Goal: Task Accomplishment & Management: Use online tool/utility

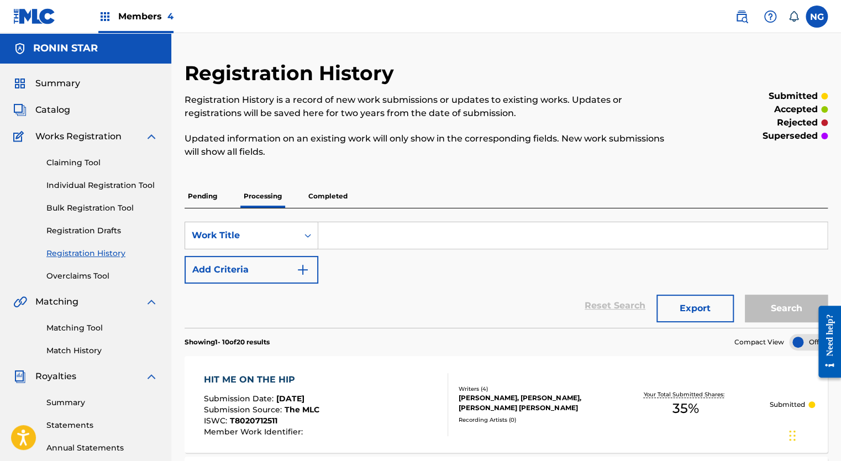
click at [146, 14] on span "Members 4" at bounding box center [145, 16] width 55 height 13
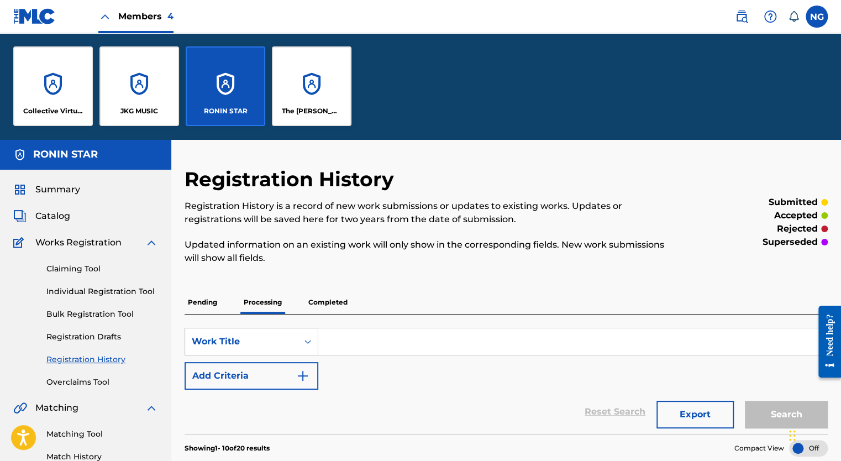
click at [225, 93] on div "RONIN STAR" at bounding box center [226, 86] width 80 height 80
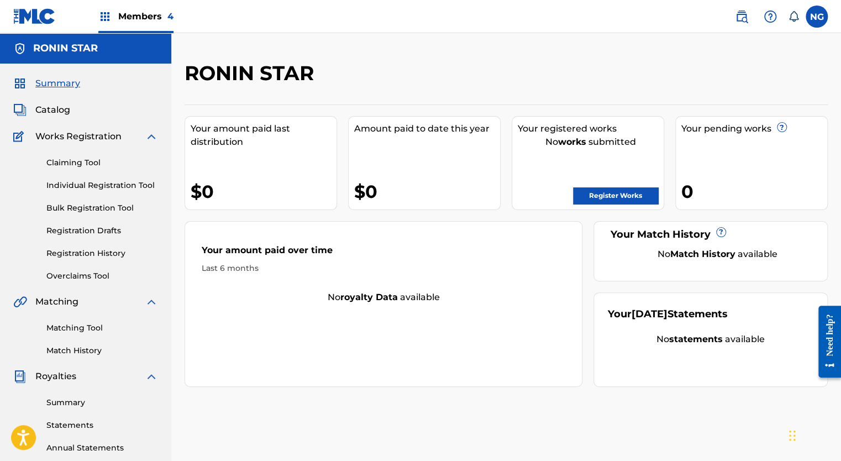
click at [88, 249] on link "Registration History" at bounding box center [102, 253] width 112 height 12
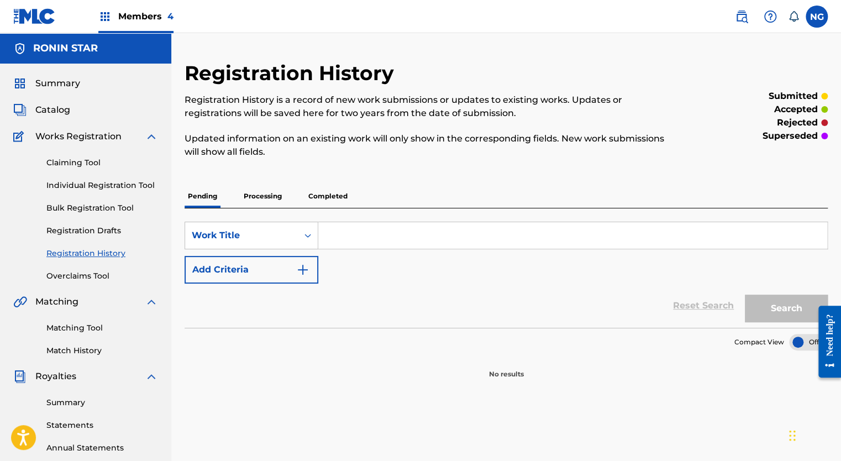
click at [263, 198] on p "Processing" at bounding box center [262, 195] width 45 height 23
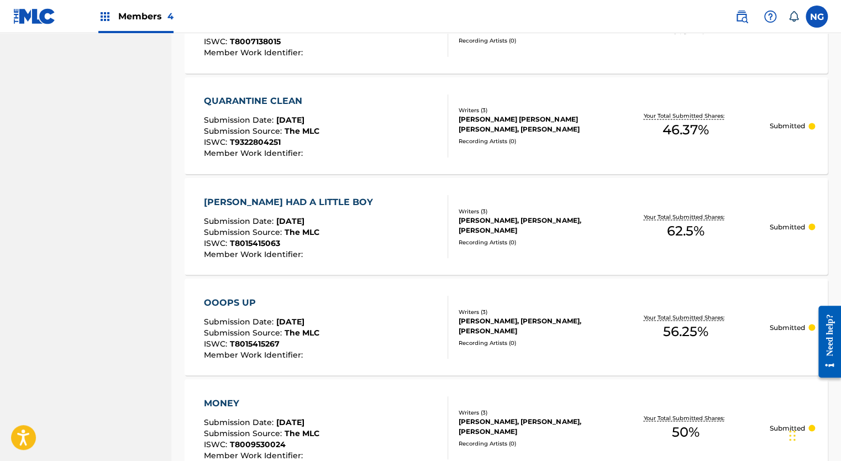
scroll to position [1023, 0]
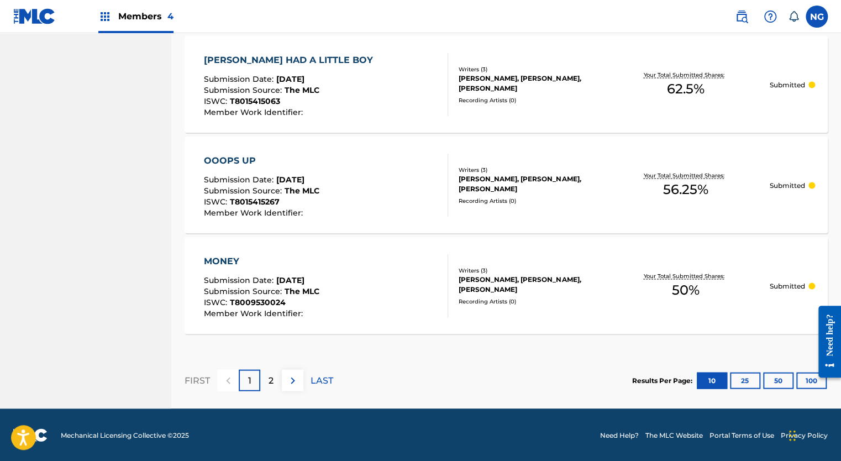
click at [272, 384] on p "2" at bounding box center [270, 379] width 5 height 13
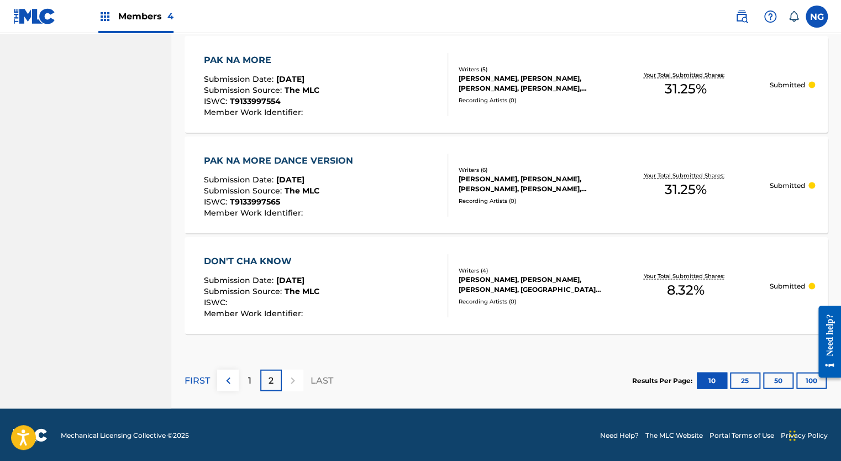
click at [245, 371] on div "1" at bounding box center [250, 380] width 22 height 22
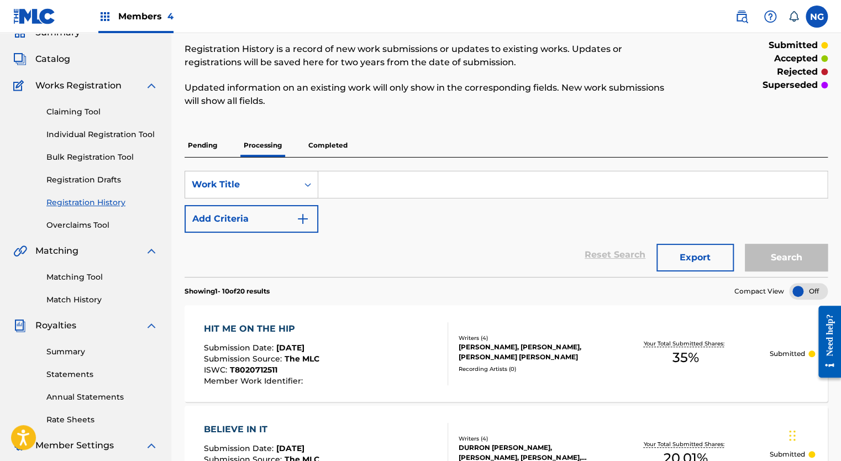
scroll to position [0, 0]
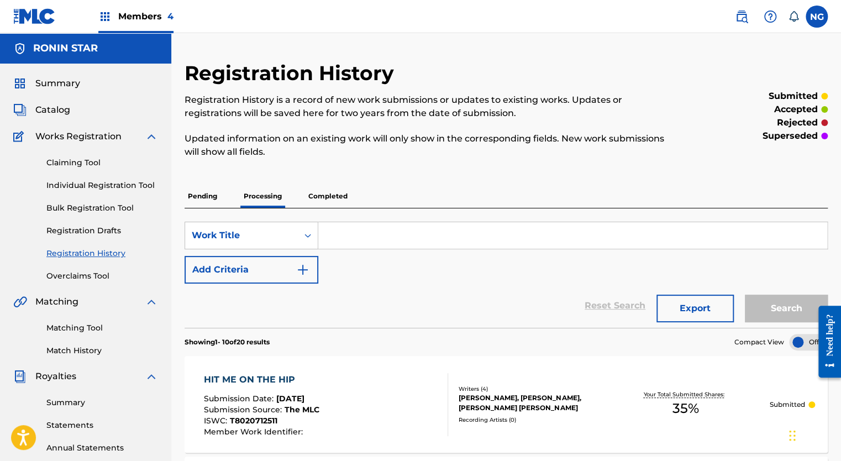
click at [82, 160] on link "Claiming Tool" at bounding box center [102, 163] width 112 height 12
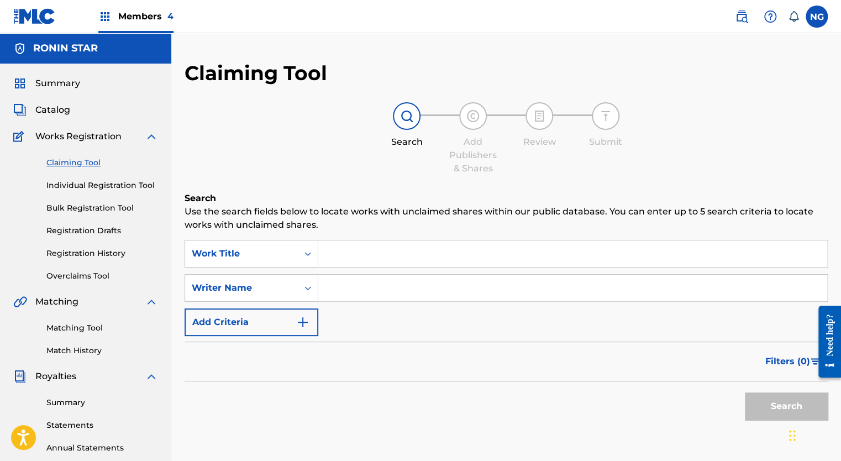
click at [502, 295] on input "Search Form" at bounding box center [572, 287] width 509 height 27
type input "[PERSON_NAME]"
click at [790, 401] on button "Search" at bounding box center [785, 406] width 83 height 28
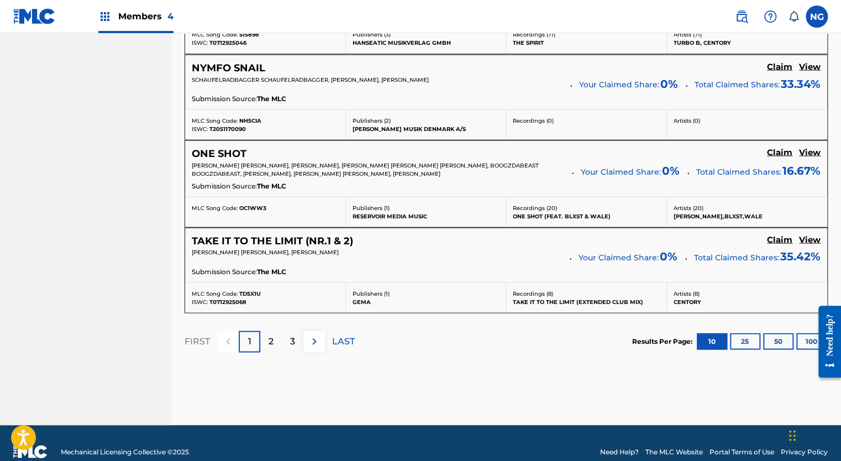
scroll to position [991, 0]
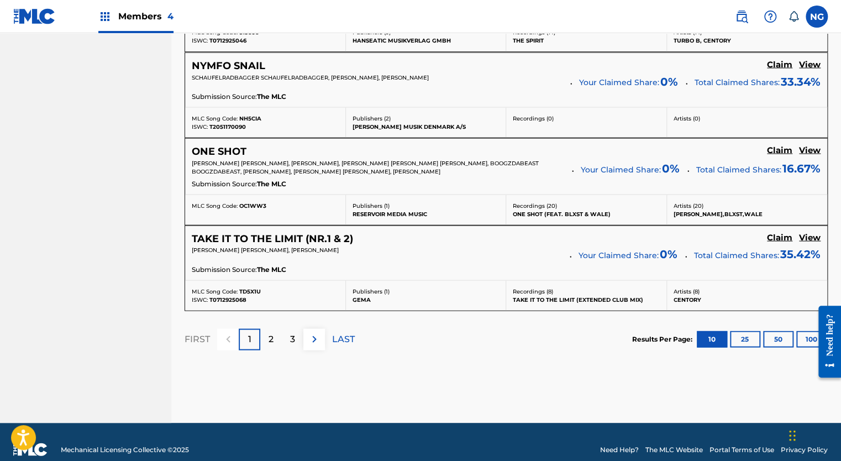
click at [287, 335] on div "3" at bounding box center [293, 339] width 22 height 22
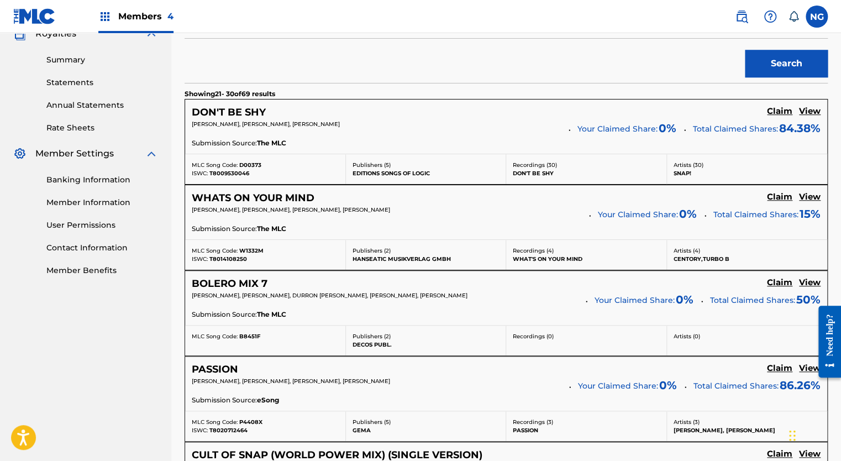
scroll to position [342, 0]
click at [781, 108] on h5 "Claim" at bounding box center [779, 111] width 25 height 10
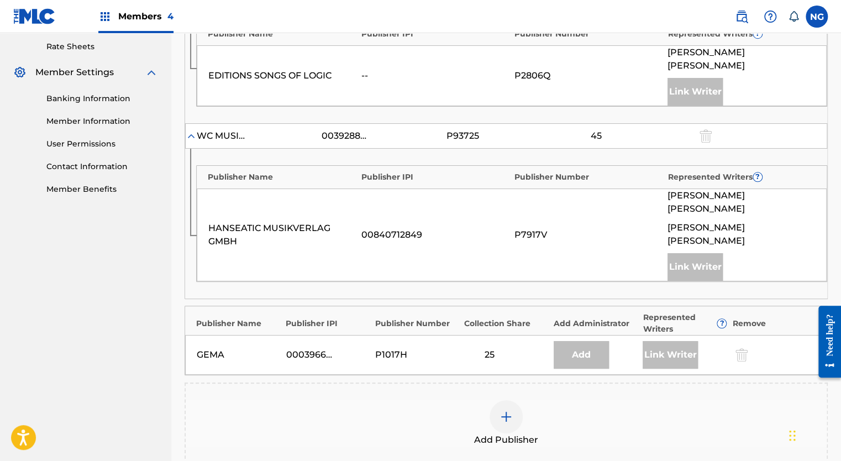
scroll to position [424, 0]
click at [506, 409] on img at bounding box center [505, 415] width 13 height 13
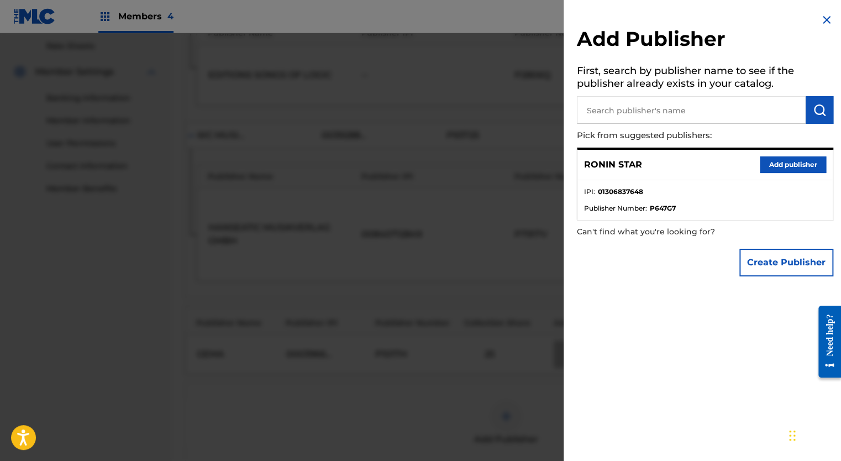
click at [798, 161] on button "Add publisher" at bounding box center [792, 164] width 66 height 17
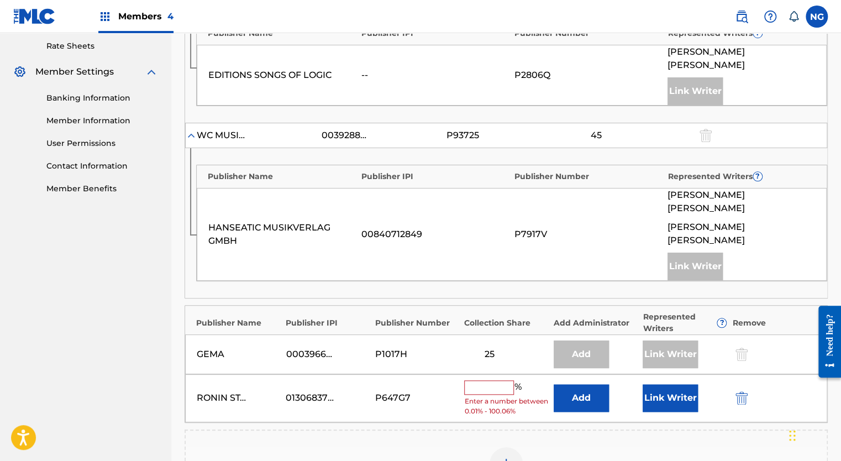
click at [674, 384] on button "Link Writer" at bounding box center [669, 398] width 55 height 28
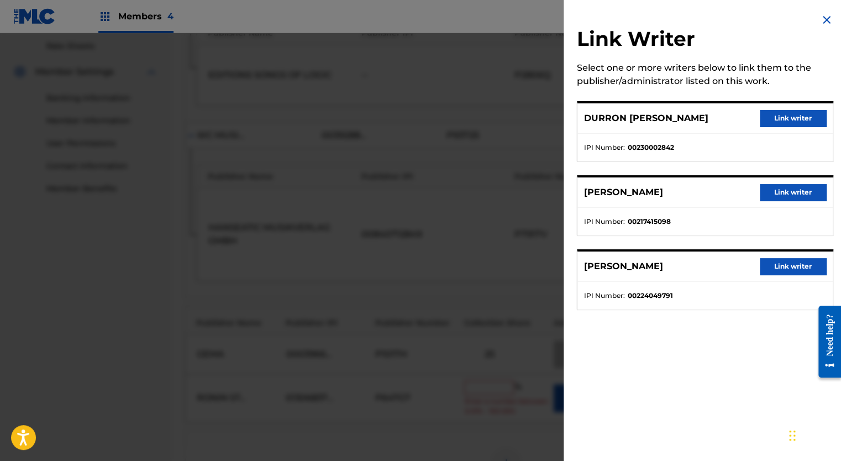
click at [675, 372] on div "Link Writer Select one or more writers below to link them to the publisher/admi…" at bounding box center [704, 230] width 283 height 461
click at [662, 342] on div "Link Writer Select one or more writers below to link them to the publisher/admi…" at bounding box center [704, 230] width 283 height 461
click at [624, 20] on div "Link Writer Select one or more writers below to link them to the publisher/admi…" at bounding box center [704, 168] width 283 height 336
click at [784, 117] on button "Link writer" at bounding box center [792, 118] width 66 height 17
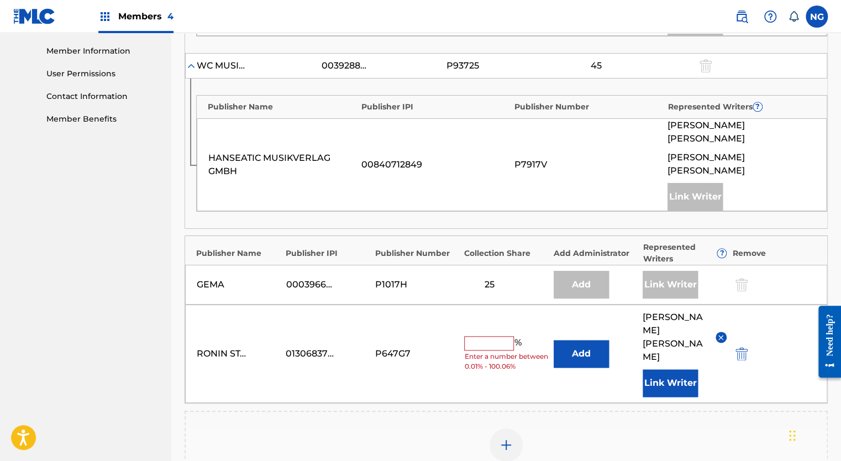
scroll to position [542, 0]
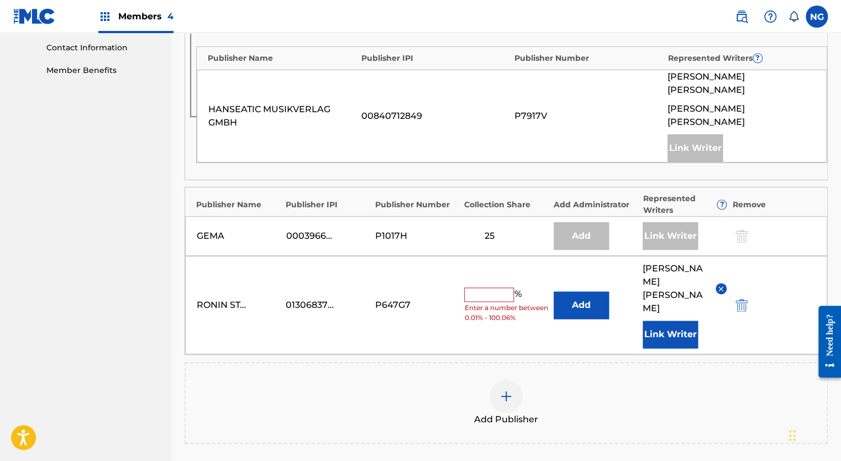
click at [486, 287] on input "text" at bounding box center [489, 294] width 50 height 14
type input "15.62"
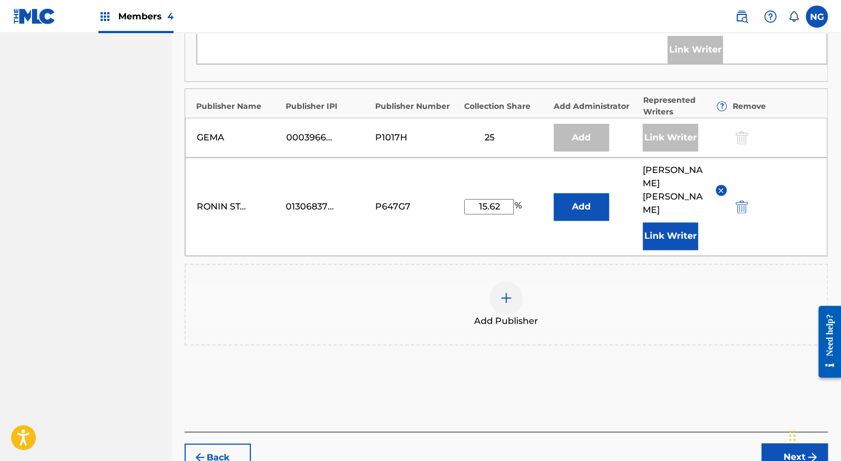
scroll to position [647, 0]
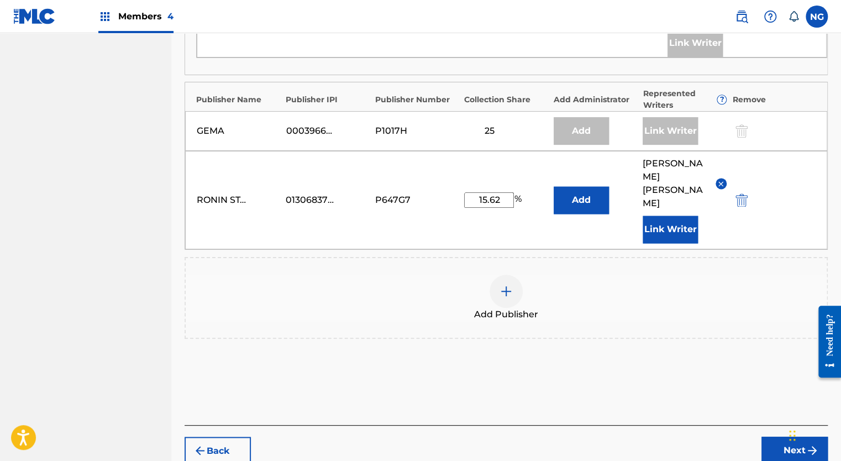
click at [795, 436] on button "Next" at bounding box center [794, 450] width 66 height 28
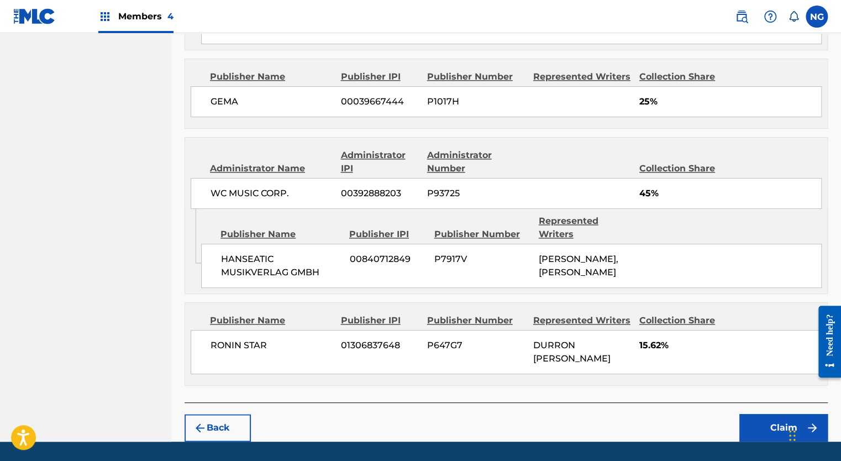
scroll to position [624, 0]
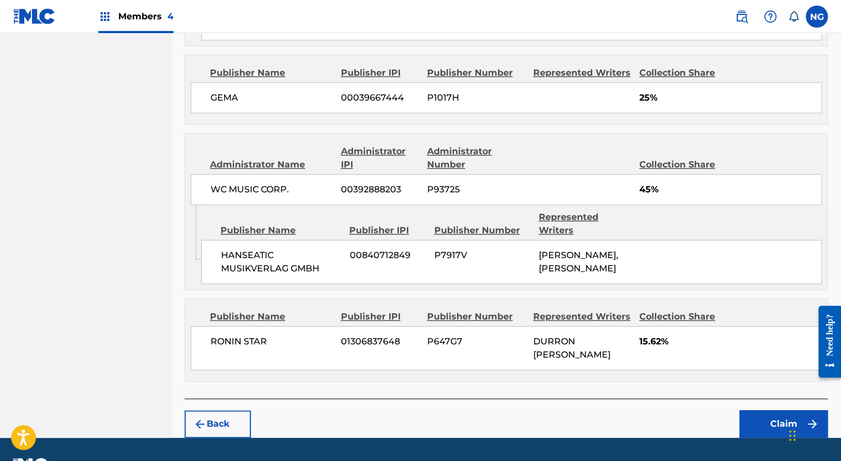
click at [778, 410] on button "Claim" at bounding box center [783, 424] width 88 height 28
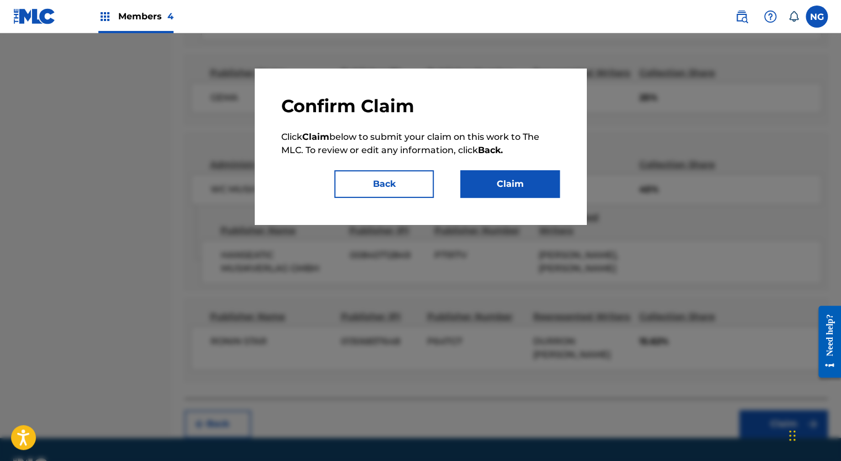
click at [545, 194] on button "Claim" at bounding box center [509, 184] width 99 height 28
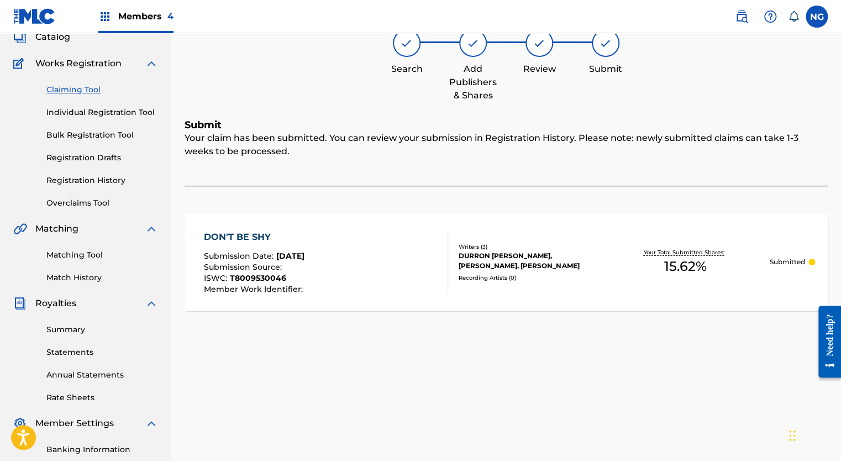
scroll to position [69, 0]
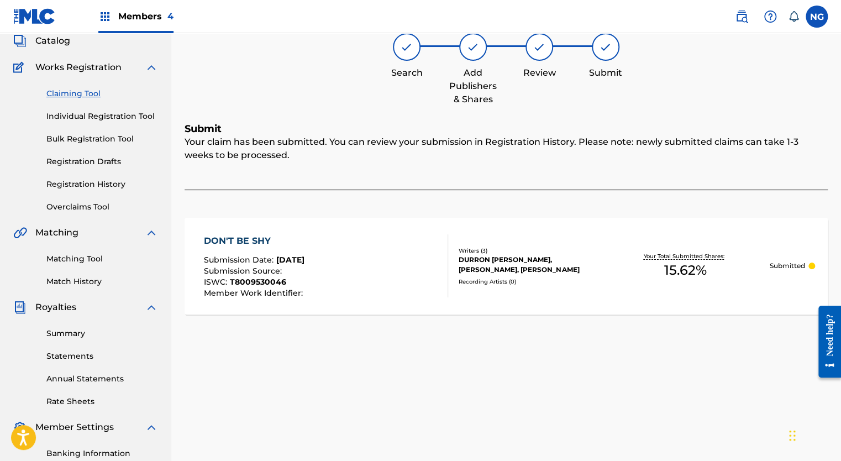
click at [74, 93] on link "Claiming Tool" at bounding box center [102, 94] width 112 height 12
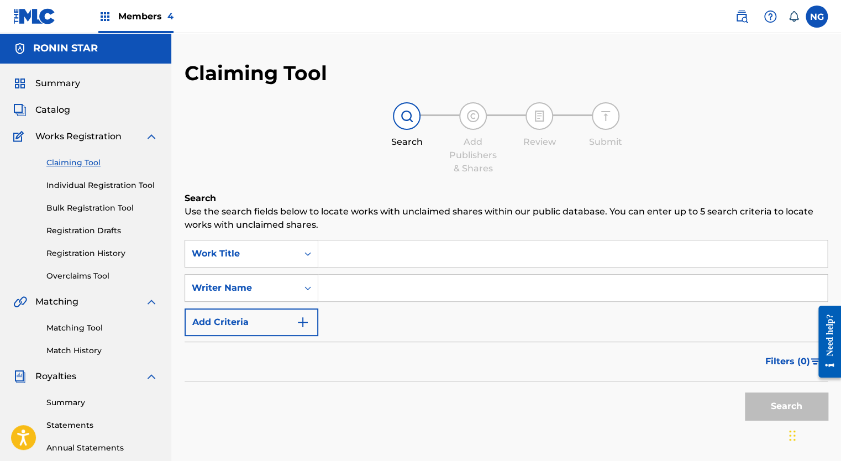
drag, startPoint x: 427, startPoint y: 286, endPoint x: 344, endPoint y: 288, distance: 83.4
click at [344, 288] on input "Search Form" at bounding box center [572, 287] width 509 height 27
type input "[PERSON_NAME]"
click at [784, 413] on button "Search" at bounding box center [785, 406] width 83 height 28
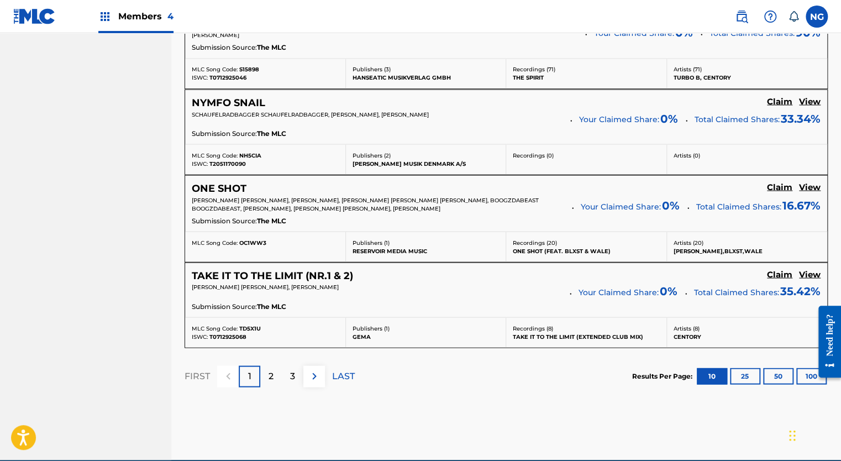
scroll to position [1002, 0]
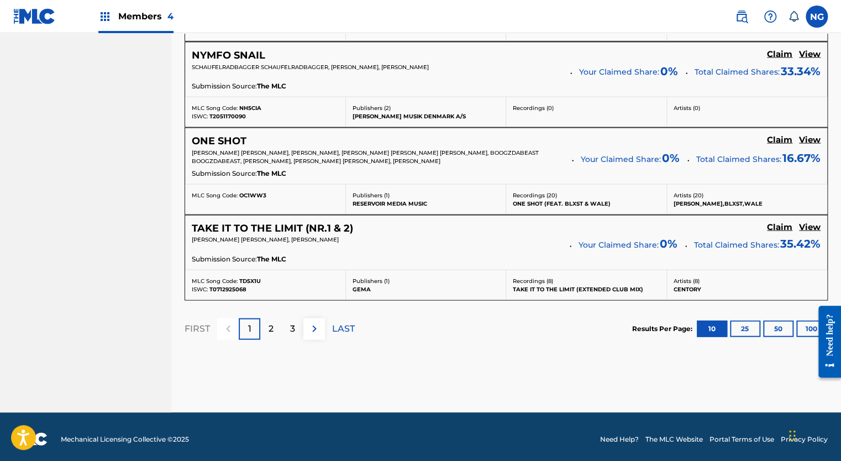
click at [292, 327] on p "3" at bounding box center [292, 327] width 5 height 13
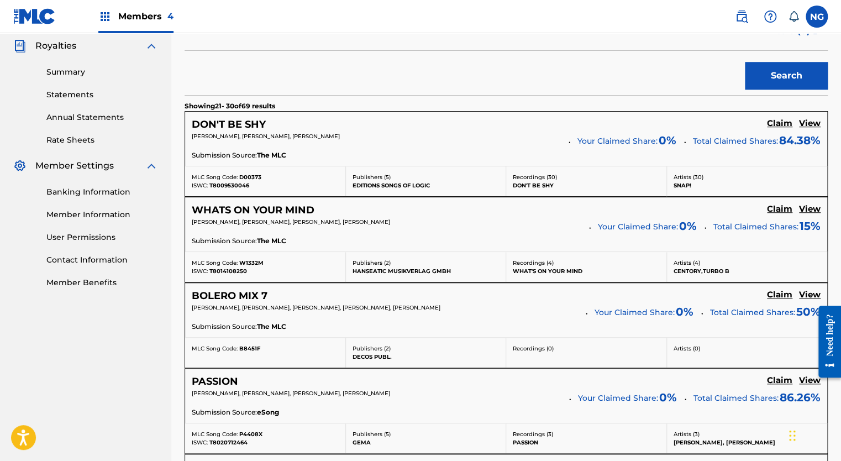
scroll to position [330, 0]
click at [287, 207] on h5 "WHATS ON YOUR MIND" at bounding box center [253, 210] width 123 height 13
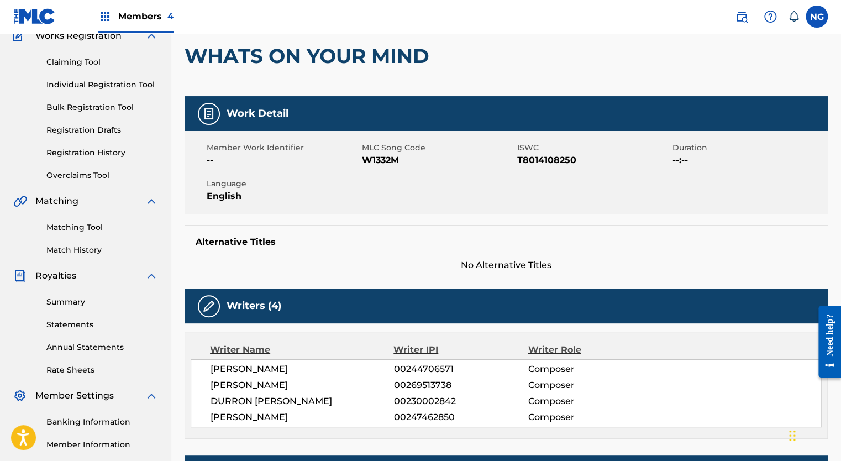
scroll to position [97, 0]
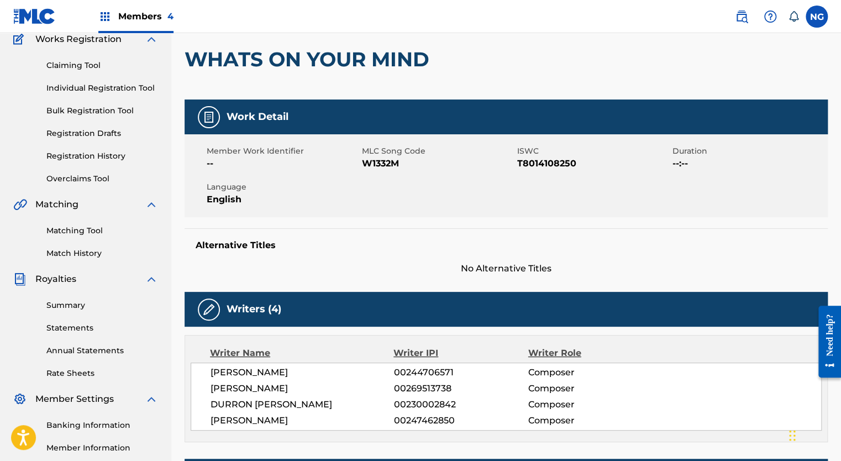
scroll to position [330, 0]
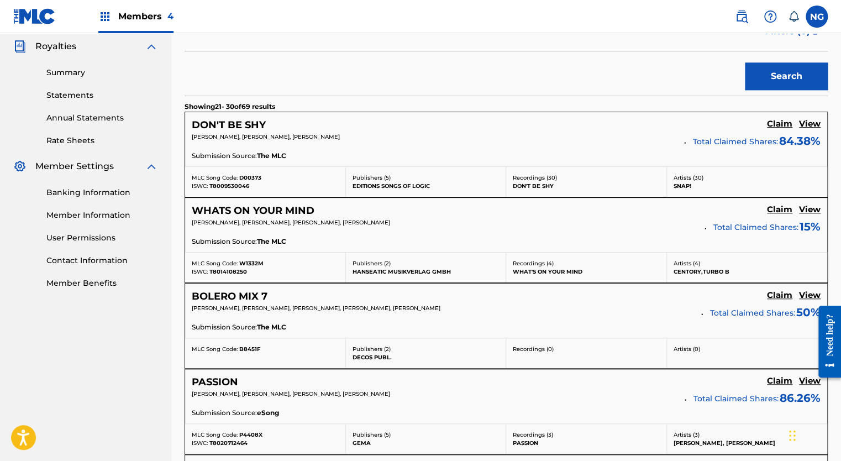
click at [779, 129] on h5 "Claim" at bounding box center [779, 124] width 25 height 10
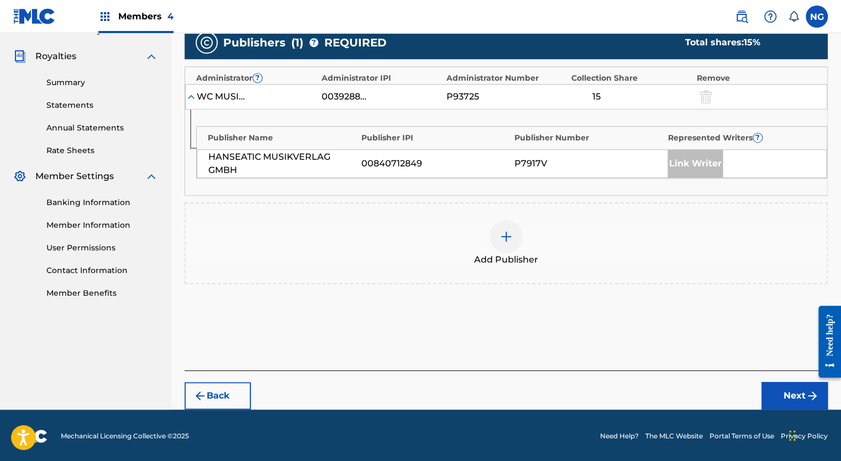
click at [648, 151] on div "HANSEATIC MUSIKVERLAG GMBH 00840712849 P7917V Link Writer" at bounding box center [512, 163] width 630 height 29
click at [504, 242] on div at bounding box center [505, 236] width 33 height 33
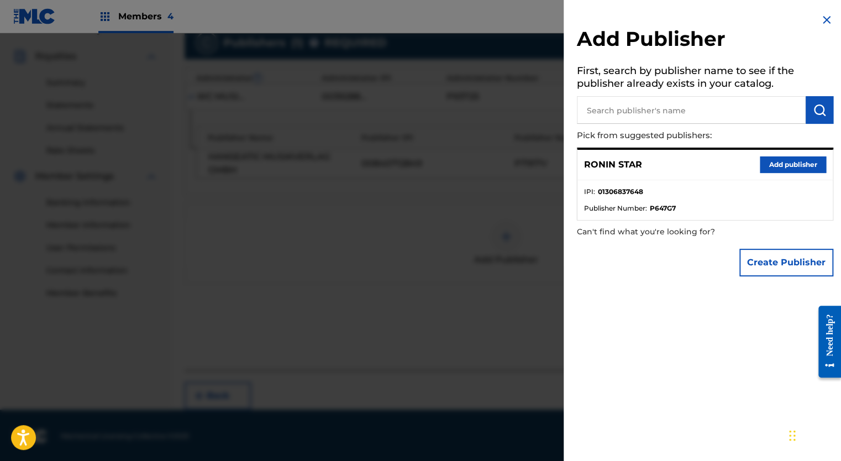
click at [768, 165] on button "Add publisher" at bounding box center [792, 164] width 66 height 17
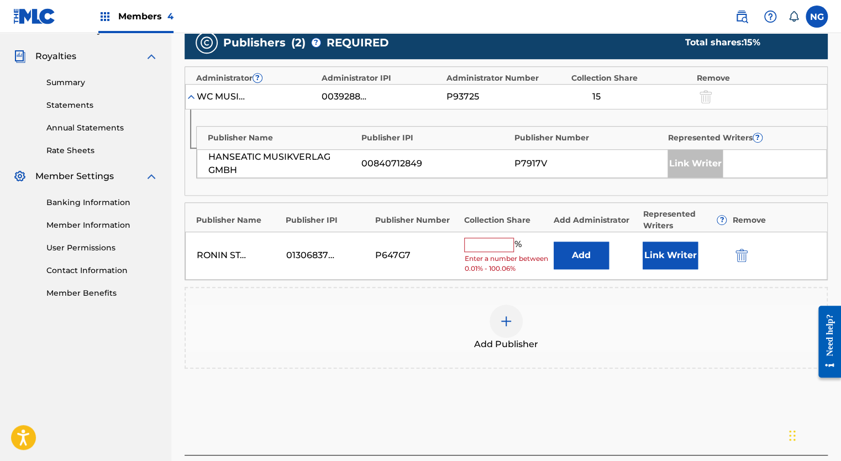
click at [504, 243] on input "text" at bounding box center [489, 244] width 50 height 14
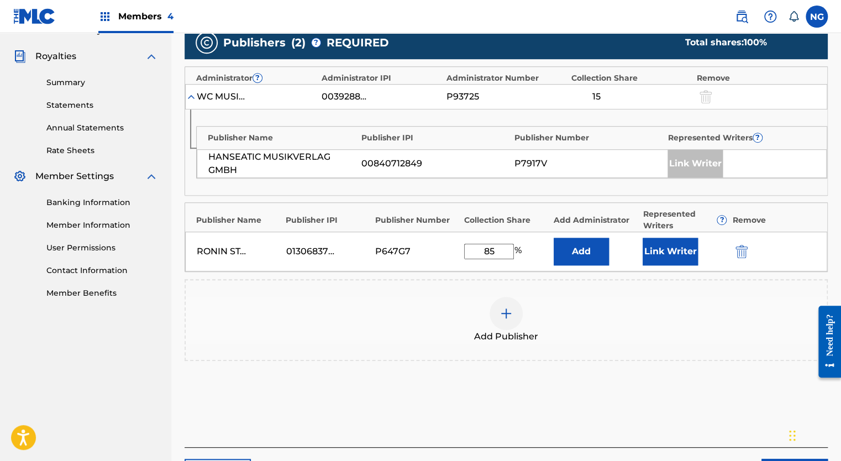
type input "85"
click at [678, 253] on button "Link Writer" at bounding box center [669, 251] width 55 height 28
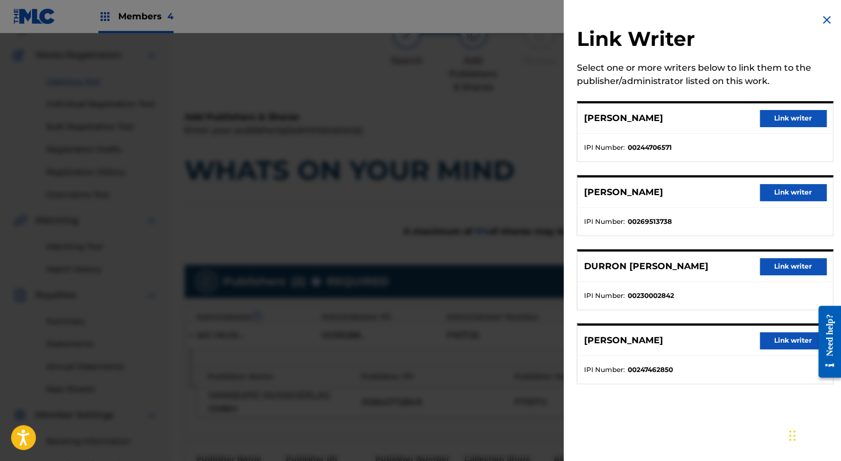
scroll to position [71, 0]
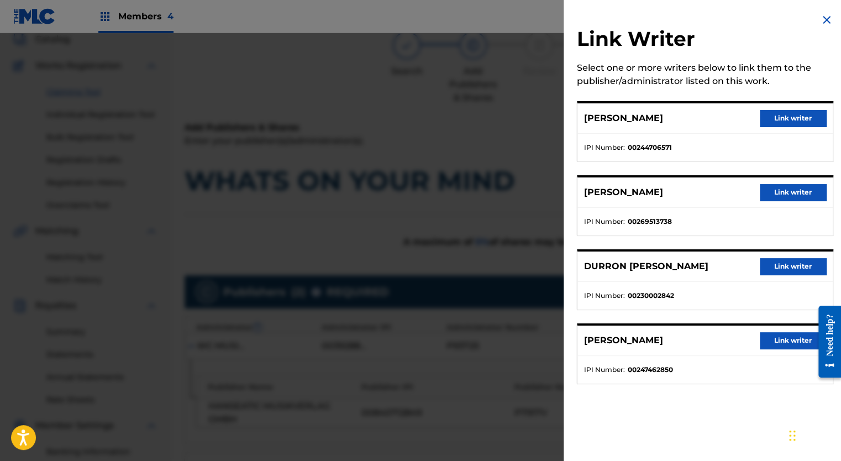
click at [822, 19] on img at bounding box center [826, 19] width 13 height 13
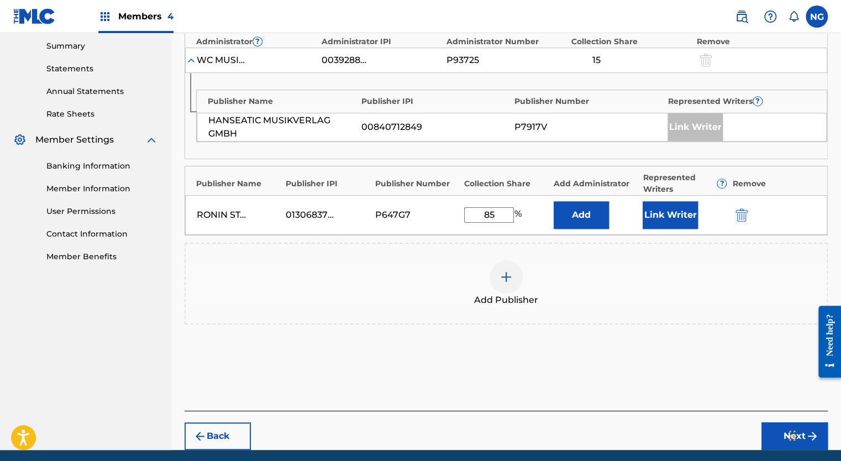
scroll to position [357, 0]
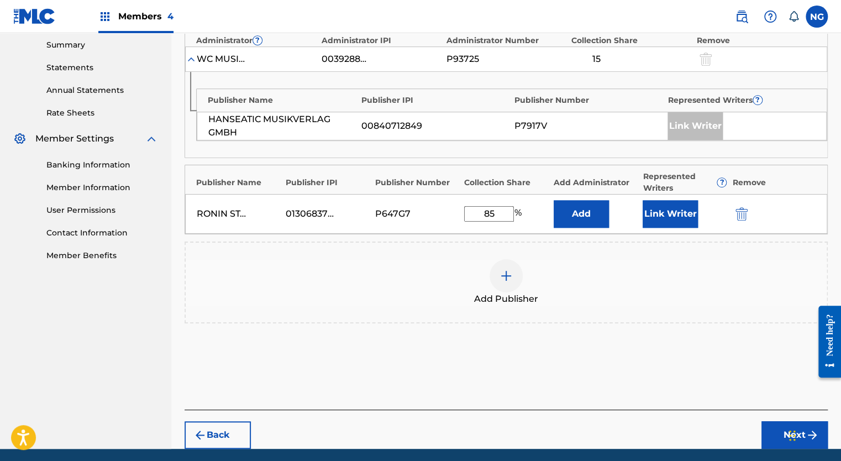
click at [782, 438] on button "Next" at bounding box center [794, 435] width 66 height 28
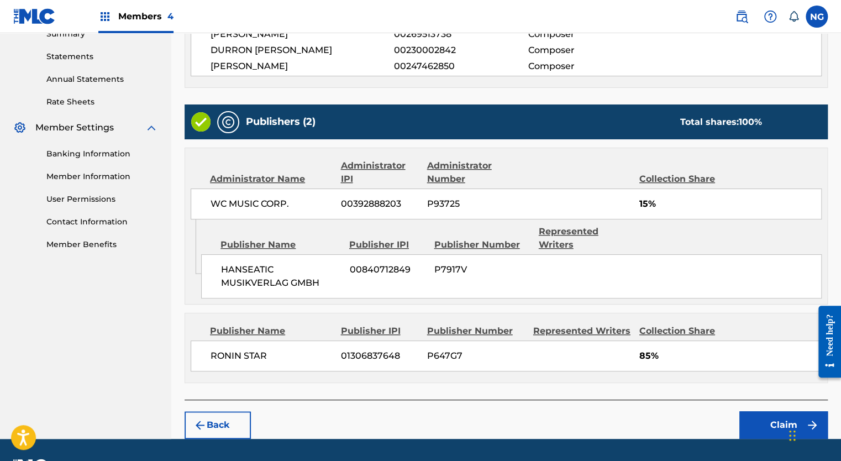
scroll to position [384, 0]
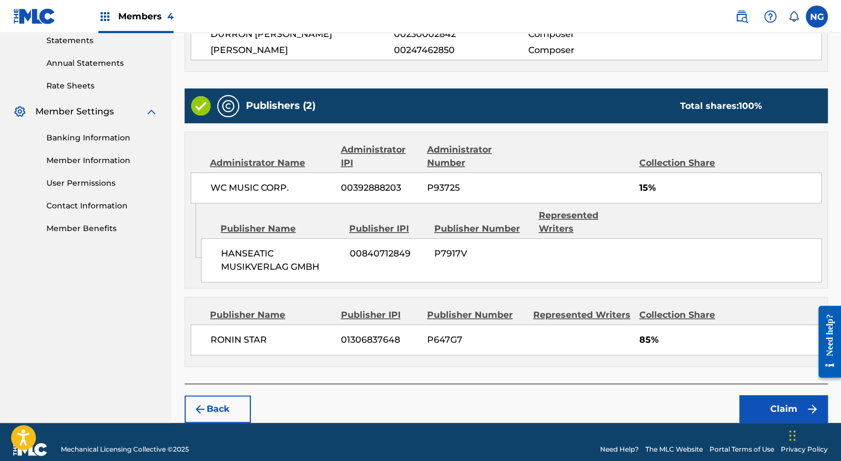
click at [783, 395] on button "Claim" at bounding box center [783, 409] width 88 height 28
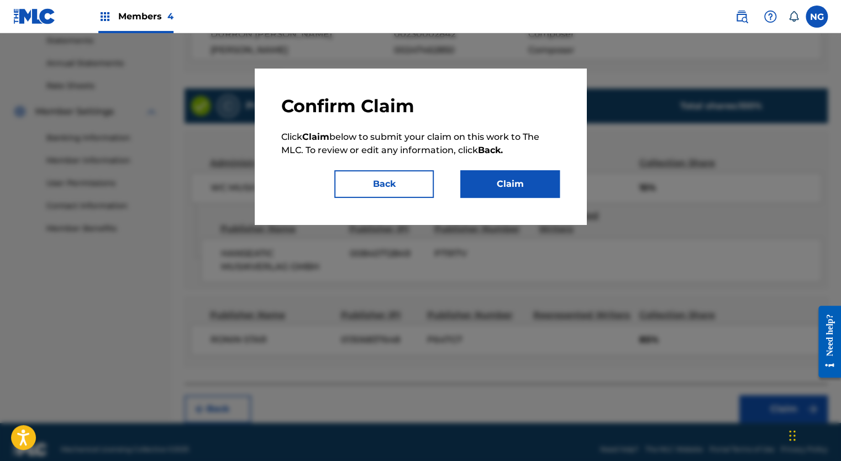
click at [543, 184] on button "Claim" at bounding box center [509, 184] width 99 height 28
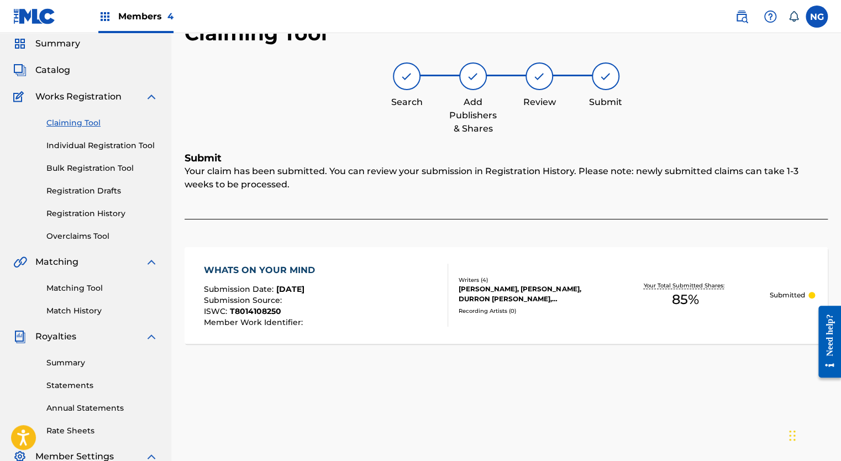
scroll to position [39, 0]
click at [87, 124] on link "Claiming Tool" at bounding box center [102, 124] width 112 height 12
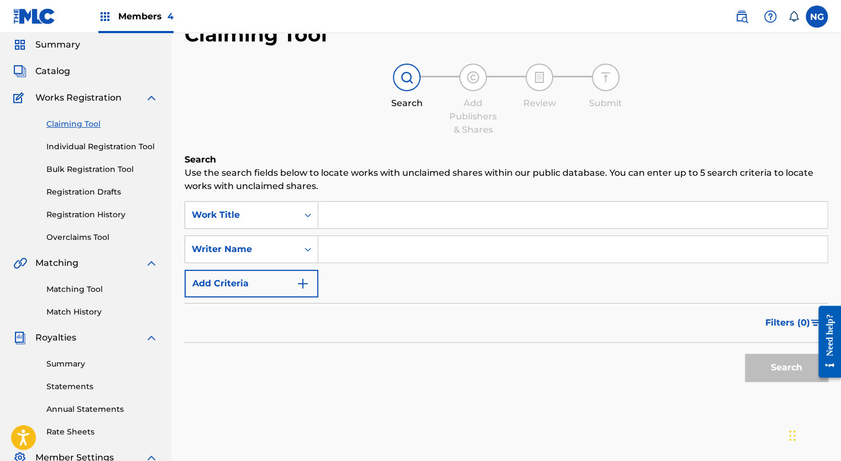
scroll to position [0, 0]
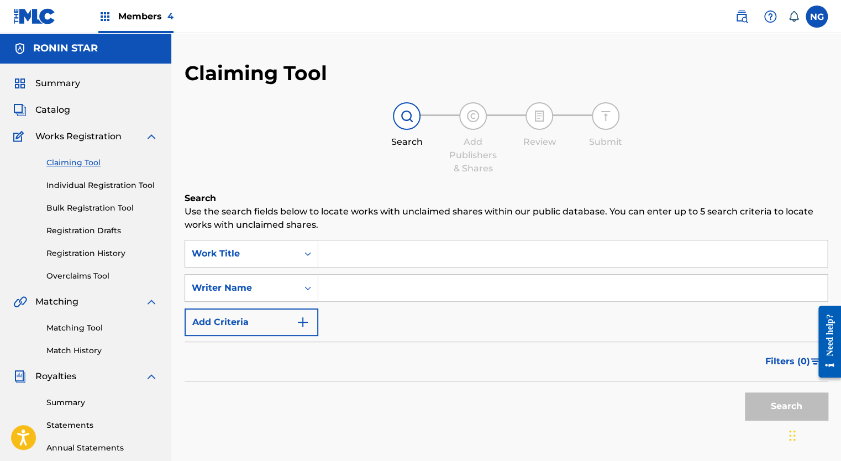
click at [362, 290] on input "Search Form" at bounding box center [572, 287] width 509 height 27
type input "[PERSON_NAME]"
click at [783, 404] on button "Search" at bounding box center [785, 406] width 83 height 28
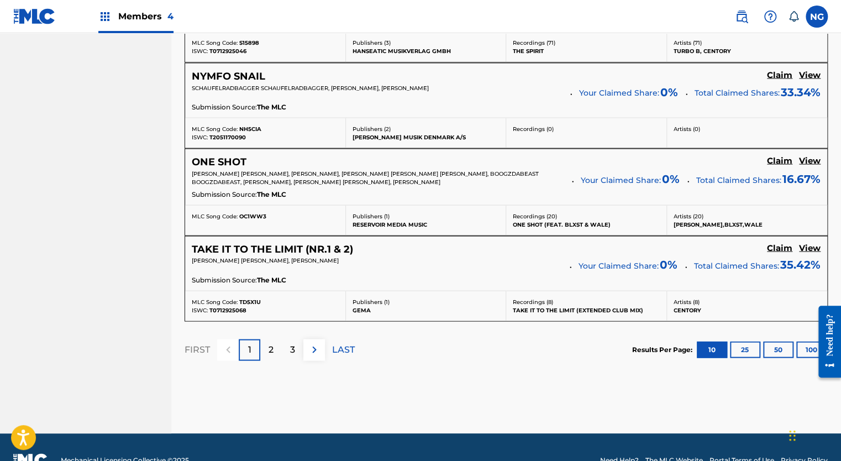
scroll to position [1002, 0]
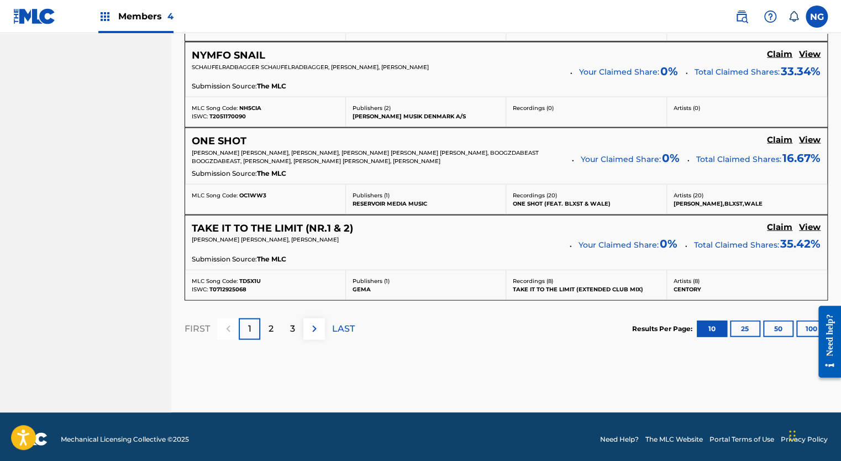
click at [290, 328] on p "3" at bounding box center [292, 327] width 5 height 13
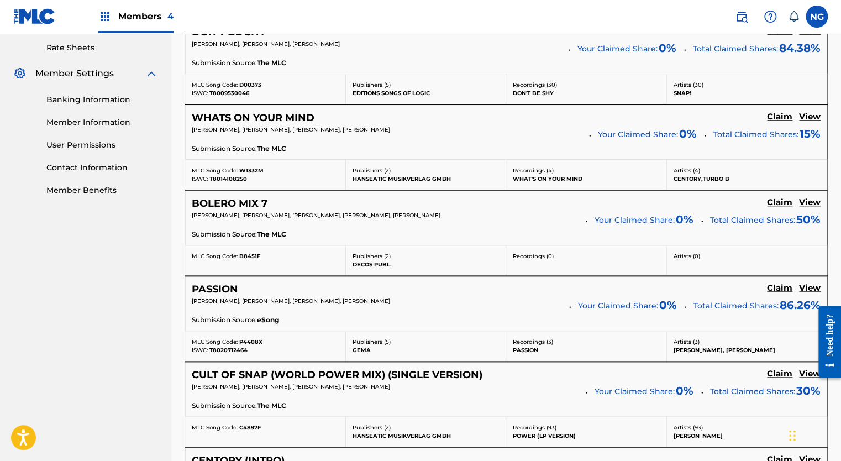
scroll to position [424, 0]
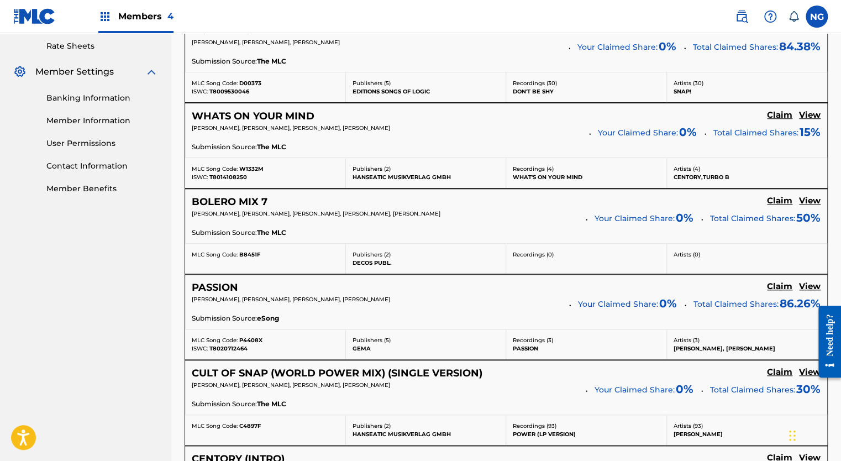
click at [782, 35] on h5 "Claim" at bounding box center [779, 29] width 25 height 10
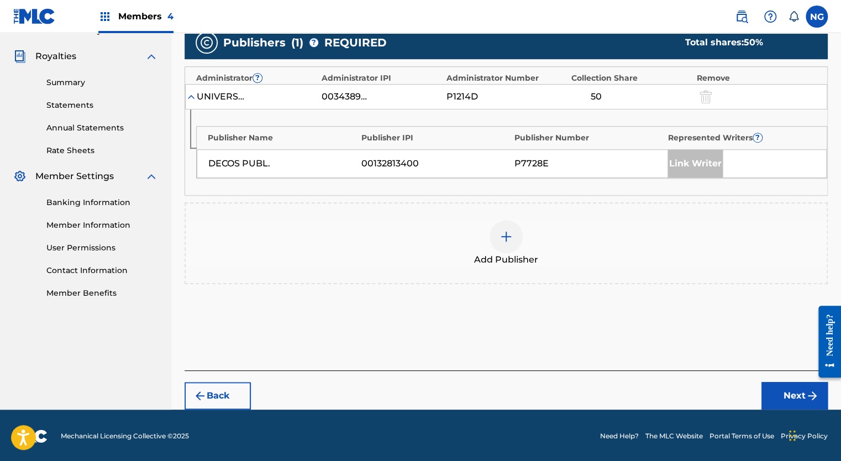
drag, startPoint x: 495, startPoint y: 245, endPoint x: 423, endPoint y: 257, distance: 72.9
click at [423, 257] on div "Add Publisher" at bounding box center [506, 243] width 641 height 46
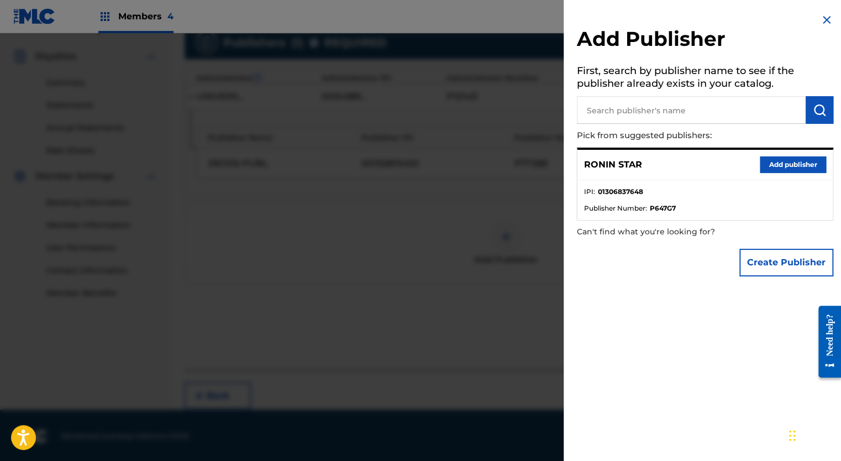
click at [782, 165] on button "Add publisher" at bounding box center [792, 164] width 66 height 17
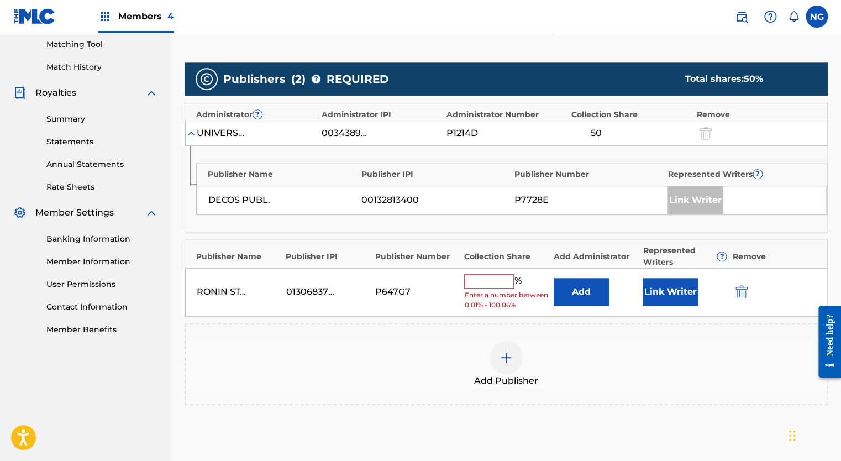
scroll to position [290, 0]
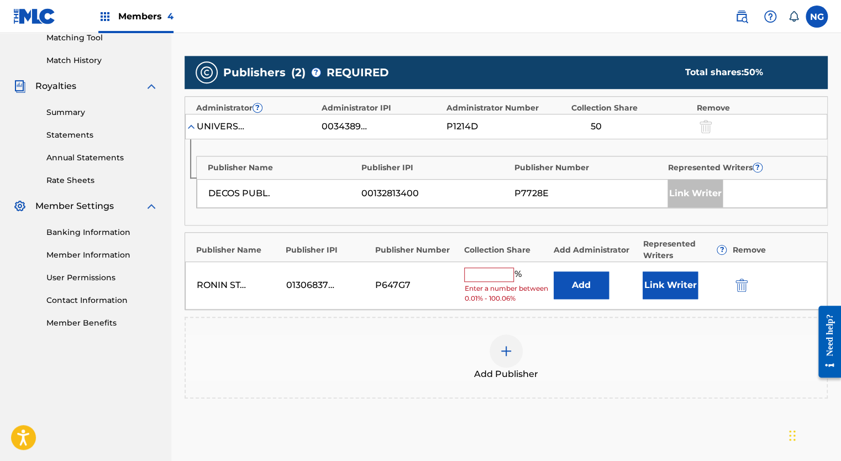
click at [488, 271] on input "text" at bounding box center [489, 274] width 50 height 14
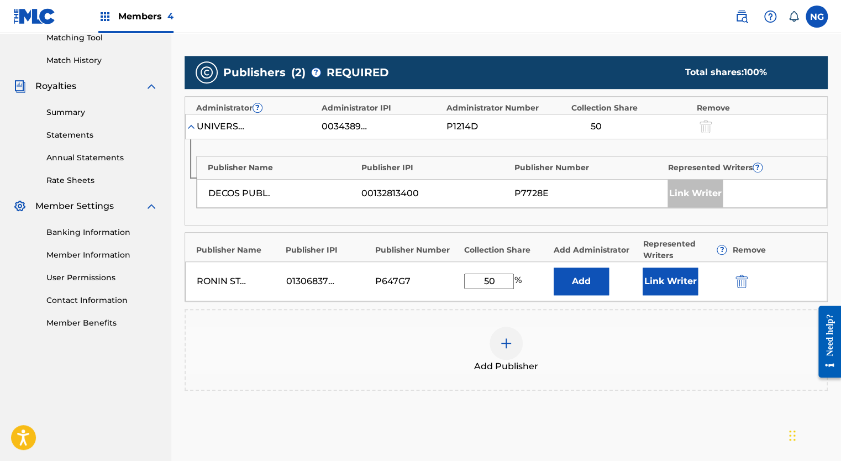
type input "50"
click at [671, 288] on button "Link Writer" at bounding box center [669, 281] width 55 height 28
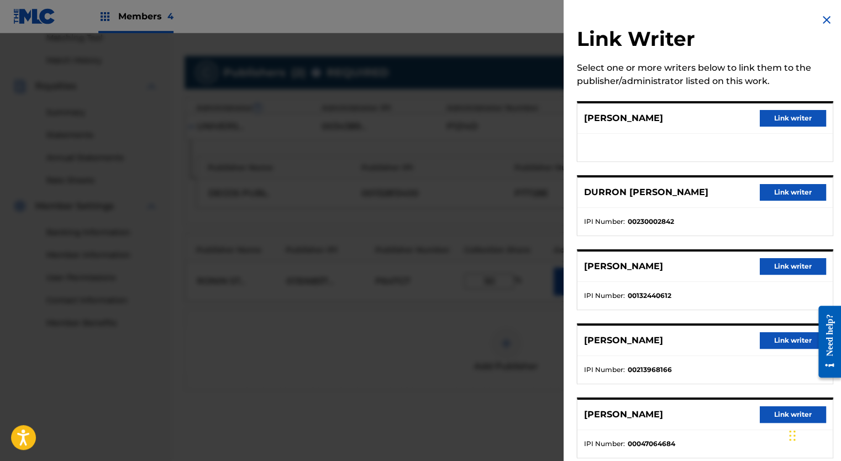
click at [823, 19] on img at bounding box center [826, 19] width 13 height 13
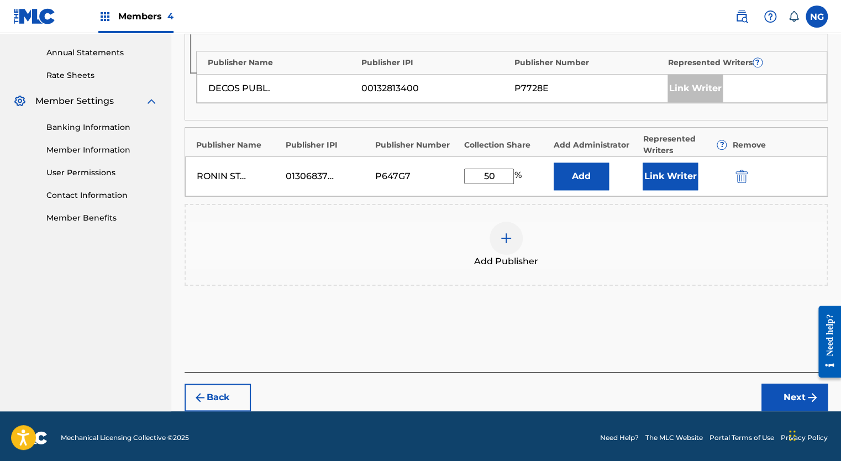
scroll to position [395, 0]
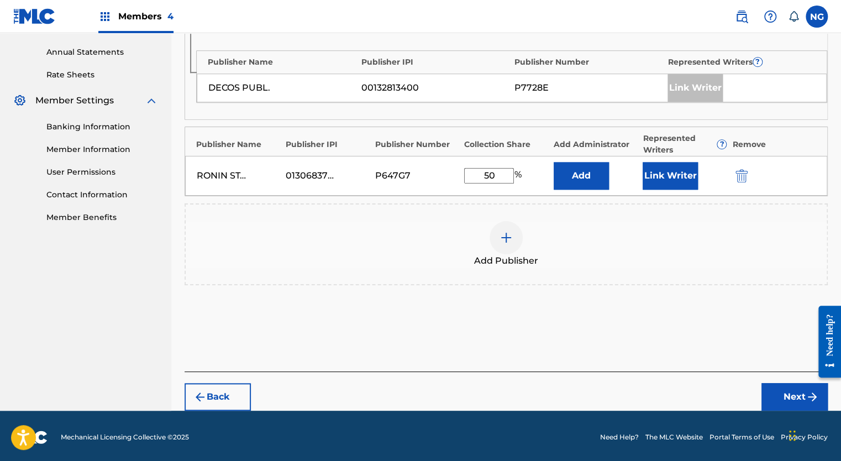
click at [796, 397] on button "Next" at bounding box center [794, 397] width 66 height 28
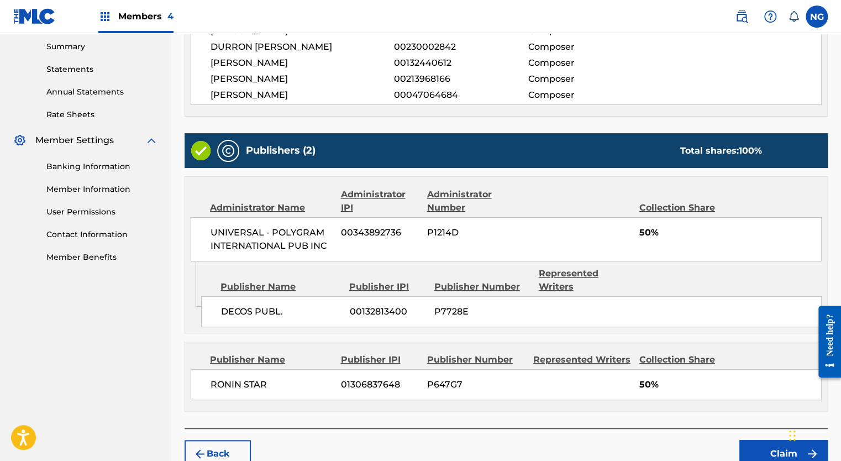
scroll to position [403, 0]
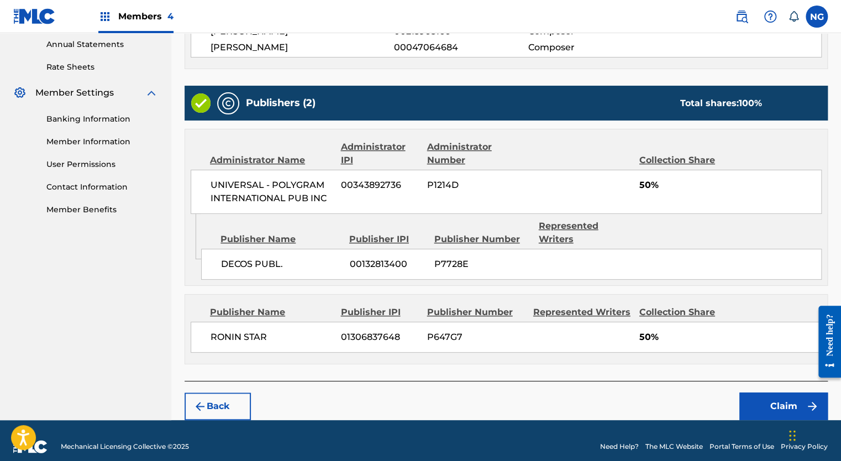
click at [782, 392] on button "Claim" at bounding box center [783, 406] width 88 height 28
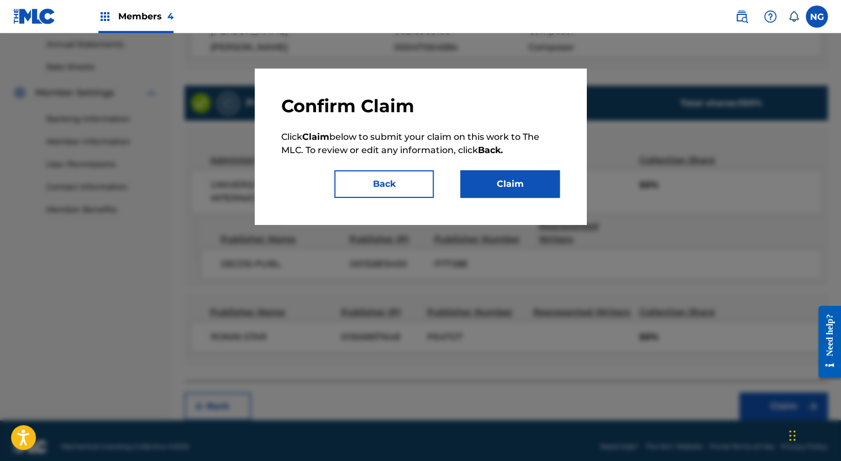
click at [536, 184] on button "Claim" at bounding box center [509, 184] width 99 height 28
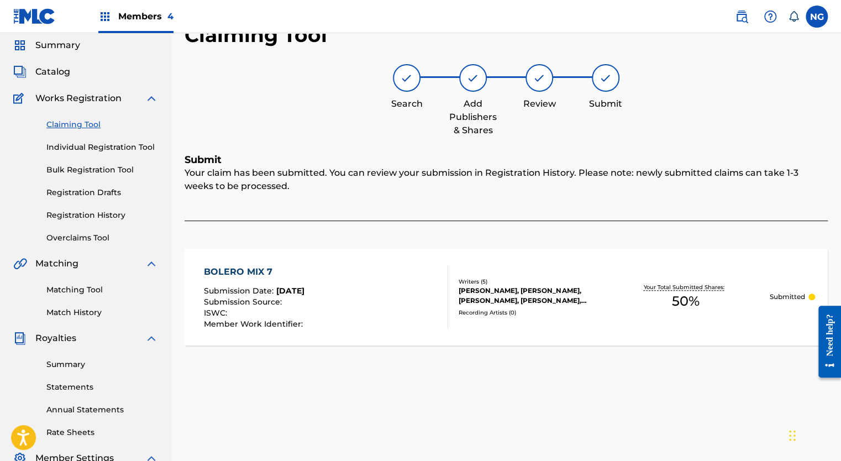
scroll to position [36, 0]
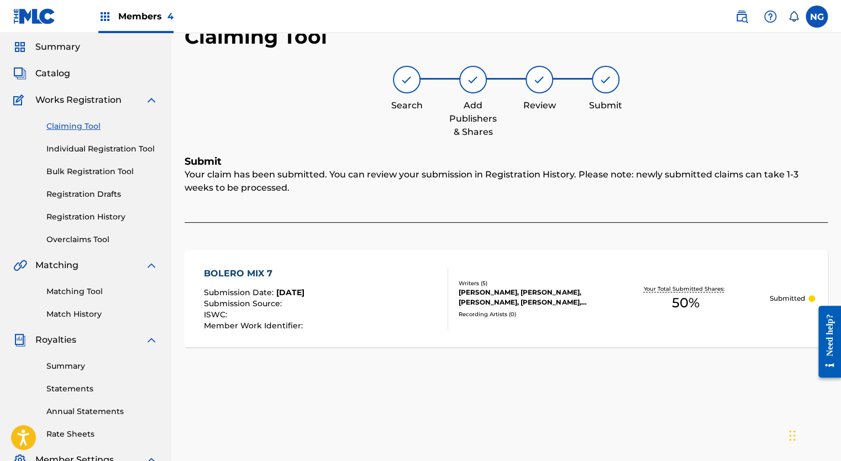
click at [91, 127] on link "Claiming Tool" at bounding box center [102, 126] width 112 height 12
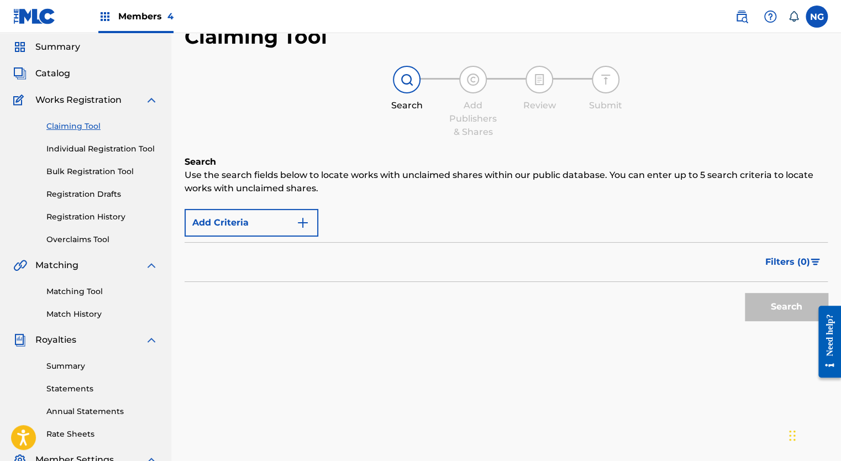
scroll to position [0, 0]
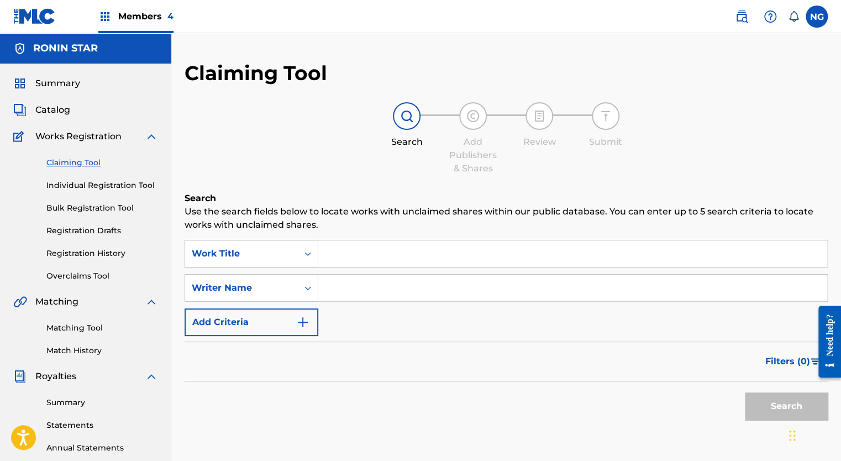
click at [368, 284] on input "Search Form" at bounding box center [572, 287] width 509 height 27
type input "[PERSON_NAME]"
click at [770, 400] on button "Search" at bounding box center [785, 406] width 83 height 28
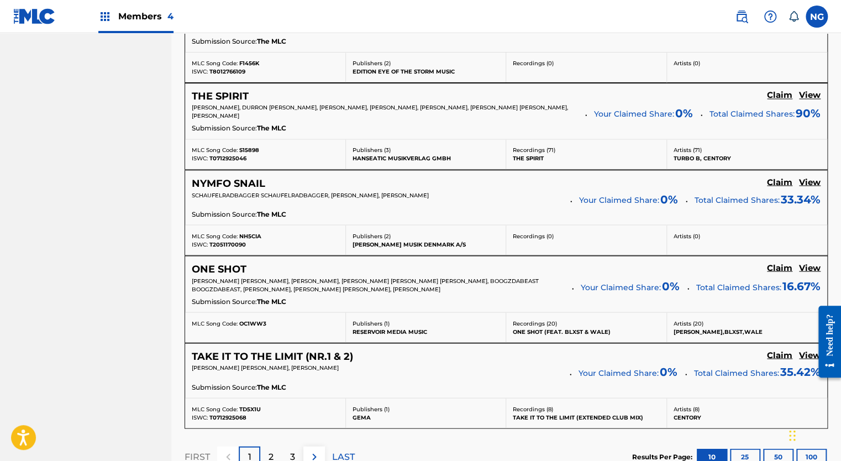
scroll to position [1002, 0]
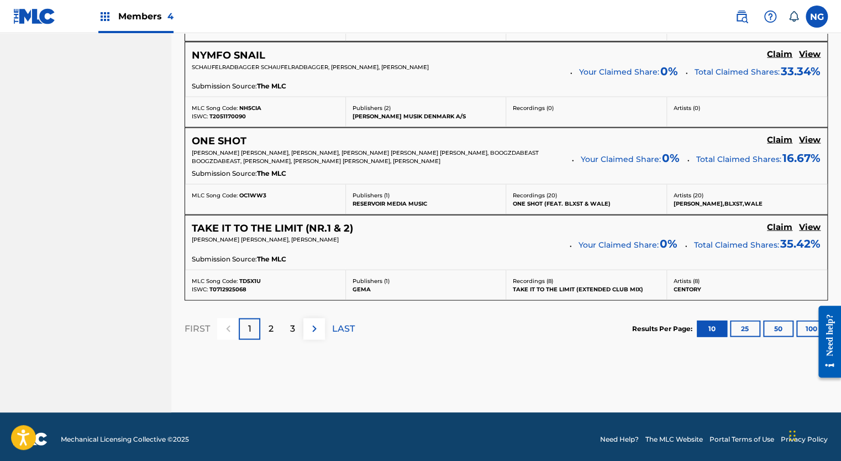
click at [289, 329] on div "3" at bounding box center [293, 329] width 22 height 22
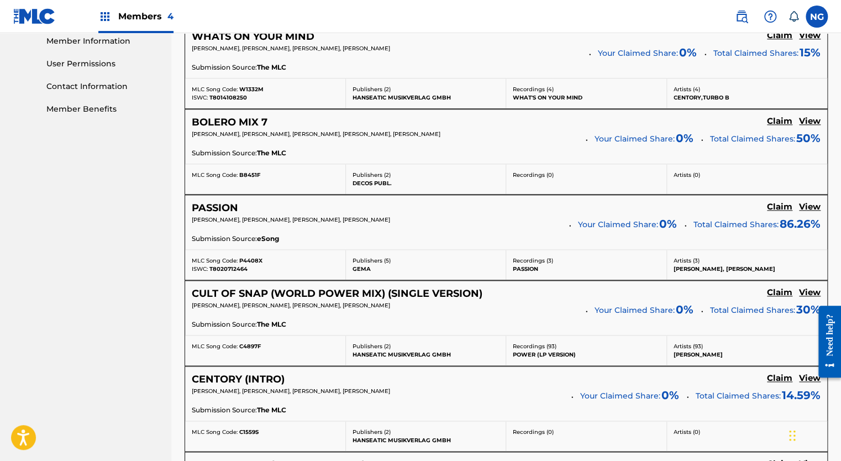
scroll to position [497, 0]
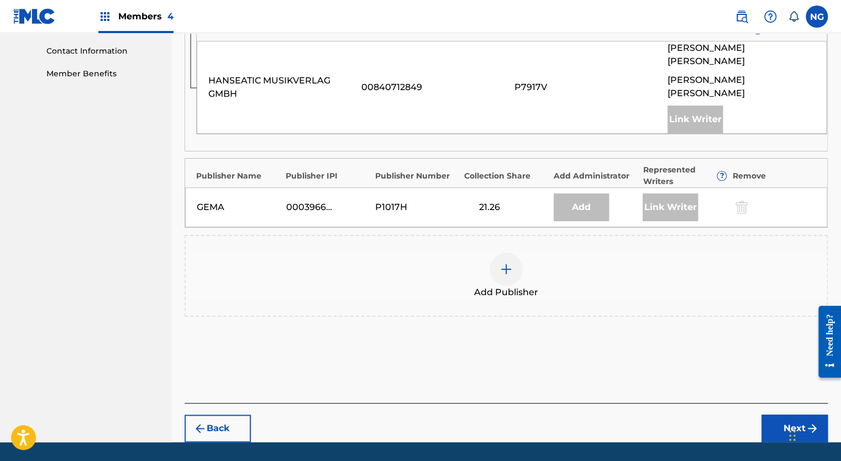
scroll to position [541, 0]
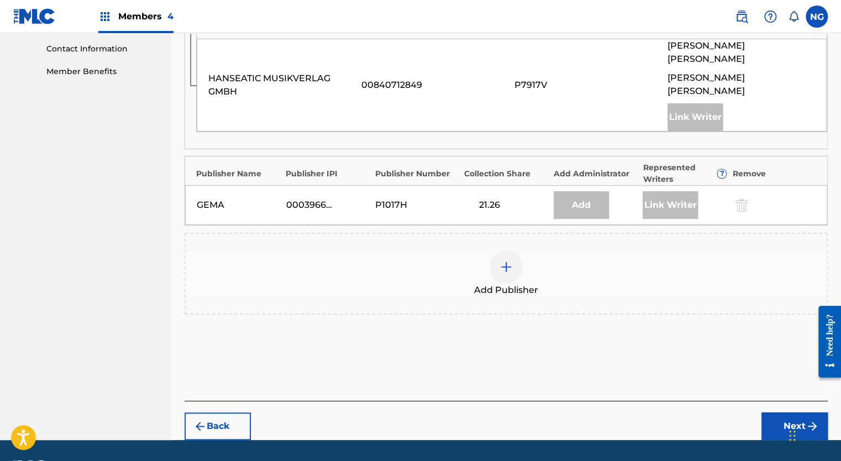
click at [501, 260] on img at bounding box center [505, 266] width 13 height 13
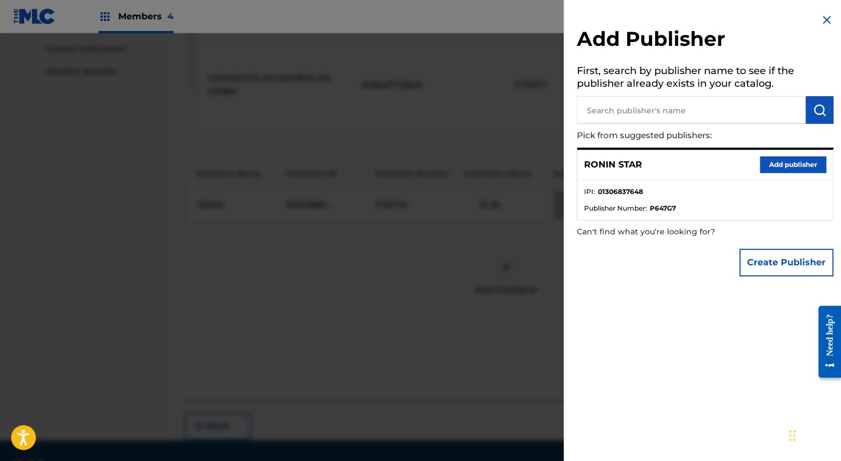
click at [775, 168] on button "Add publisher" at bounding box center [792, 164] width 66 height 17
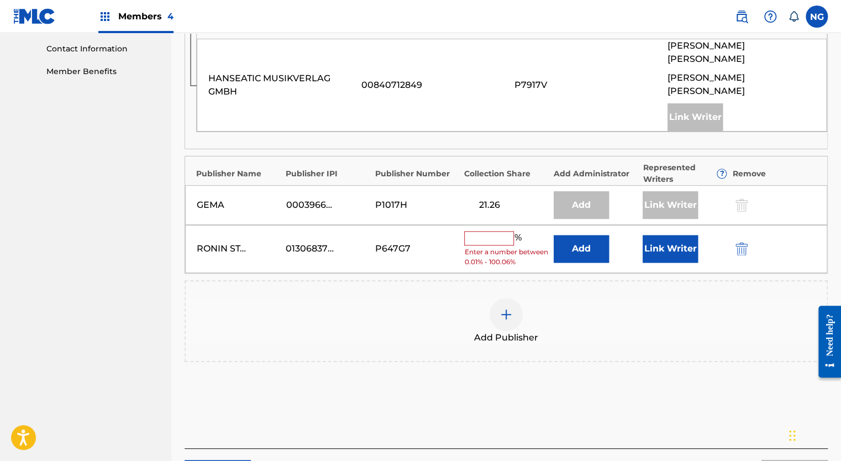
click at [478, 231] on input "text" at bounding box center [489, 238] width 50 height 14
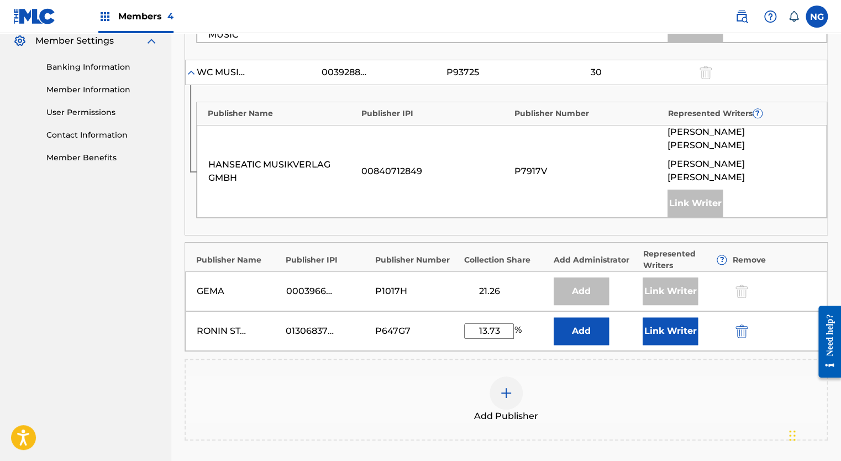
scroll to position [456, 0]
type input "13.73"
click at [669, 316] on button "Link Writer" at bounding box center [669, 330] width 55 height 28
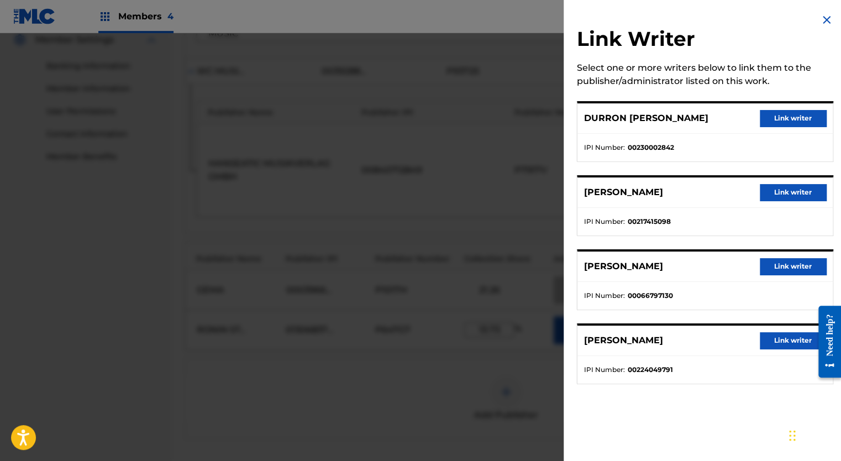
click at [786, 119] on button "Link writer" at bounding box center [792, 118] width 66 height 17
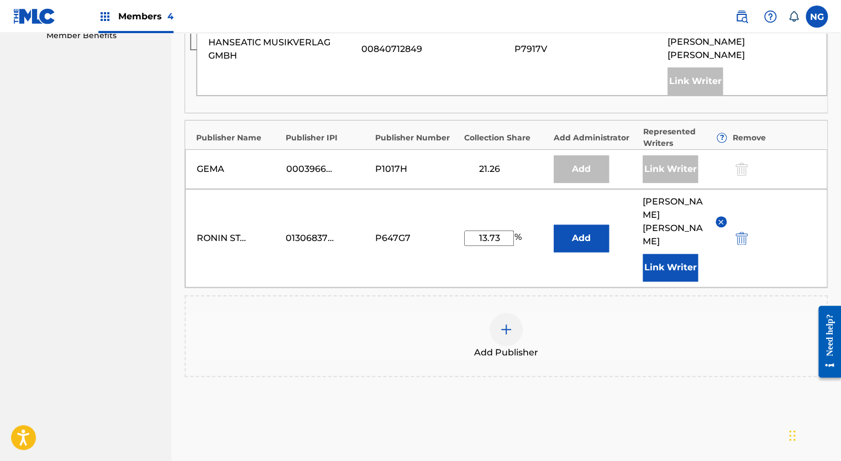
scroll to position [628, 0]
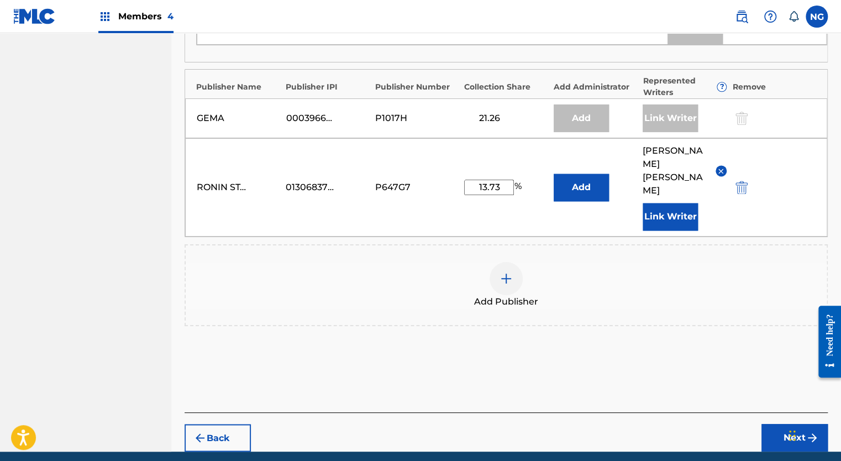
click at [786, 424] on button "Next" at bounding box center [794, 438] width 66 height 28
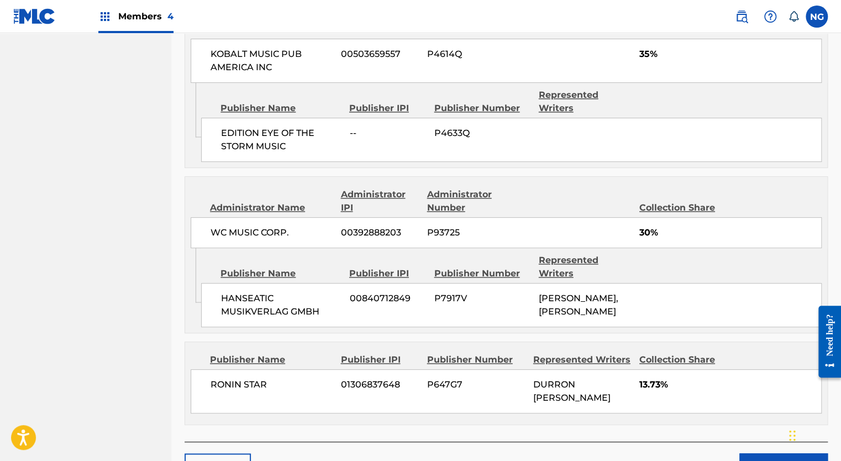
scroll to position [640, 0]
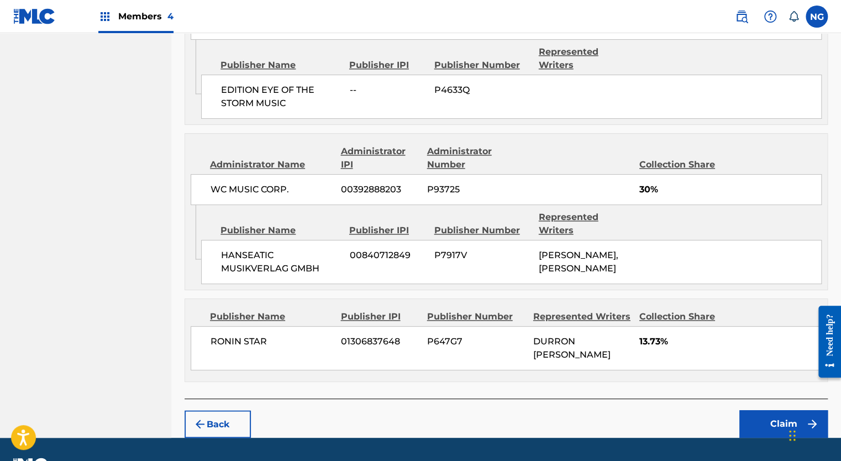
click at [773, 410] on button "Claim" at bounding box center [783, 424] width 88 height 28
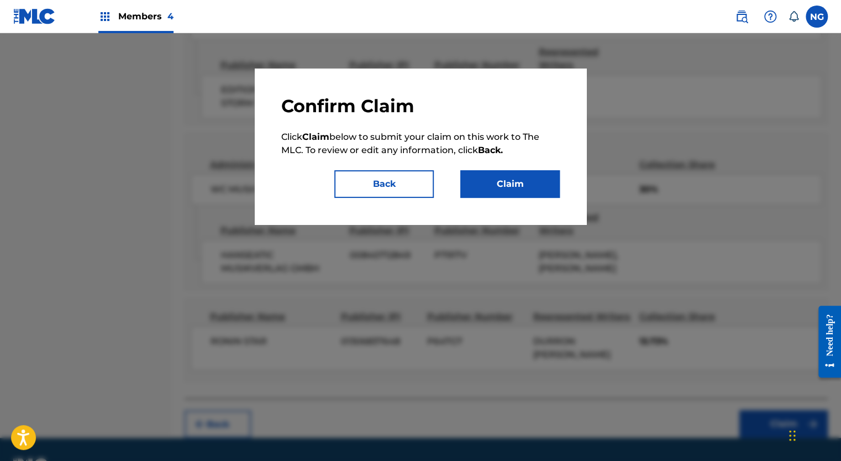
click at [548, 182] on button "Claim" at bounding box center [509, 184] width 99 height 28
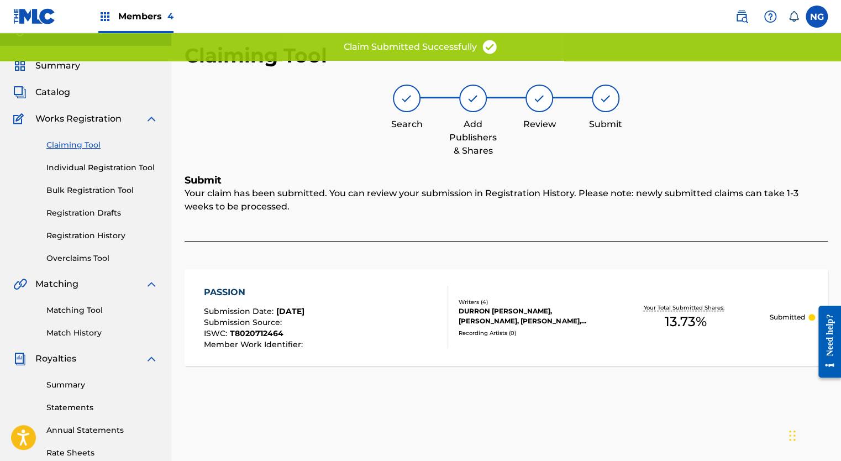
scroll to position [0, 0]
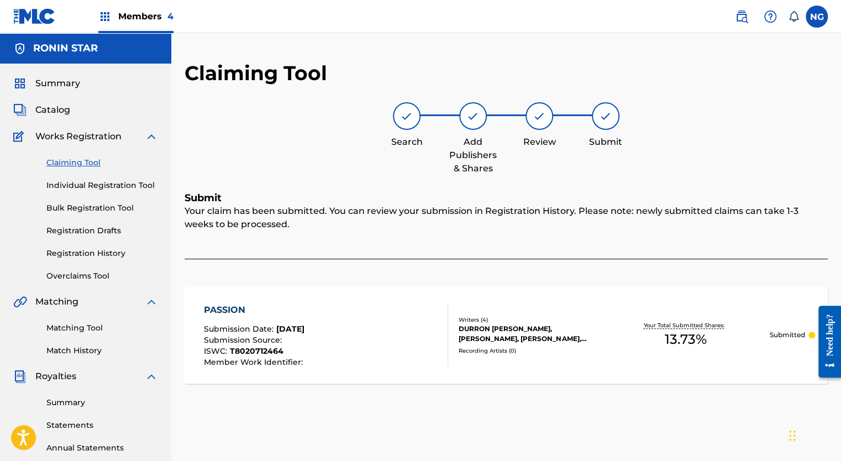
click at [84, 165] on link "Claiming Tool" at bounding box center [102, 163] width 112 height 12
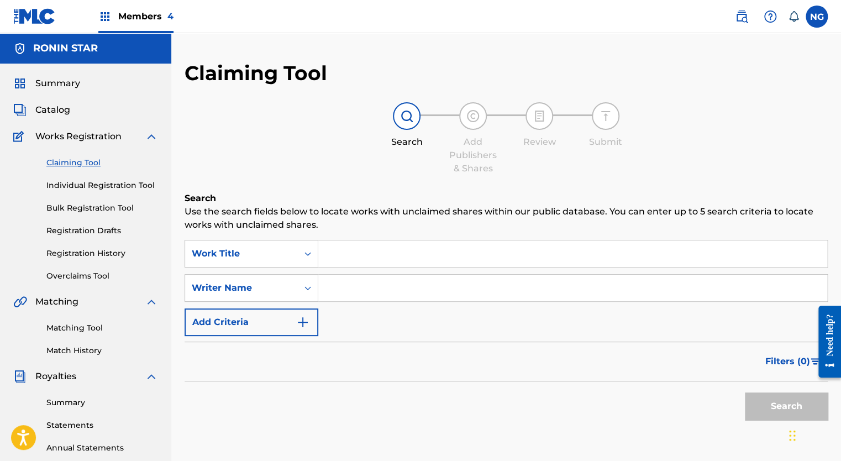
click at [351, 292] on input "Search Form" at bounding box center [572, 287] width 509 height 27
type input "[PERSON_NAME]"
click at [766, 400] on button "Search" at bounding box center [785, 406] width 83 height 28
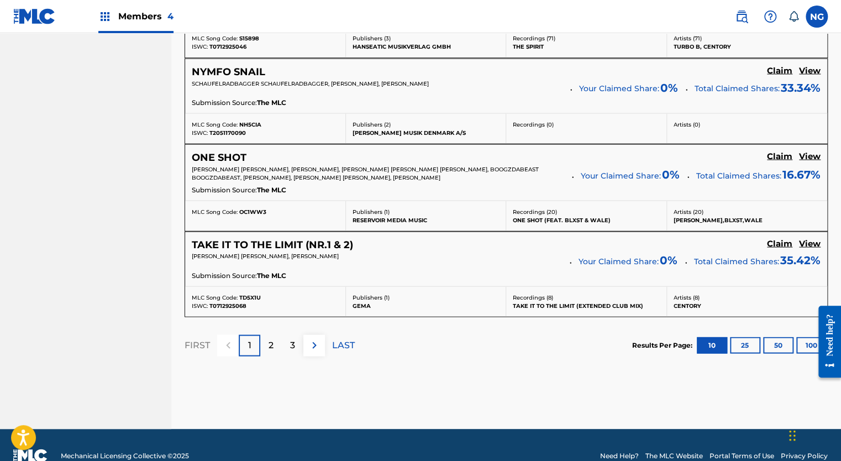
scroll to position [987, 0]
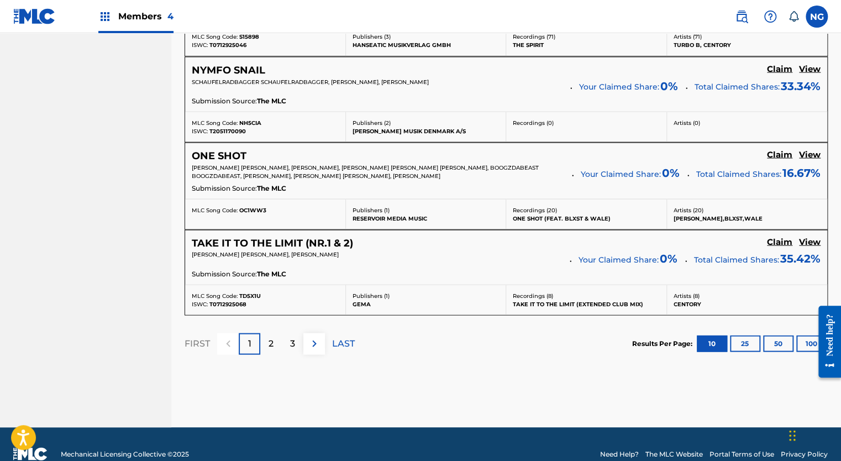
click at [288, 341] on div "3" at bounding box center [293, 343] width 22 height 22
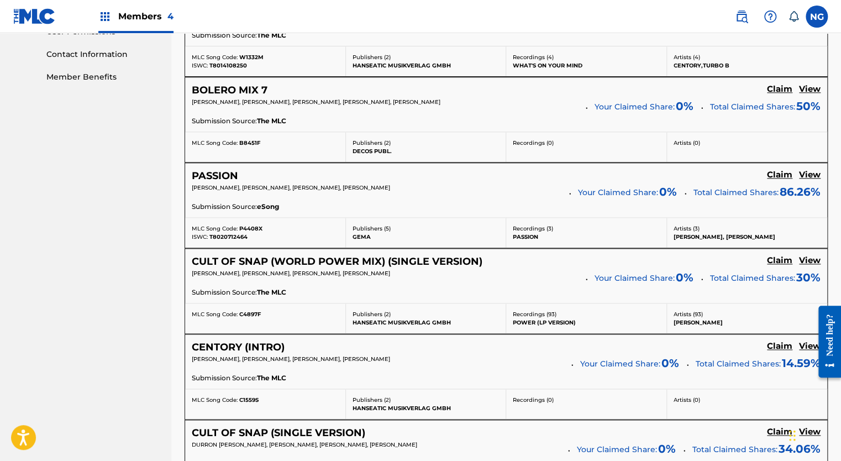
scroll to position [541, 0]
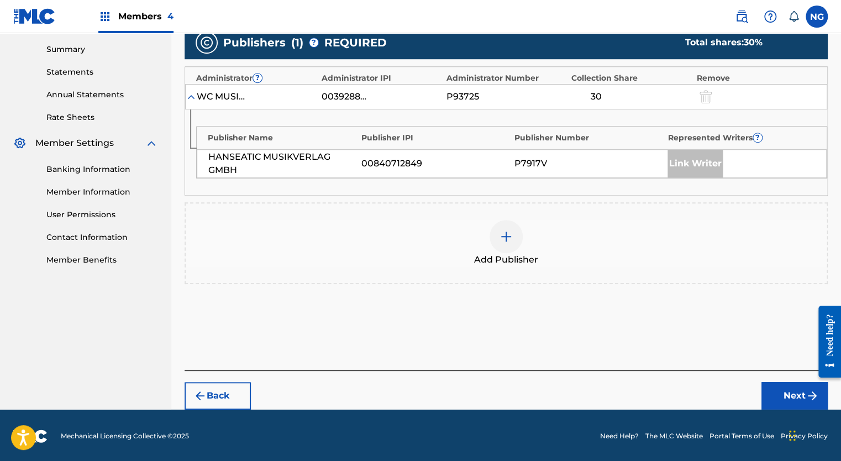
click at [509, 236] on img at bounding box center [505, 236] width 13 height 13
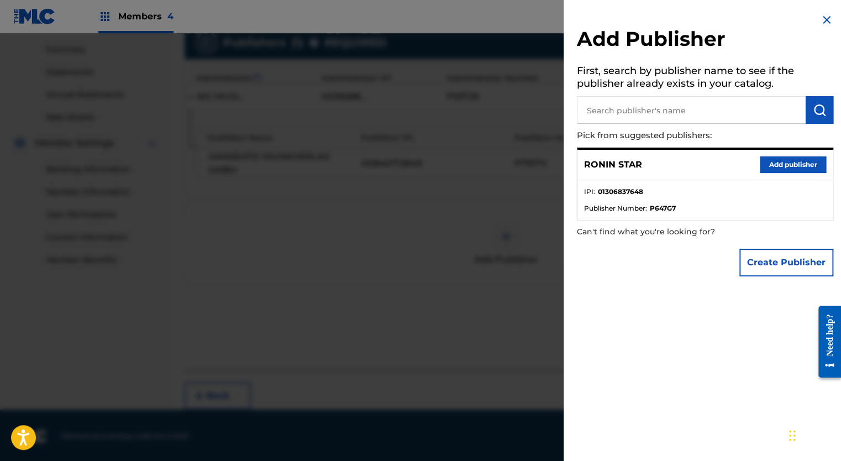
click at [773, 166] on button "Add publisher" at bounding box center [792, 164] width 66 height 17
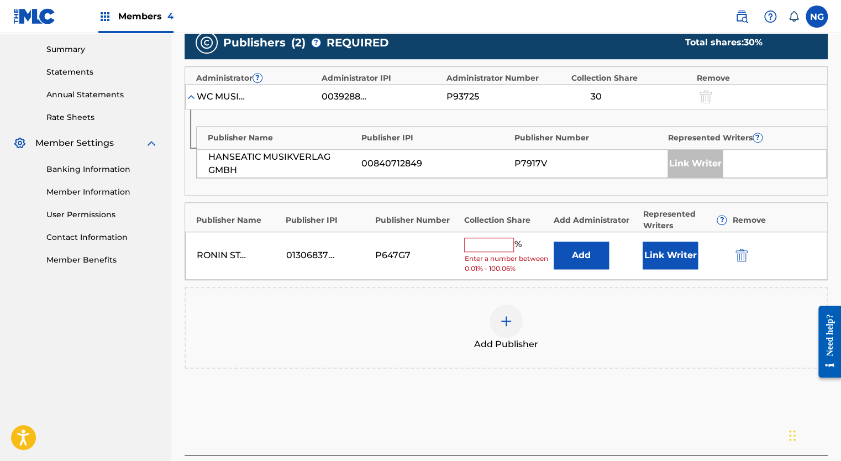
click at [498, 242] on input "text" at bounding box center [489, 244] width 50 height 14
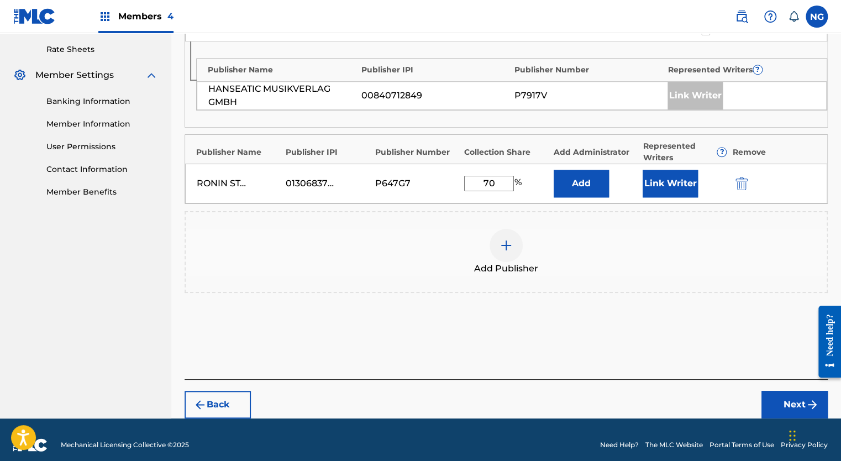
scroll to position [429, 0]
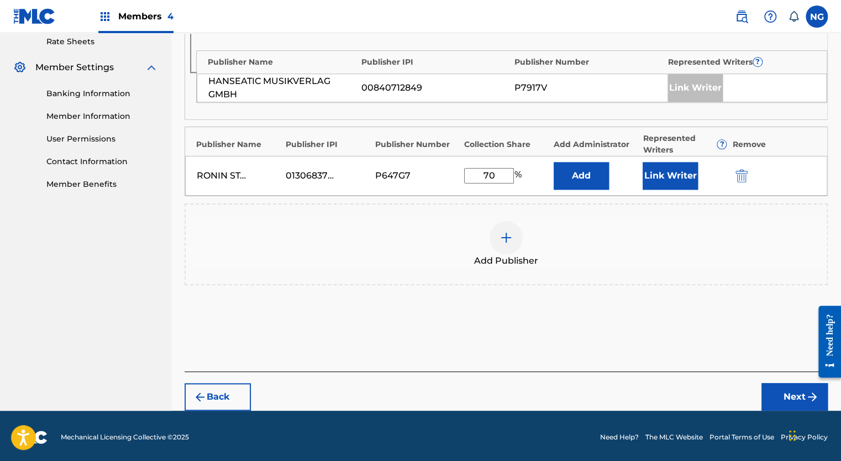
type input "70"
click at [786, 393] on button "Next" at bounding box center [794, 397] width 66 height 28
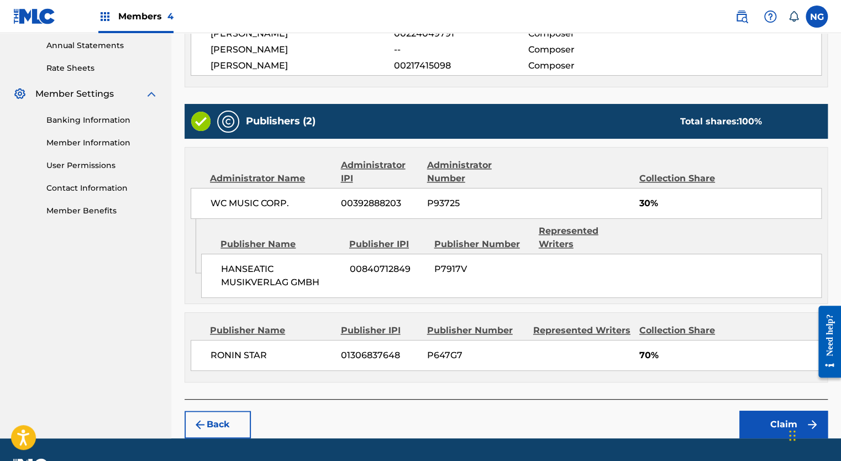
scroll to position [418, 0]
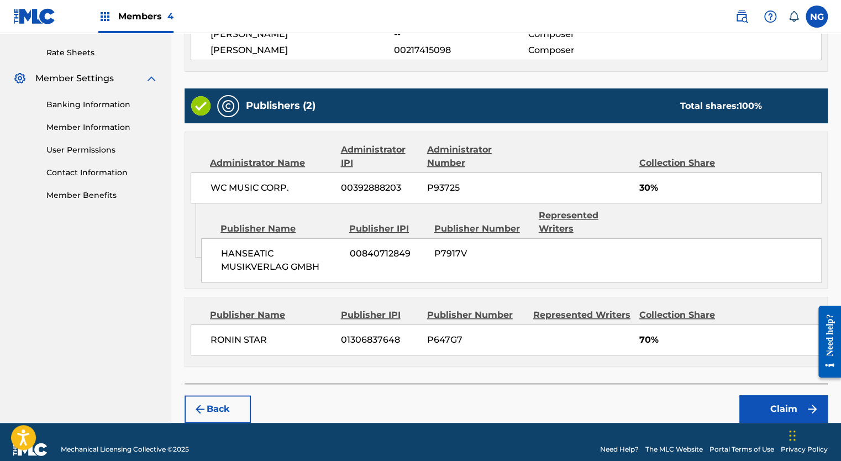
click at [767, 395] on button "Claim" at bounding box center [783, 409] width 88 height 28
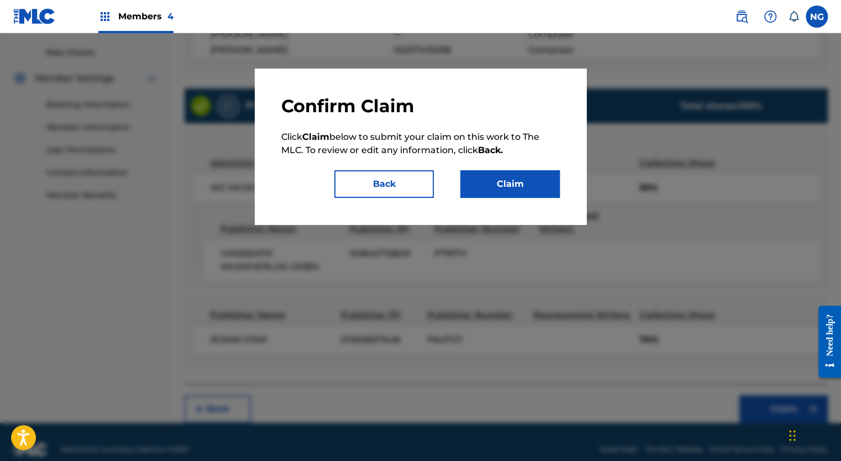
click at [525, 184] on button "Claim" at bounding box center [509, 184] width 99 height 28
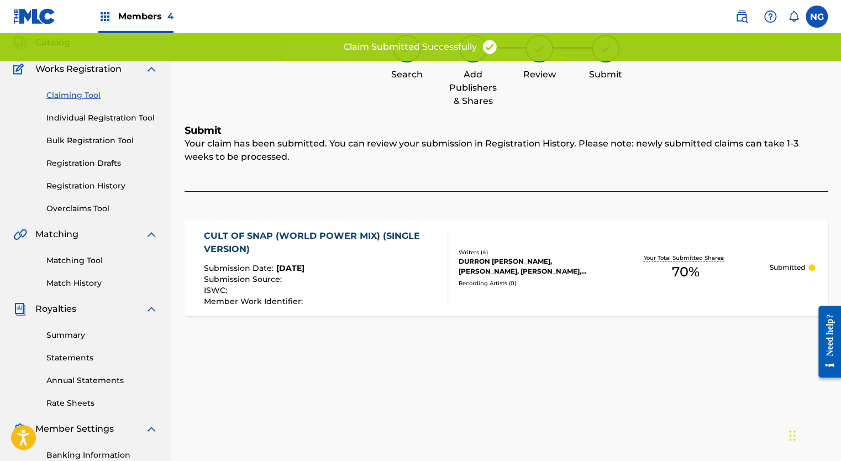
scroll to position [66, 0]
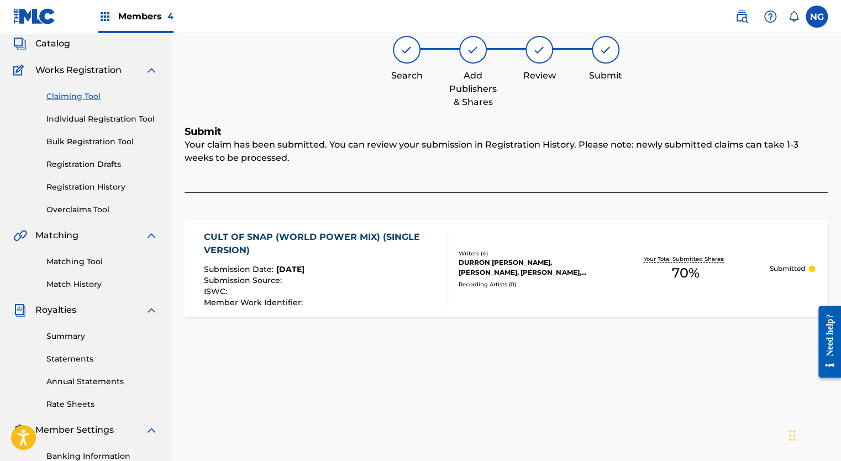
click at [80, 91] on link "Claiming Tool" at bounding box center [102, 97] width 112 height 12
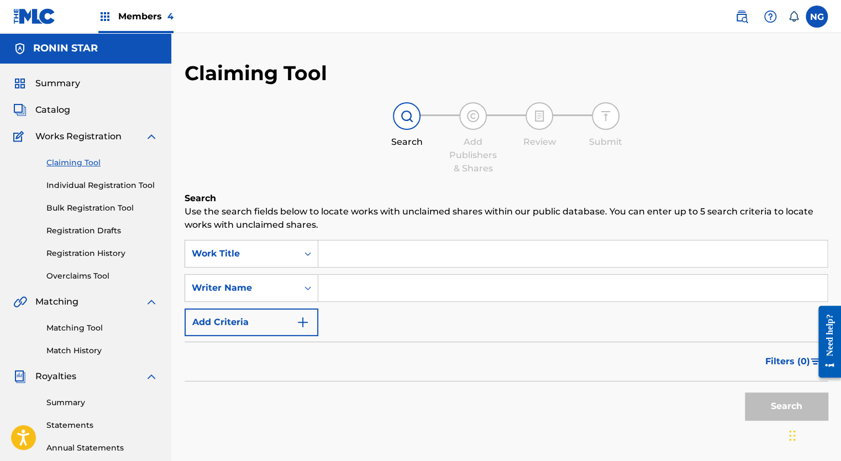
click at [347, 293] on input "Search Form" at bounding box center [572, 287] width 509 height 27
type input "[PERSON_NAME]"
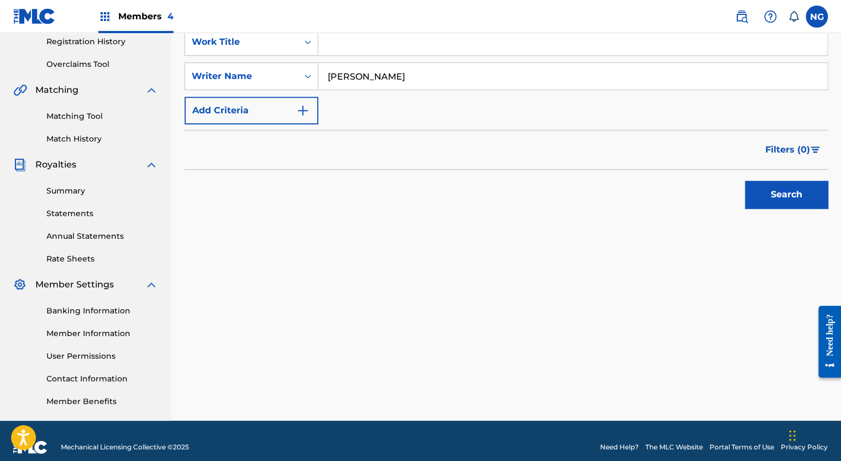
scroll to position [213, 0]
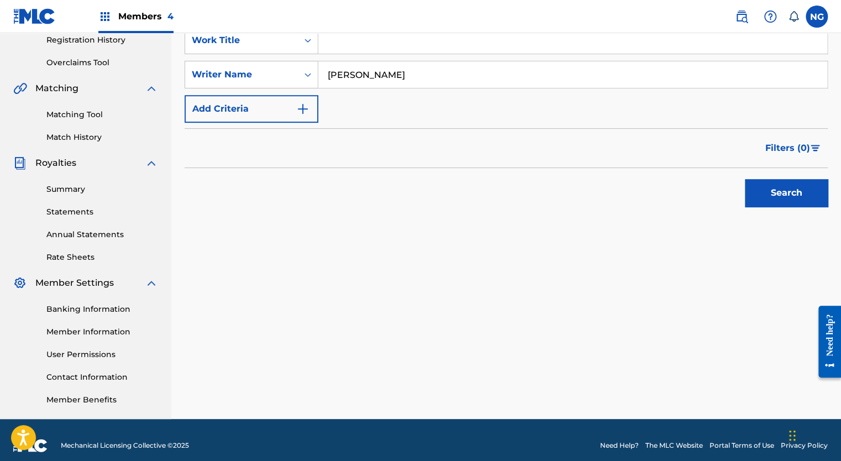
click at [810, 199] on button "Search" at bounding box center [785, 193] width 83 height 28
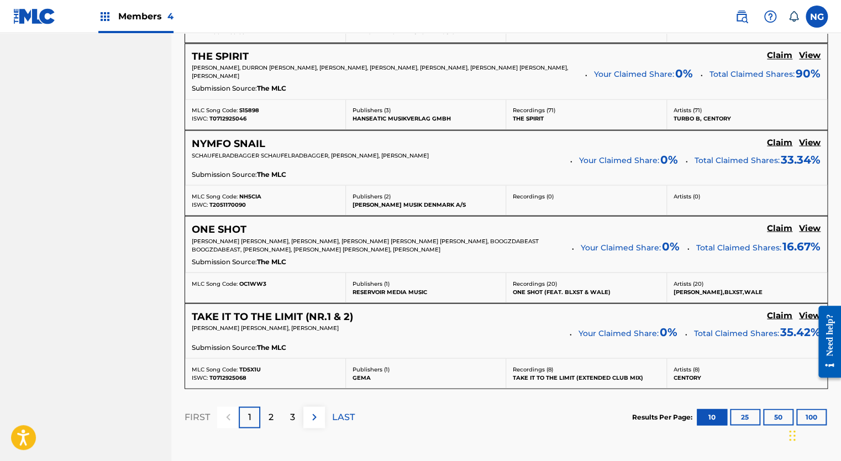
scroll to position [1002, 0]
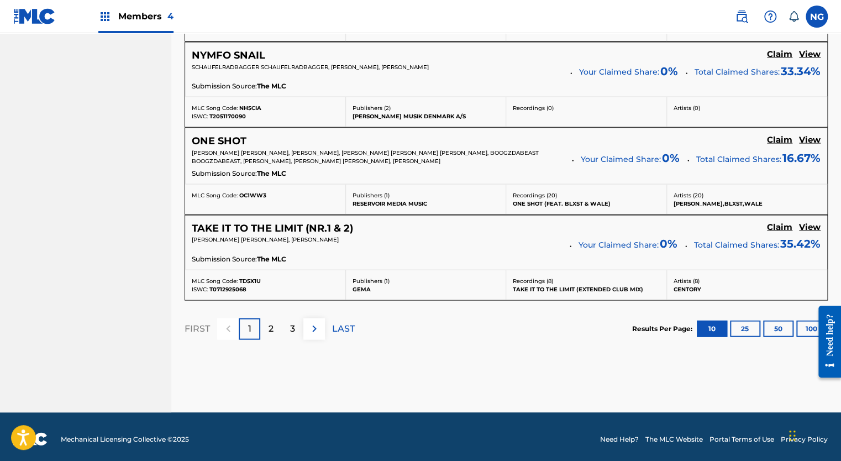
click at [292, 329] on p "3" at bounding box center [292, 327] width 5 height 13
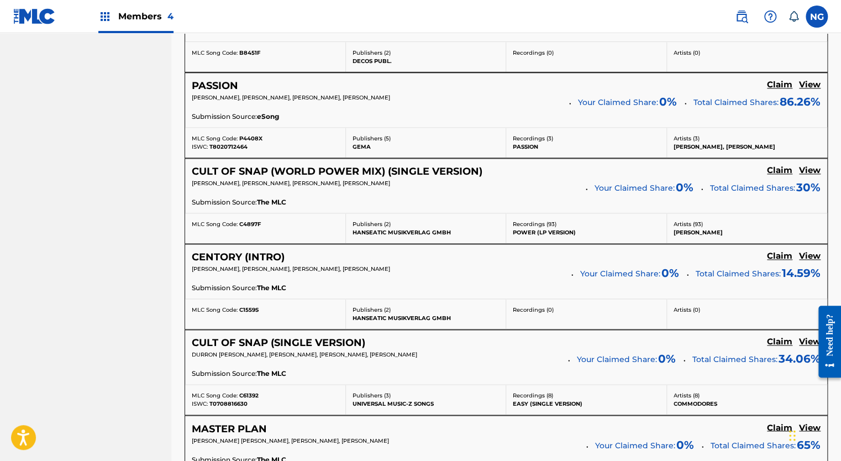
scroll to position [625, 0]
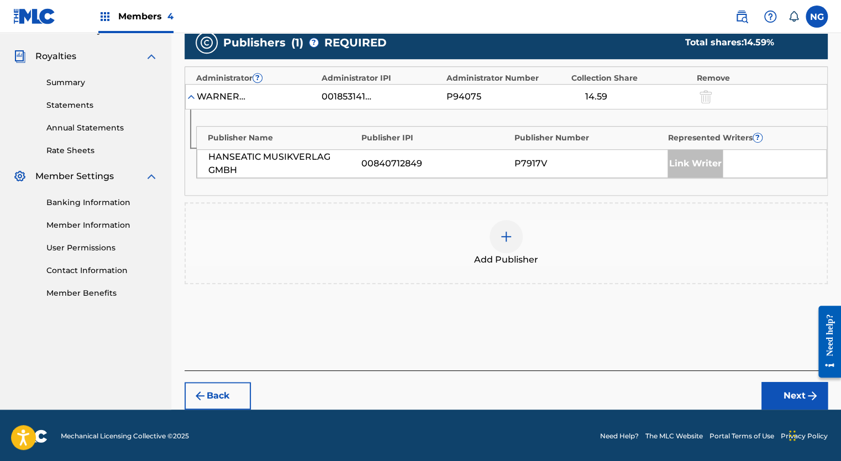
click at [506, 235] on img at bounding box center [505, 236] width 13 height 13
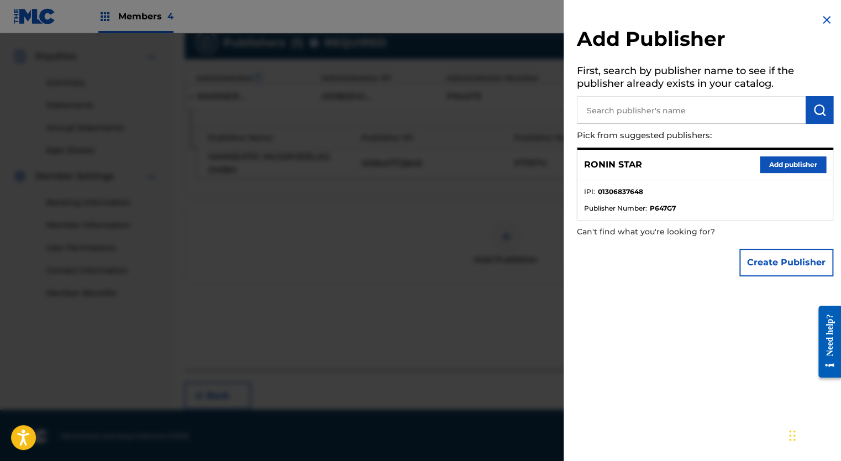
click at [774, 162] on button "Add publisher" at bounding box center [792, 164] width 66 height 17
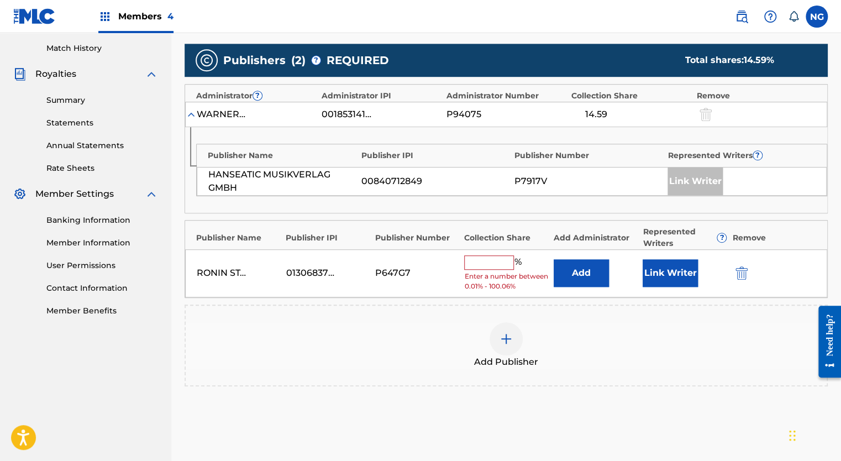
scroll to position [304, 0]
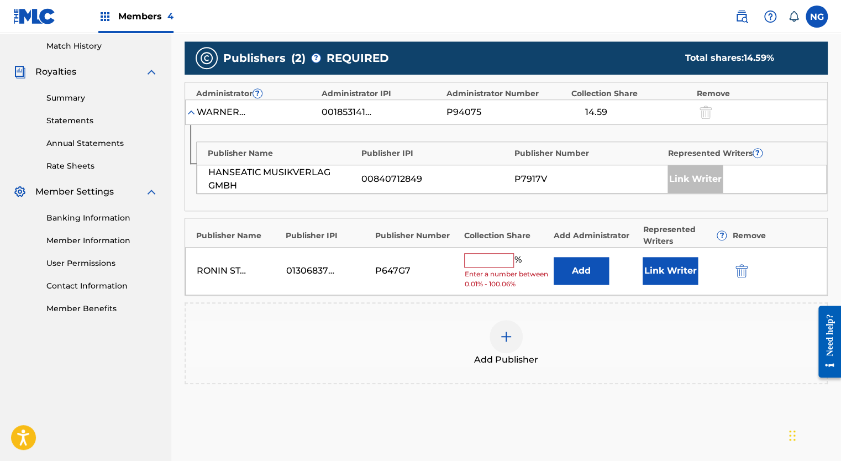
click at [483, 263] on input "text" at bounding box center [489, 260] width 50 height 14
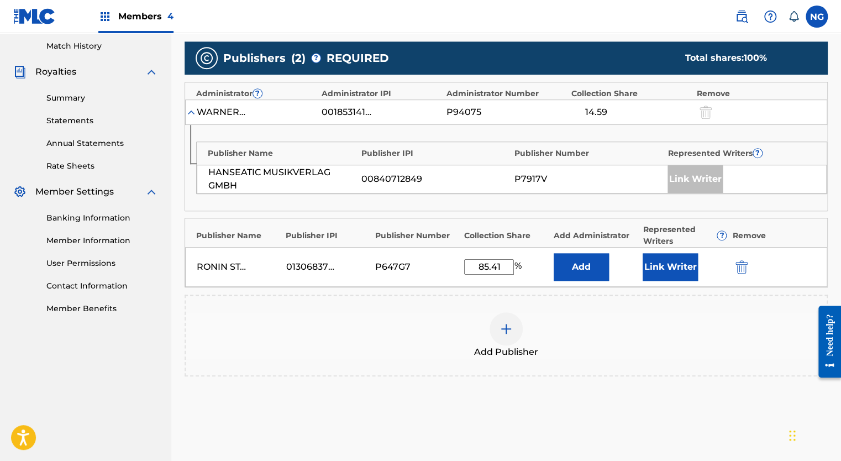
type input "85.41"
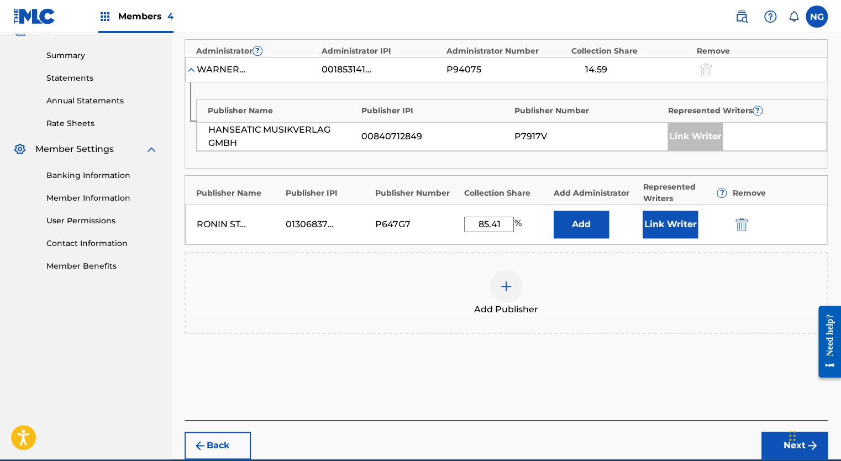
scroll to position [395, 0]
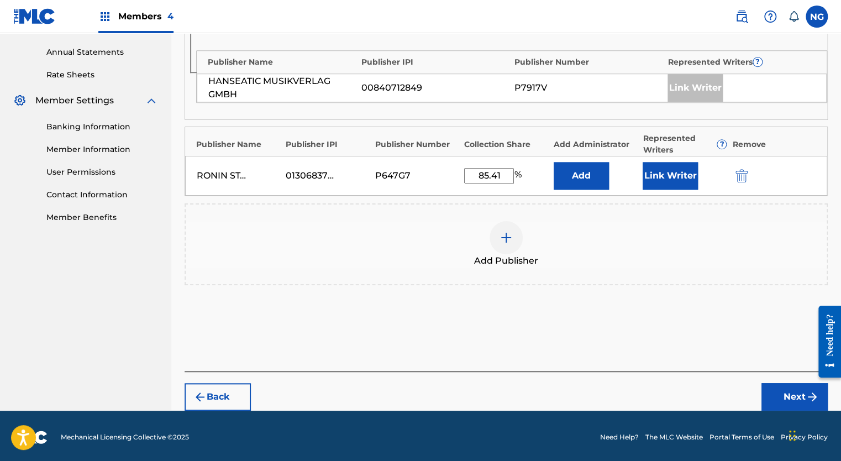
click at [786, 395] on button "Next" at bounding box center [794, 397] width 66 height 28
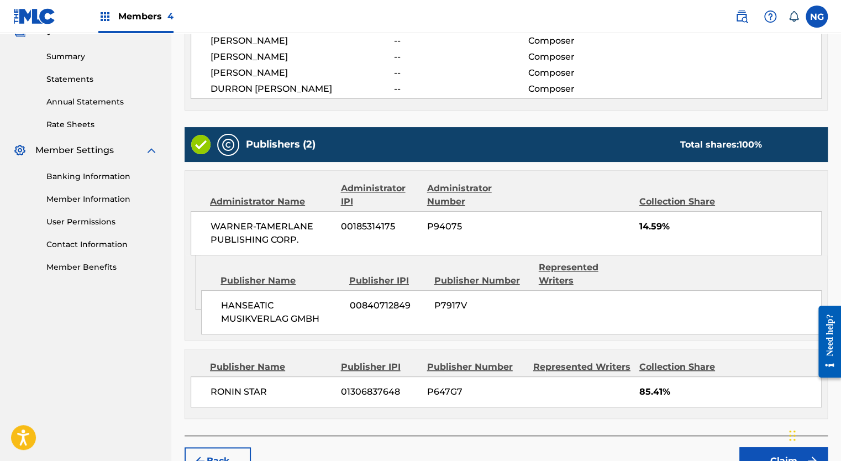
scroll to position [398, 0]
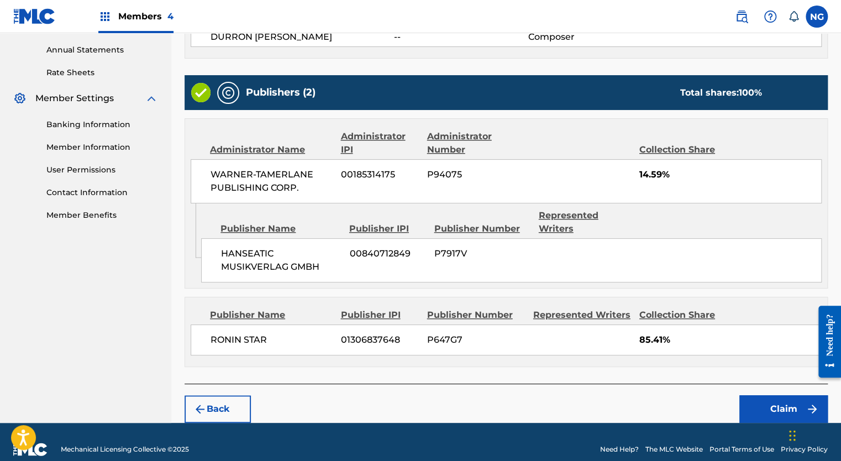
click at [774, 395] on button "Claim" at bounding box center [783, 409] width 88 height 28
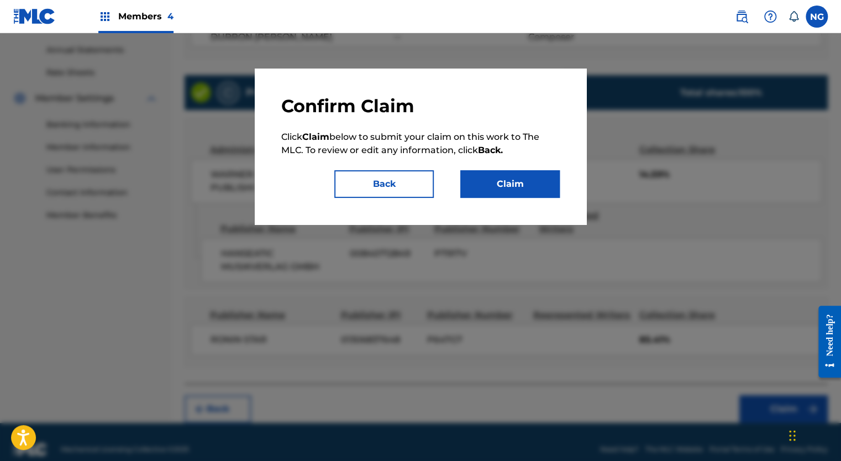
click at [530, 185] on button "Claim" at bounding box center [509, 184] width 99 height 28
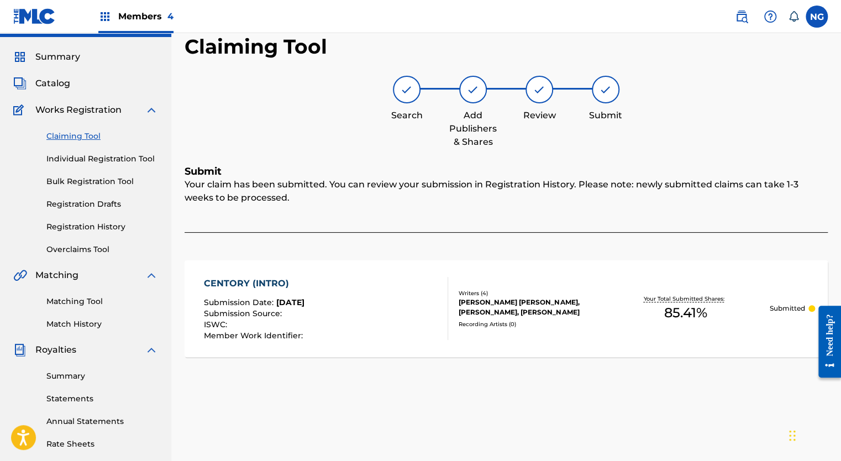
scroll to position [27, 0]
click at [77, 133] on link "Claiming Tool" at bounding box center [102, 136] width 112 height 12
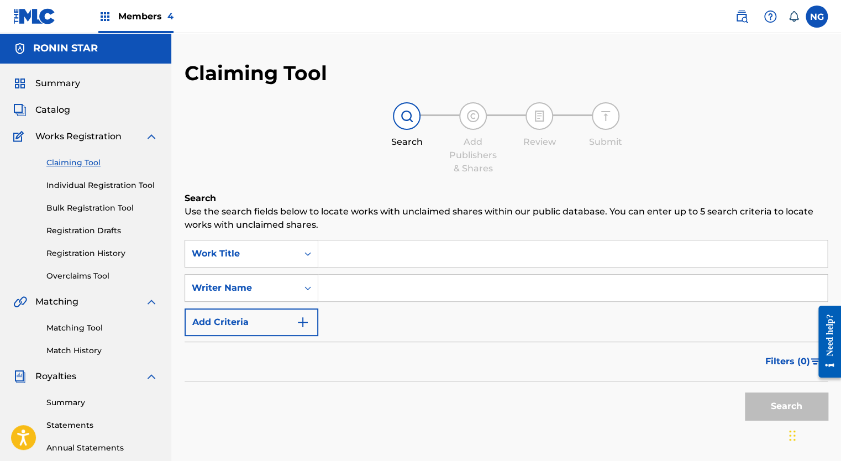
click at [342, 291] on input "Search Form" at bounding box center [572, 287] width 509 height 27
type input "[PERSON_NAME]"
click at [772, 401] on button "Search" at bounding box center [785, 406] width 83 height 28
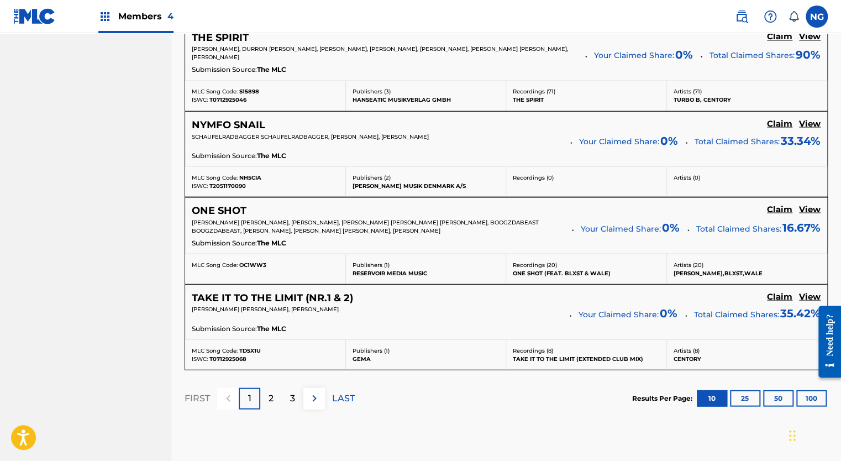
scroll to position [1002, 0]
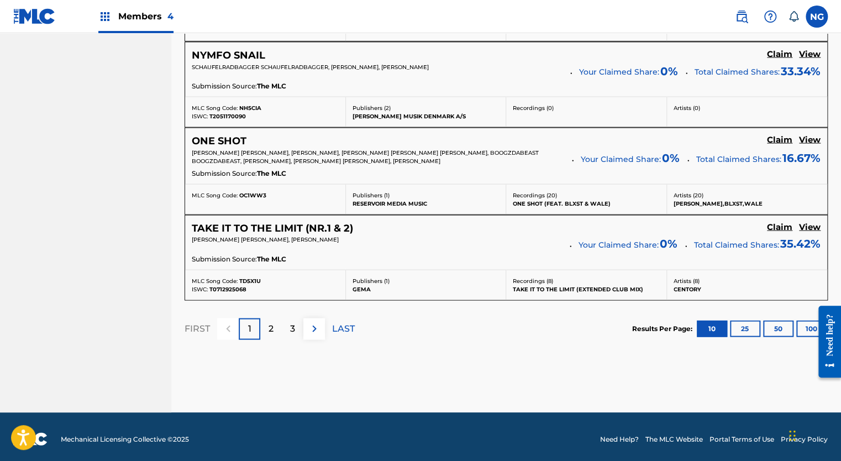
click at [298, 320] on div "3" at bounding box center [293, 329] width 22 height 22
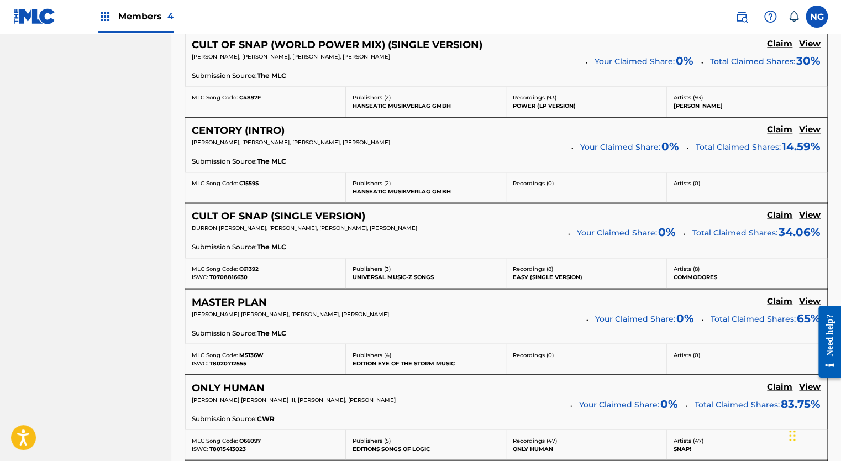
scroll to position [751, 0]
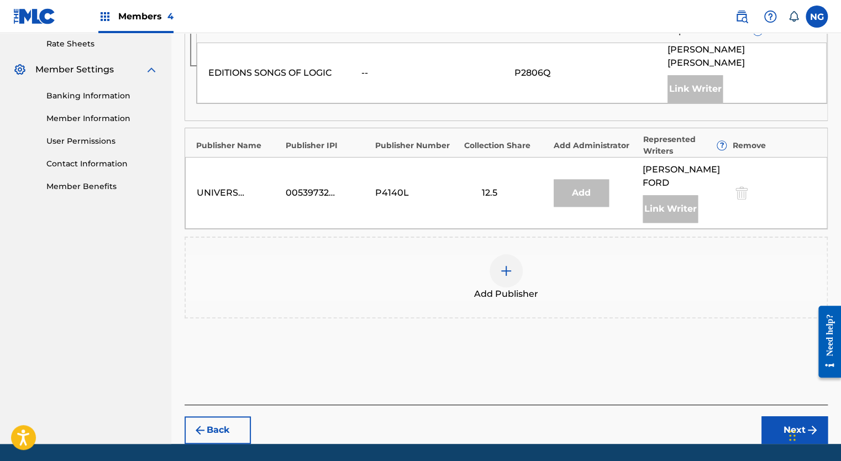
scroll to position [427, 0]
click at [503, 263] on img at bounding box center [505, 269] width 13 height 13
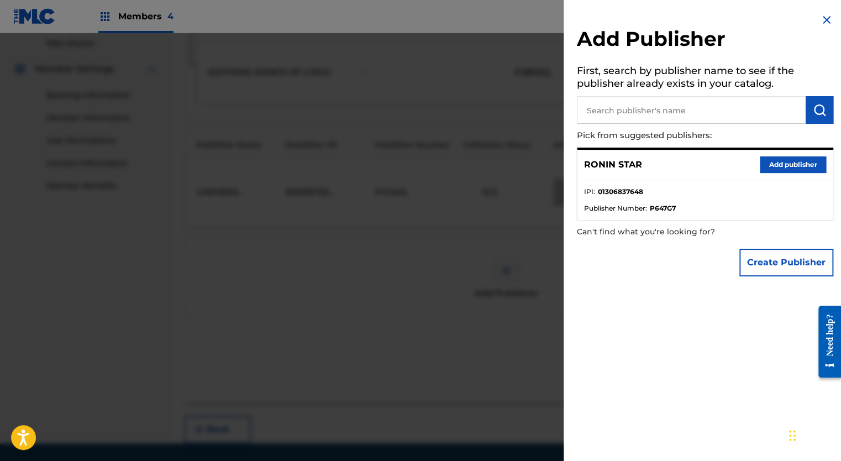
click at [786, 160] on button "Add publisher" at bounding box center [792, 164] width 66 height 17
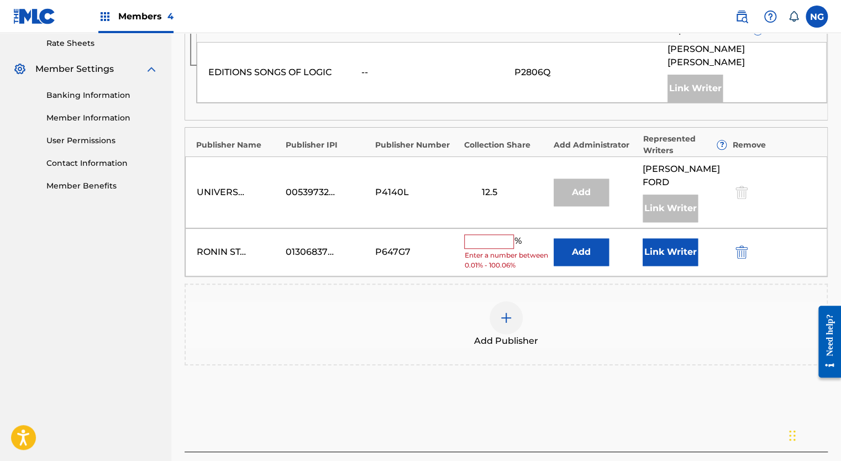
click at [497, 234] on input "text" at bounding box center [489, 241] width 50 height 14
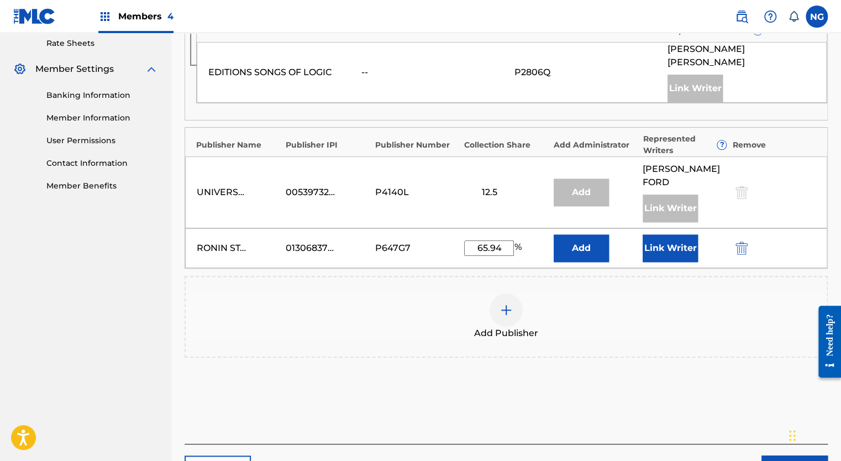
type input "65.94"
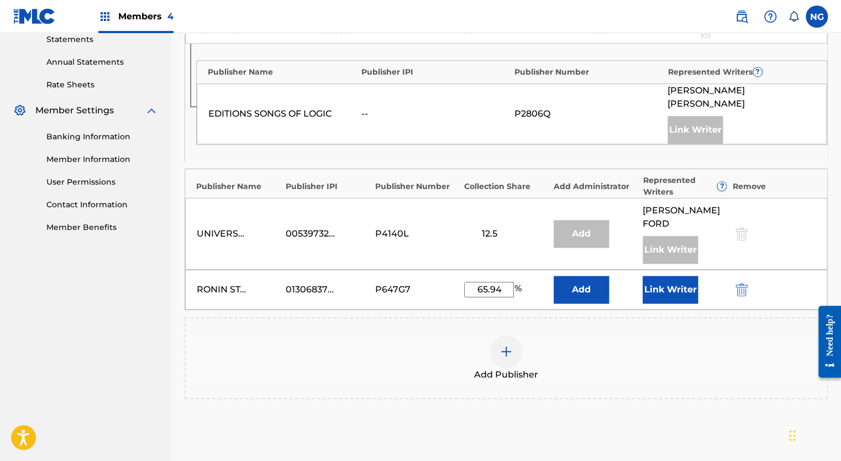
scroll to position [473, 0]
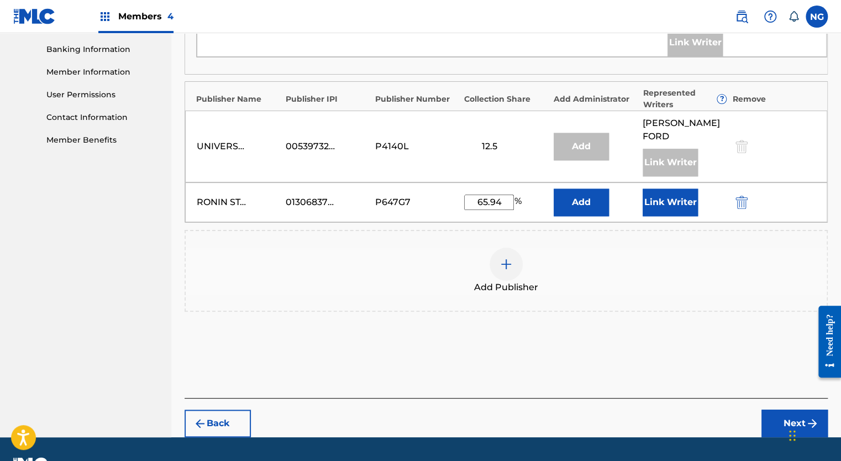
click at [794, 409] on button "Next" at bounding box center [794, 423] width 66 height 28
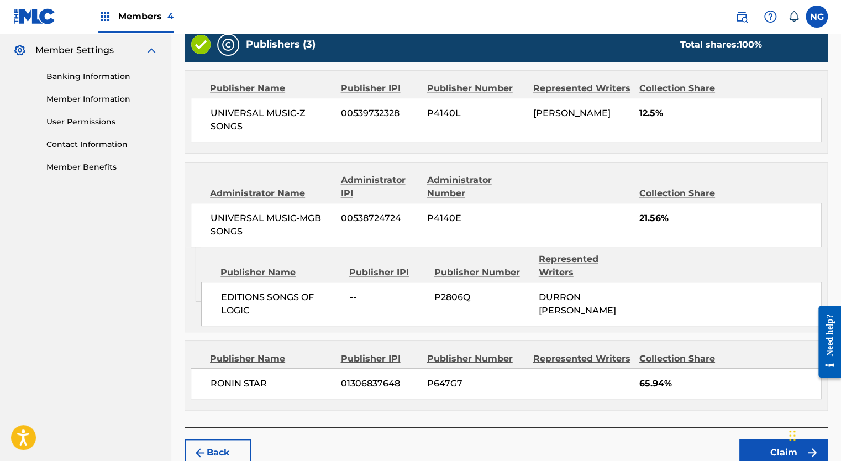
scroll to position [488, 0]
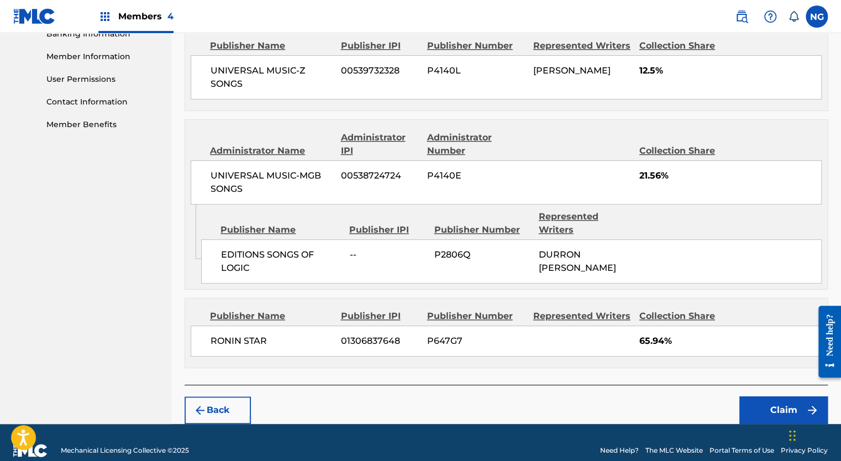
click at [788, 396] on button "Claim" at bounding box center [783, 410] width 88 height 28
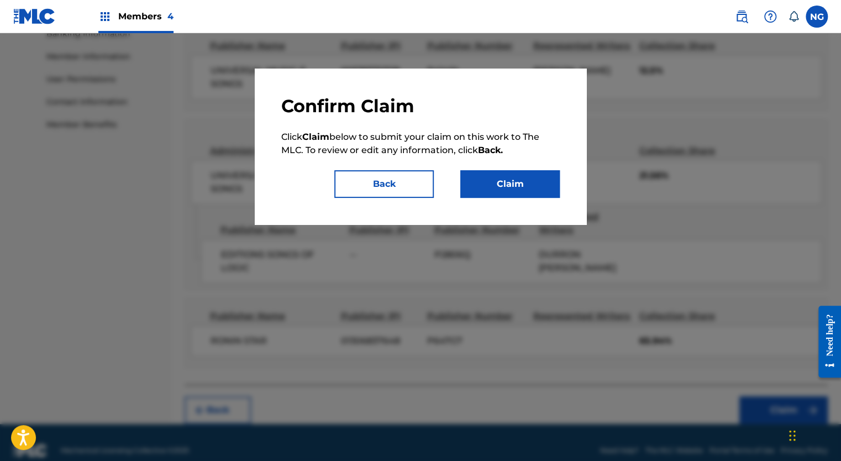
click at [518, 184] on button "Claim" at bounding box center [509, 184] width 99 height 28
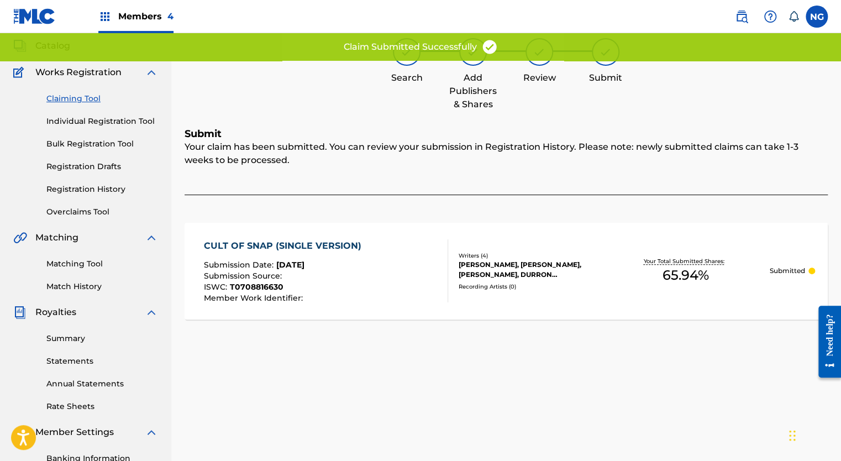
scroll to position [64, 0]
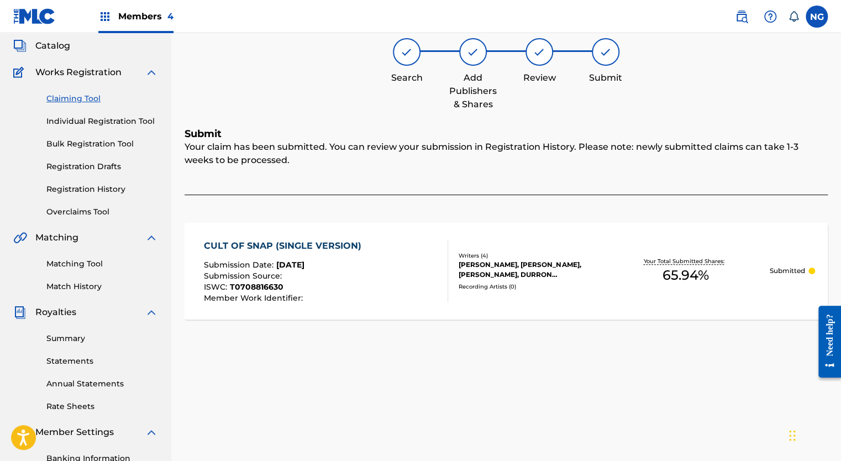
click at [86, 98] on link "Claiming Tool" at bounding box center [102, 99] width 112 height 12
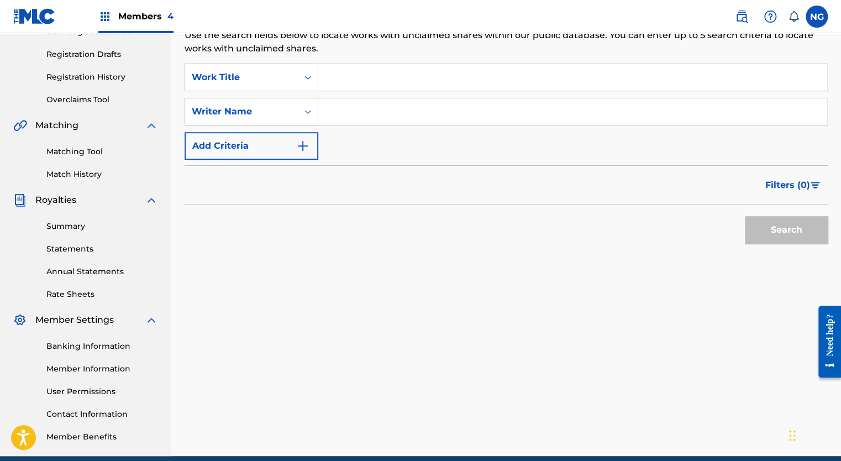
scroll to position [224, 0]
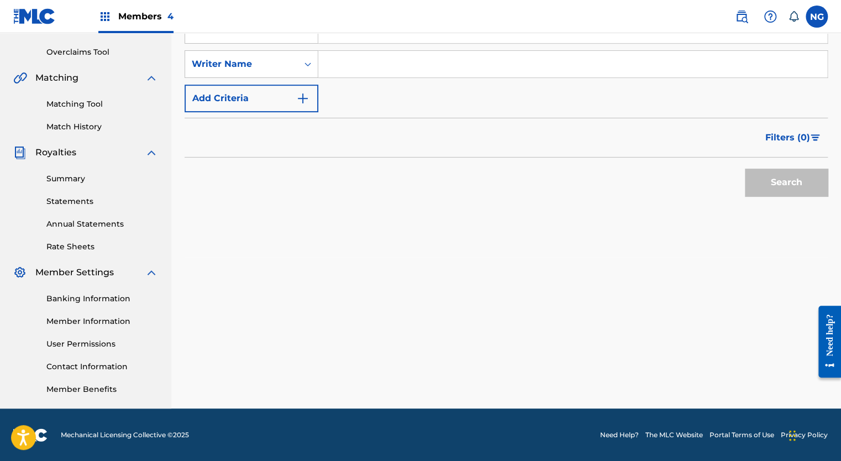
click at [373, 73] on input "Search Form" at bounding box center [572, 64] width 509 height 27
type input "[PERSON_NAME]"
click at [768, 176] on button "Search" at bounding box center [785, 182] width 83 height 28
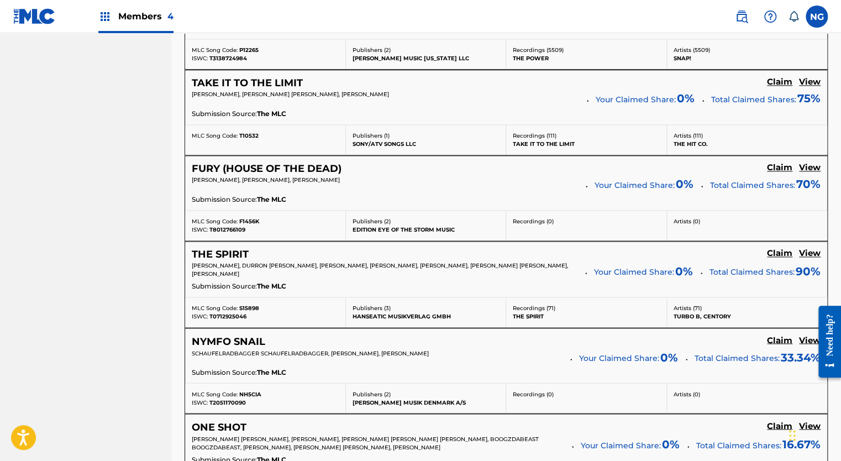
scroll to position [1002, 0]
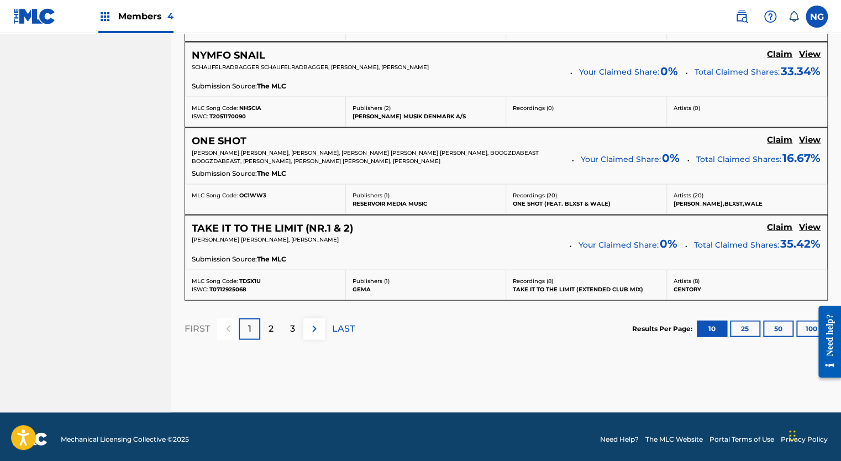
click at [289, 324] on div "3" at bounding box center [293, 329] width 22 height 22
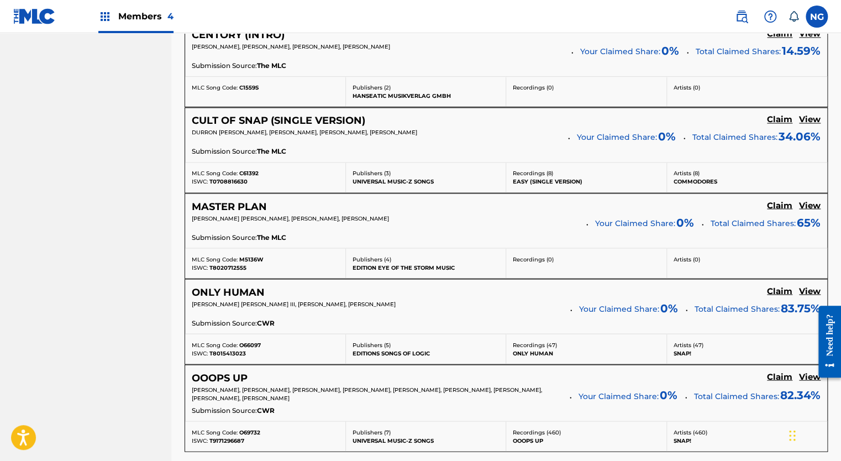
scroll to position [865, 0]
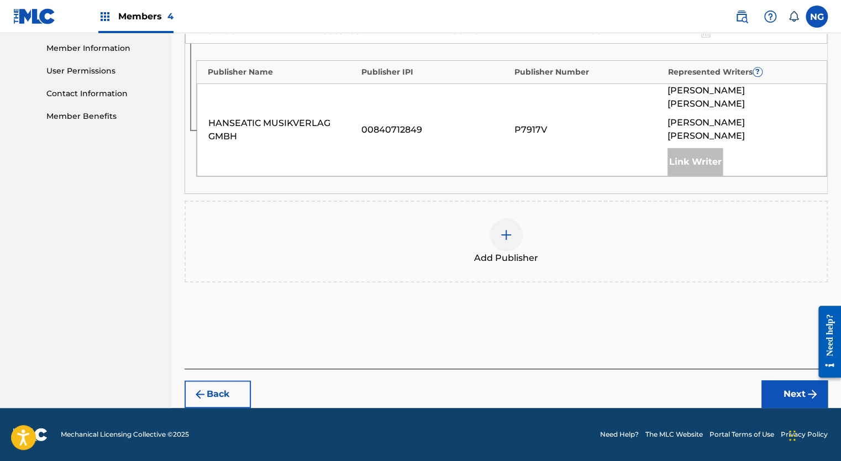
scroll to position [467, 0]
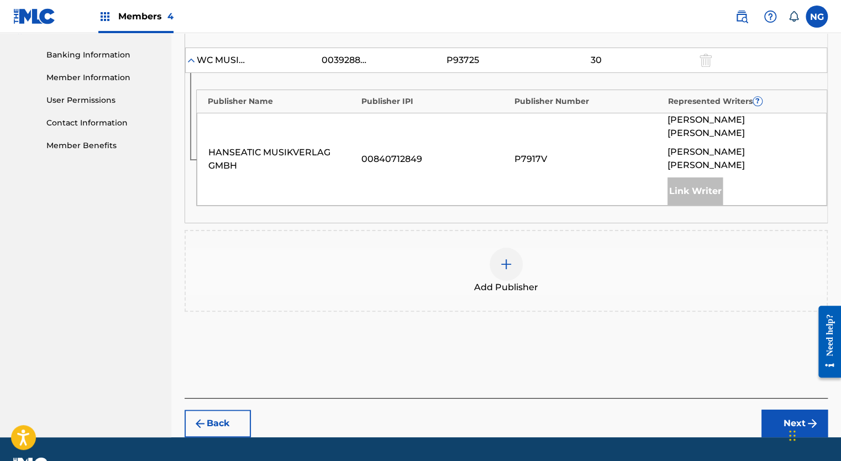
click at [500, 247] on div at bounding box center [505, 263] width 33 height 33
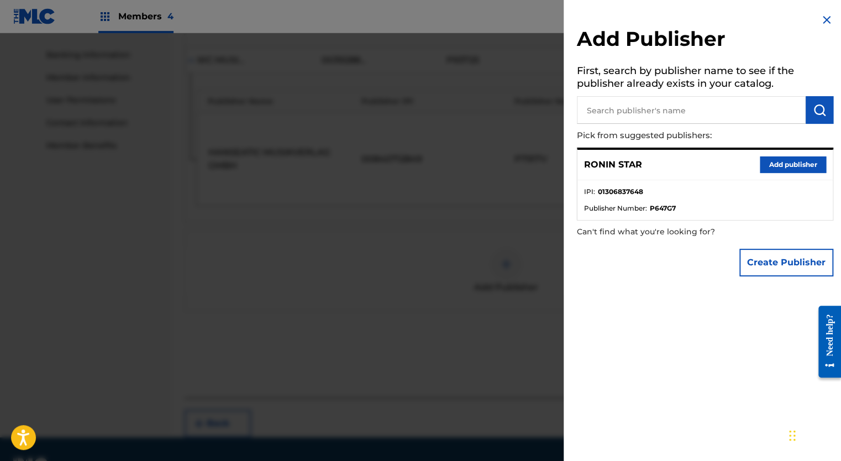
click at [798, 162] on button "Add publisher" at bounding box center [792, 164] width 66 height 17
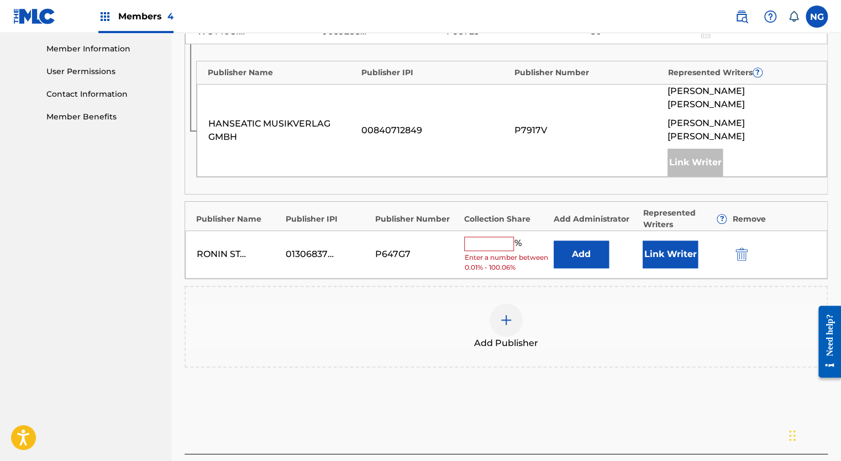
scroll to position [500, 0]
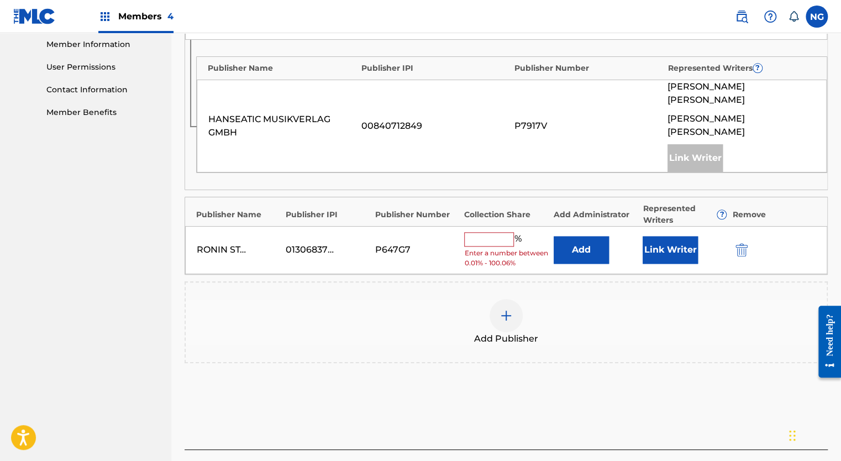
click at [487, 232] on input "text" at bounding box center [489, 239] width 50 height 14
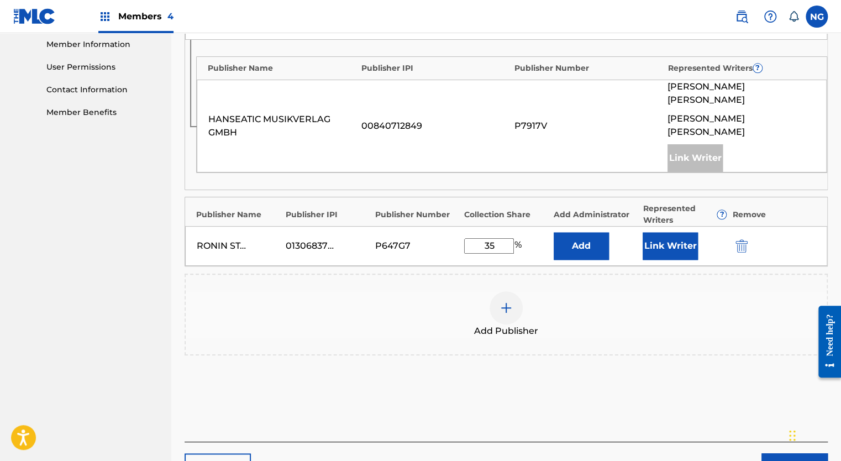
scroll to position [543, 0]
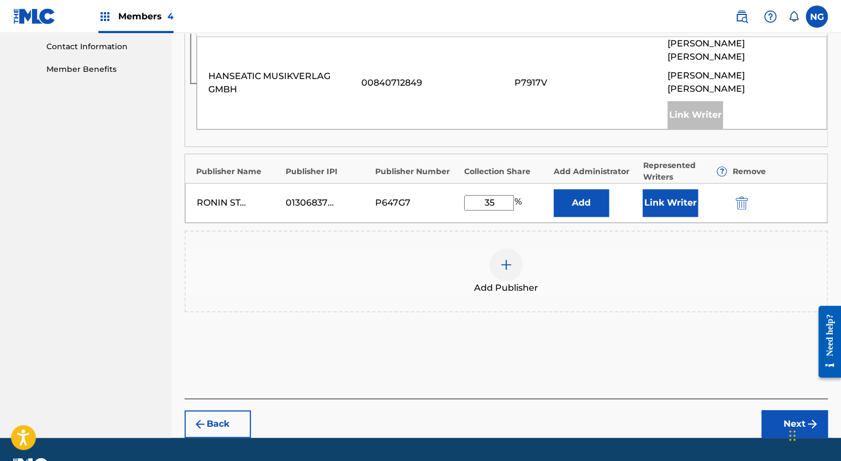
type input "35"
click at [779, 410] on button "Next" at bounding box center [794, 424] width 66 height 28
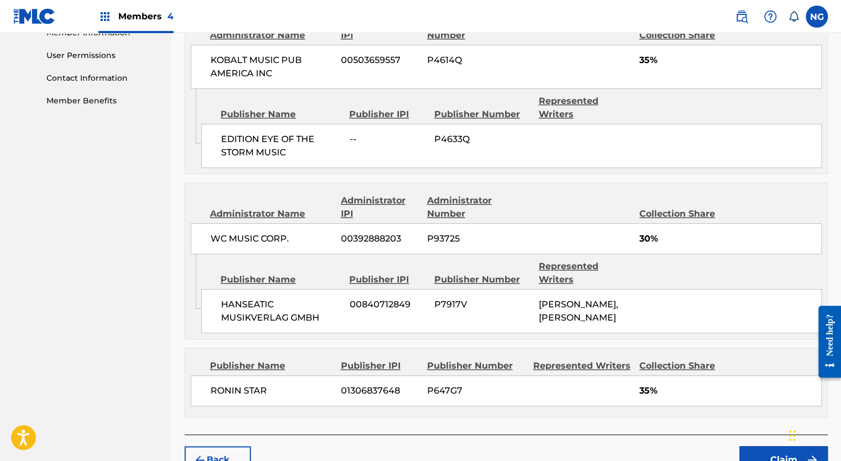
scroll to position [548, 0]
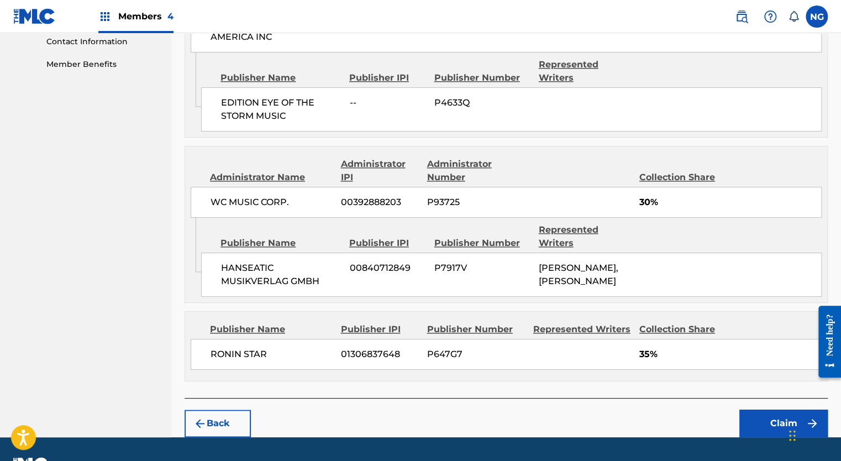
click at [778, 409] on button "Claim" at bounding box center [783, 423] width 88 height 28
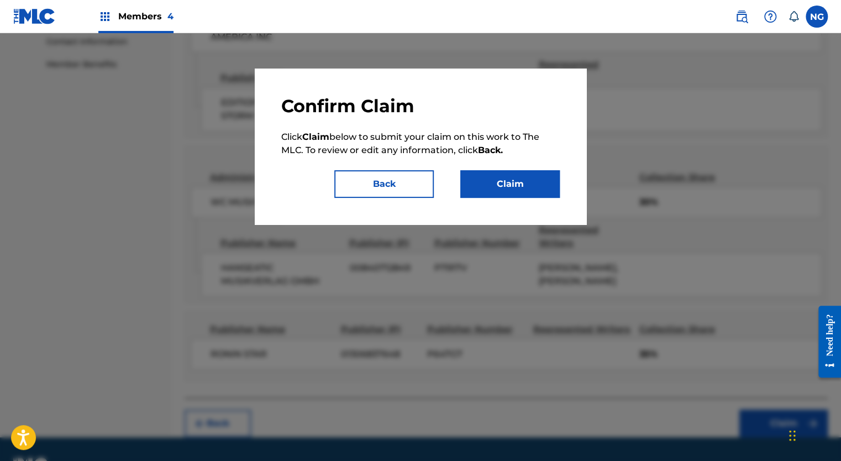
click at [533, 186] on button "Claim" at bounding box center [509, 184] width 99 height 28
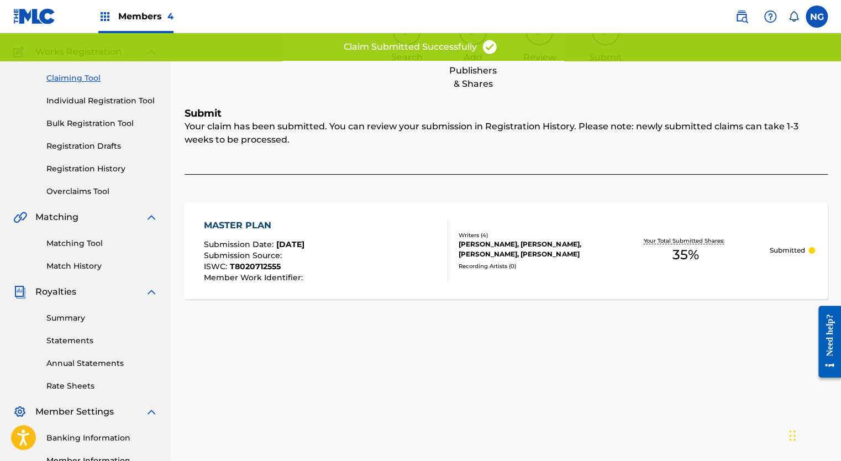
scroll to position [82, 0]
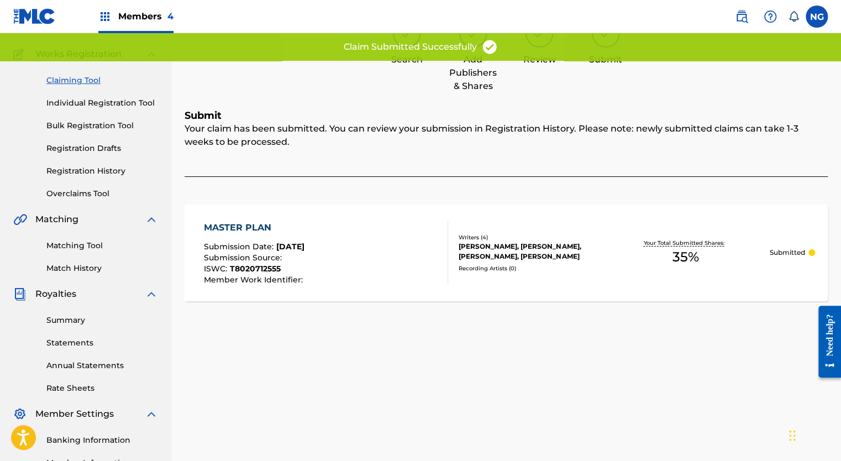
click at [84, 81] on link "Claiming Tool" at bounding box center [102, 81] width 112 height 12
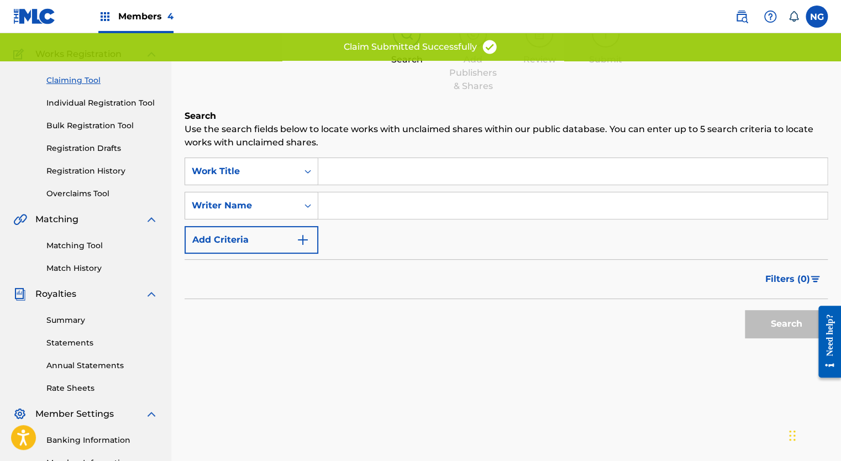
scroll to position [0, 0]
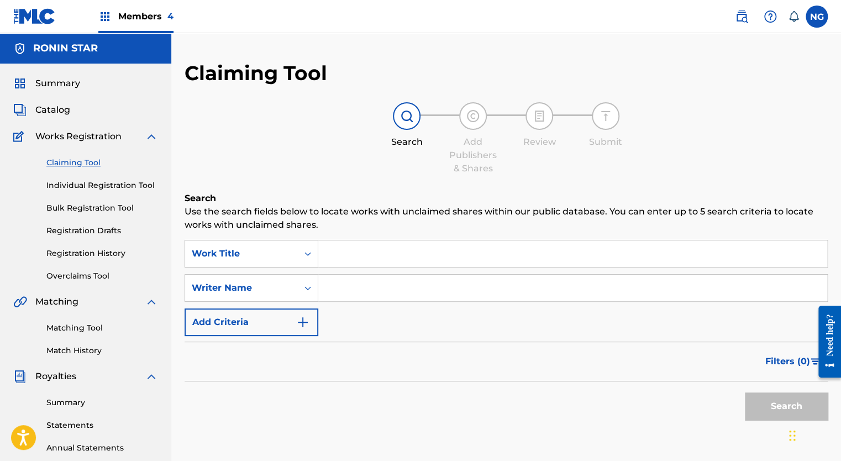
click at [363, 291] on input "Search Form" at bounding box center [572, 287] width 509 height 27
type input "[PERSON_NAME]"
click at [755, 405] on button "Search" at bounding box center [785, 406] width 83 height 28
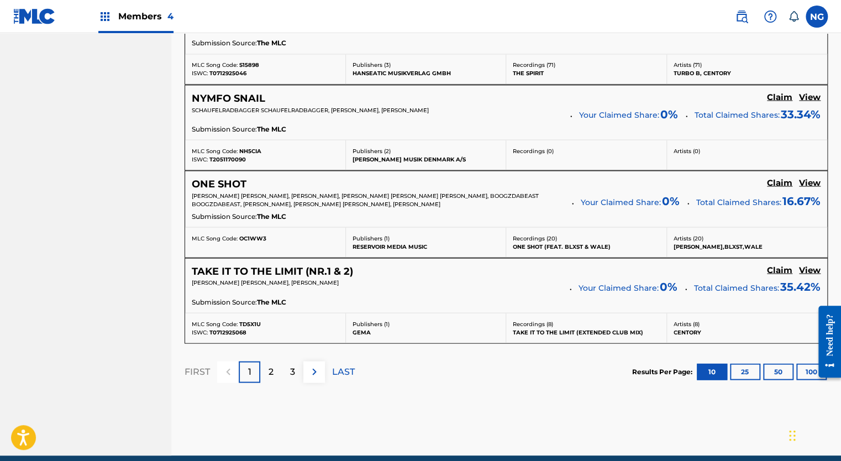
scroll to position [1002, 0]
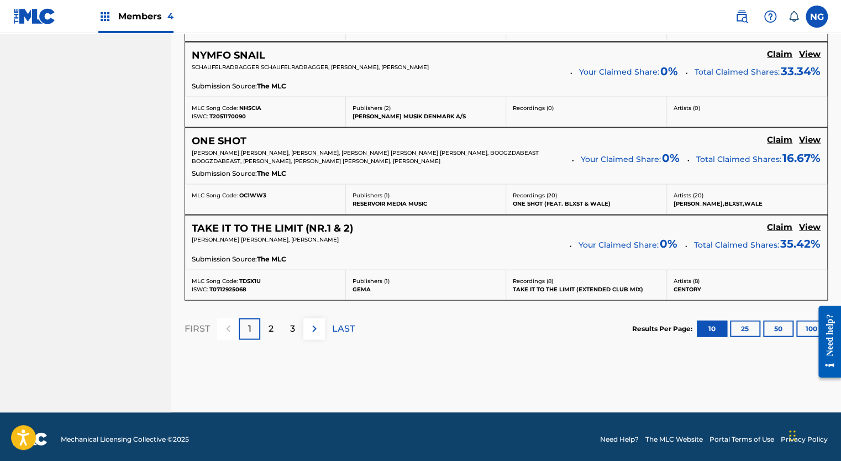
click at [289, 326] on div "3" at bounding box center [293, 329] width 22 height 22
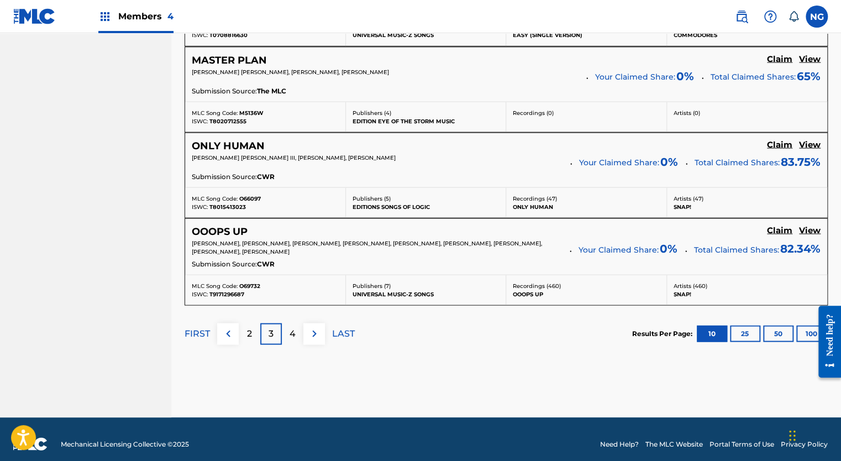
scroll to position [993, 0]
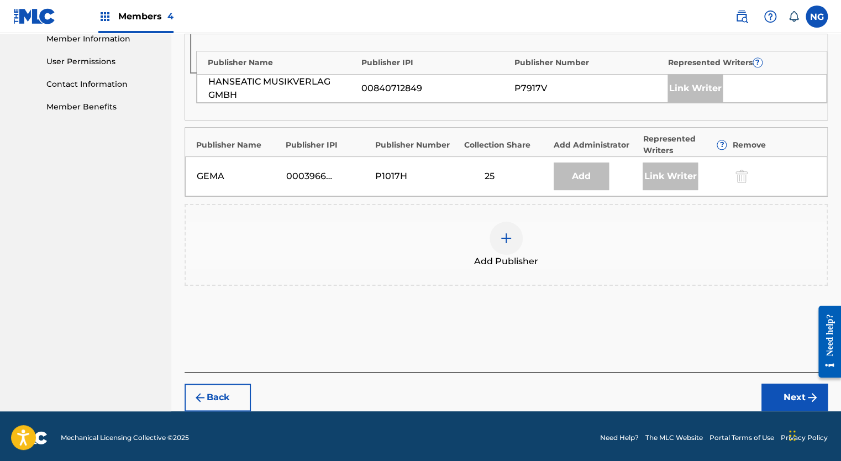
click at [510, 239] on img at bounding box center [505, 237] width 13 height 13
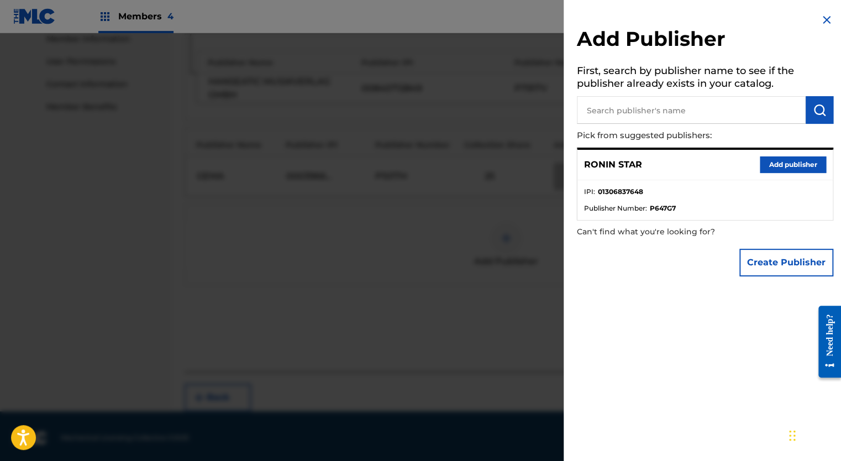
click at [769, 166] on button "Add publisher" at bounding box center [792, 164] width 66 height 17
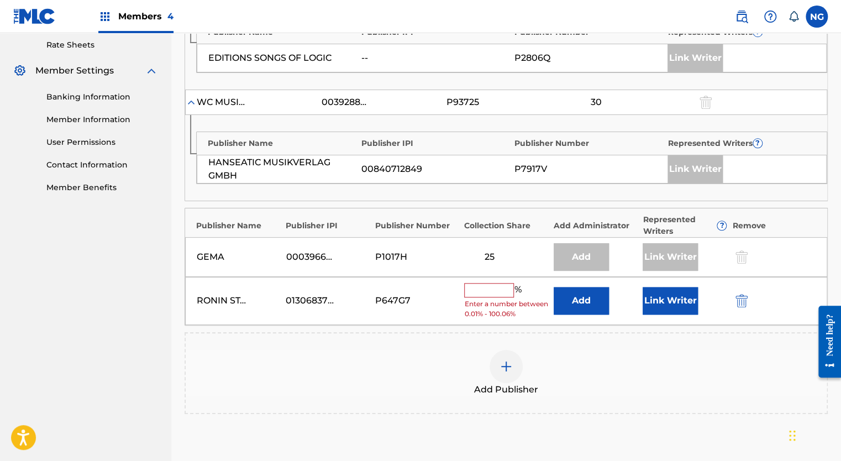
scroll to position [455, 0]
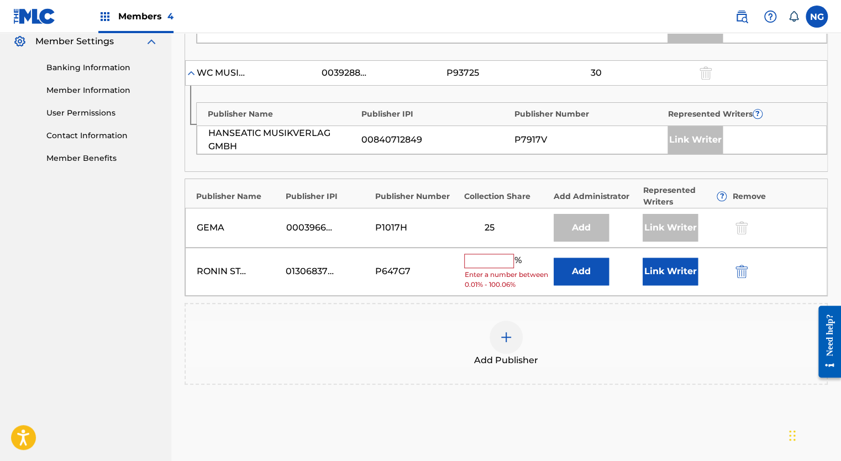
click at [485, 256] on input "text" at bounding box center [489, 260] width 50 height 14
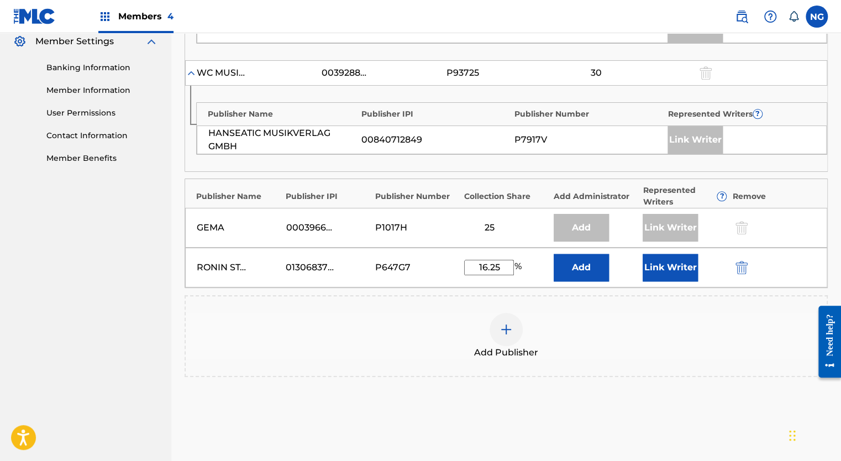
type input "16.25"
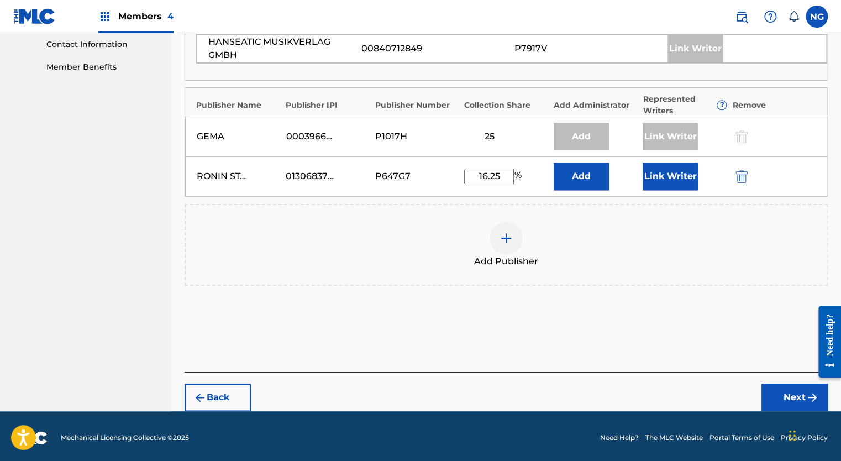
click at [792, 393] on button "Next" at bounding box center [794, 397] width 66 height 28
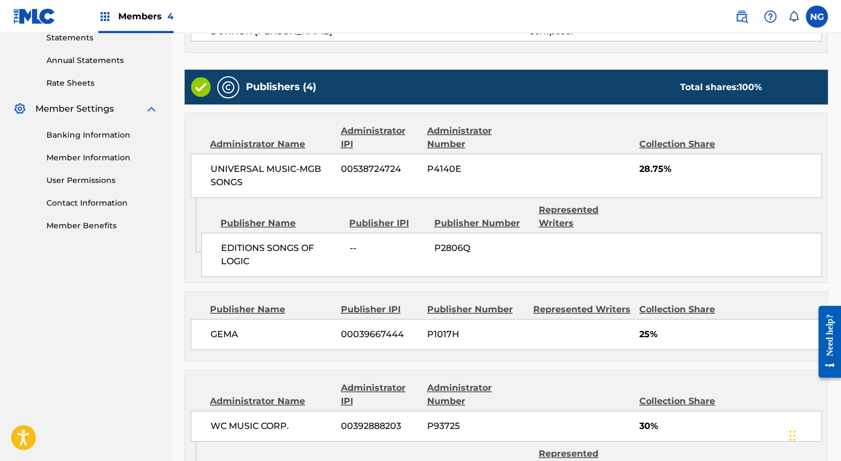
scroll to position [610, 0]
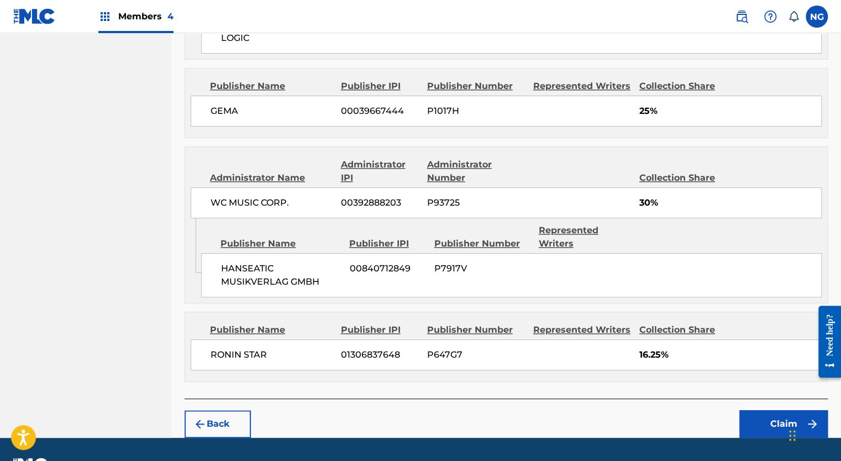
click at [780, 410] on button "Claim" at bounding box center [783, 424] width 88 height 28
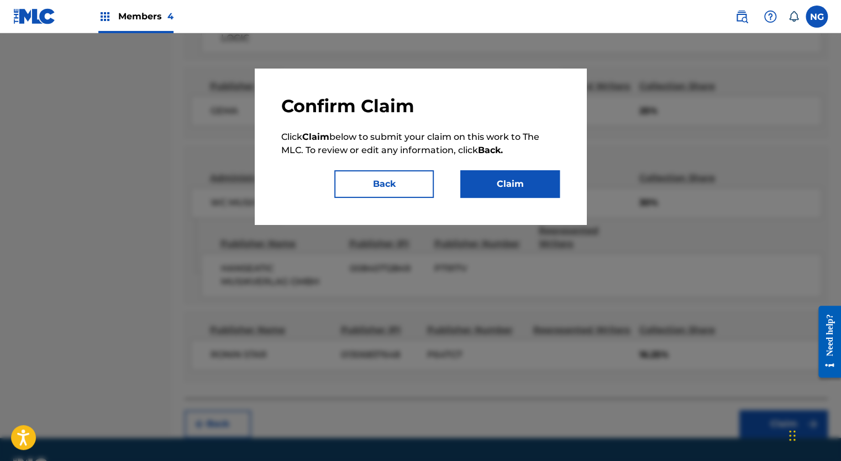
click at [537, 194] on button "Claim" at bounding box center [509, 184] width 99 height 28
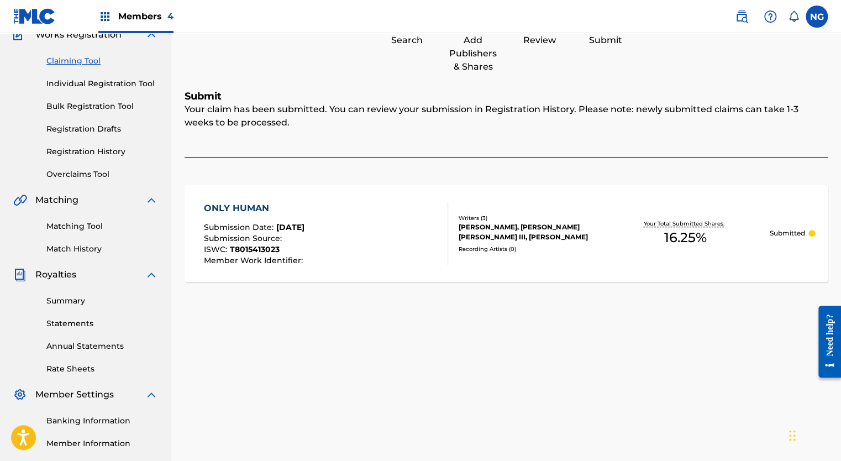
scroll to position [97, 0]
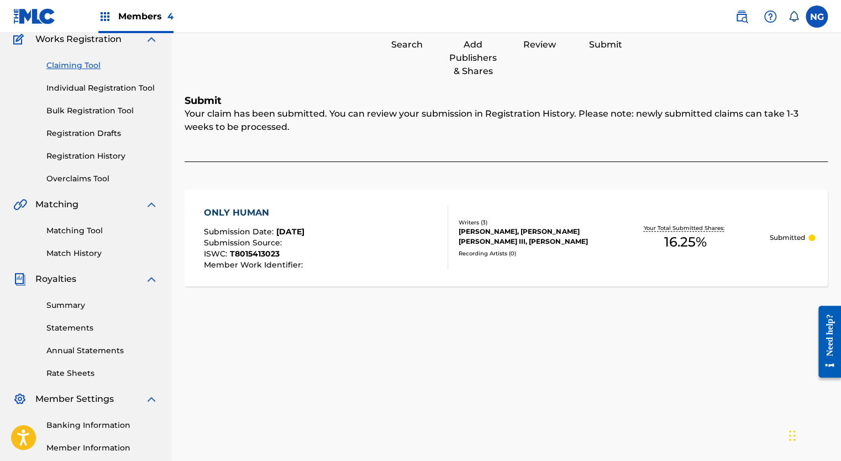
click at [80, 64] on link "Claiming Tool" at bounding box center [102, 66] width 112 height 12
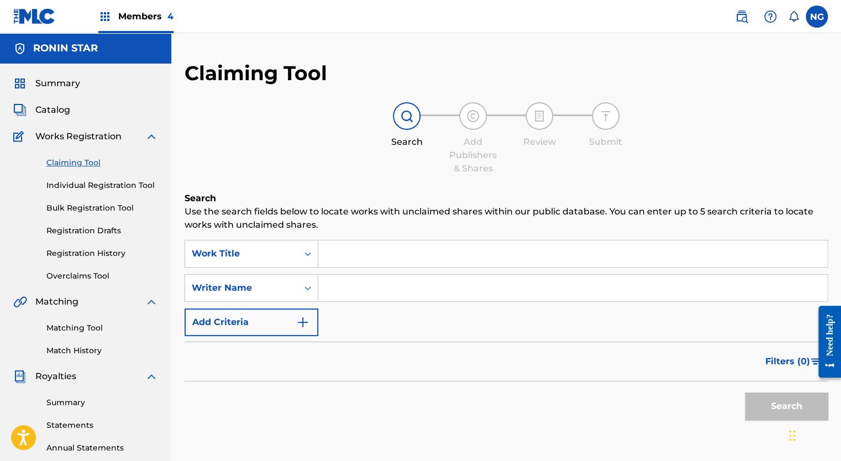
click at [341, 273] on div "SearchWithCriteriad3b3c629-5c46-4dd2-b3eb-2450fa1167bc Work Title SearchWithCri…" at bounding box center [505, 288] width 643 height 96
click at [344, 283] on input "Search Form" at bounding box center [572, 287] width 509 height 27
type input "[PERSON_NAME]"
click at [773, 404] on button "Search" at bounding box center [785, 406] width 83 height 28
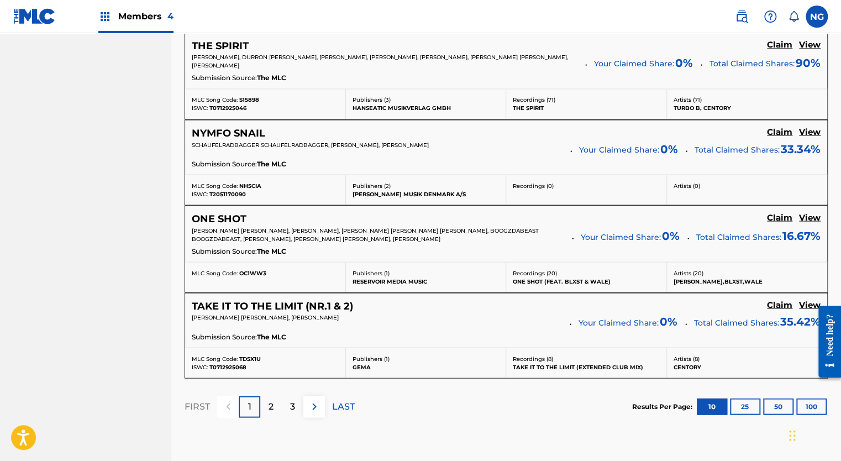
scroll to position [1002, 0]
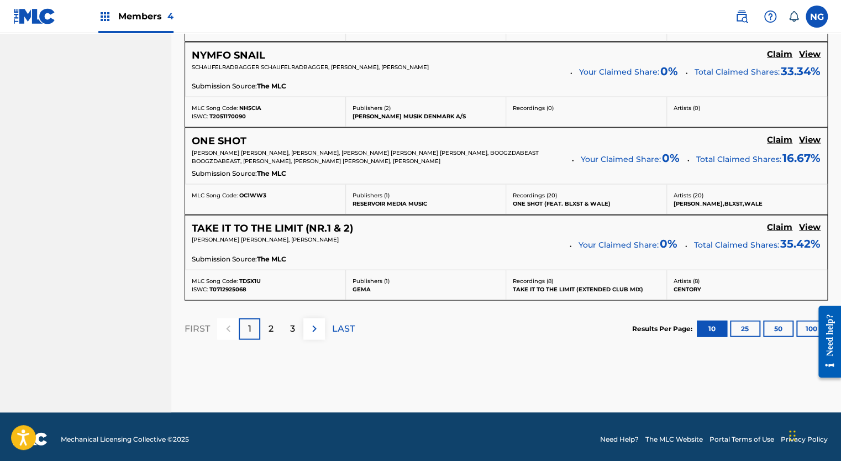
click at [292, 322] on p "3" at bounding box center [292, 327] width 5 height 13
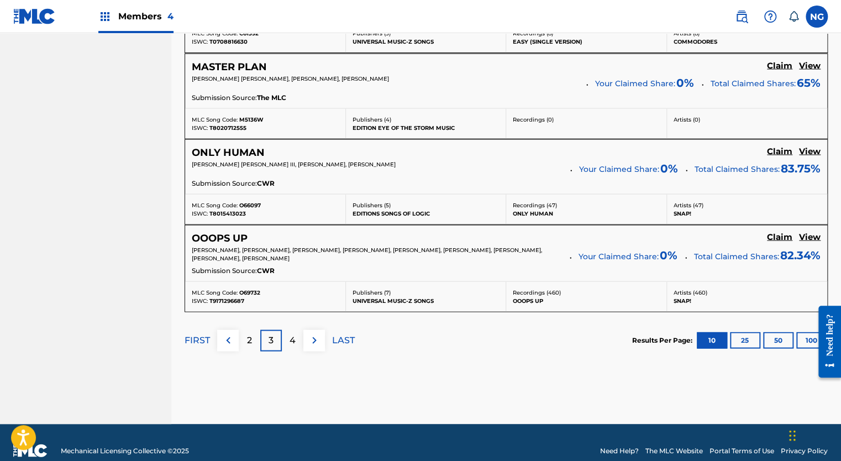
scroll to position [999, 0]
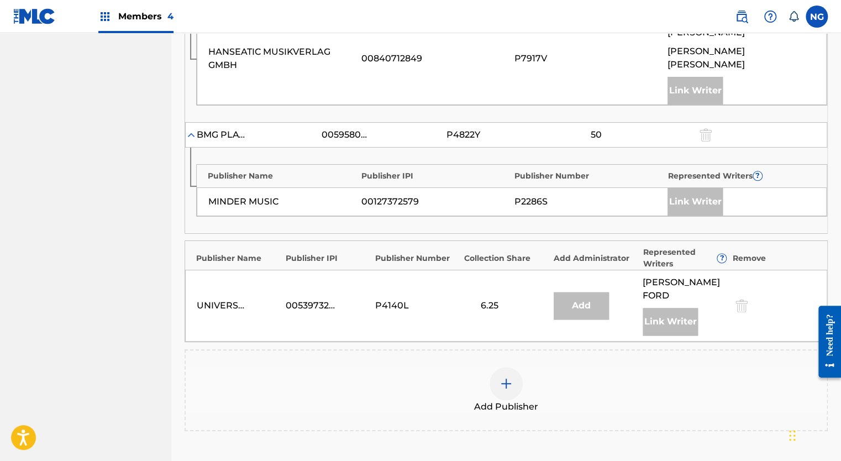
scroll to position [596, 0]
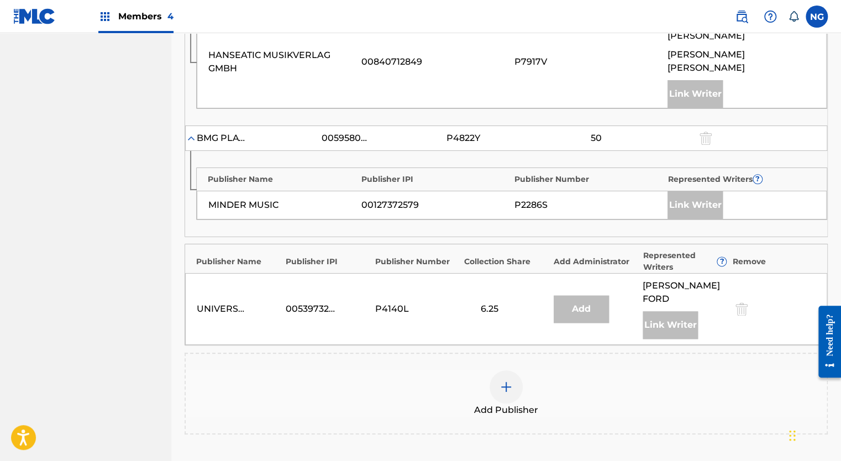
click at [508, 380] on img at bounding box center [505, 386] width 13 height 13
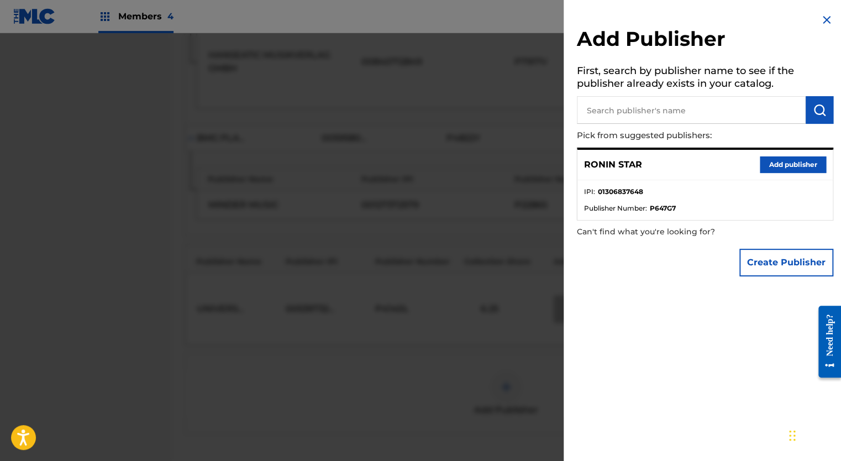
click at [775, 170] on button "Add publisher" at bounding box center [792, 164] width 66 height 17
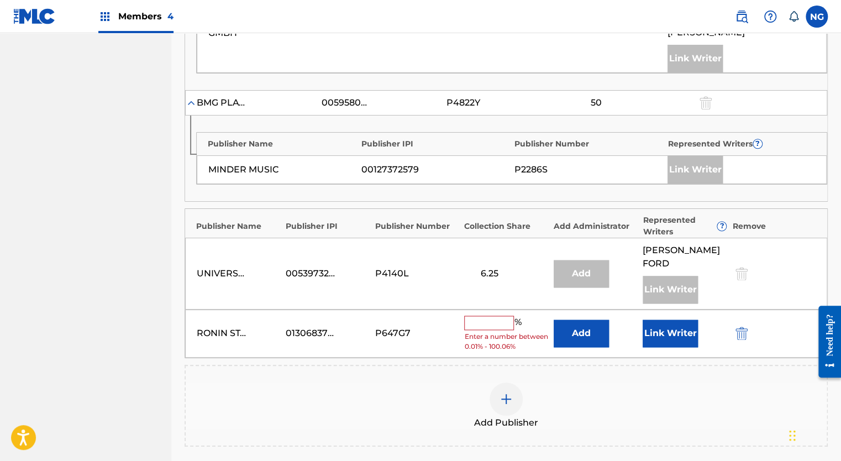
scroll to position [634, 0]
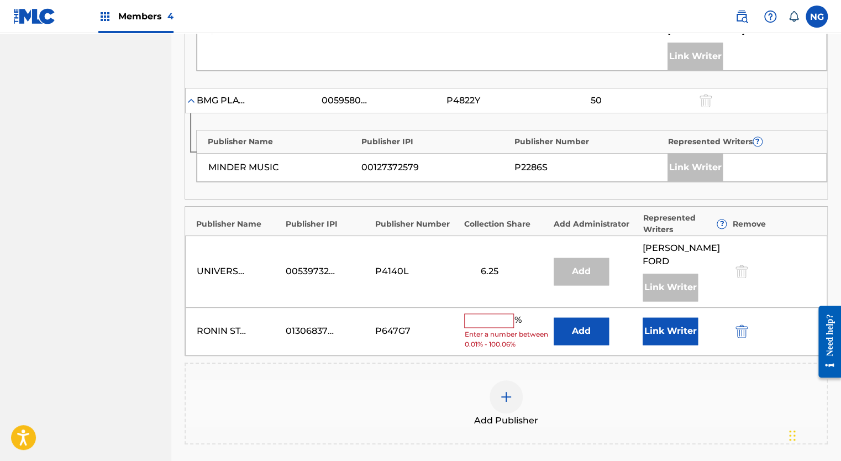
click at [495, 313] on input "text" at bounding box center [489, 320] width 50 height 14
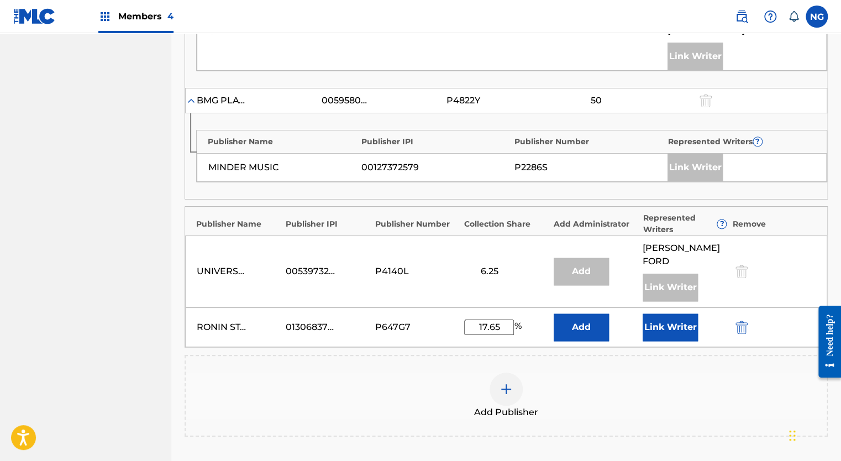
type input "17.65"
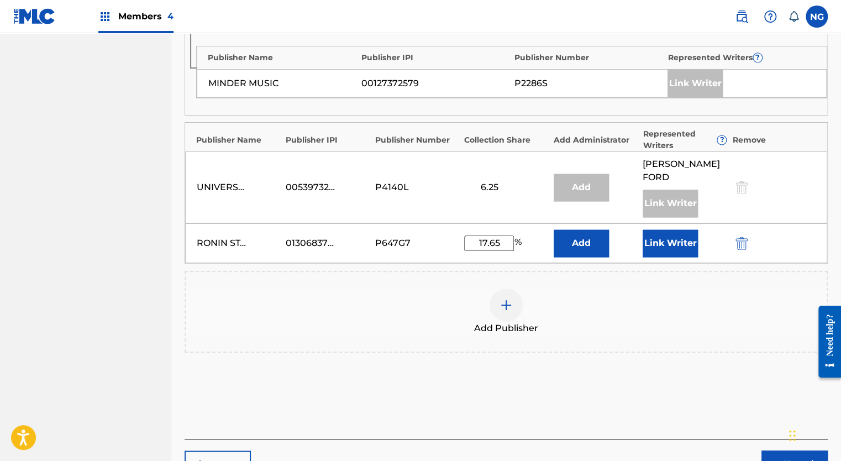
scroll to position [731, 0]
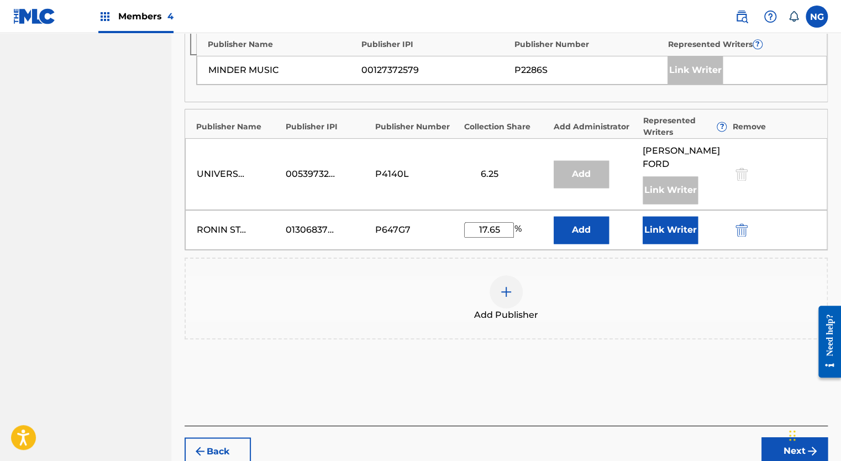
click at [781, 437] on button "Next" at bounding box center [794, 451] width 66 height 28
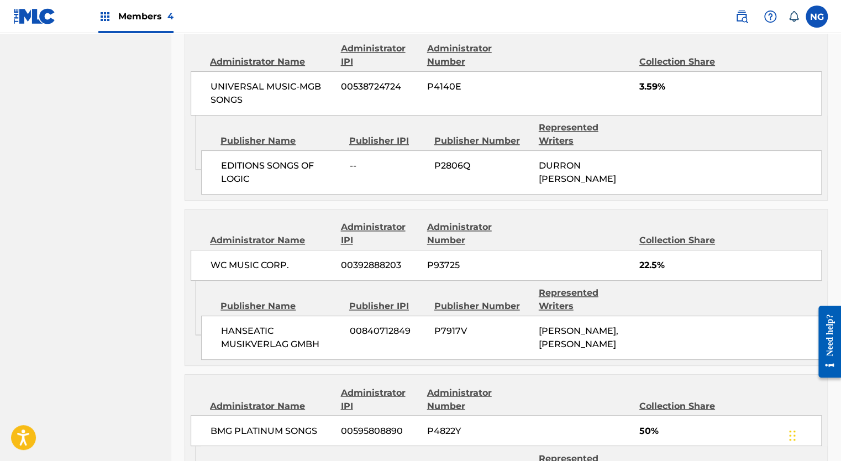
scroll to position [861, 0]
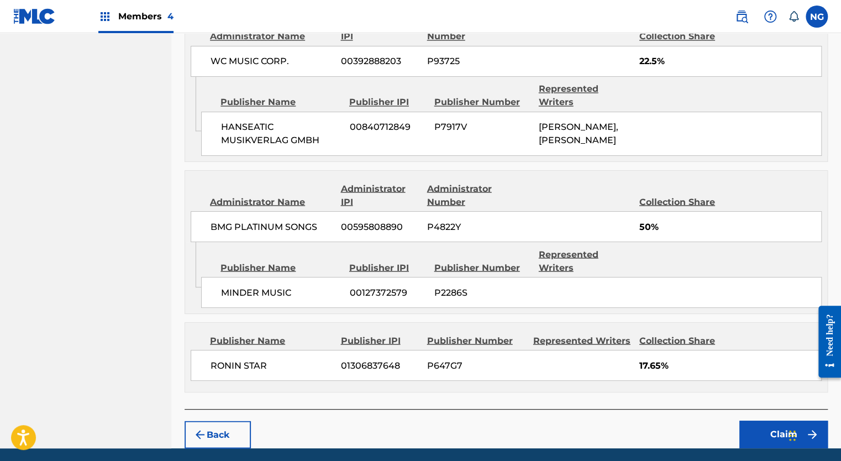
click at [768, 420] on button "Claim" at bounding box center [783, 434] width 88 height 28
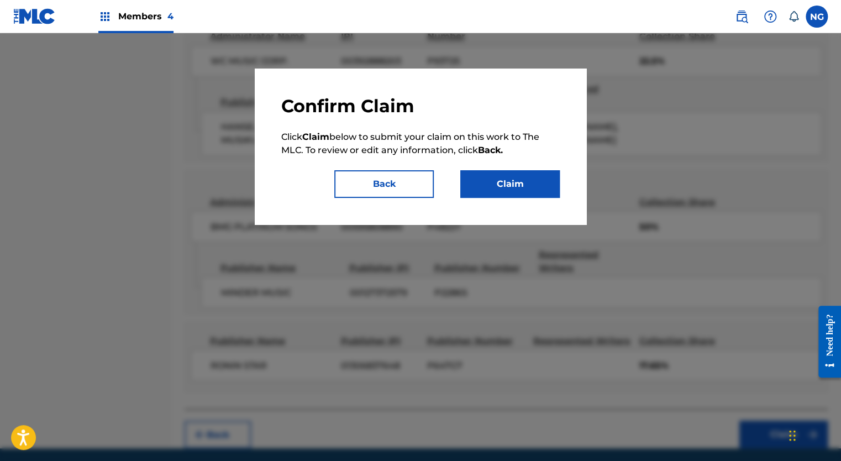
click at [519, 186] on button "Claim" at bounding box center [509, 184] width 99 height 28
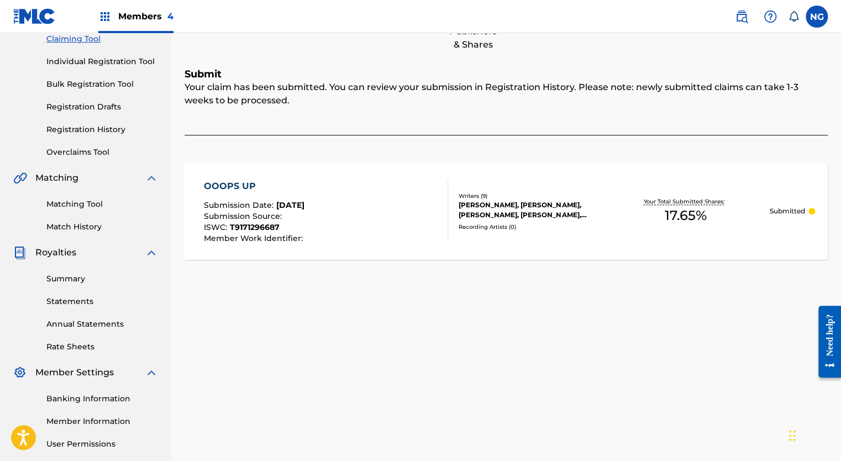
scroll to position [123, 0]
click at [91, 129] on link "Registration History" at bounding box center [102, 131] width 112 height 12
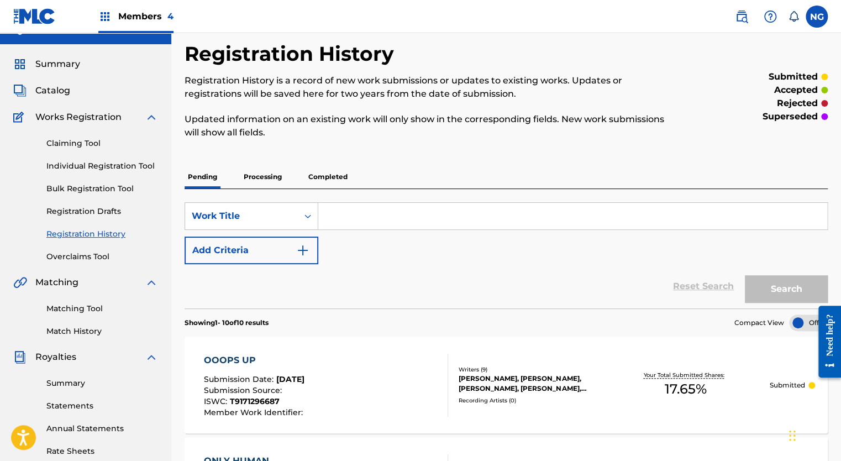
scroll to position [20, 0]
click at [266, 176] on p "Processing" at bounding box center [262, 176] width 45 height 23
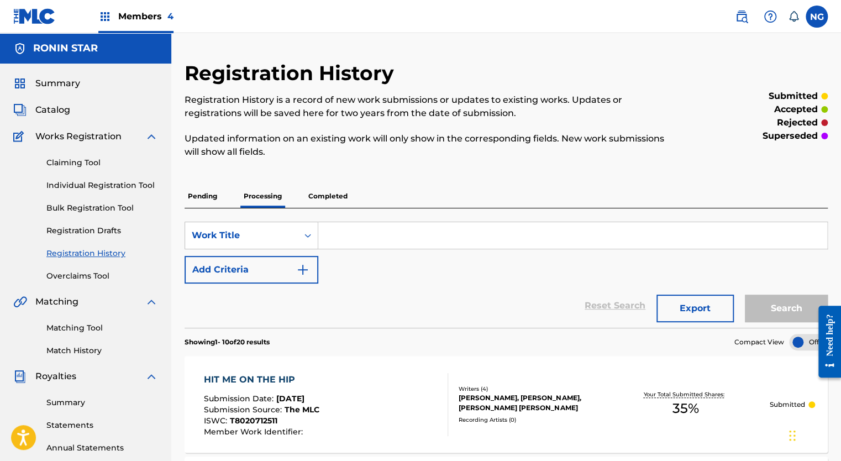
click at [198, 197] on p "Pending" at bounding box center [202, 195] width 36 height 23
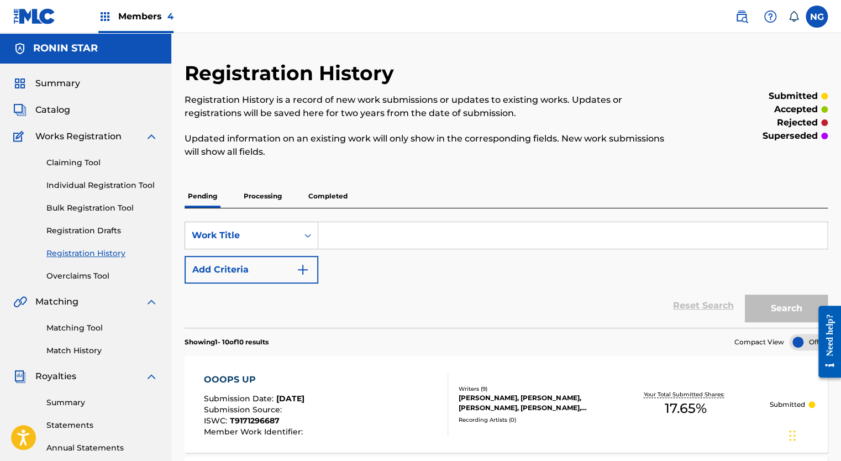
click at [263, 193] on p "Processing" at bounding box center [262, 195] width 45 height 23
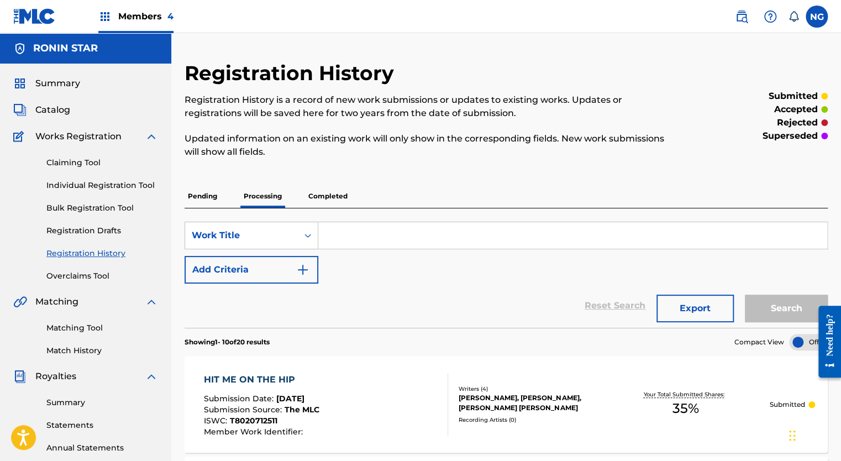
click at [210, 196] on p "Pending" at bounding box center [202, 195] width 36 height 23
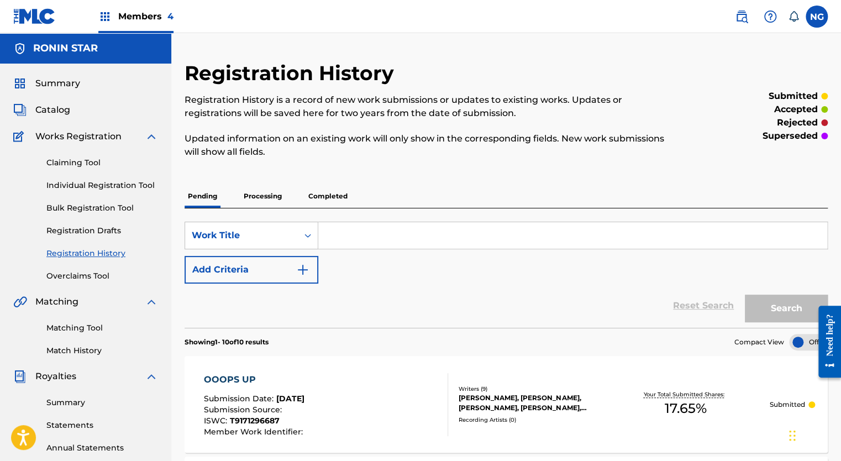
click at [84, 160] on link "Claiming Tool" at bounding box center [102, 163] width 112 height 12
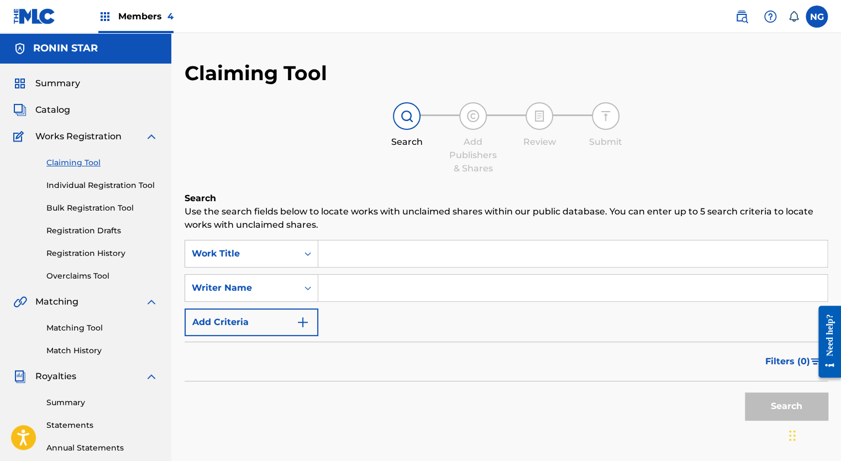
click at [343, 285] on input "Search Form" at bounding box center [572, 287] width 509 height 27
type input "[PERSON_NAME]"
click at [783, 401] on button "Search" at bounding box center [785, 406] width 83 height 28
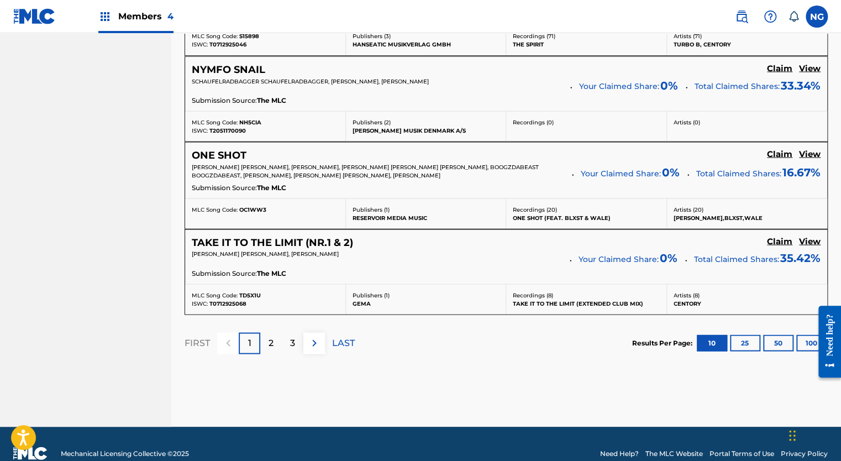
scroll to position [1002, 0]
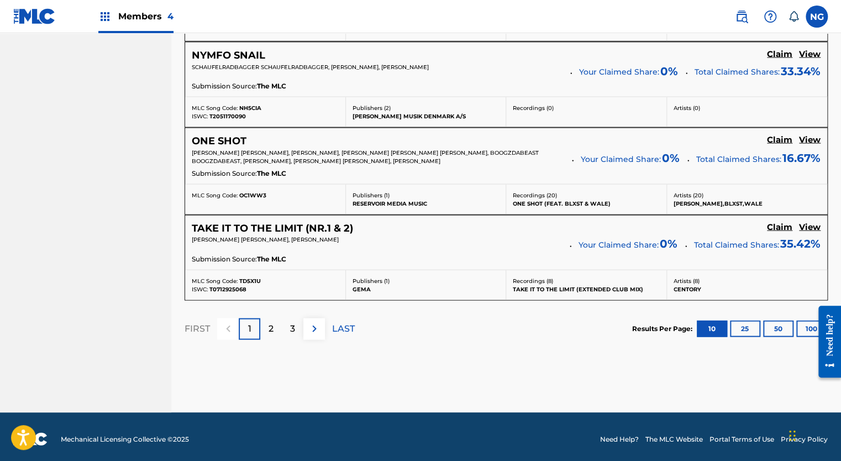
click at [310, 325] on img at bounding box center [314, 327] width 13 height 13
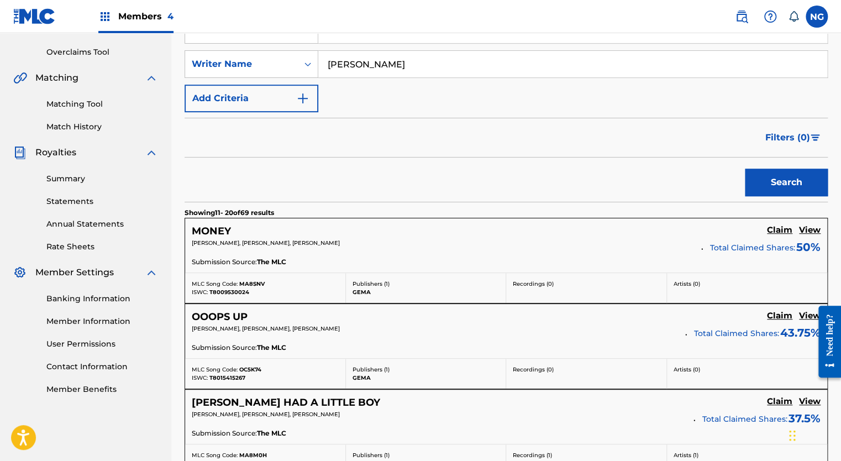
scroll to position [998, 0]
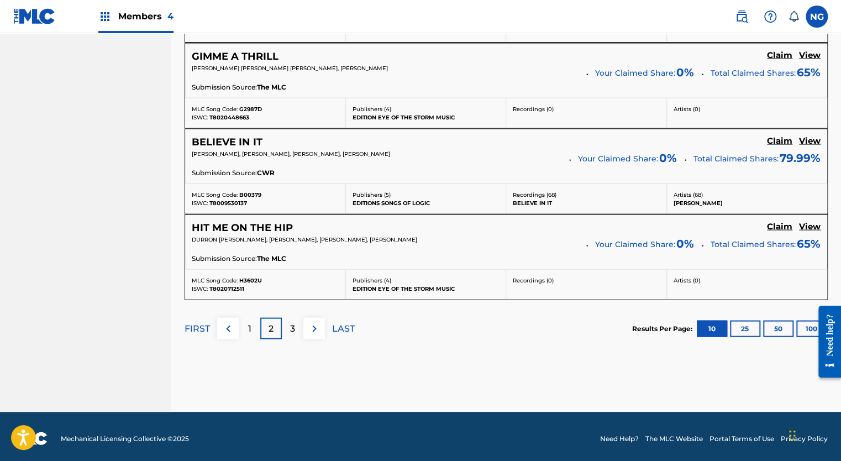
click at [311, 326] on img at bounding box center [314, 327] width 13 height 13
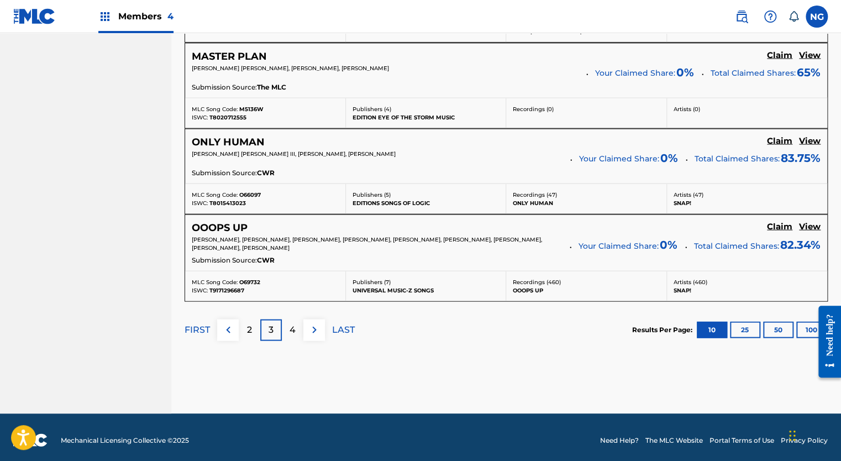
click at [298, 325] on div "4" at bounding box center [293, 330] width 22 height 22
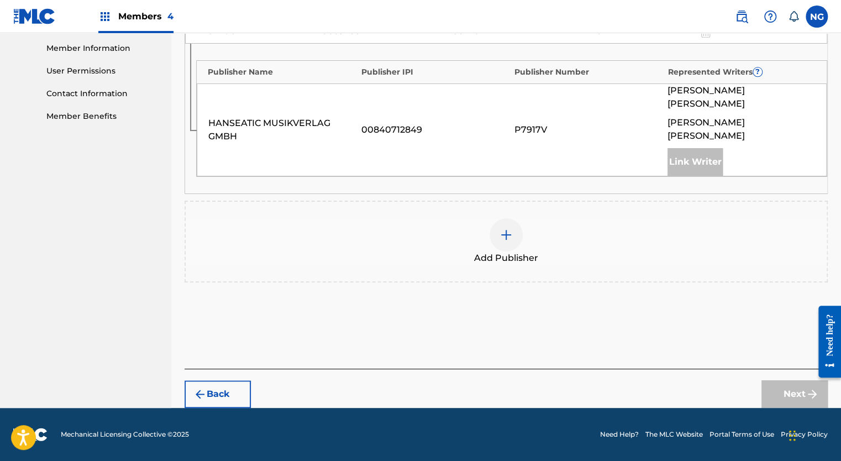
scroll to position [467, 0]
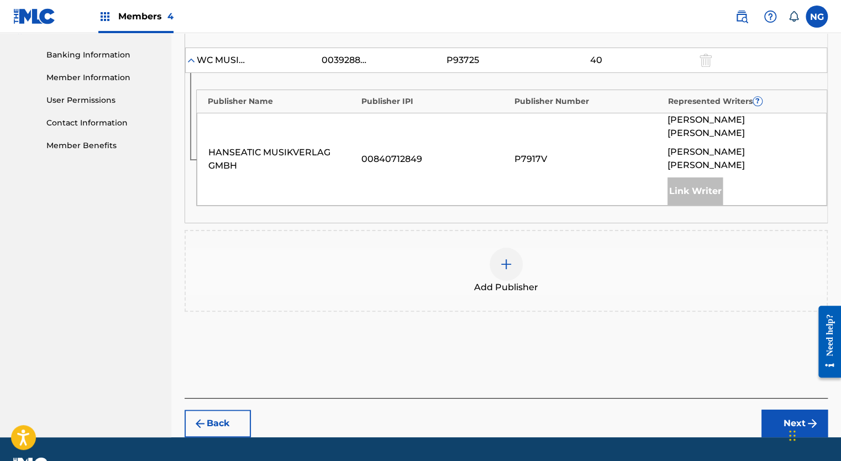
click at [506, 257] on img at bounding box center [505, 263] width 13 height 13
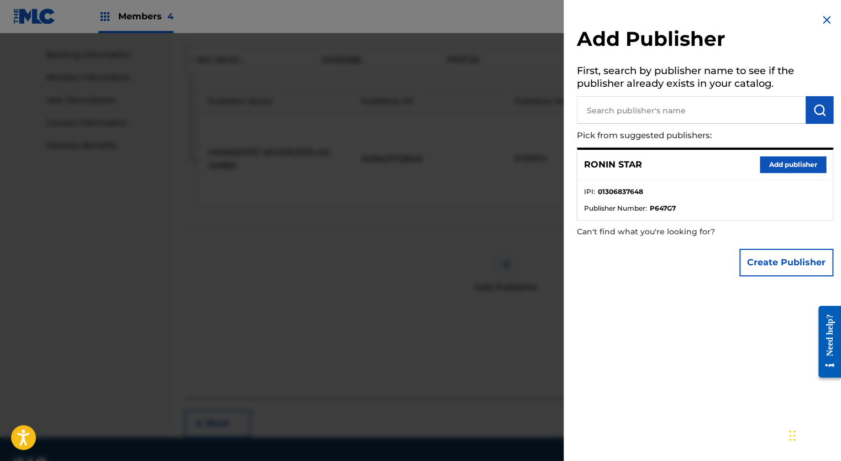
click at [802, 163] on button "Add publisher" at bounding box center [792, 164] width 66 height 17
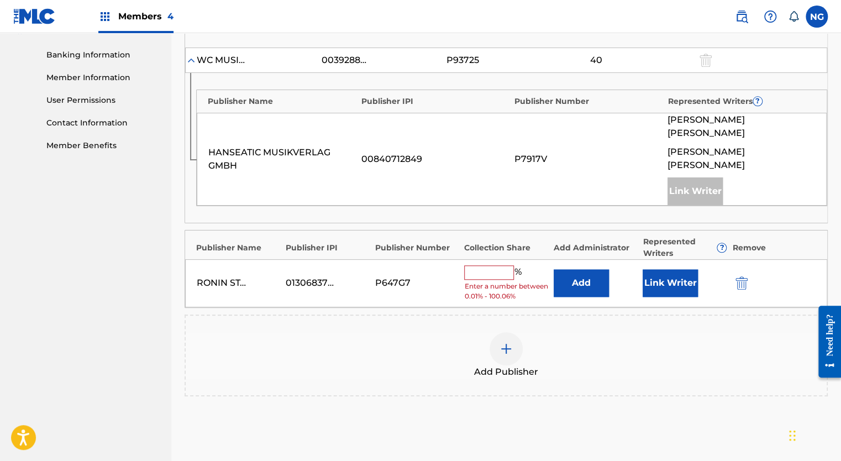
click at [488, 265] on input "text" at bounding box center [489, 272] width 50 height 14
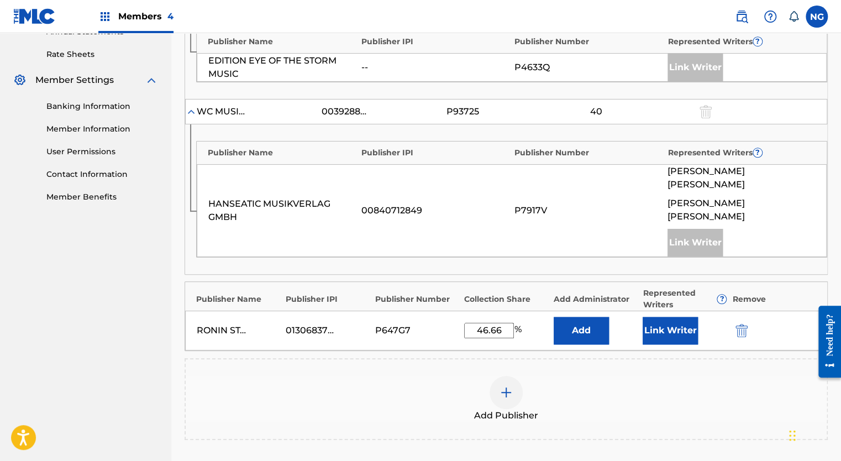
scroll to position [415, 0]
type input "46.66"
click at [664, 317] on button "Link Writer" at bounding box center [669, 331] width 55 height 28
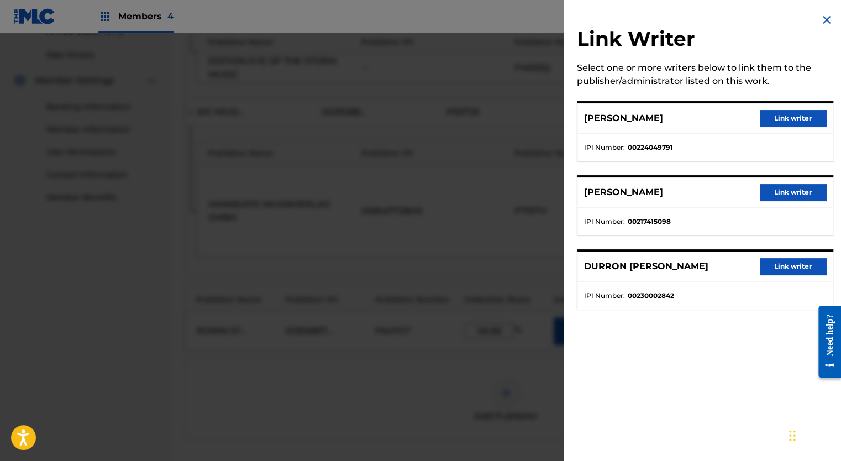
click at [791, 264] on button "Link writer" at bounding box center [792, 266] width 66 height 17
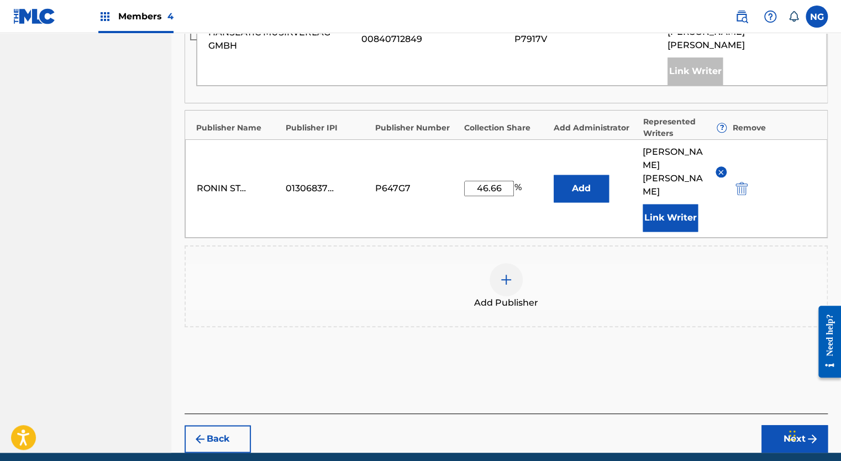
scroll to position [589, 0]
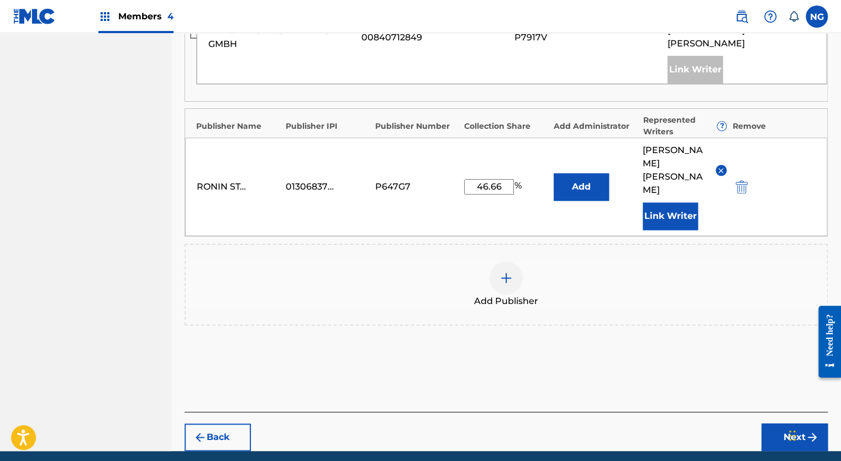
click at [797, 423] on button "Next" at bounding box center [794, 437] width 66 height 28
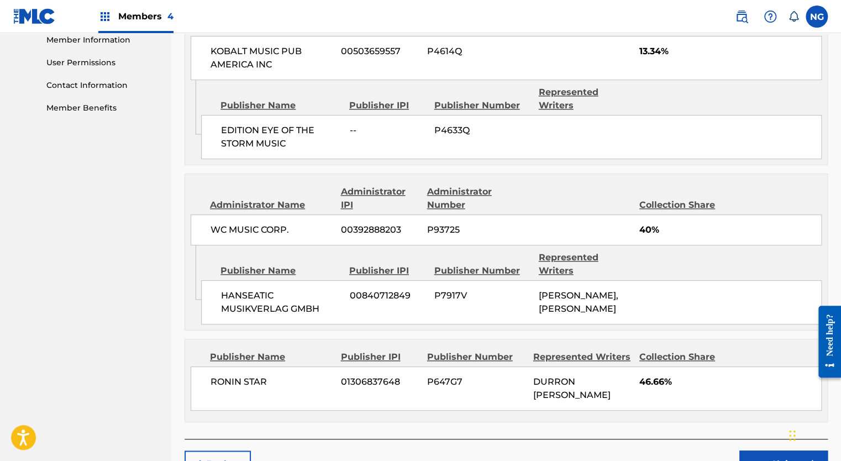
scroll to position [546, 0]
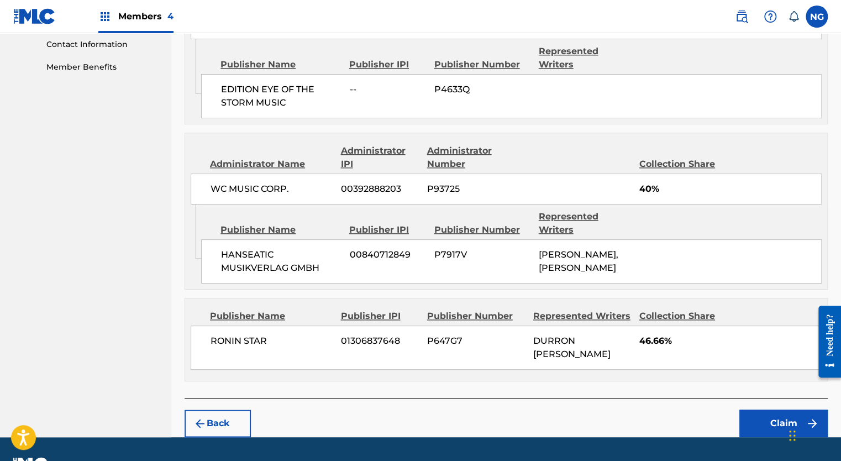
click at [779, 409] on button "Claim" at bounding box center [783, 423] width 88 height 28
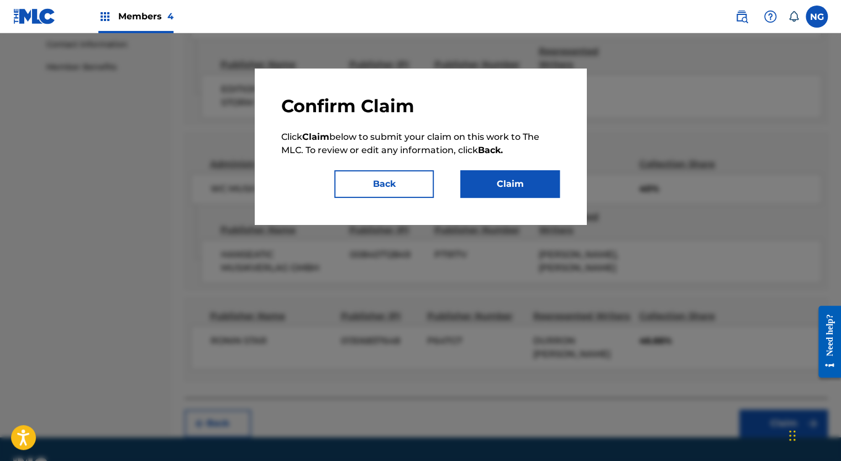
click at [524, 186] on button "Claim" at bounding box center [509, 184] width 99 height 28
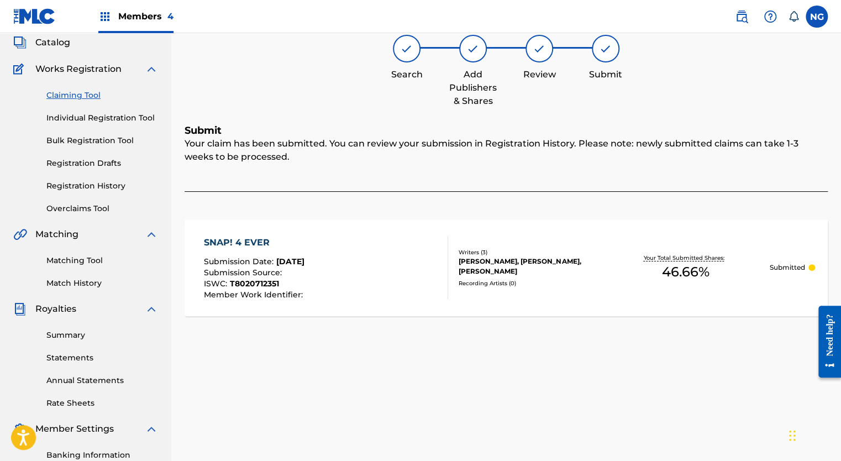
scroll to position [67, 0]
click at [85, 93] on link "Claiming Tool" at bounding box center [102, 96] width 112 height 12
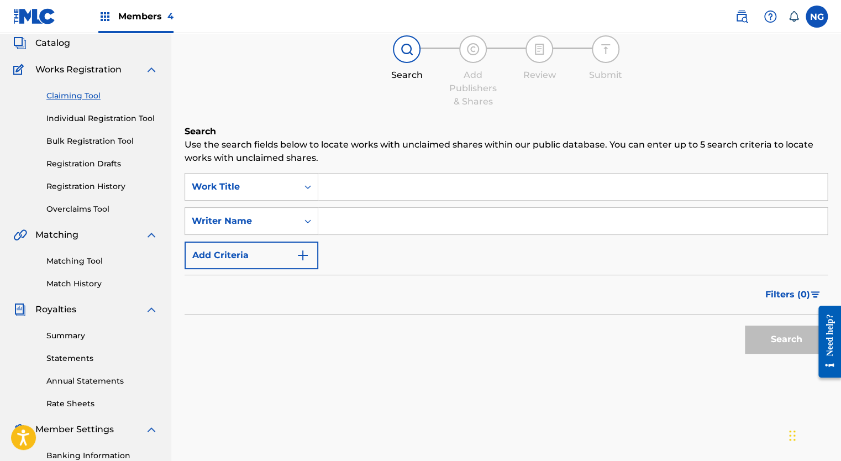
scroll to position [0, 0]
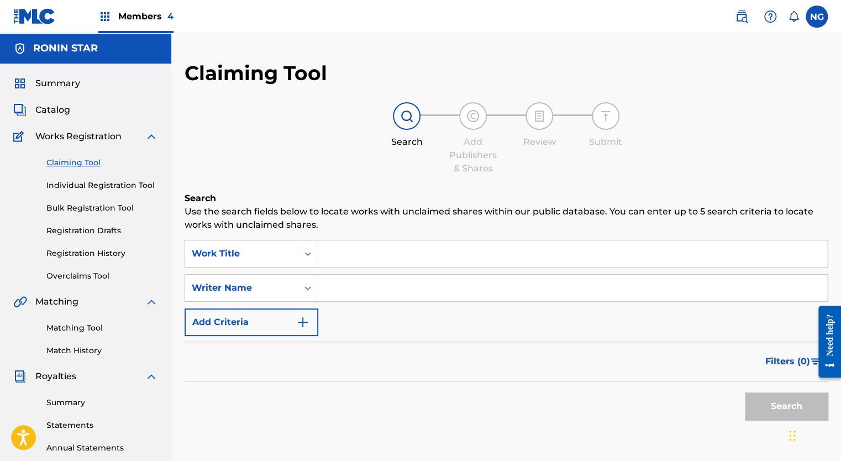
click at [445, 292] on input "Search Form" at bounding box center [572, 287] width 509 height 27
type input "[PERSON_NAME]"
click at [792, 408] on iframe "Chat Widget" at bounding box center [812, 434] width 55 height 53
click at [762, 400] on button "Search" at bounding box center [785, 406] width 83 height 28
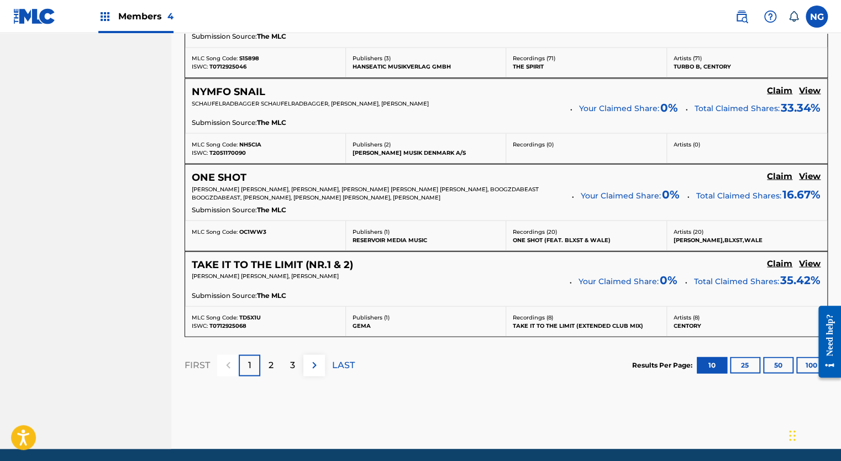
scroll to position [966, 0]
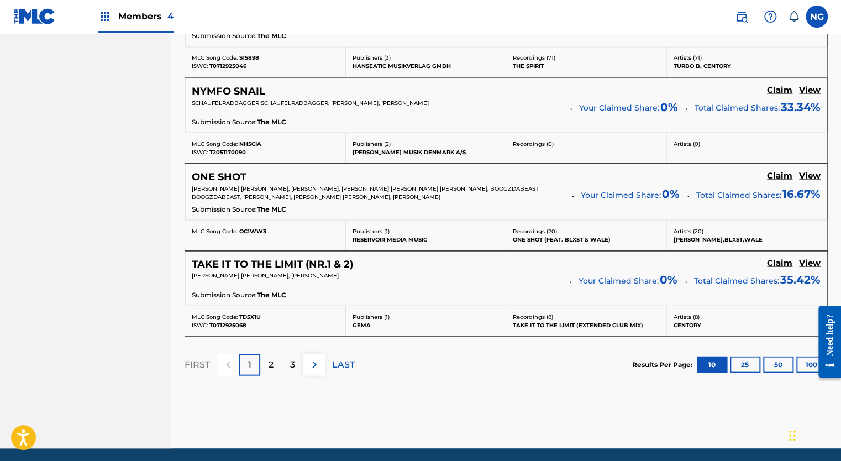
click at [313, 361] on img at bounding box center [314, 363] width 13 height 13
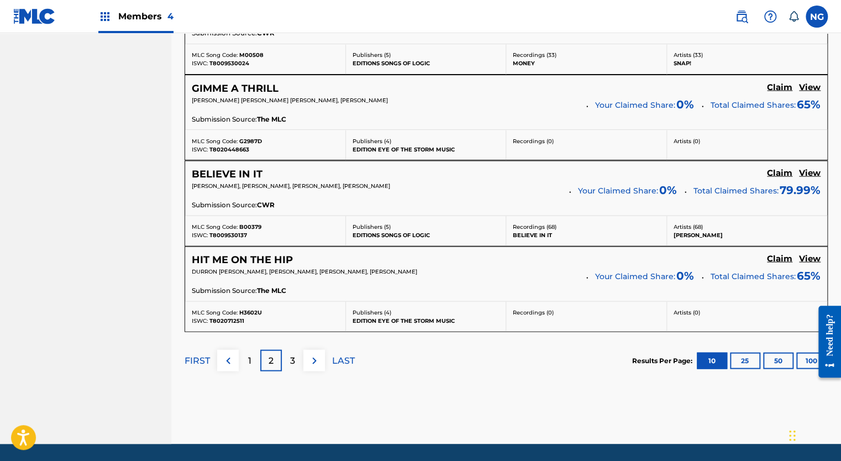
click at [313, 361] on img at bounding box center [314, 359] width 13 height 13
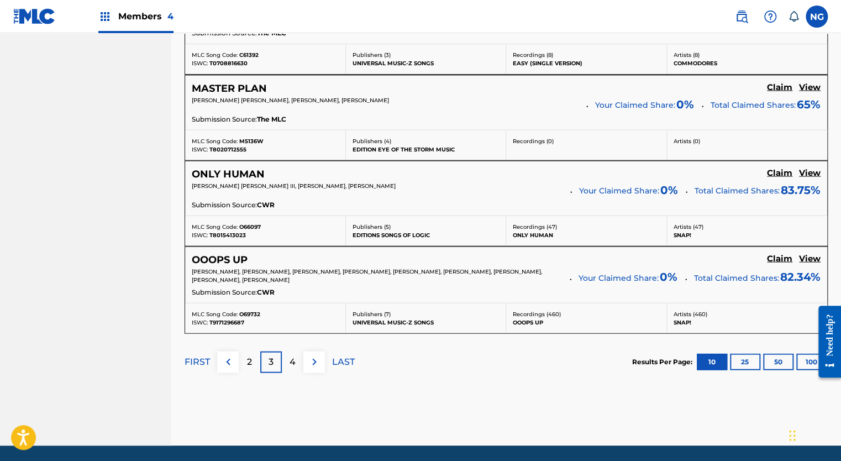
click at [296, 355] on div "4" at bounding box center [293, 362] width 22 height 22
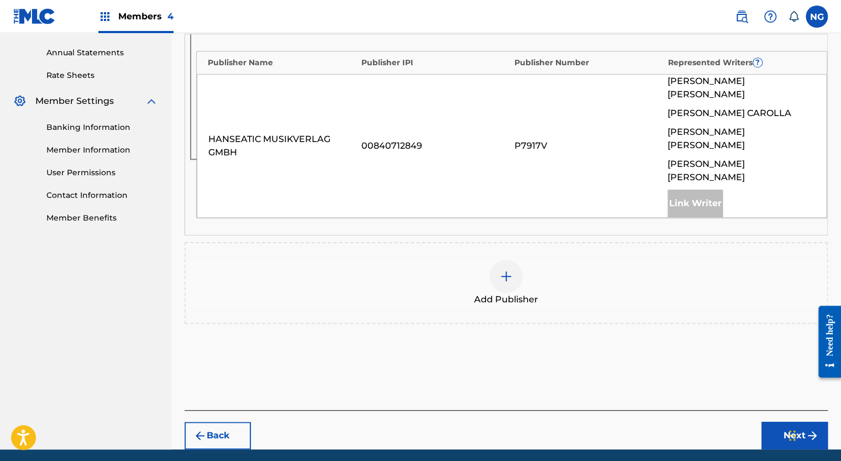
click at [506, 270] on img at bounding box center [505, 276] width 13 height 13
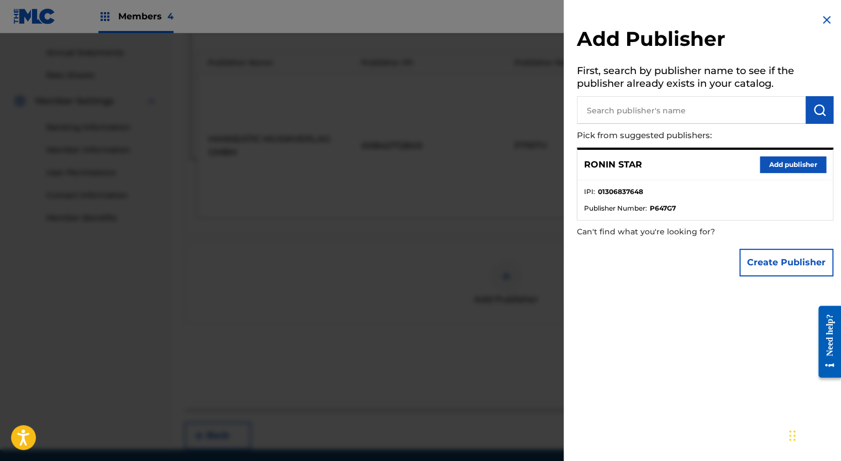
click at [780, 158] on button "Add publisher" at bounding box center [792, 164] width 66 height 17
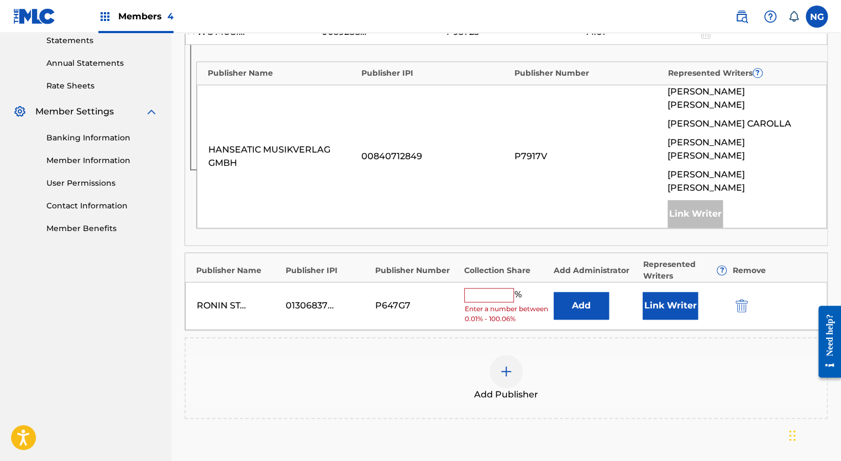
scroll to position [387, 0]
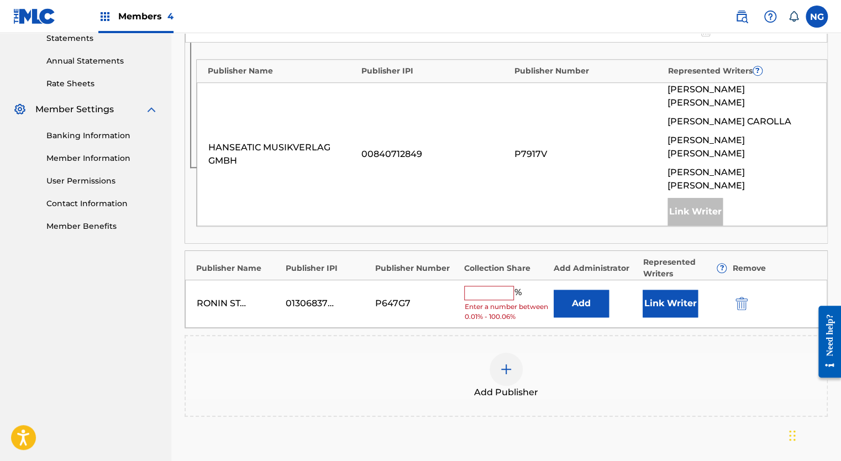
click at [488, 286] on input "text" at bounding box center [489, 293] width 50 height 14
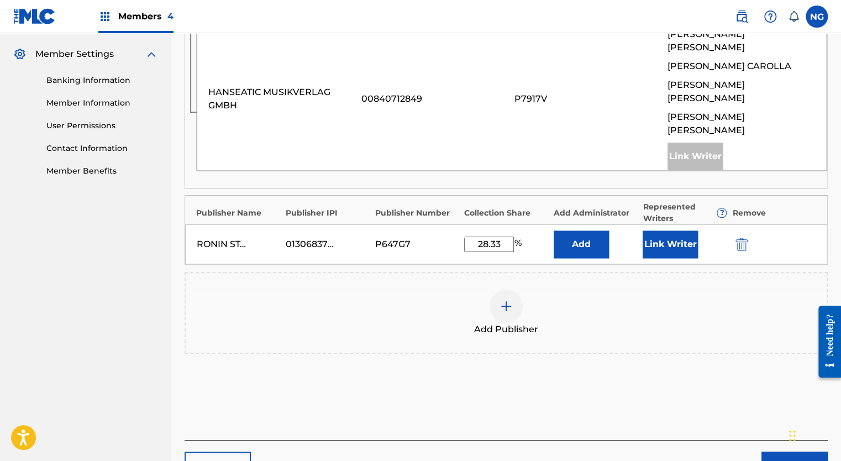
scroll to position [471, 0]
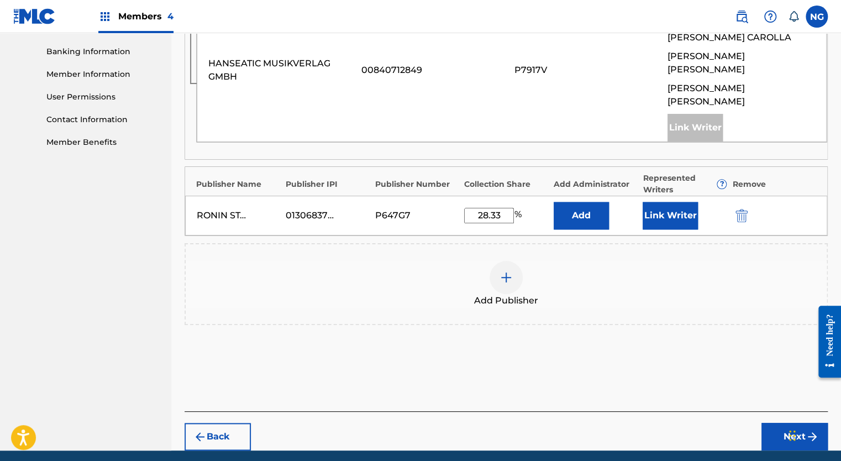
type input "28.33"
click at [793, 422] on button "Next" at bounding box center [794, 436] width 66 height 28
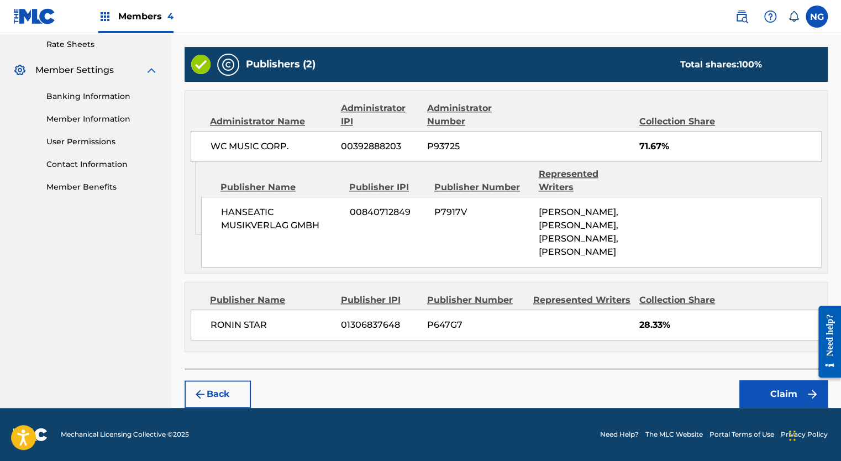
scroll to position [437, 0]
click at [786, 396] on button "Claim" at bounding box center [783, 394] width 88 height 28
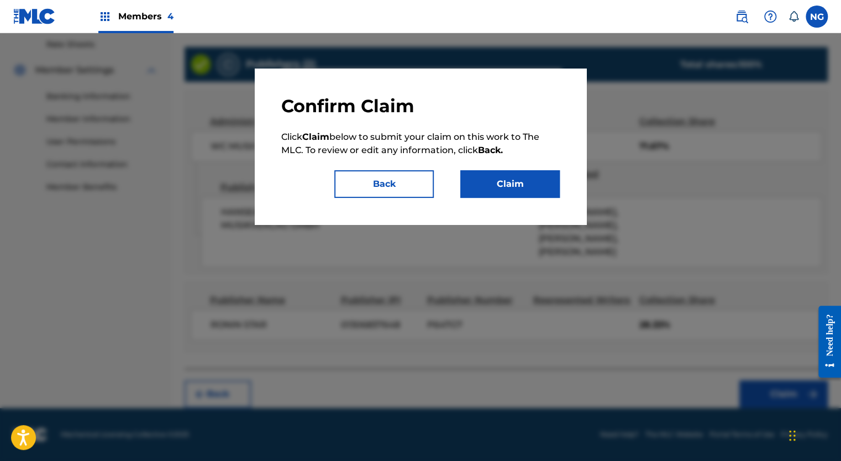
click at [523, 180] on button "Claim" at bounding box center [509, 184] width 99 height 28
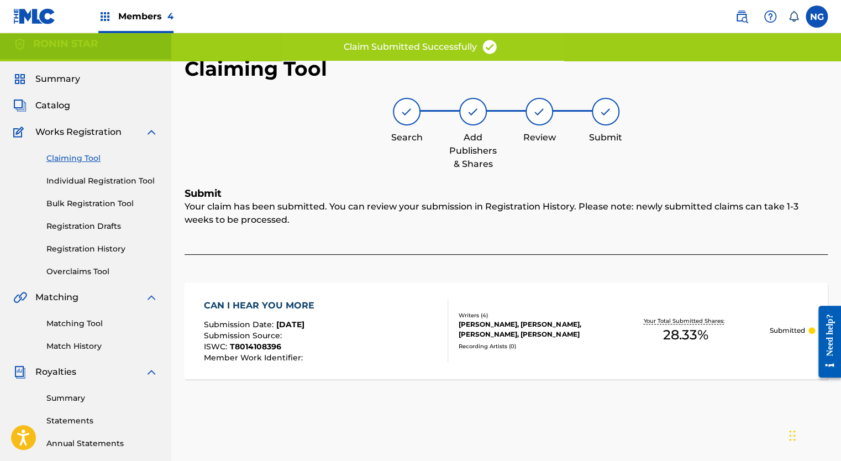
scroll to position [0, 0]
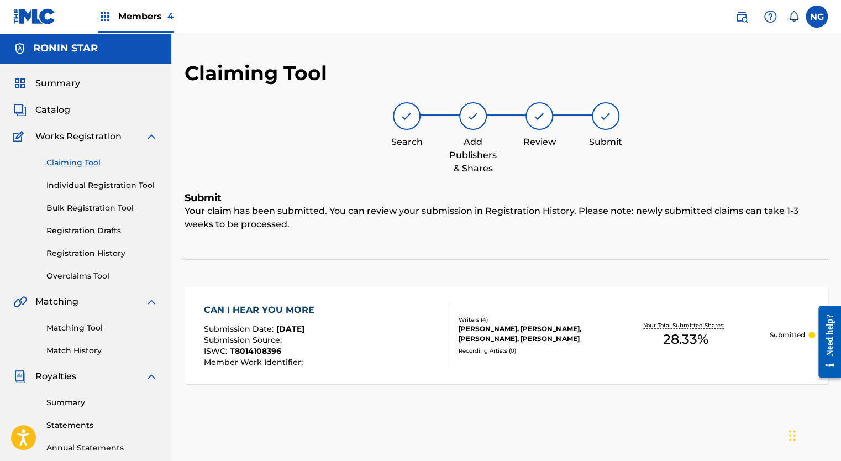
click at [86, 160] on link "Claiming Tool" at bounding box center [102, 163] width 112 height 12
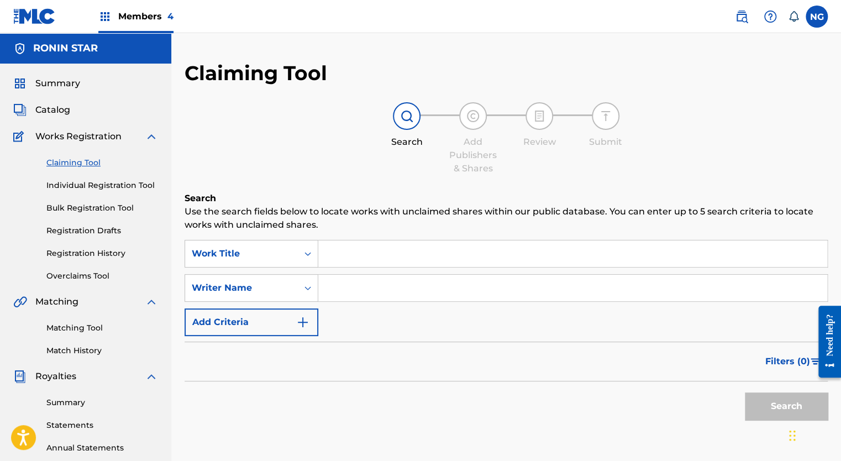
click at [394, 286] on input "Search Form" at bounding box center [572, 287] width 509 height 27
type input "[PERSON_NAME]"
click at [780, 413] on button "Search" at bounding box center [785, 406] width 83 height 28
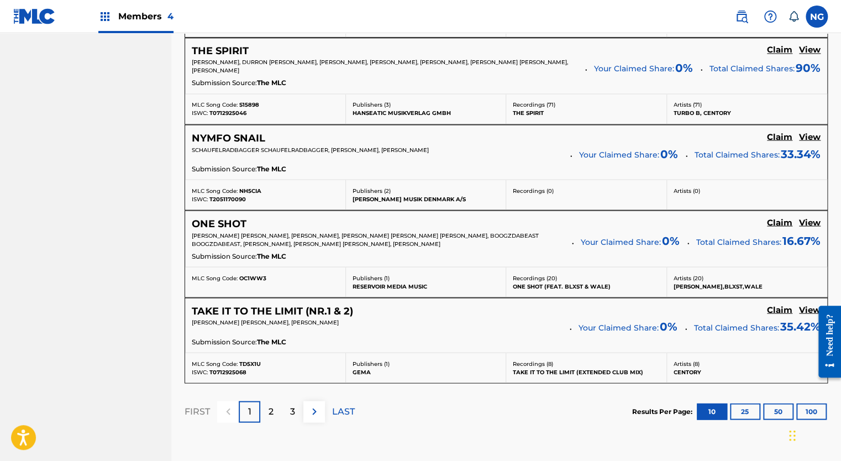
scroll to position [1002, 0]
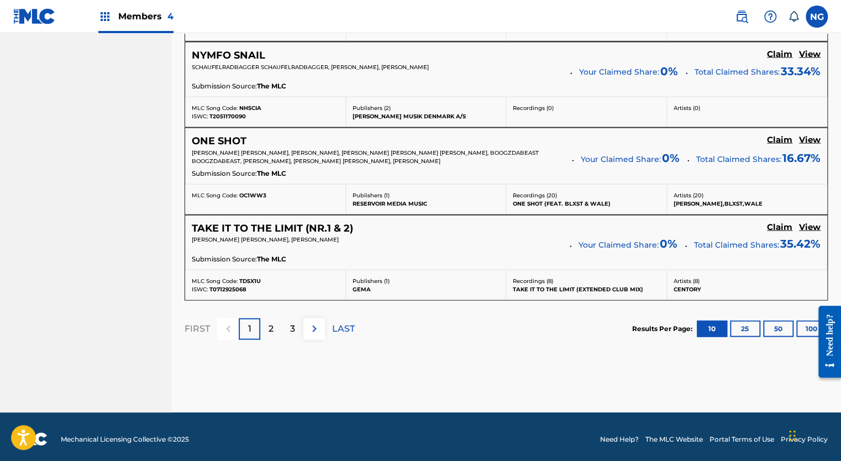
click at [320, 324] on img at bounding box center [314, 327] width 13 height 13
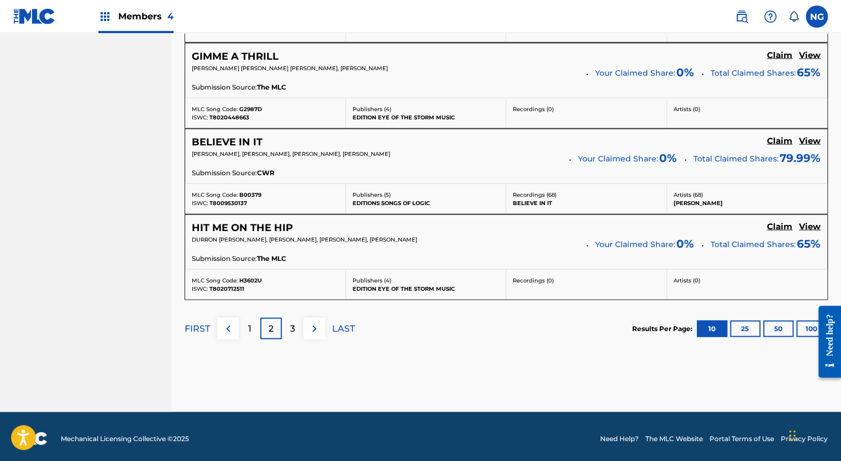
click at [316, 323] on img at bounding box center [314, 327] width 13 height 13
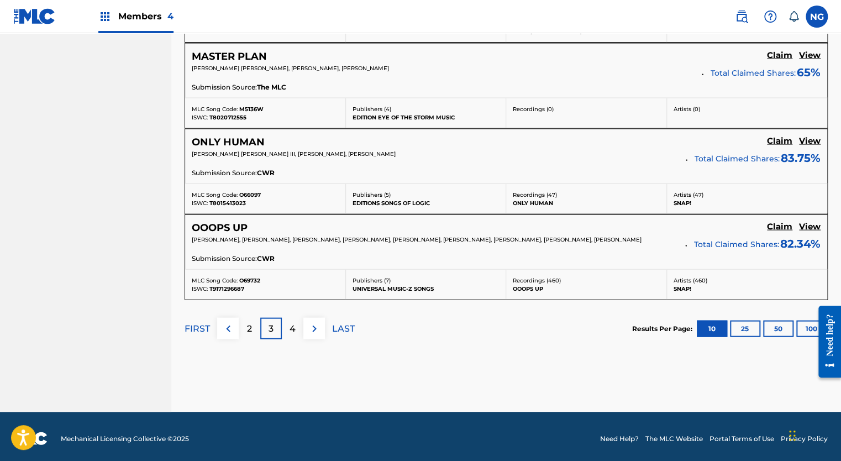
click at [316, 323] on img at bounding box center [314, 327] width 13 height 13
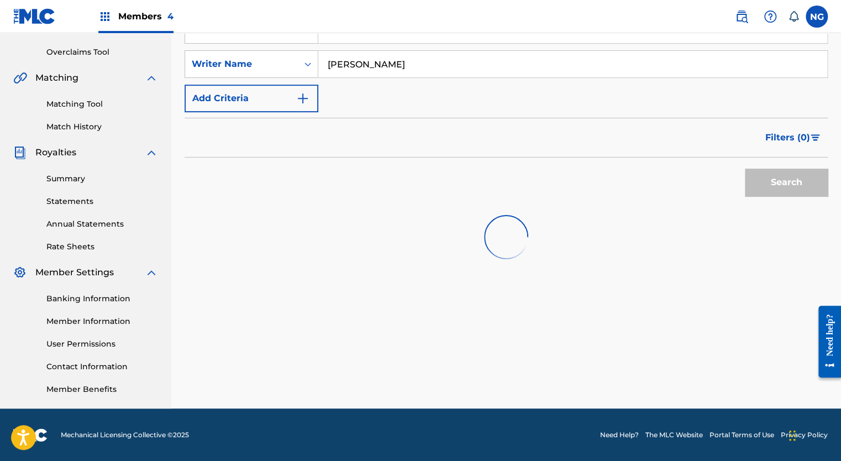
scroll to position [998, 0]
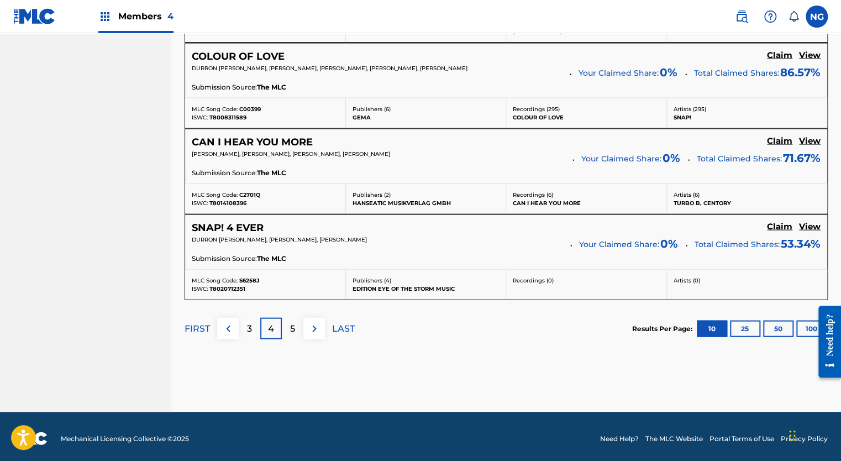
click at [274, 319] on div "4" at bounding box center [271, 328] width 22 height 22
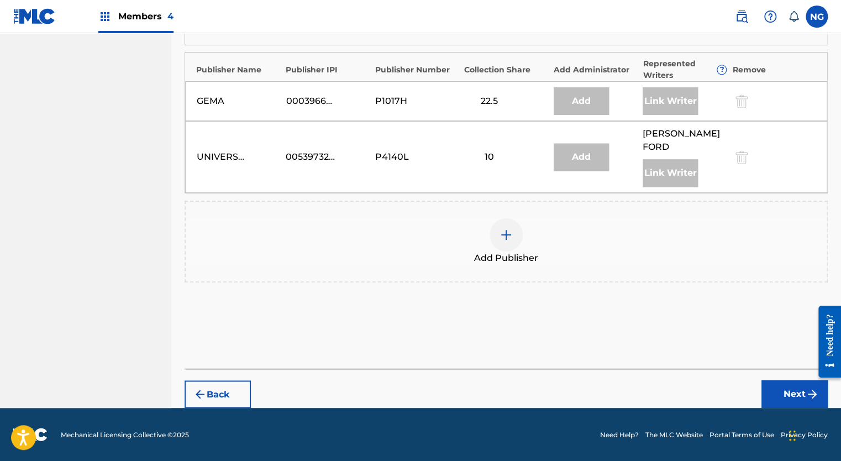
scroll to position [639, 0]
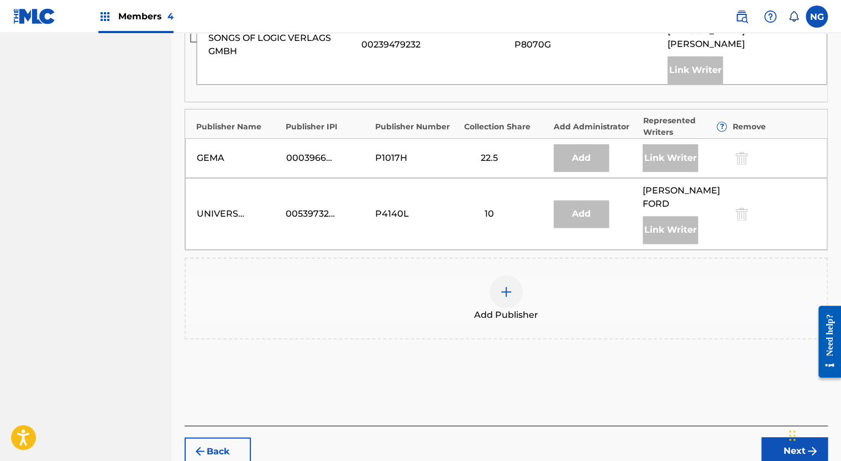
click at [507, 285] on img at bounding box center [505, 291] width 13 height 13
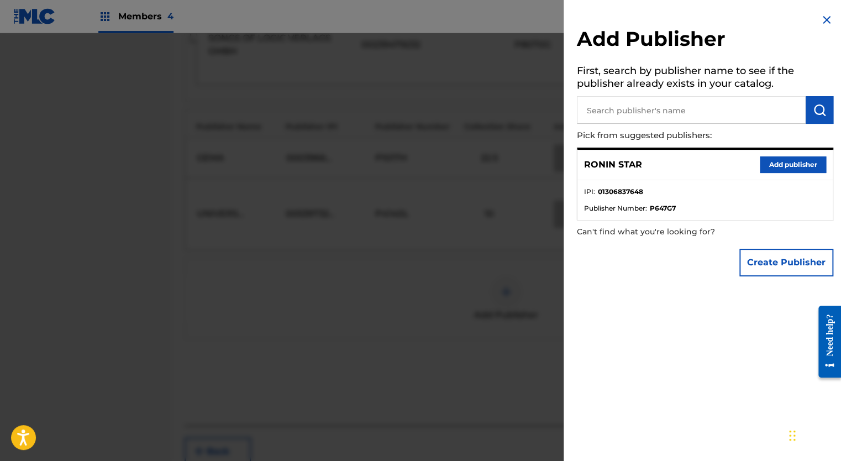
click at [780, 165] on button "Add publisher" at bounding box center [792, 164] width 66 height 17
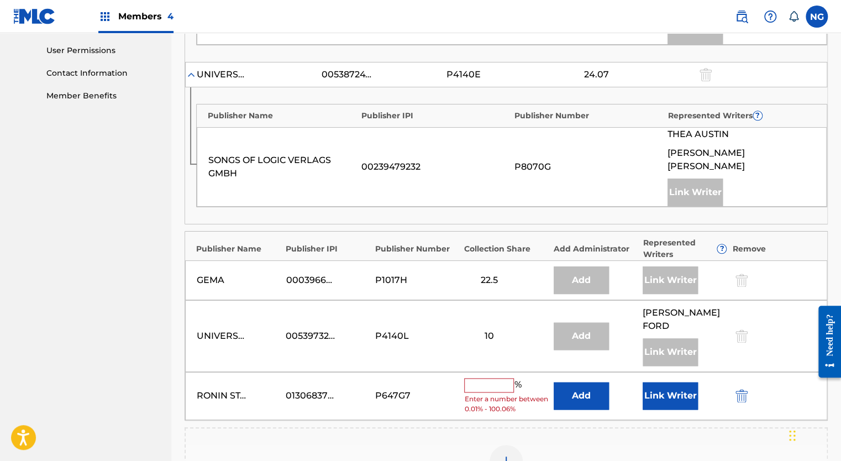
scroll to position [517, 0]
click at [491, 377] on input "text" at bounding box center [489, 384] width 50 height 14
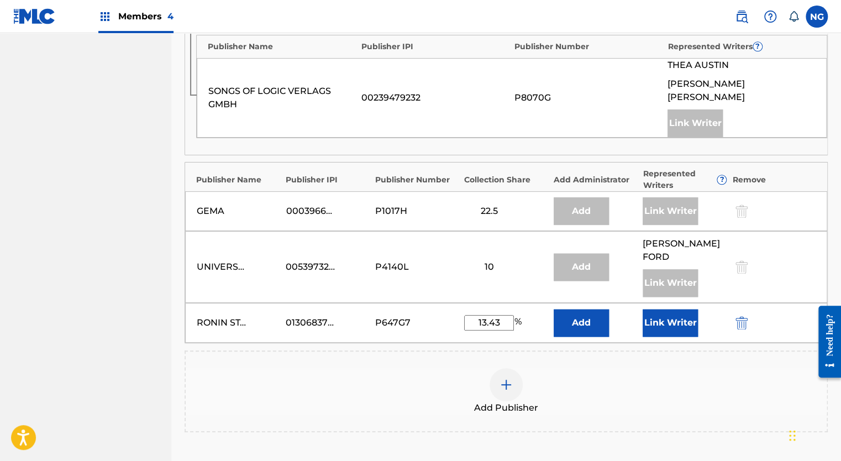
scroll to position [679, 0]
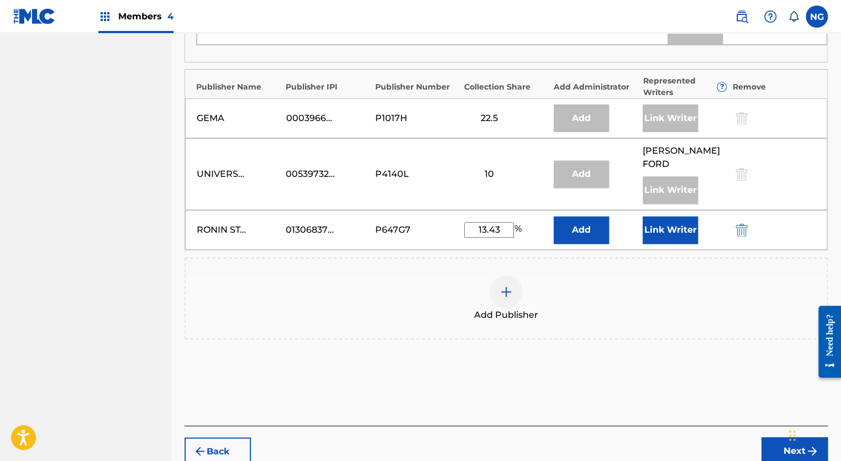
type input "13.43"
click at [789, 437] on button "Next" at bounding box center [794, 451] width 66 height 28
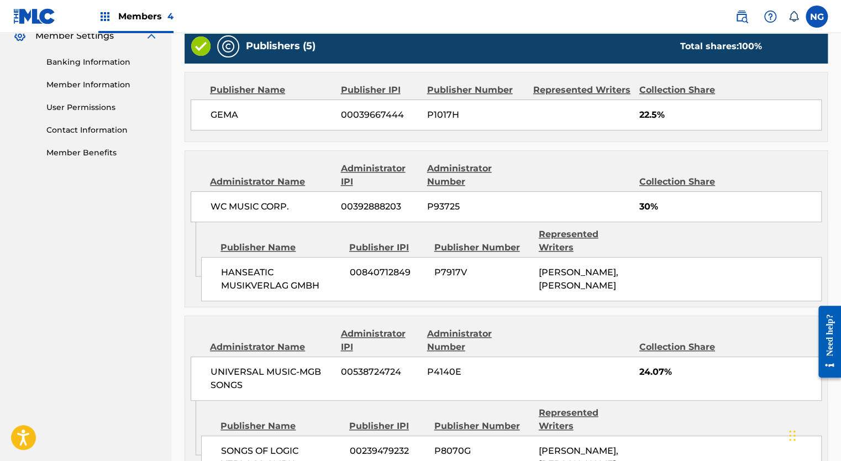
scroll to position [747, 0]
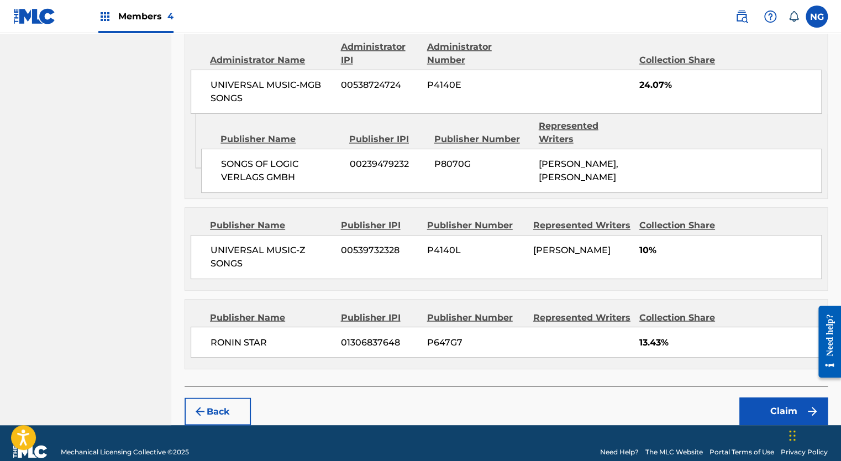
drag, startPoint x: 776, startPoint y: 390, endPoint x: 771, endPoint y: 401, distance: 12.3
click at [771, 401] on button "Claim" at bounding box center [783, 411] width 88 height 28
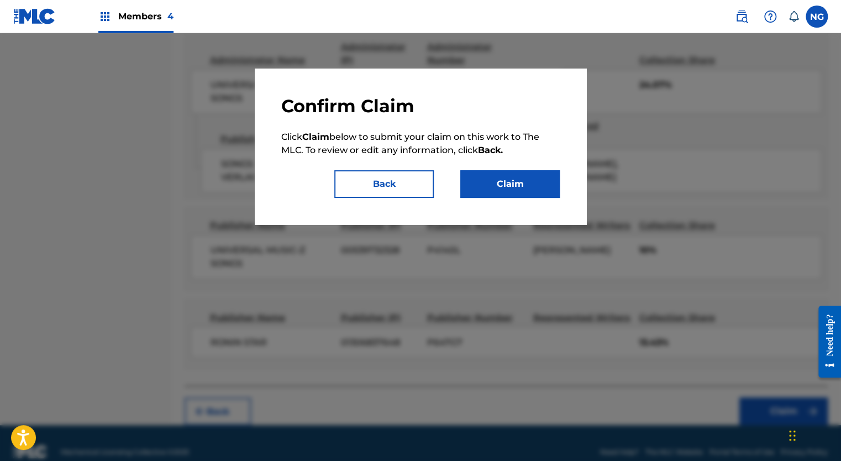
click at [517, 191] on button "Claim" at bounding box center [509, 184] width 99 height 28
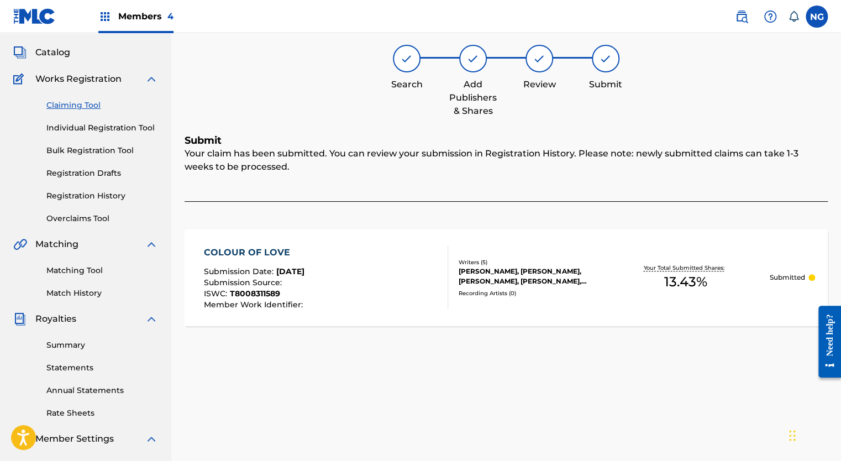
scroll to position [56, 0]
click at [82, 105] on link "Claiming Tool" at bounding box center [102, 107] width 112 height 12
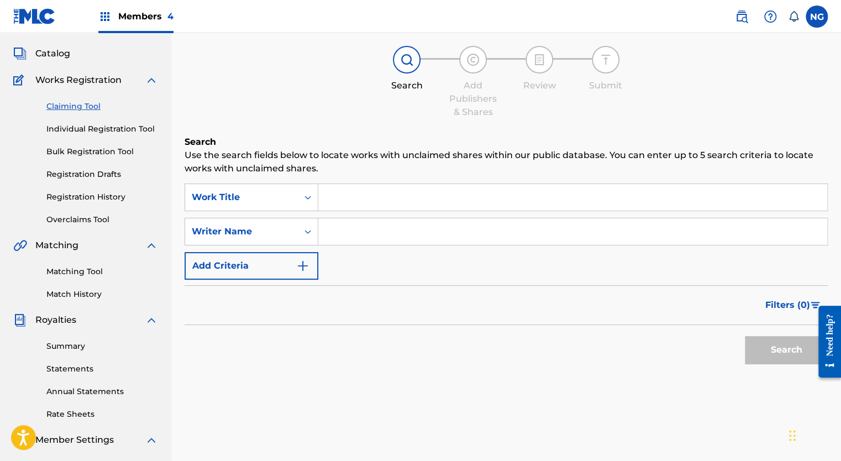
scroll to position [0, 0]
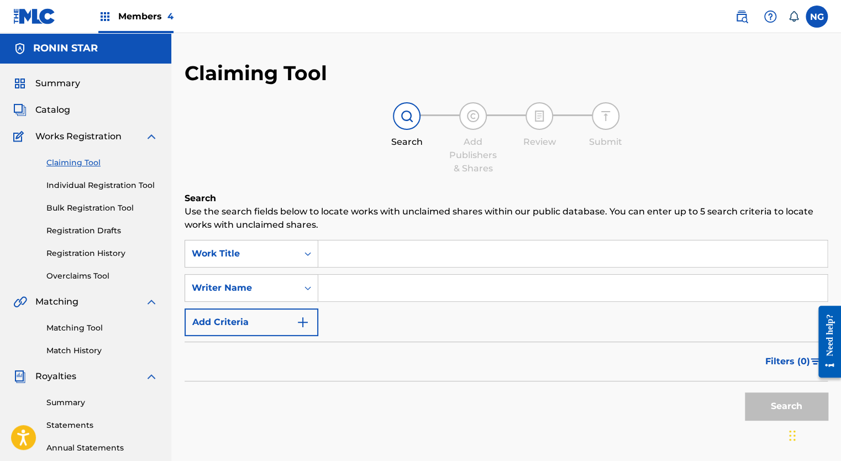
click at [411, 293] on input "Search Form" at bounding box center [572, 287] width 509 height 27
type input "[PERSON_NAME]"
click at [786, 404] on button "Search" at bounding box center [785, 406] width 83 height 28
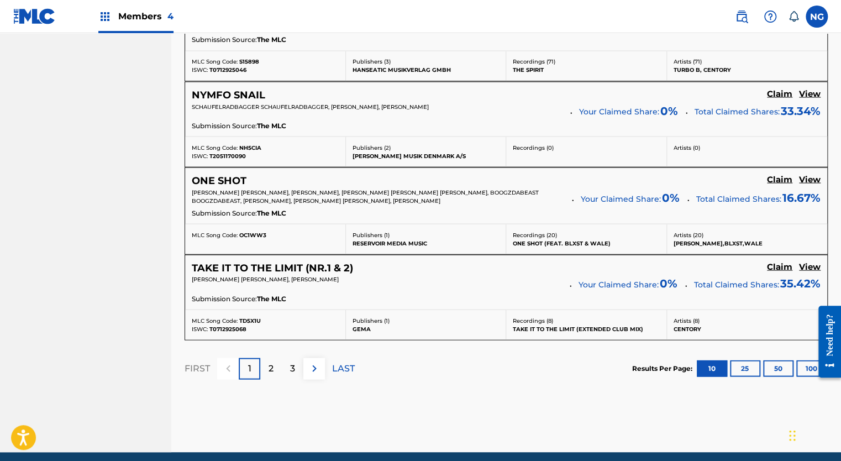
scroll to position [1002, 0]
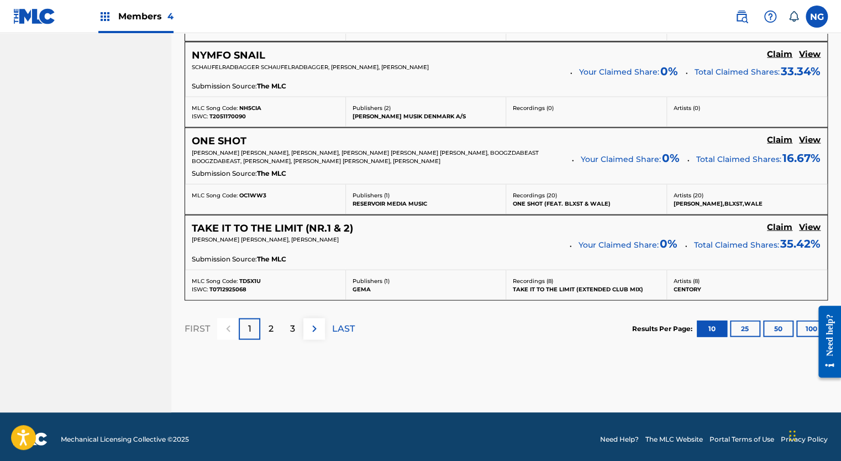
click at [311, 329] on img at bounding box center [314, 327] width 13 height 13
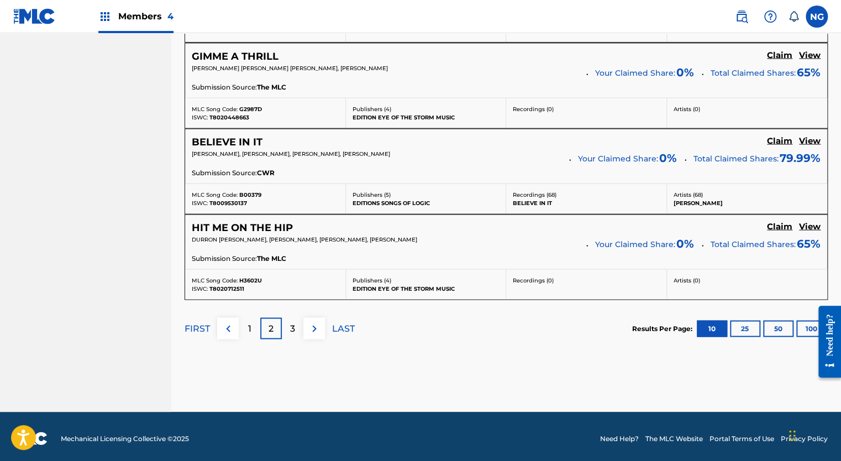
click at [311, 329] on img at bounding box center [314, 327] width 13 height 13
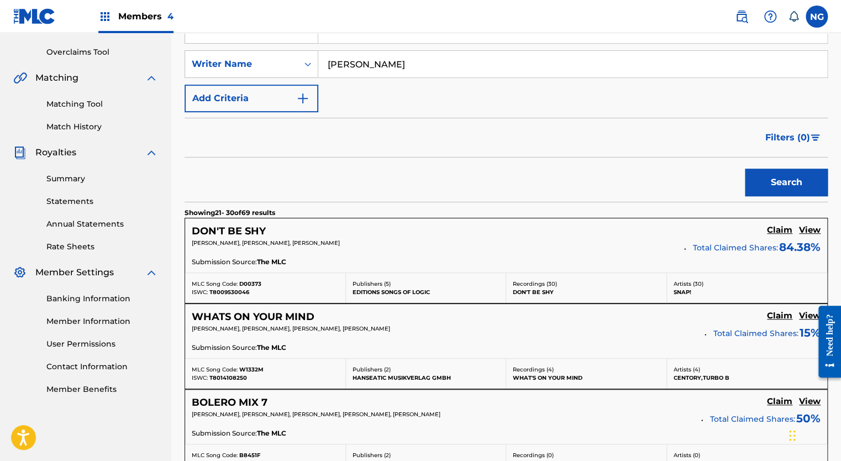
scroll to position [998, 0]
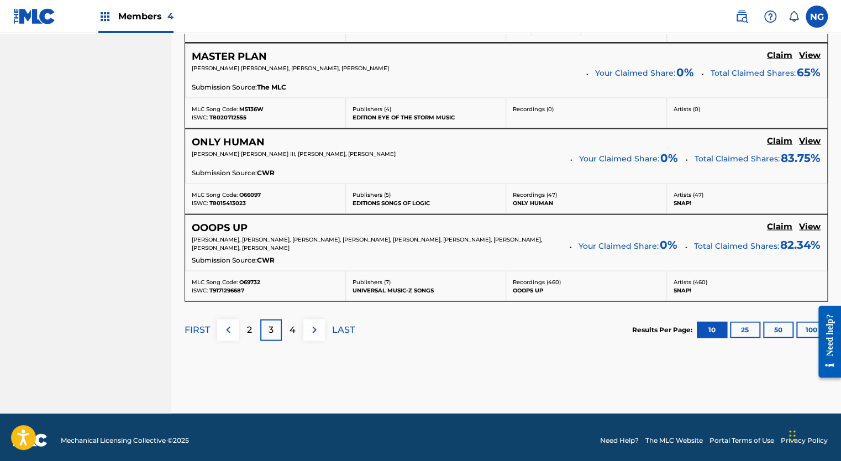
click at [295, 324] on p "4" at bounding box center [292, 329] width 6 height 13
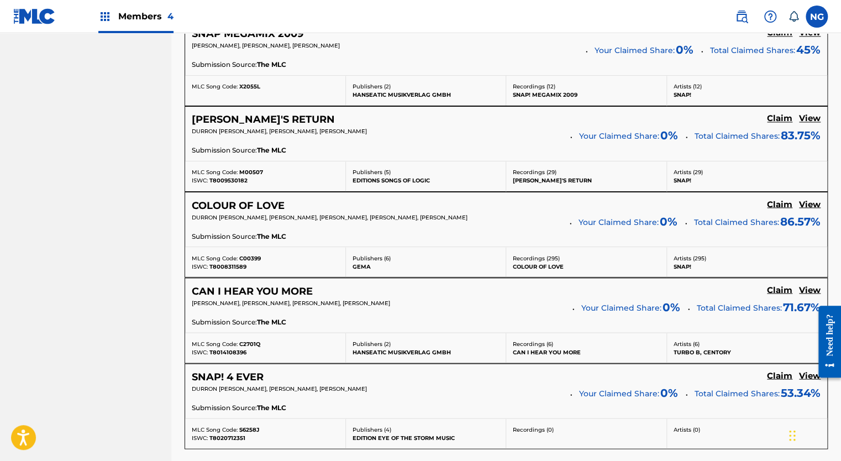
scroll to position [848, 0]
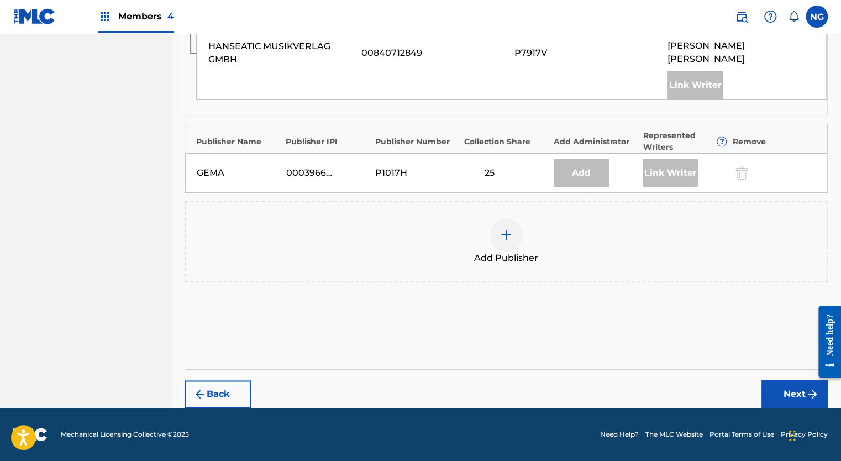
scroll to position [562, 0]
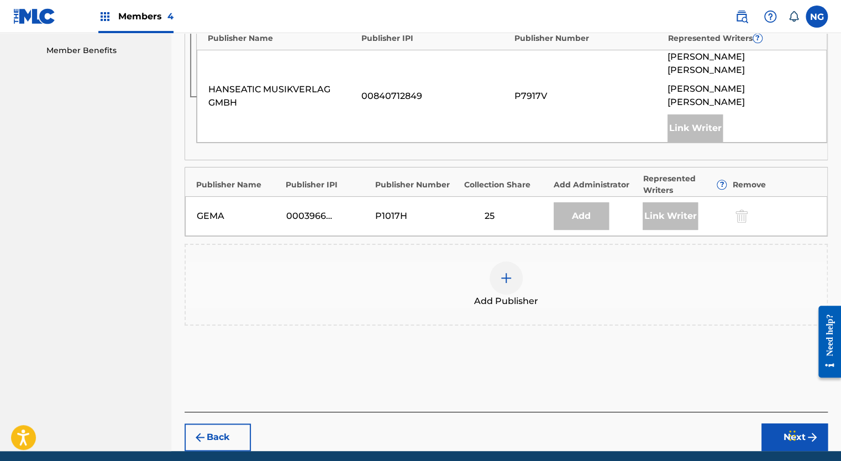
click at [507, 271] on img at bounding box center [505, 277] width 13 height 13
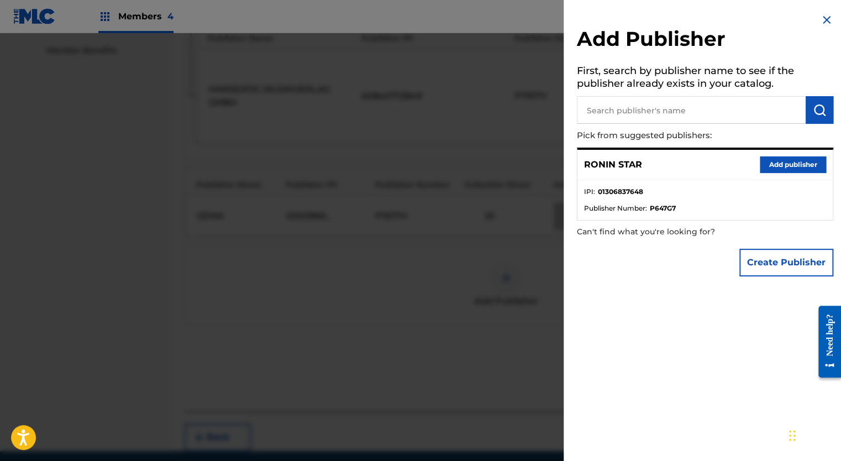
click at [784, 166] on button "Add publisher" at bounding box center [792, 164] width 66 height 17
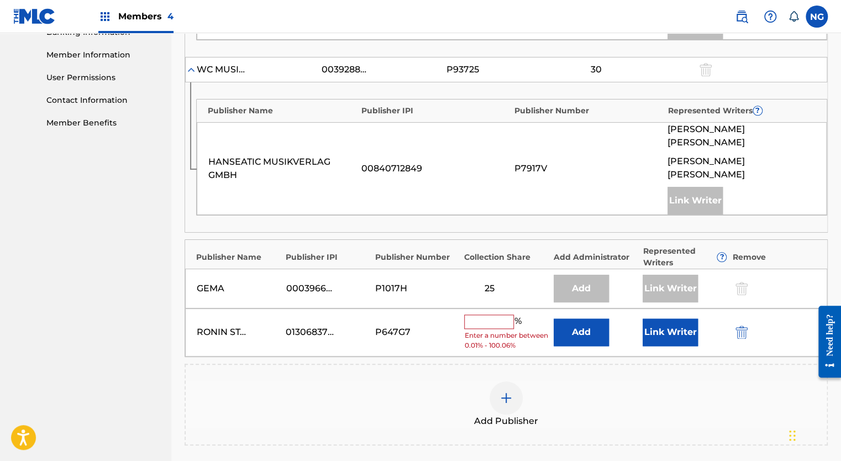
scroll to position [492, 0]
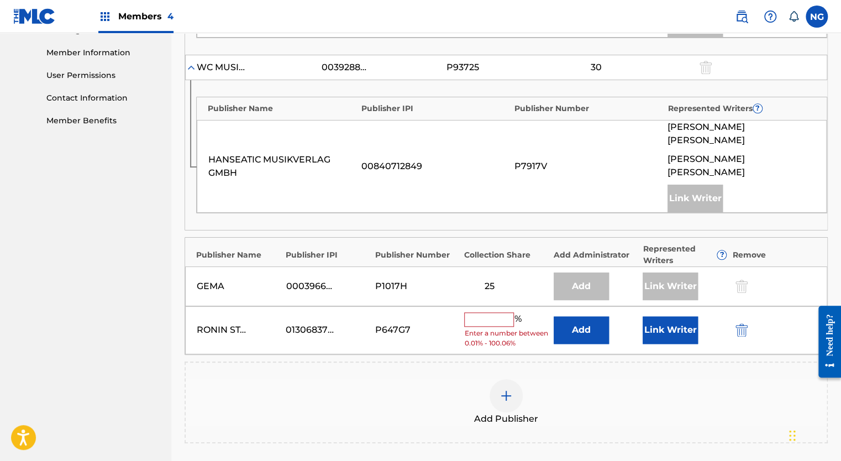
click at [499, 312] on input "text" at bounding box center [489, 319] width 50 height 14
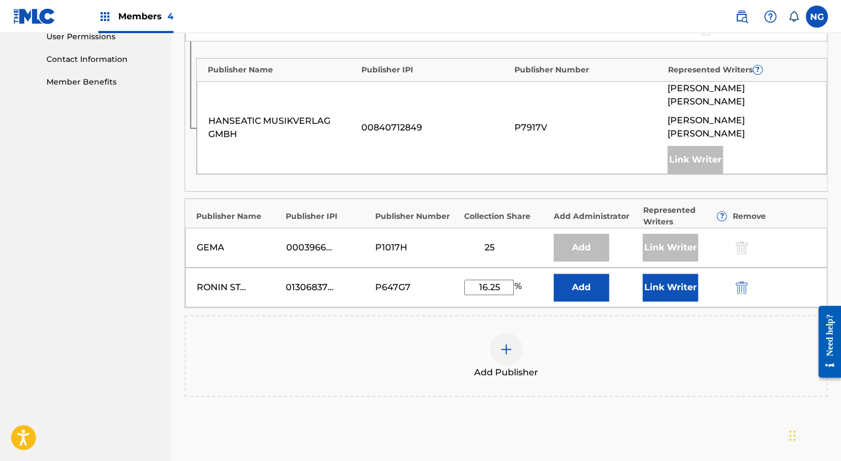
scroll to position [601, 0]
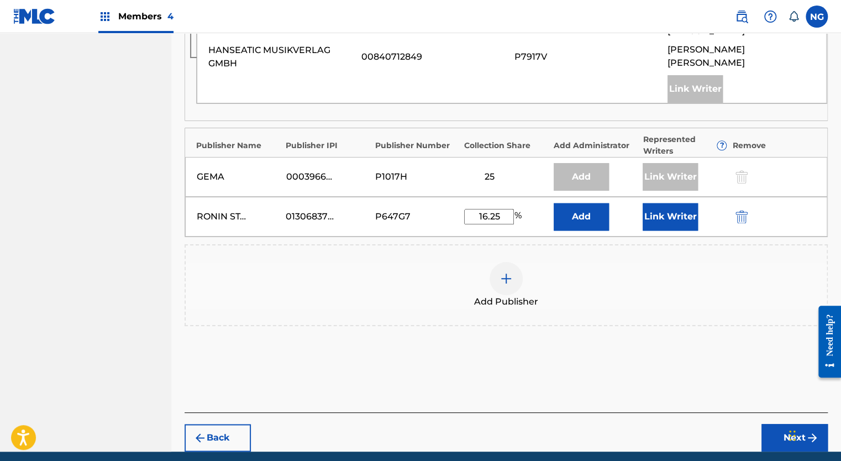
type input "16.25"
click at [783, 424] on button "Next" at bounding box center [794, 438] width 66 height 28
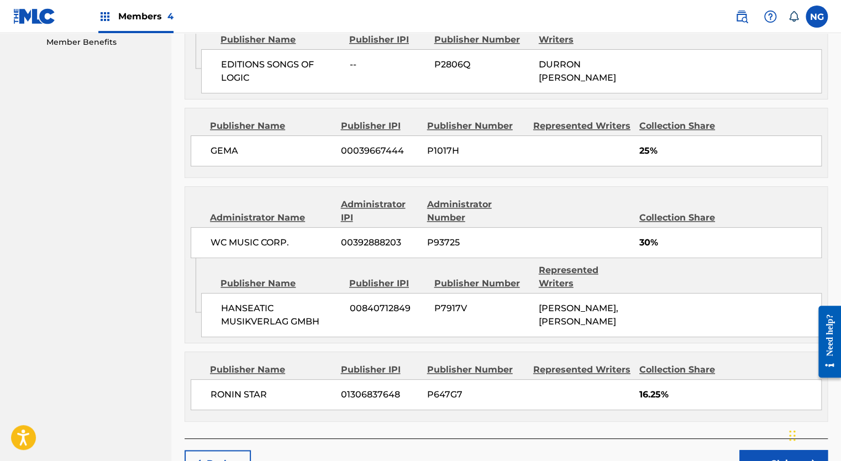
scroll to position [610, 0]
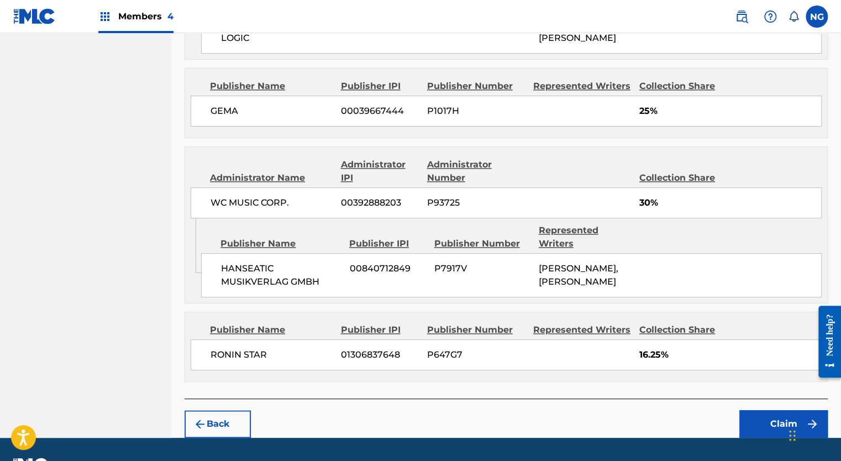
click at [782, 410] on button "Claim" at bounding box center [783, 424] width 88 height 28
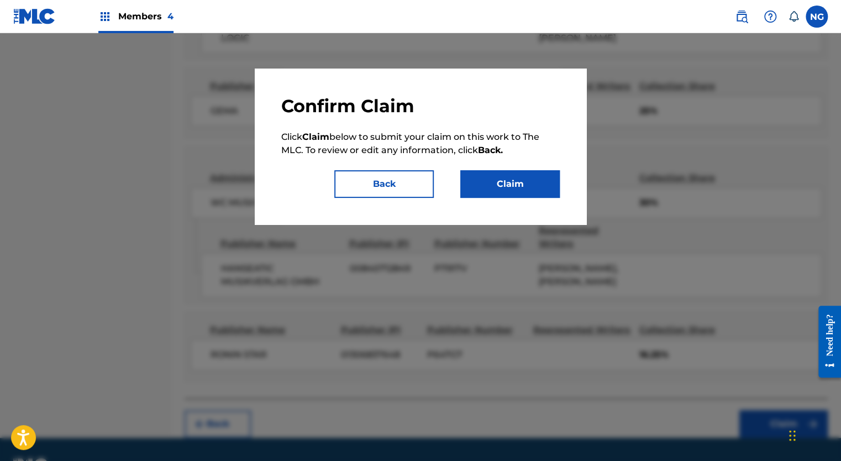
click at [538, 188] on button "Claim" at bounding box center [509, 184] width 99 height 28
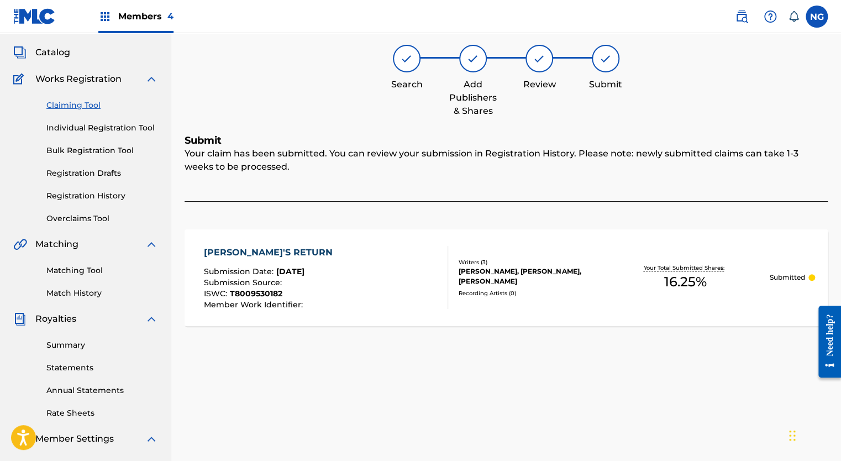
scroll to position [0, 0]
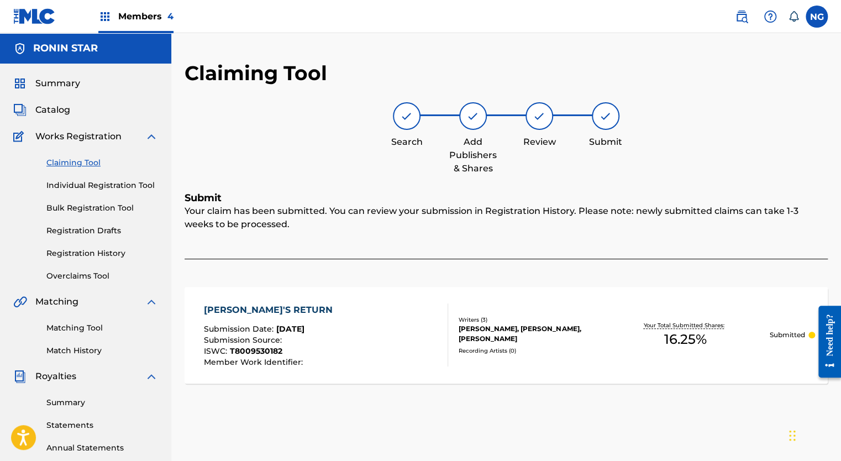
click at [88, 162] on link "Claiming Tool" at bounding box center [102, 163] width 112 height 12
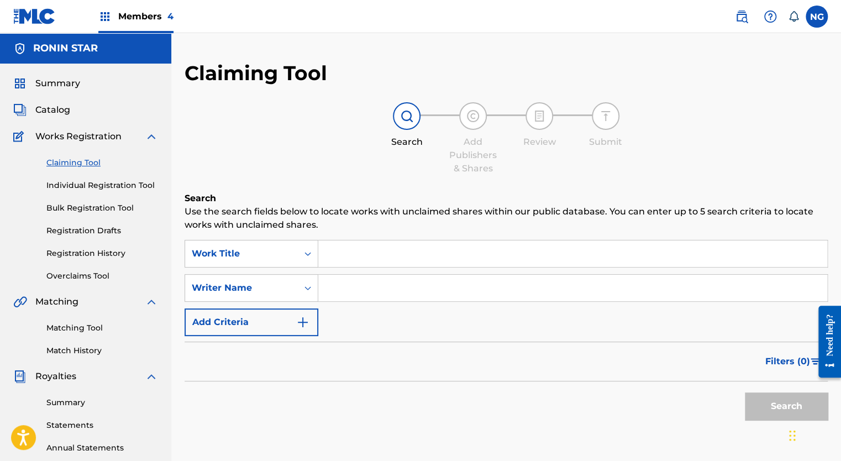
click at [331, 286] on input "Search Form" at bounding box center [572, 287] width 509 height 27
type input "[PERSON_NAME]"
click at [784, 418] on button "Search" at bounding box center [785, 406] width 83 height 28
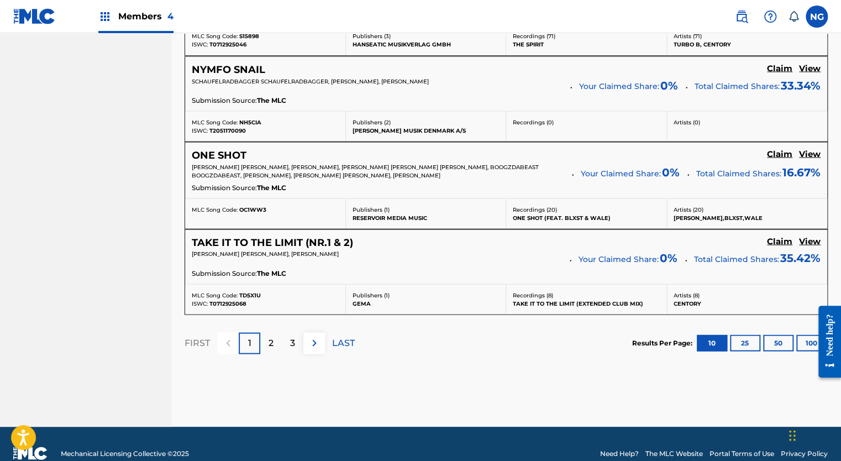
scroll to position [1002, 0]
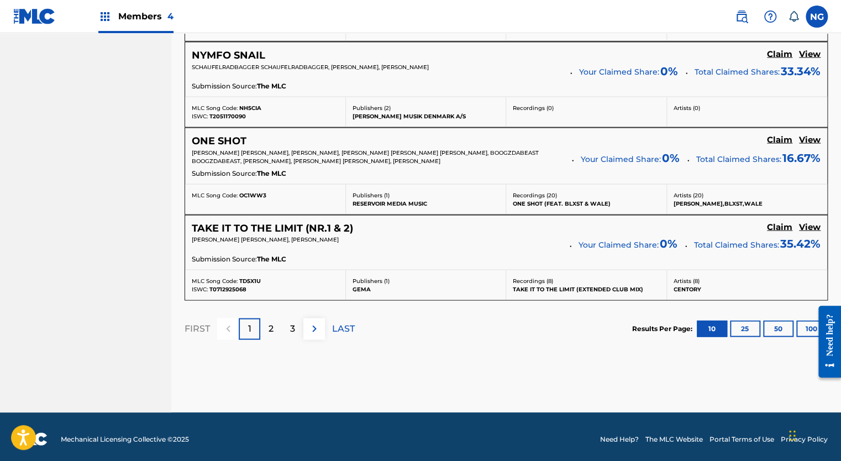
click at [315, 328] on img at bounding box center [314, 327] width 13 height 13
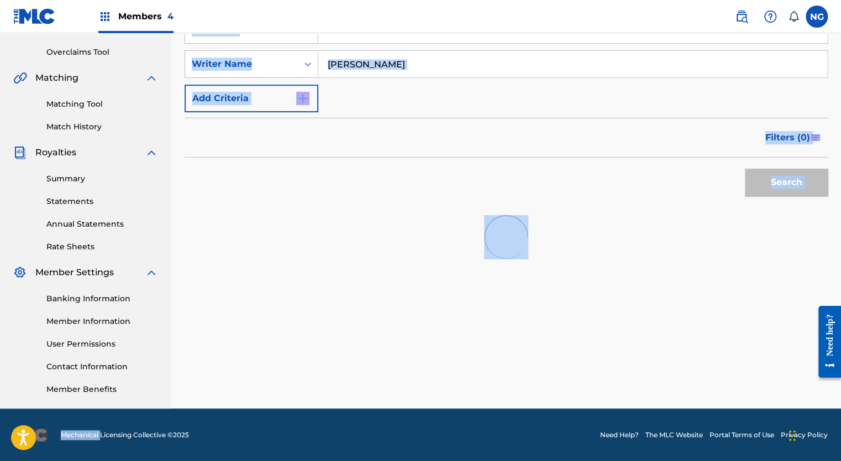
click at [315, 328] on div "Claiming Tool Search Add Publishers & Shares Review Submit Search Use the searc…" at bounding box center [505, 122] width 669 height 571
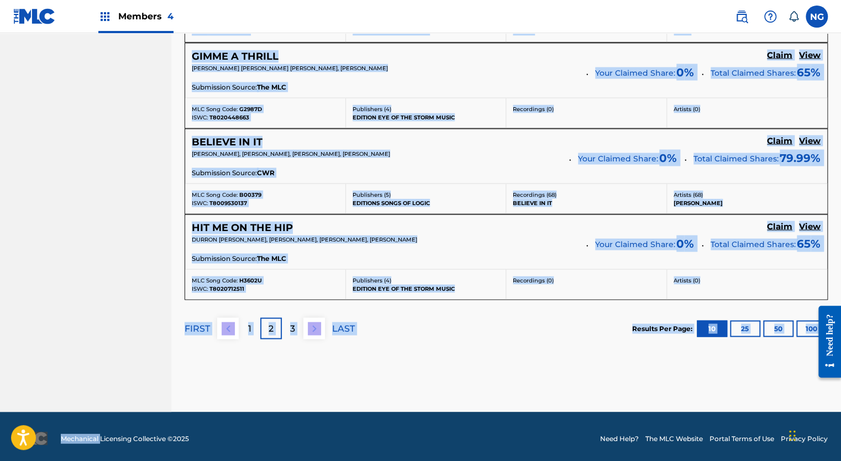
click at [314, 326] on img at bounding box center [314, 327] width 13 height 13
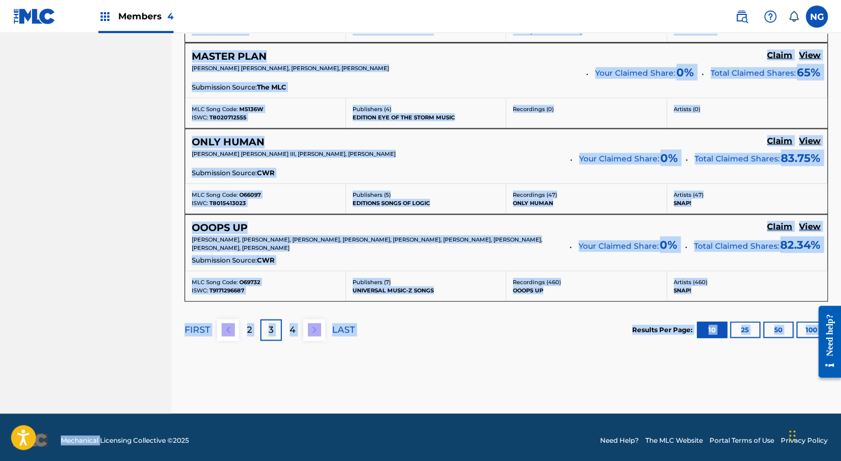
click at [297, 325] on div "4" at bounding box center [293, 330] width 22 height 22
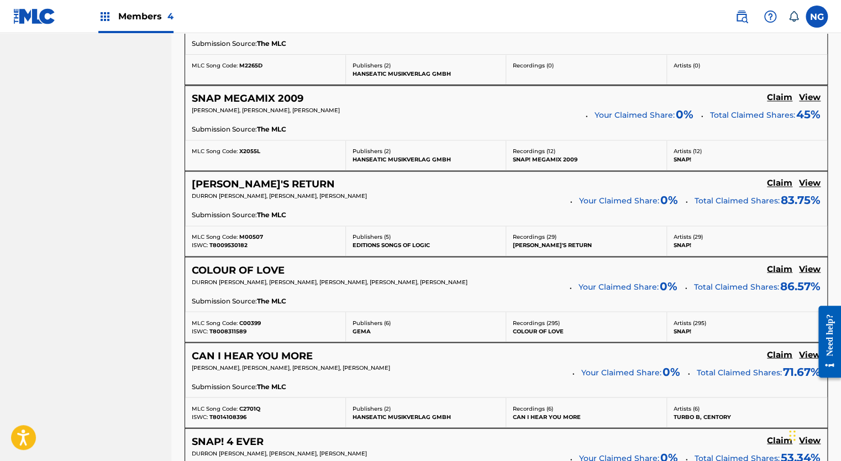
scroll to position [784, 0]
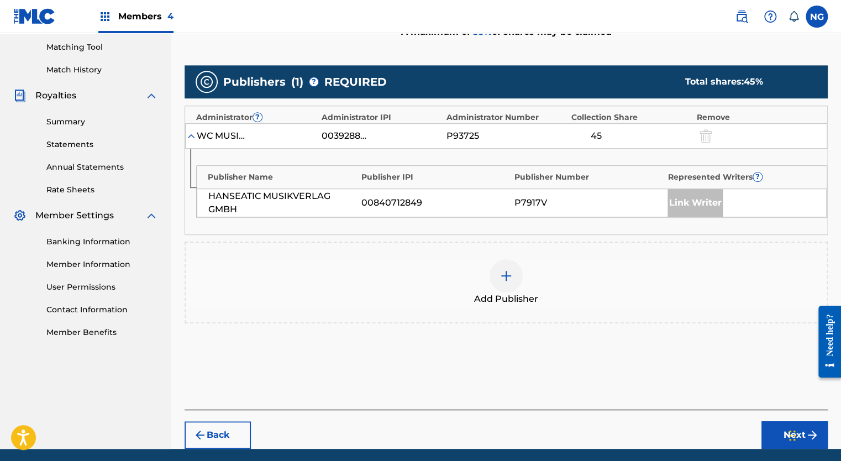
scroll to position [320, 0]
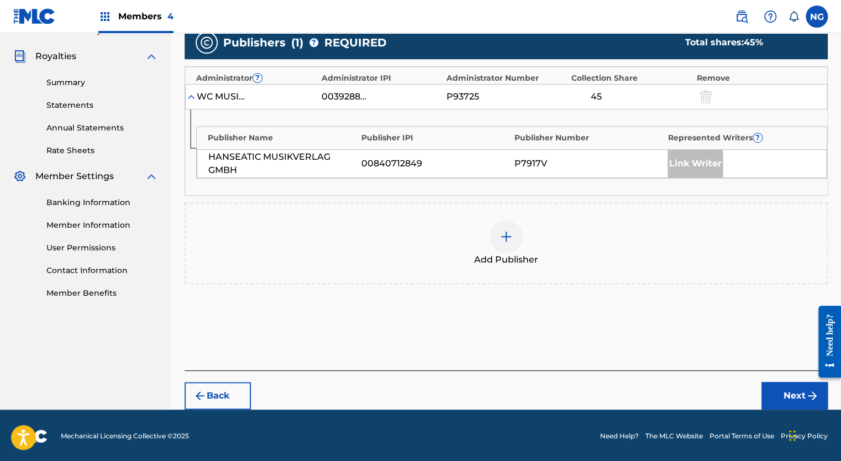
click at [515, 234] on div at bounding box center [505, 236] width 33 height 33
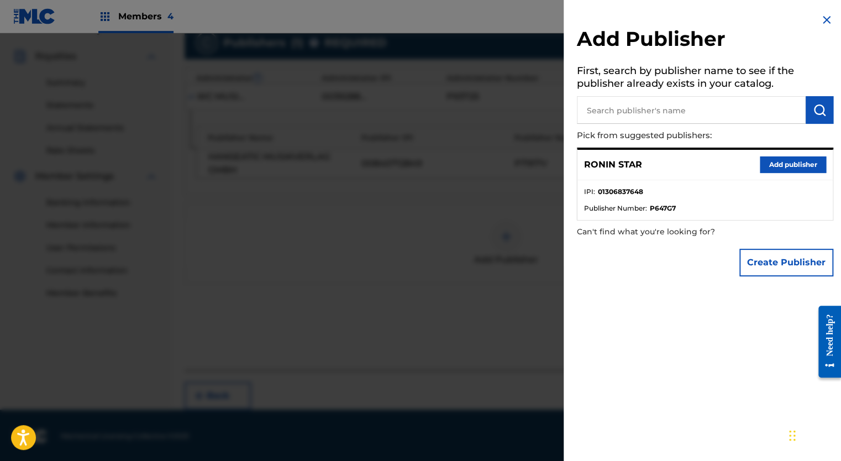
click at [779, 168] on button "Add publisher" at bounding box center [792, 164] width 66 height 17
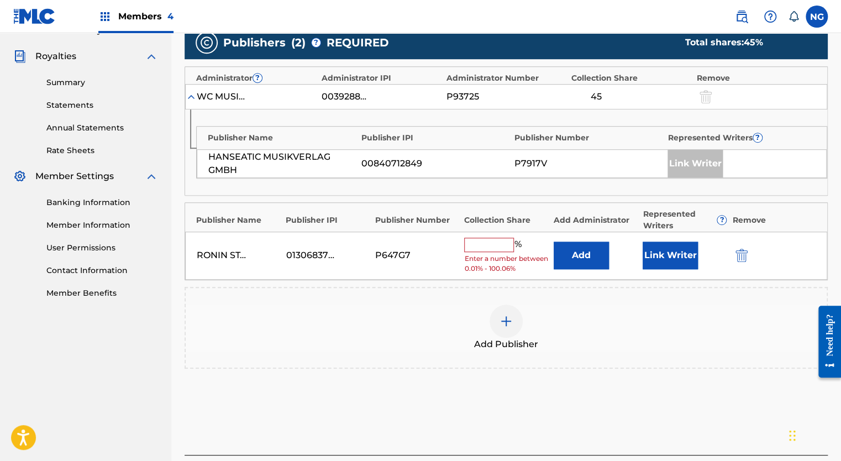
click at [487, 247] on input "text" at bounding box center [489, 244] width 50 height 14
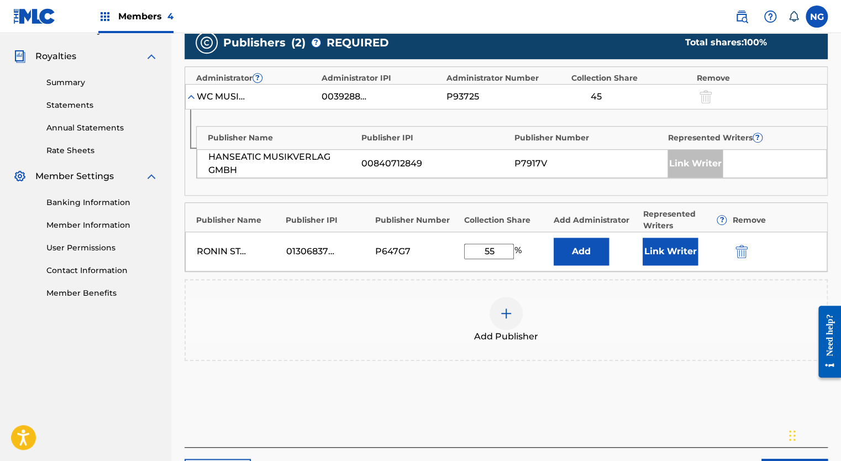
scroll to position [395, 0]
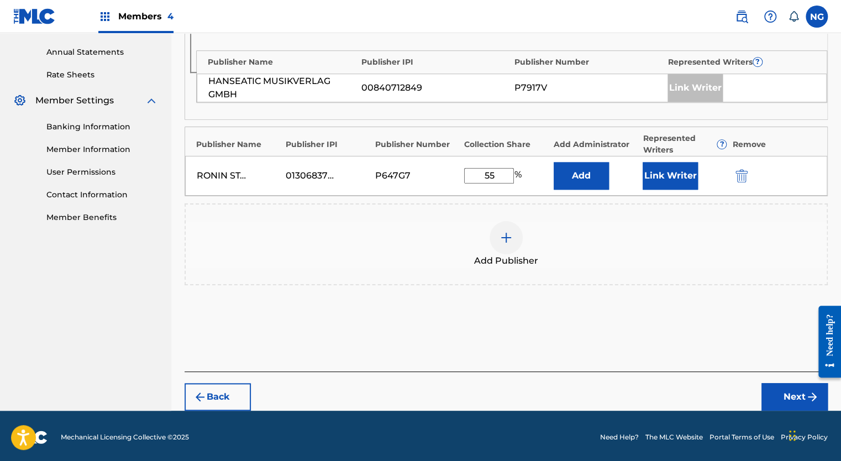
type input "55"
click at [792, 391] on button "Next" at bounding box center [794, 397] width 66 height 28
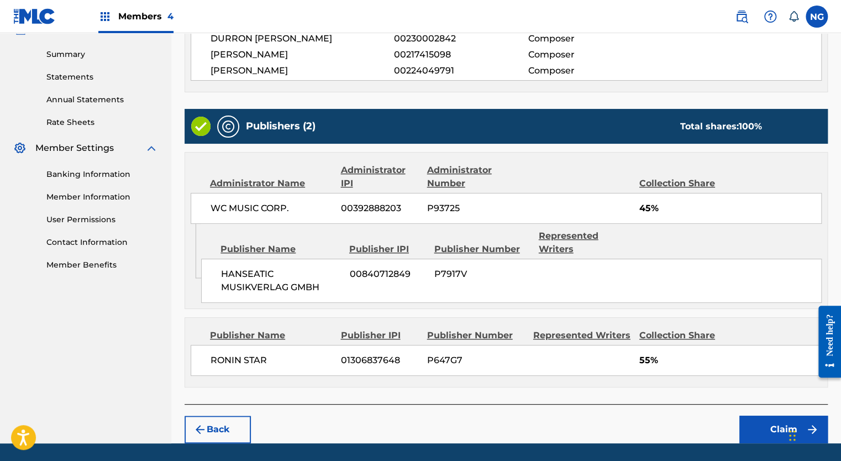
scroll to position [368, 0]
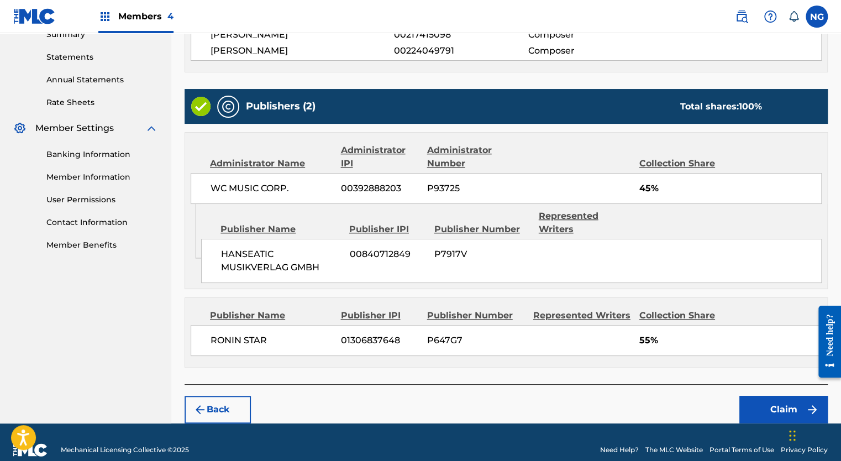
click at [774, 396] on button "Claim" at bounding box center [783, 409] width 88 height 28
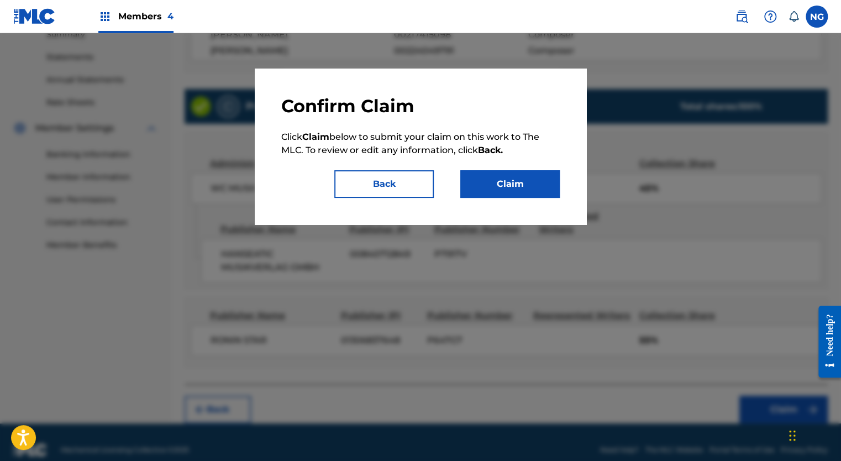
click at [517, 180] on button "Claim" at bounding box center [509, 184] width 99 height 28
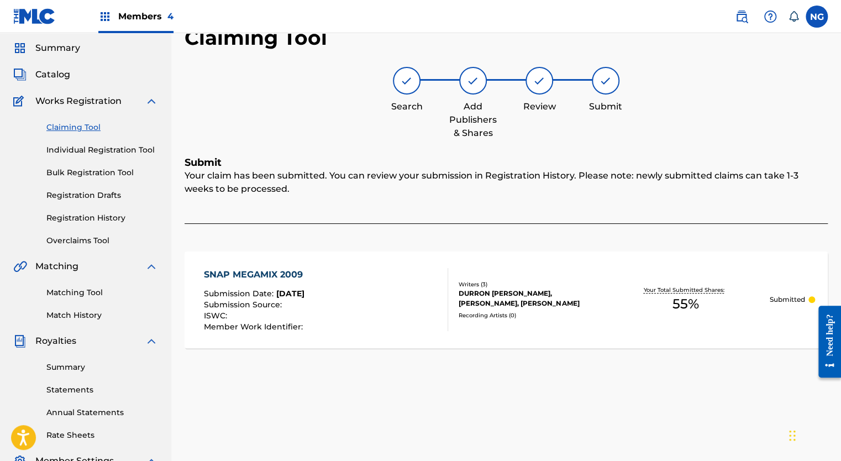
scroll to position [0, 0]
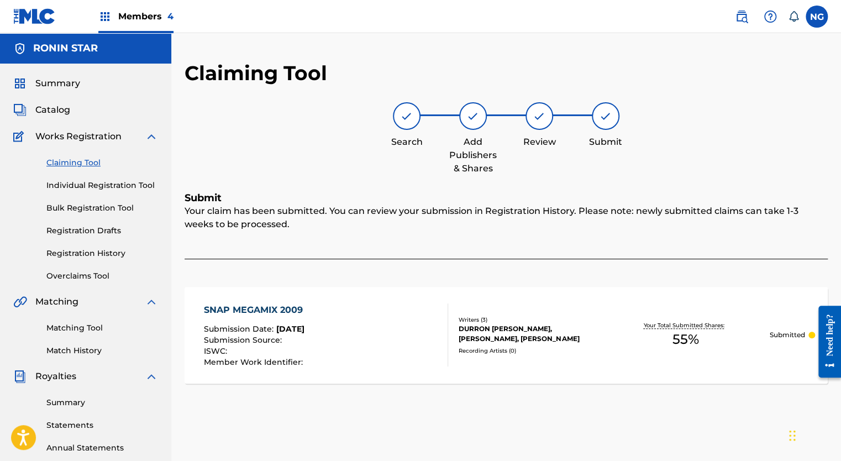
click at [96, 161] on link "Claiming Tool" at bounding box center [102, 163] width 112 height 12
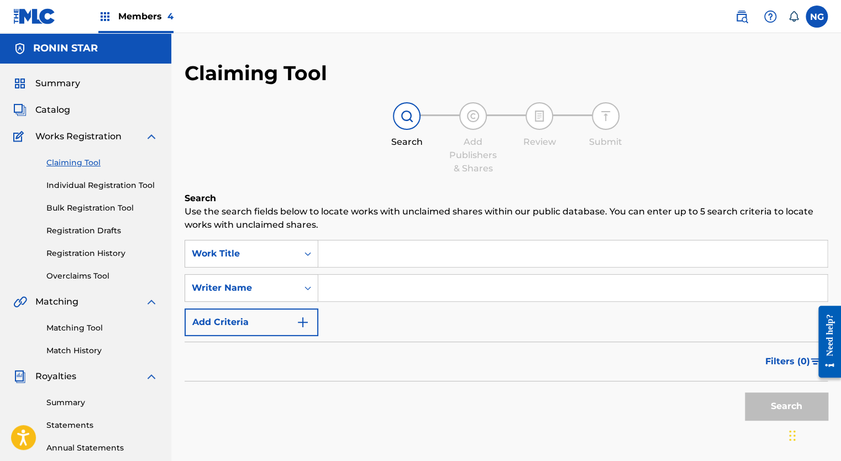
click at [353, 294] on input "Search Form" at bounding box center [572, 287] width 509 height 27
type input "[PERSON_NAME]"
click at [762, 405] on button "Search" at bounding box center [785, 406] width 83 height 28
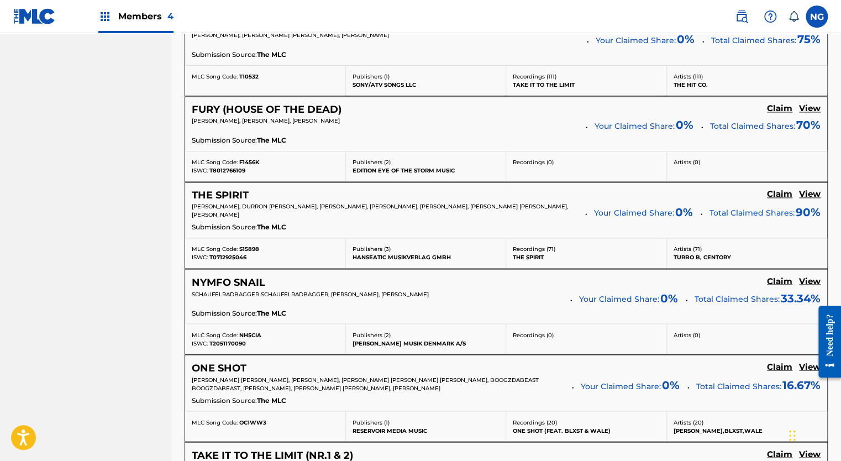
scroll to position [1002, 0]
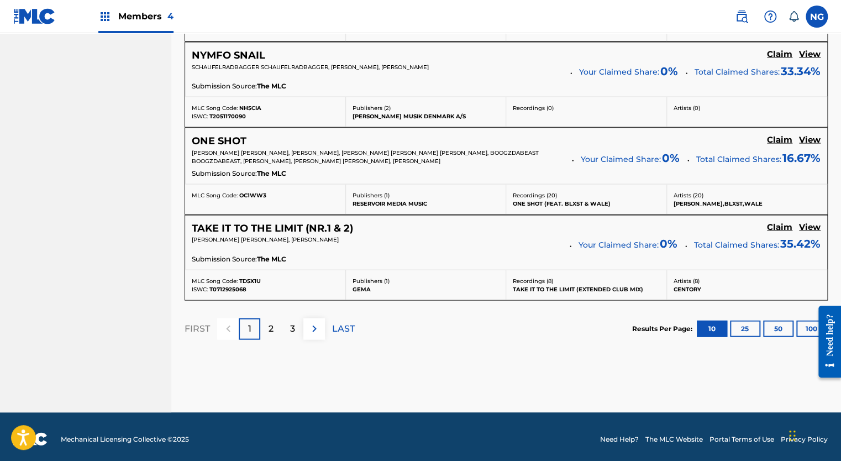
click at [312, 321] on img at bounding box center [314, 327] width 13 height 13
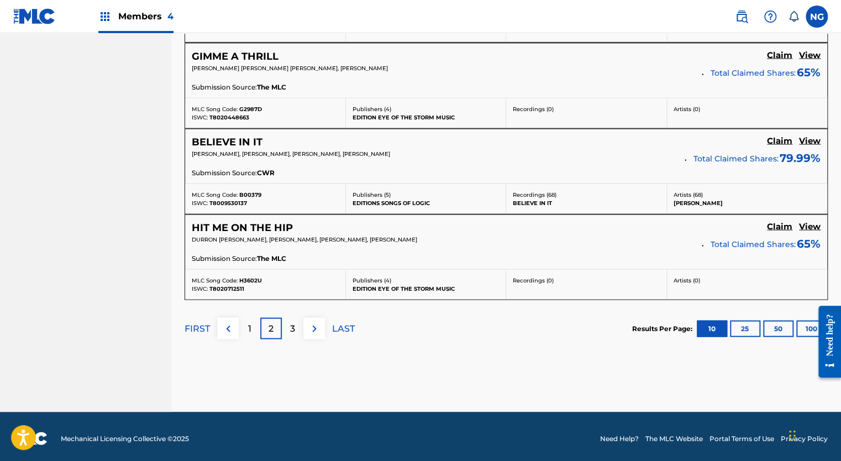
click at [312, 321] on img at bounding box center [314, 327] width 13 height 13
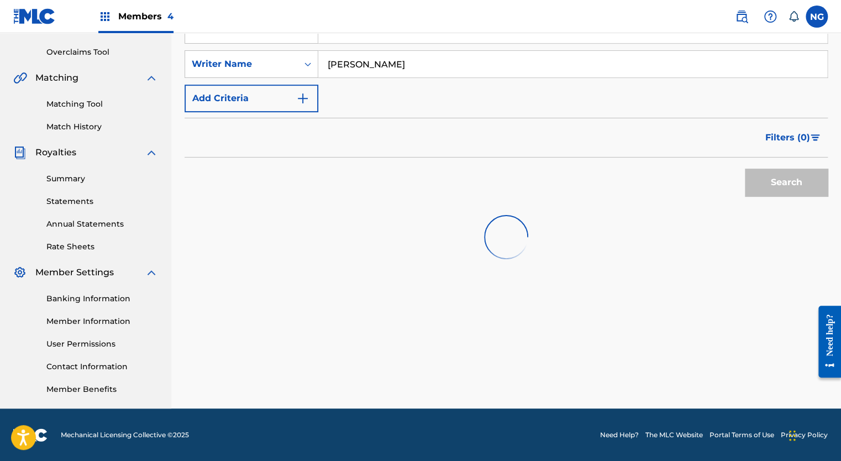
scroll to position [998, 0]
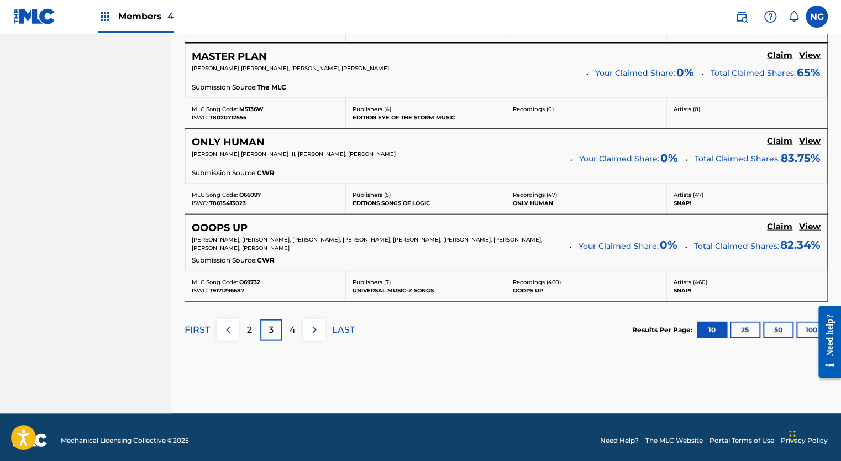
click at [292, 325] on p "4" at bounding box center [292, 329] width 6 height 13
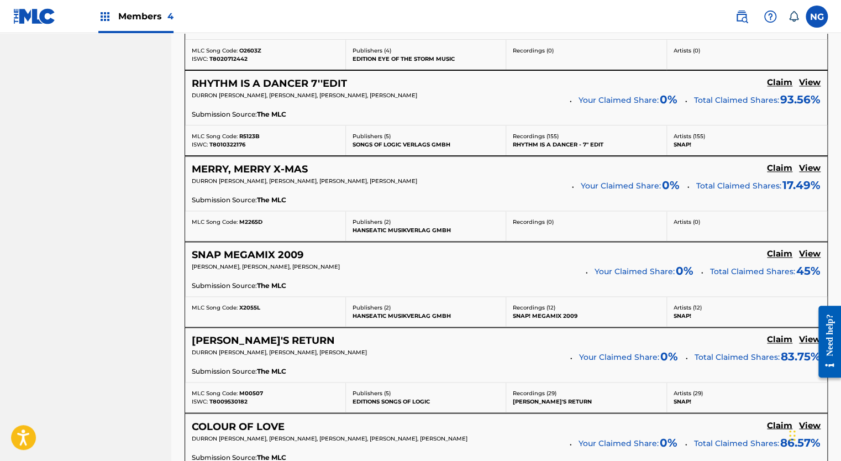
scroll to position [627, 0]
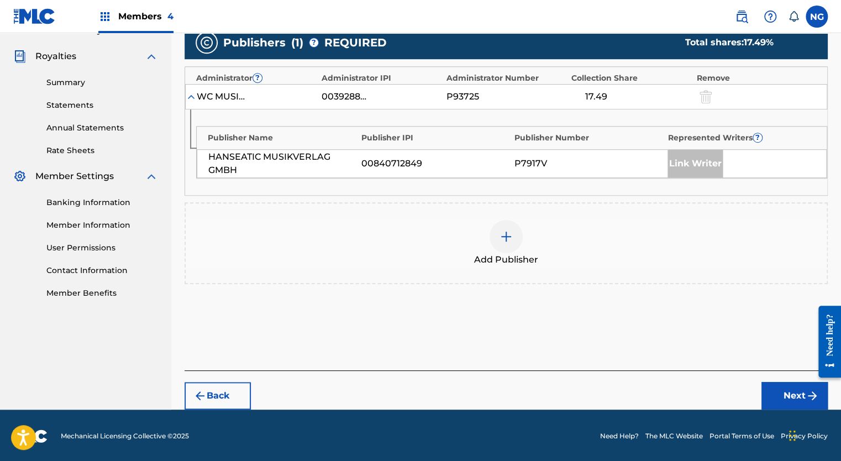
click at [512, 236] on img at bounding box center [505, 236] width 13 height 13
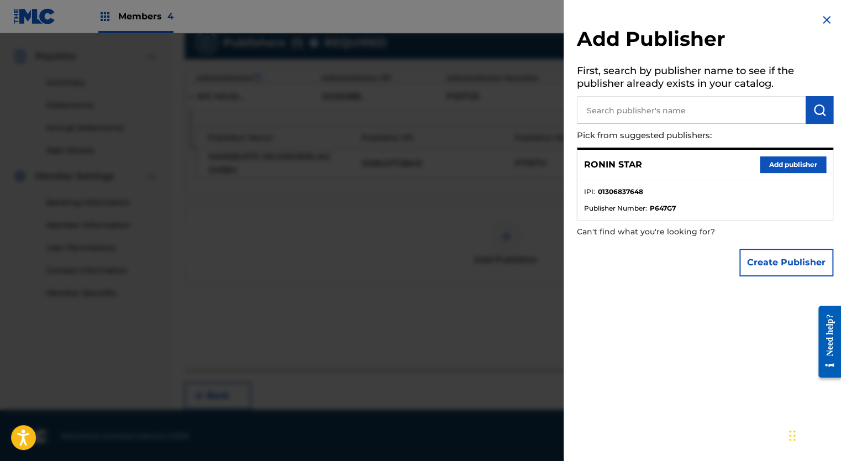
click at [774, 160] on button "Add publisher" at bounding box center [792, 164] width 66 height 17
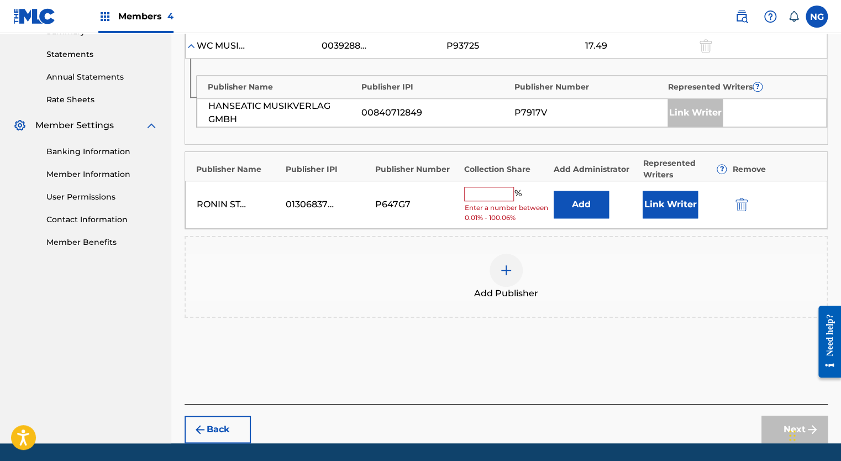
scroll to position [373, 0]
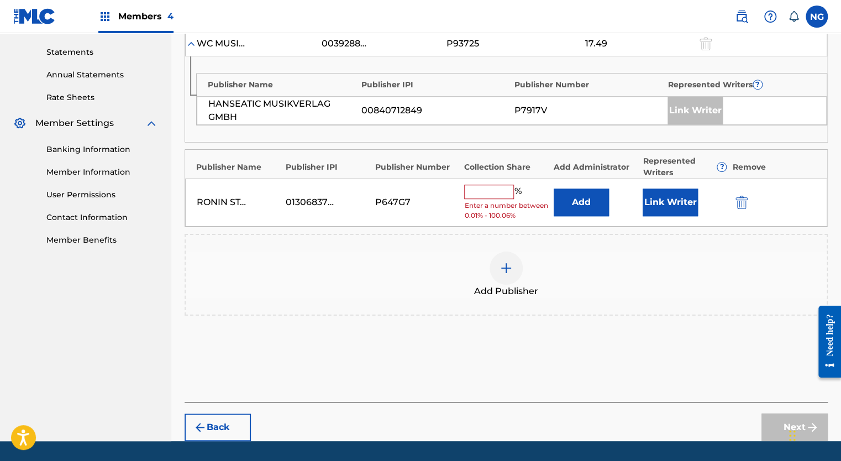
click at [496, 190] on input "text" at bounding box center [489, 191] width 50 height 14
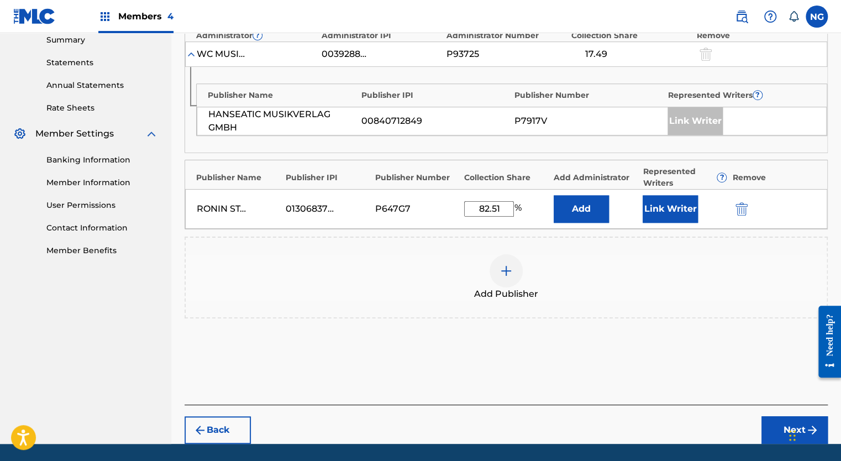
scroll to position [395, 0]
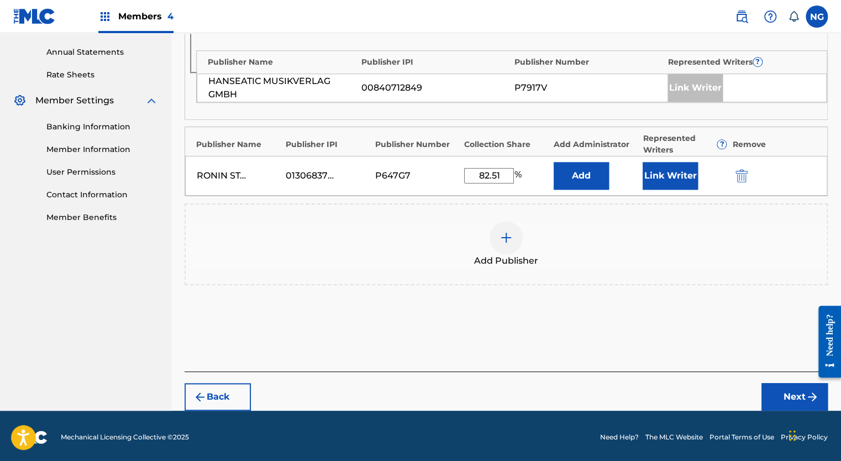
type input "82.51"
click at [792, 399] on button "Next" at bounding box center [794, 397] width 66 height 28
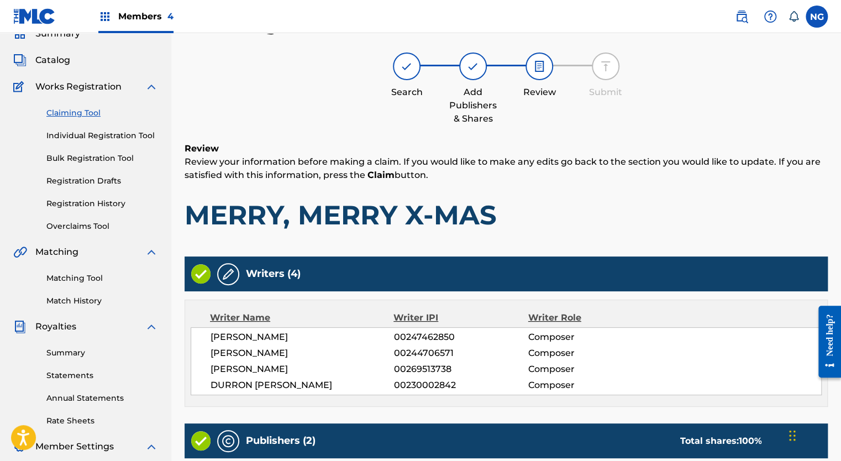
scroll to position [384, 0]
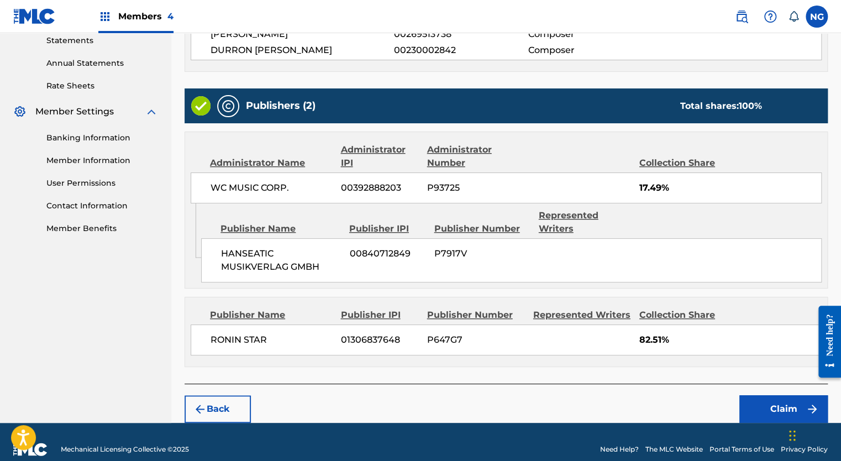
click at [783, 395] on button "Claim" at bounding box center [783, 409] width 88 height 28
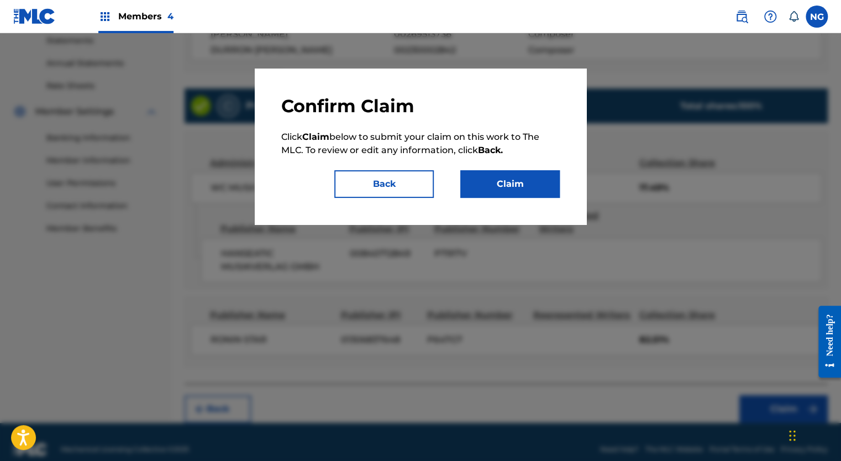
click at [533, 184] on button "Claim" at bounding box center [509, 184] width 99 height 28
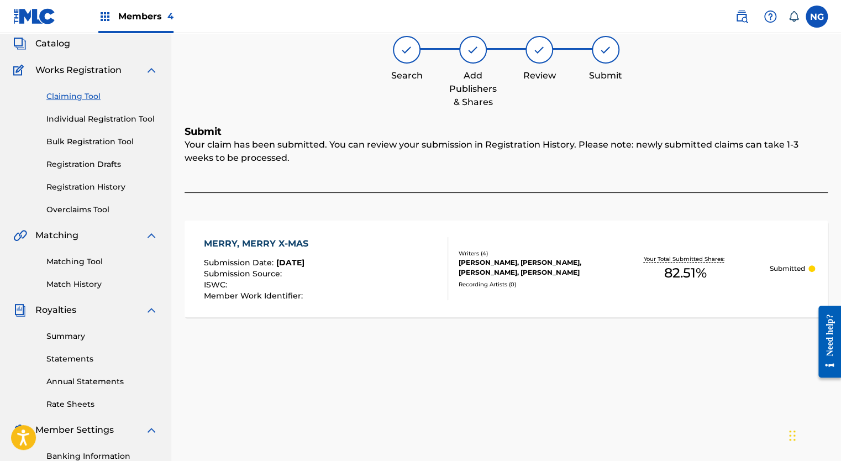
scroll to position [65, 0]
click at [80, 96] on link "Claiming Tool" at bounding box center [102, 98] width 112 height 12
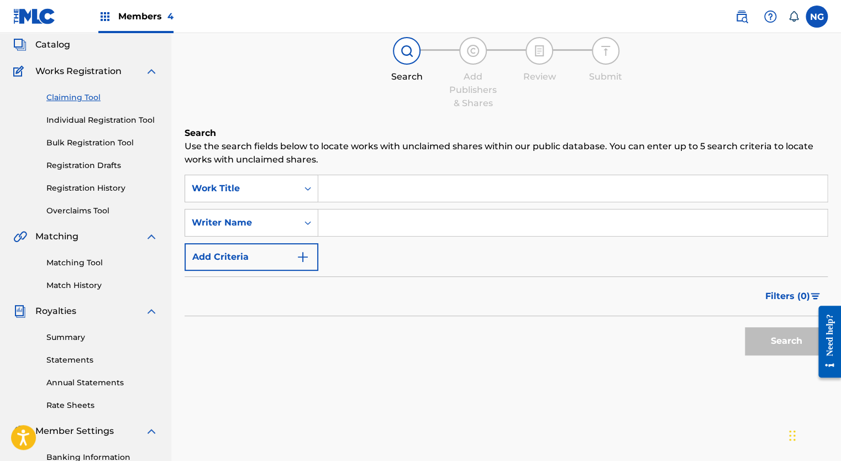
scroll to position [0, 0]
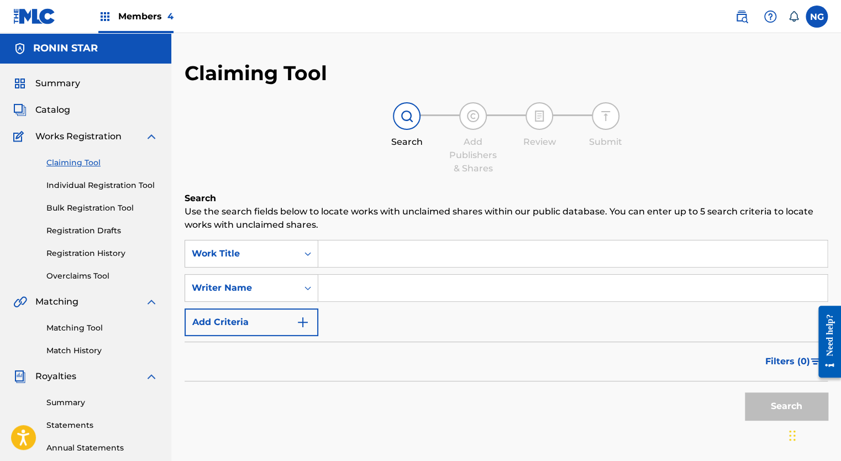
click at [403, 284] on input "Search Form" at bounding box center [572, 287] width 509 height 27
type input "[PERSON_NAME]"
click at [779, 408] on button "Search" at bounding box center [785, 406] width 83 height 28
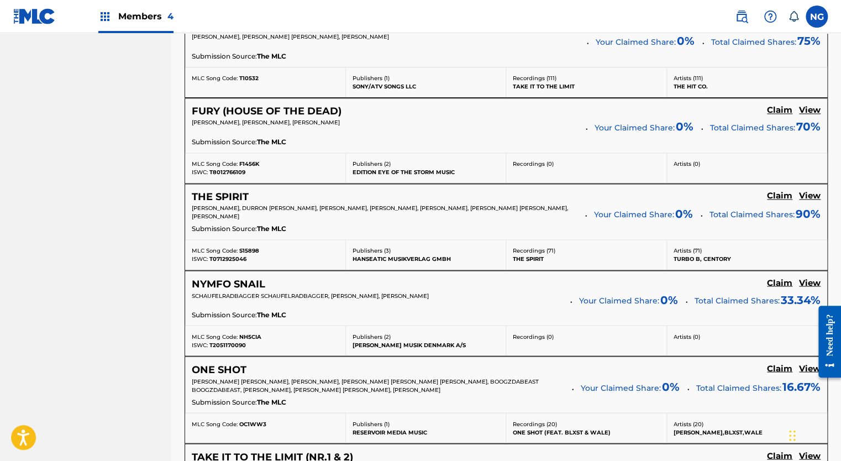
scroll to position [1002, 0]
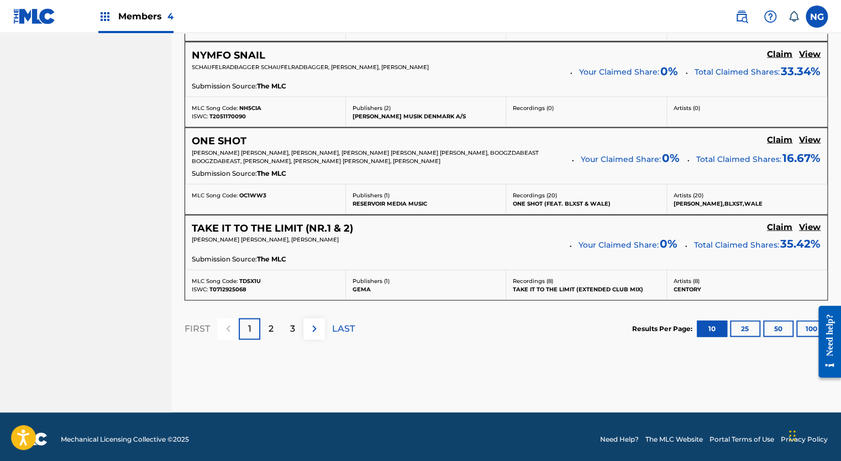
click at [314, 321] on img at bounding box center [314, 327] width 13 height 13
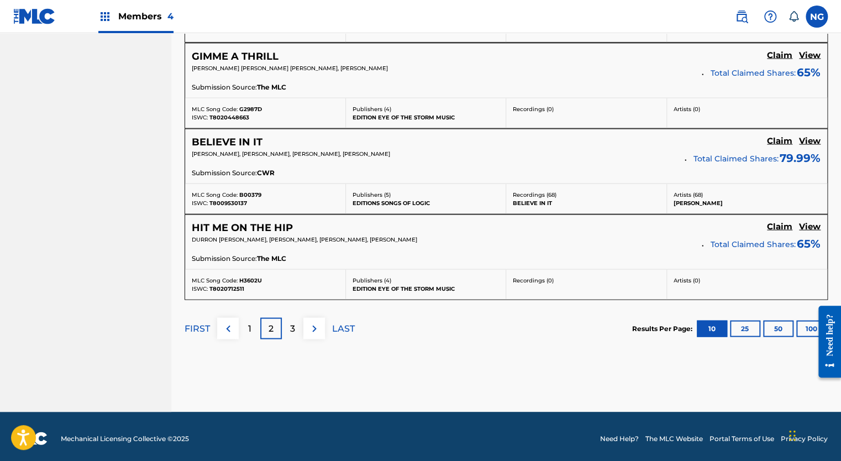
click at [314, 321] on img at bounding box center [314, 327] width 13 height 13
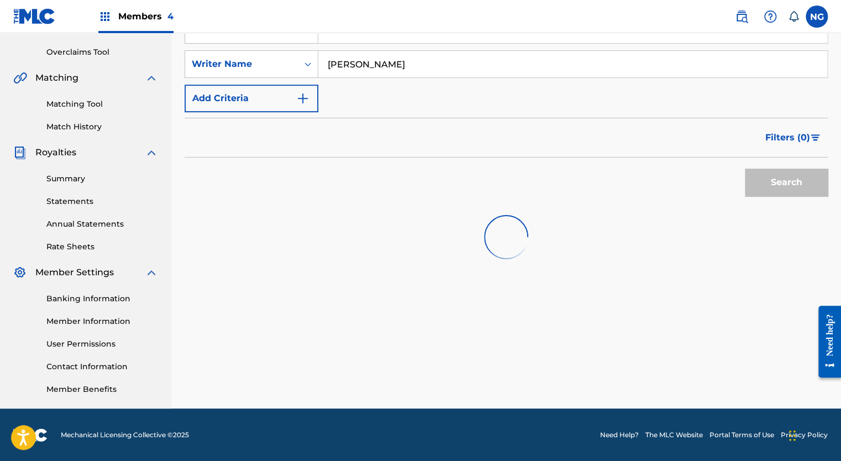
scroll to position [998, 0]
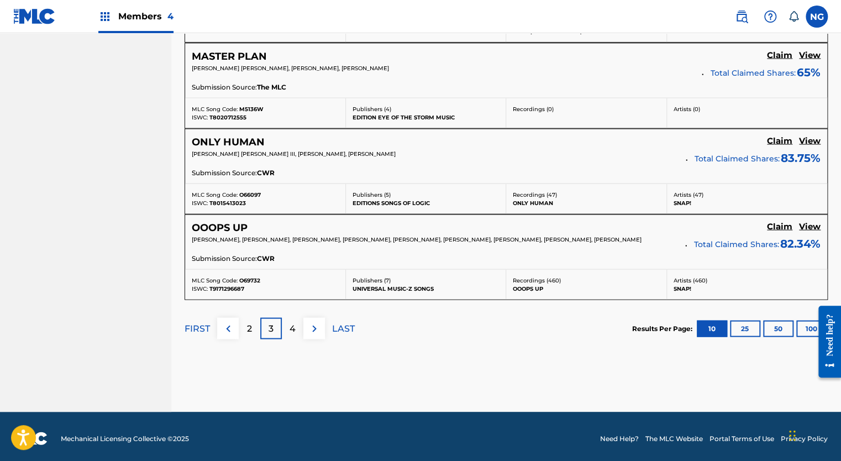
click at [291, 324] on p "4" at bounding box center [292, 327] width 6 height 13
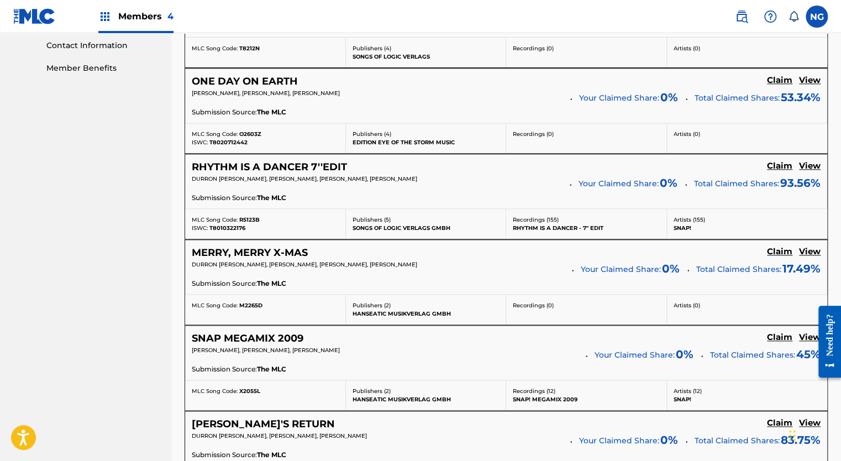
scroll to position [533, 0]
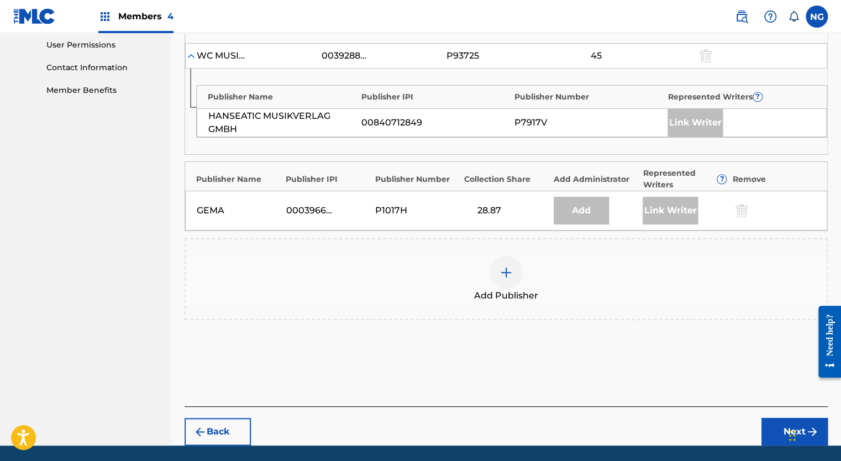
scroll to position [543, 0]
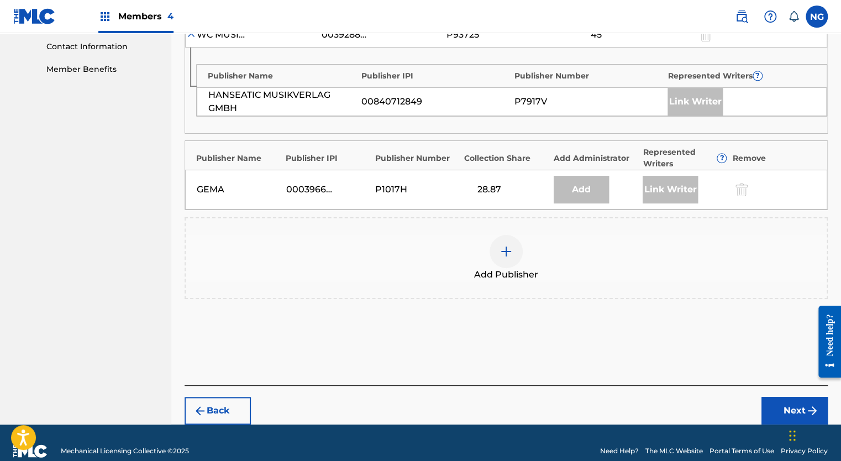
click at [509, 245] on img at bounding box center [505, 251] width 13 height 13
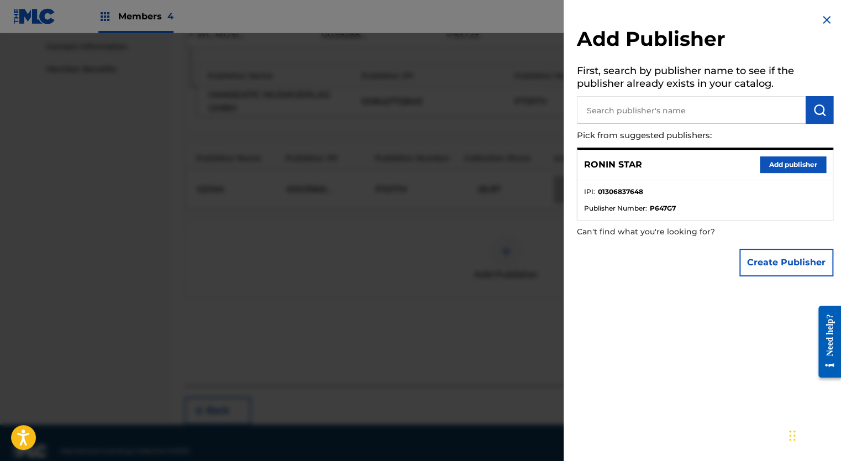
click at [772, 162] on button "Add publisher" at bounding box center [792, 164] width 66 height 17
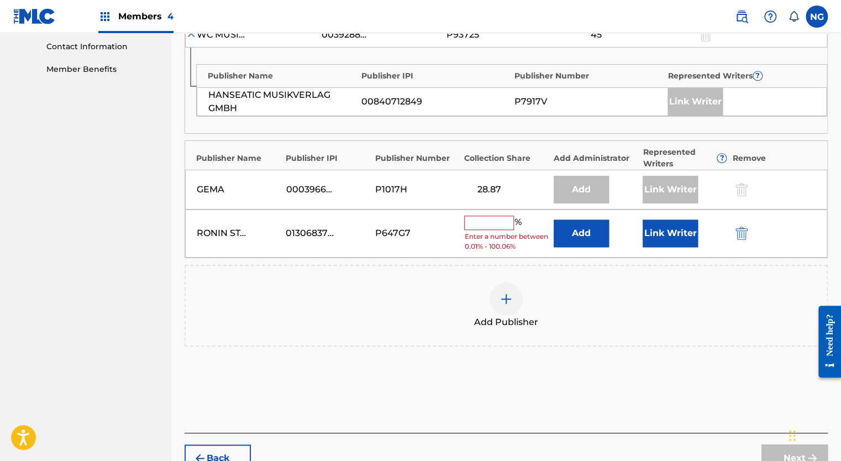
click at [489, 215] on input "text" at bounding box center [489, 222] width 50 height 14
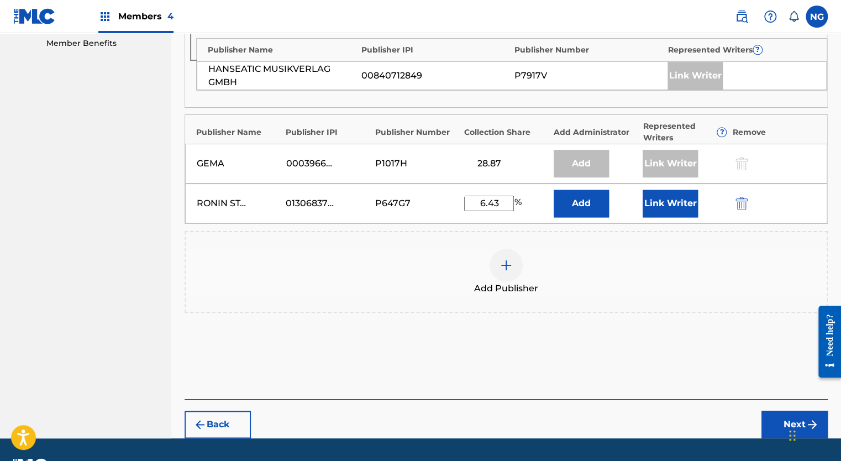
scroll to position [583, 0]
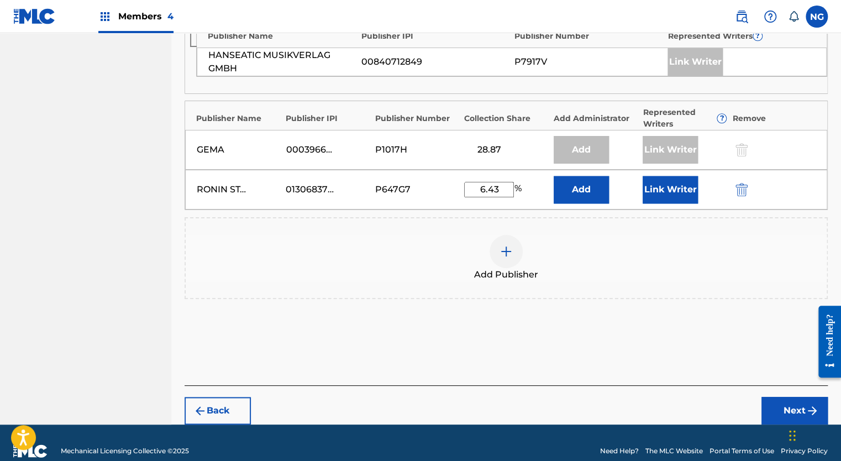
type input "6.43"
click at [798, 399] on button "Next" at bounding box center [794, 411] width 66 height 28
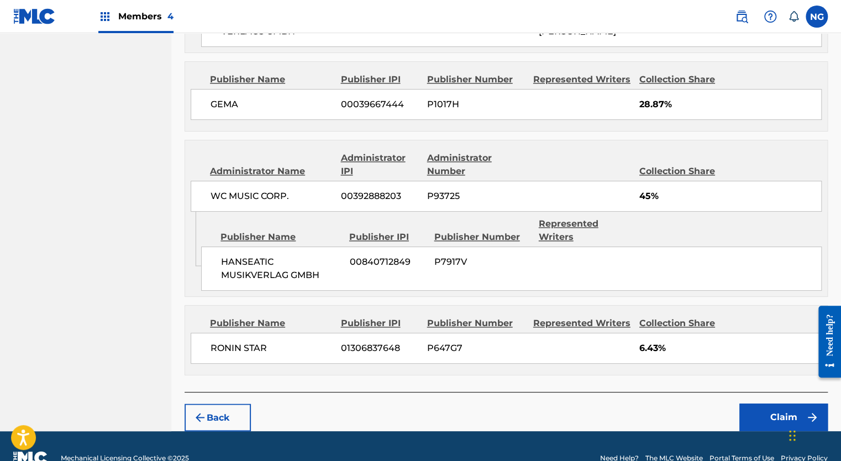
scroll to position [640, 0]
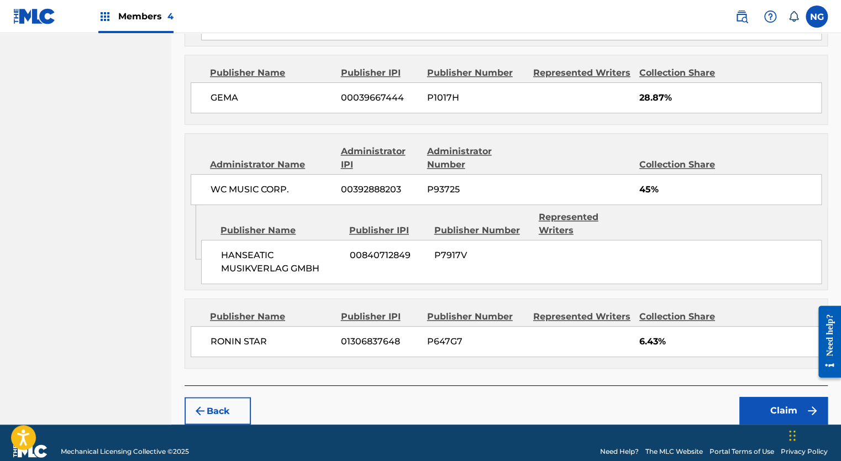
click at [772, 397] on button "Claim" at bounding box center [783, 411] width 88 height 28
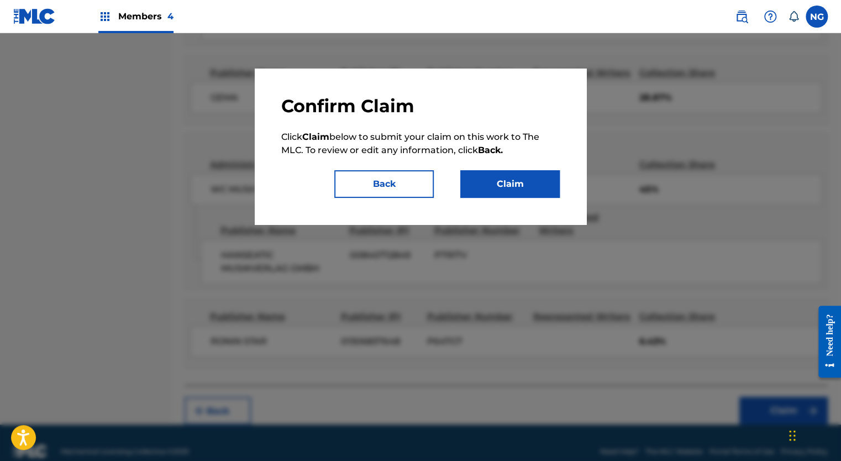
click at [530, 187] on button "Claim" at bounding box center [509, 184] width 99 height 28
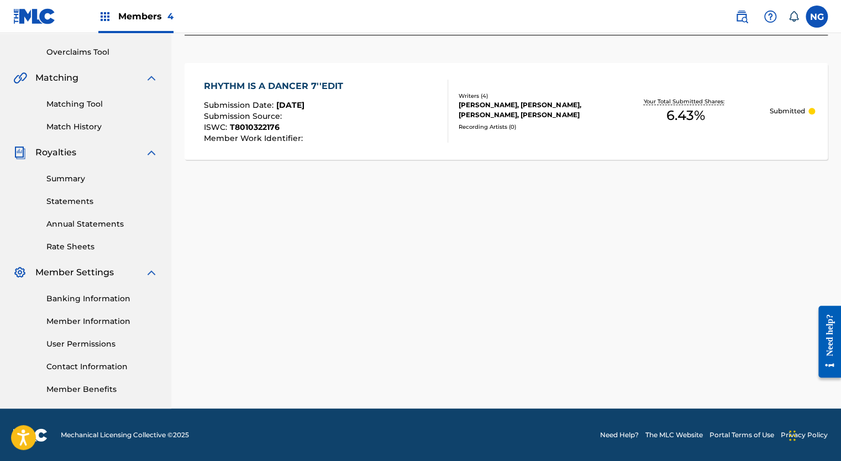
scroll to position [0, 0]
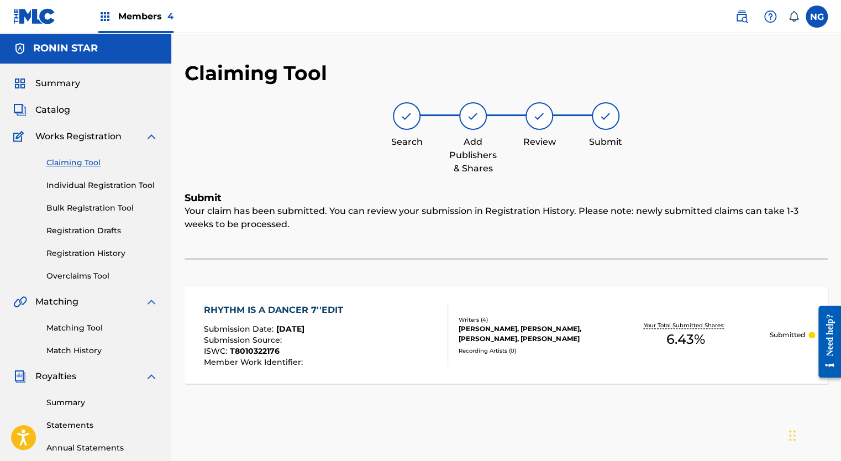
click at [84, 161] on link "Claiming Tool" at bounding box center [102, 163] width 112 height 12
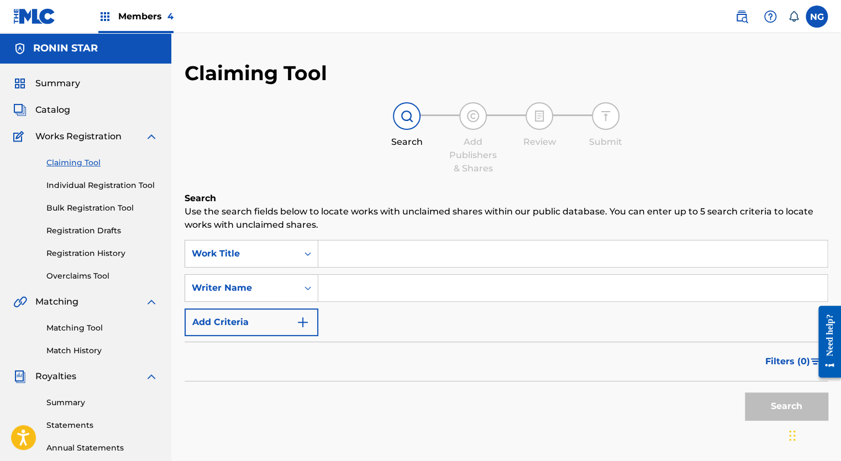
click at [360, 286] on input "Search Form" at bounding box center [572, 287] width 509 height 27
type input "[PERSON_NAME]"
click at [774, 404] on button "Search" at bounding box center [785, 406] width 83 height 28
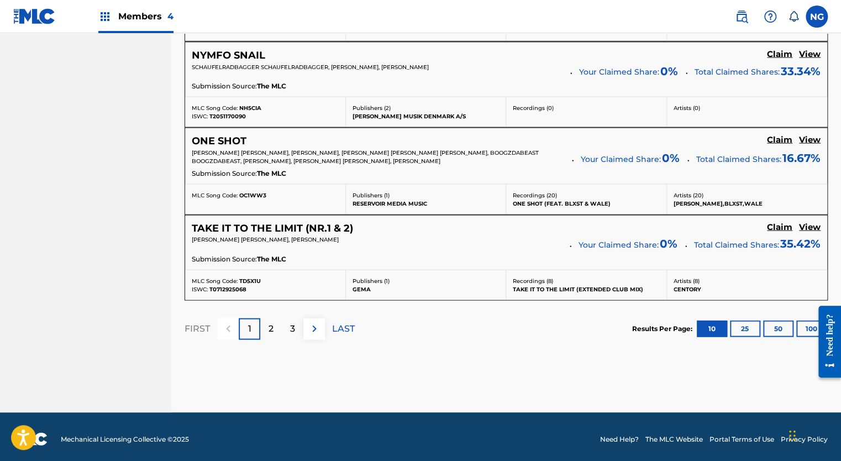
scroll to position [1001, 0]
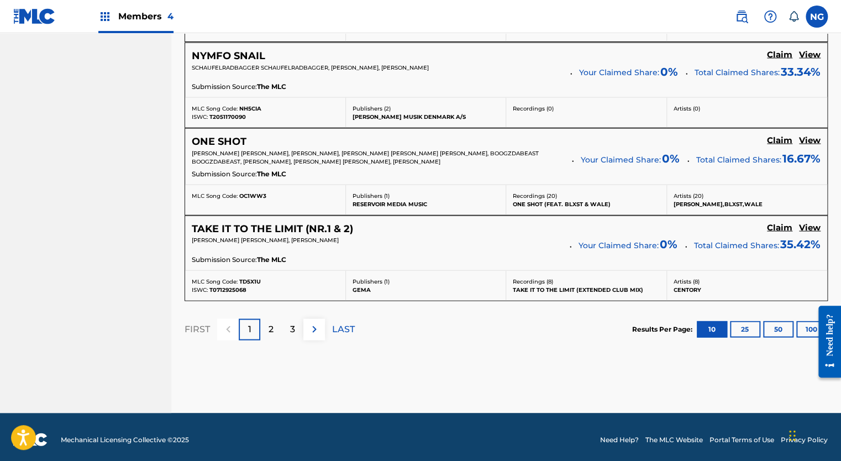
click at [329, 324] on div "FIRST 1 2 3 LAST" at bounding box center [269, 329] width 170 height 22
click at [312, 323] on img at bounding box center [314, 328] width 13 height 13
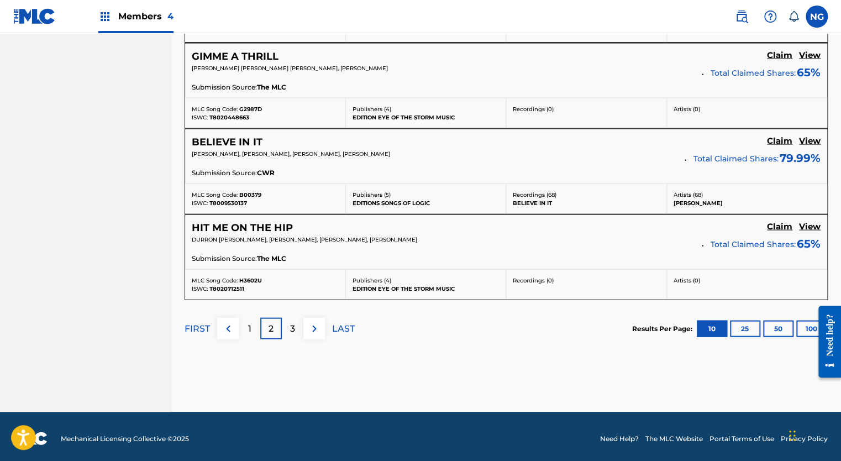
click at [312, 323] on img at bounding box center [314, 327] width 13 height 13
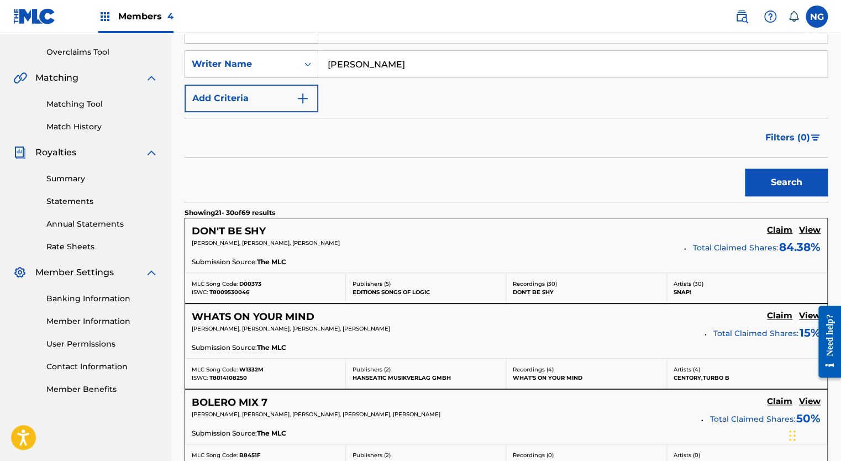
scroll to position [998, 0]
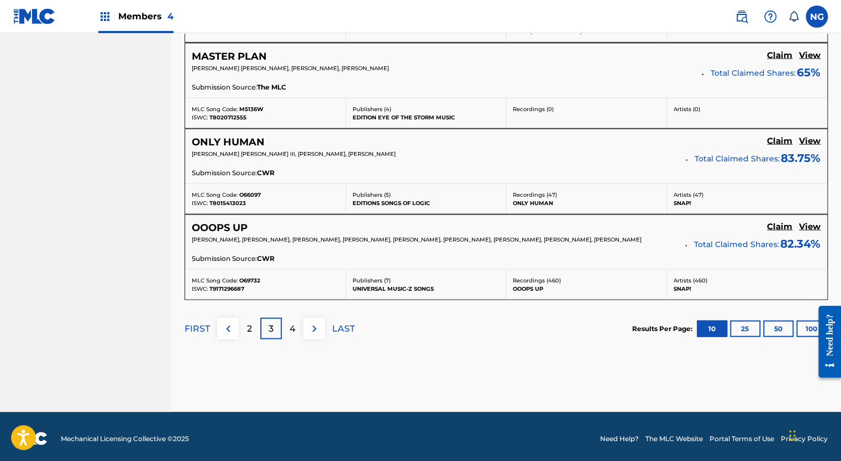
click at [295, 324] on div "4" at bounding box center [293, 328] width 22 height 22
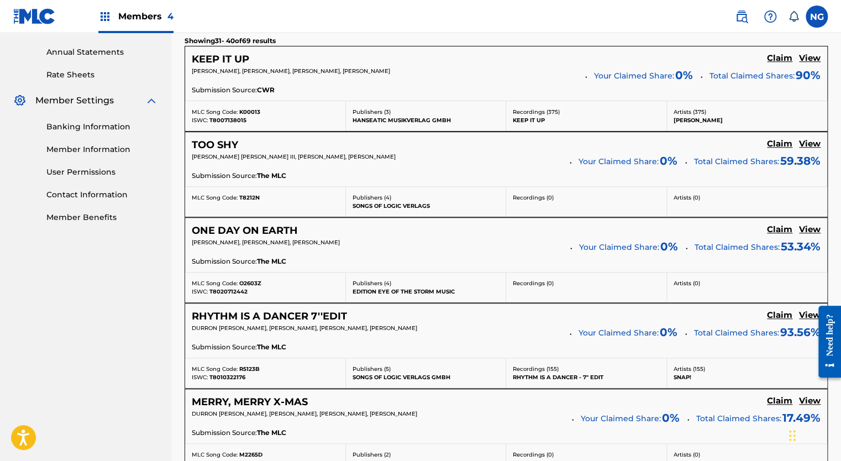
scroll to position [413, 0]
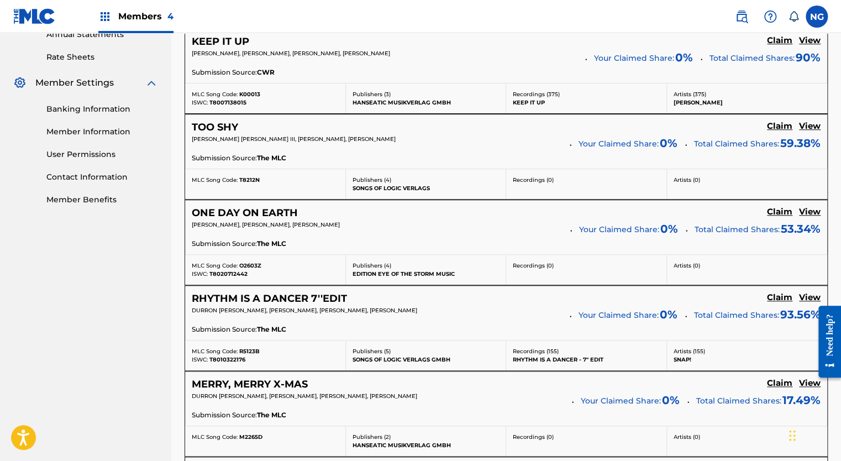
click at [778, 46] on h5 "Claim" at bounding box center [779, 40] width 25 height 10
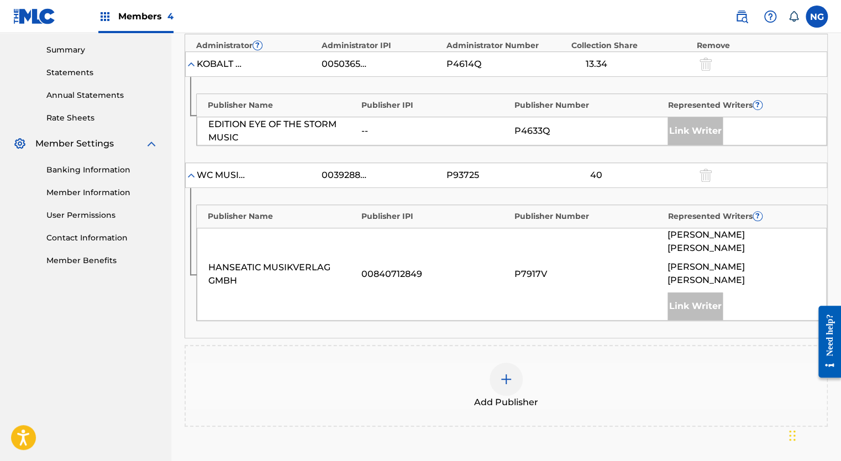
scroll to position [360, 0]
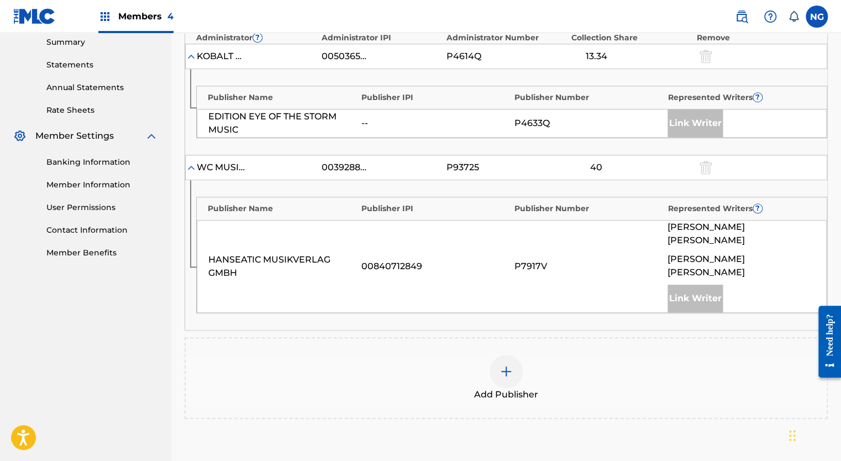
click at [510, 364] on img at bounding box center [505, 370] width 13 height 13
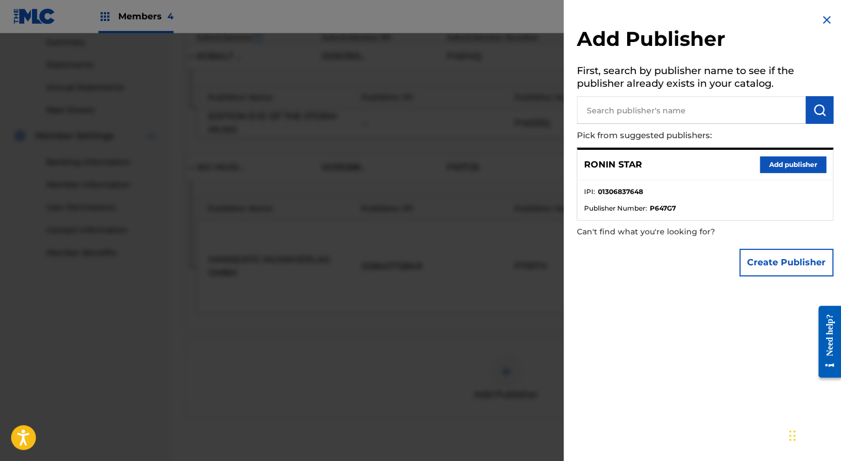
click at [778, 164] on button "Add publisher" at bounding box center [792, 164] width 66 height 17
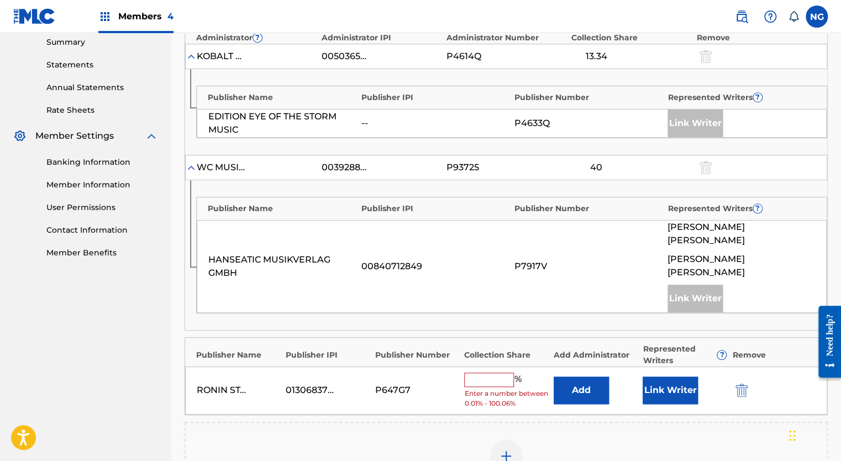
click at [490, 372] on input "text" at bounding box center [489, 379] width 50 height 14
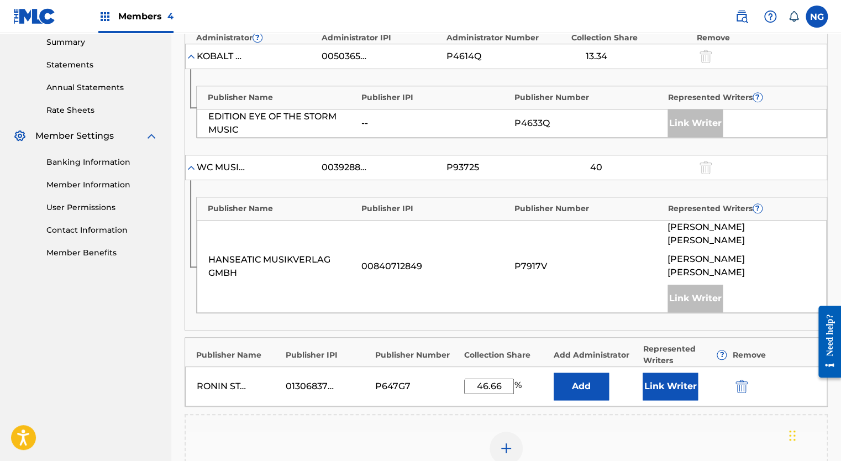
type input "46.66"
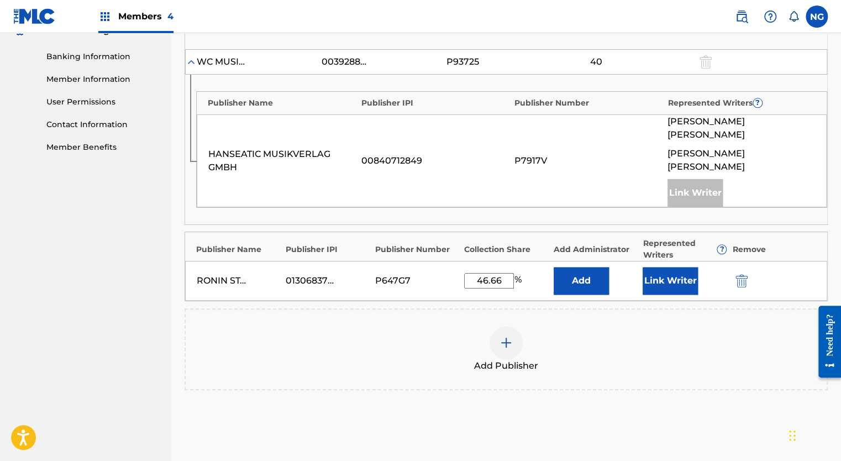
scroll to position [543, 0]
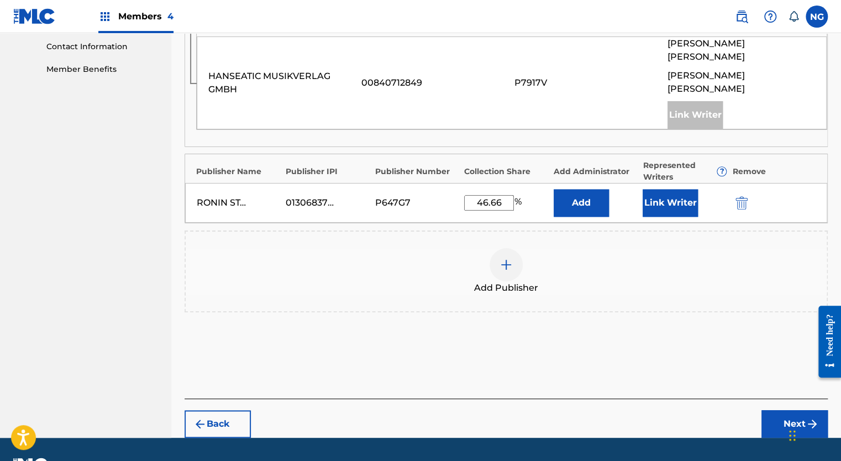
click at [778, 410] on button "Next" at bounding box center [794, 424] width 66 height 28
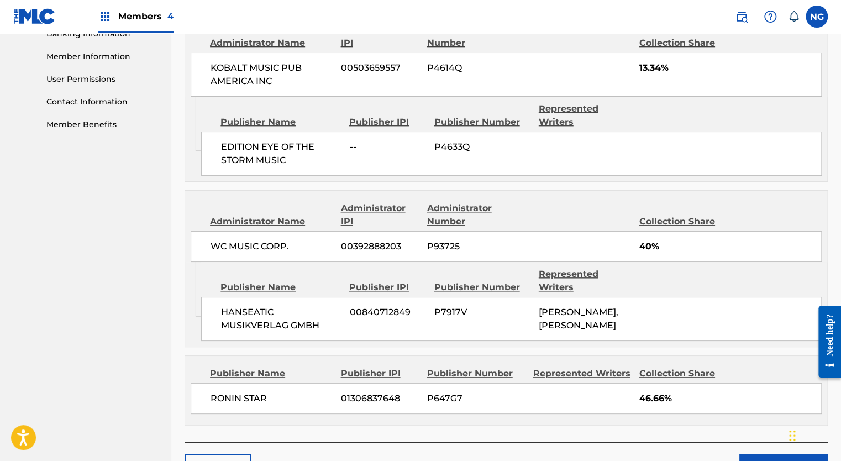
scroll to position [532, 0]
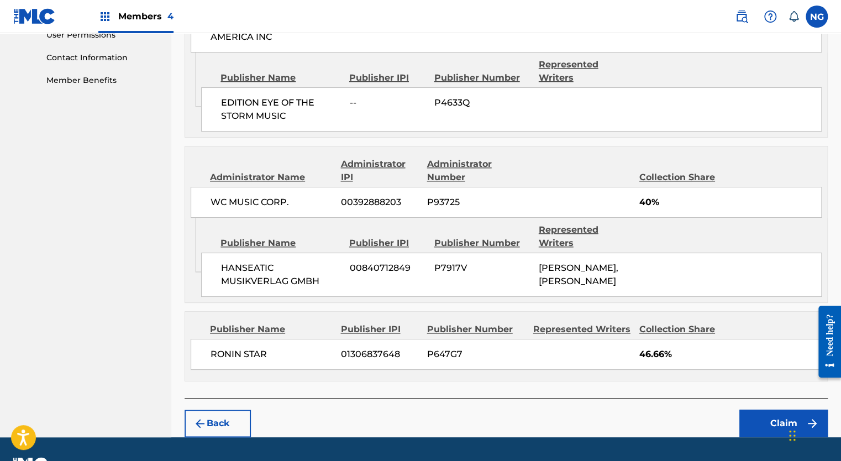
click at [784, 409] on button "Claim" at bounding box center [783, 423] width 88 height 28
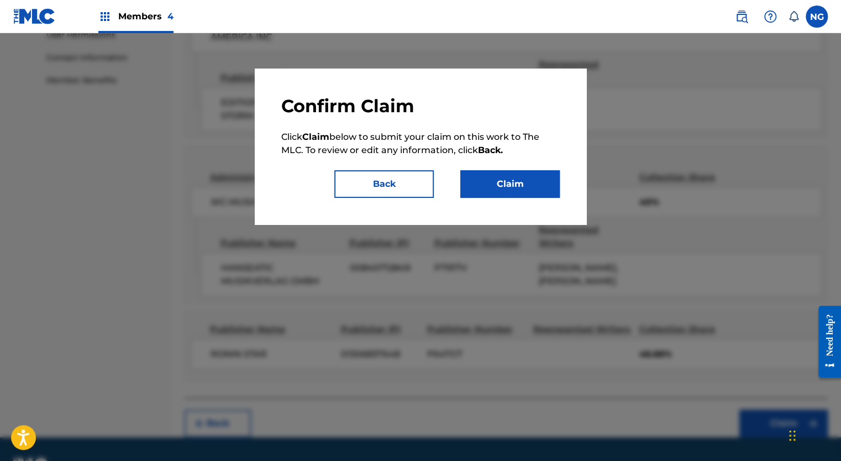
click at [550, 185] on button "Claim" at bounding box center [509, 184] width 99 height 28
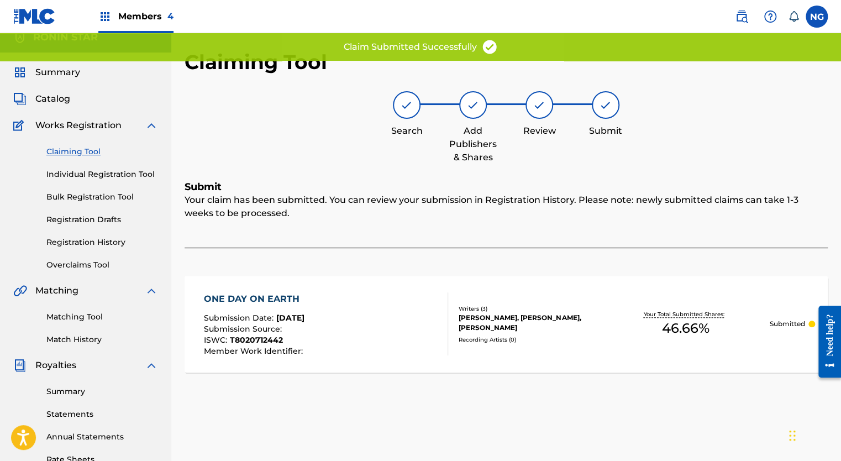
scroll to position [9, 0]
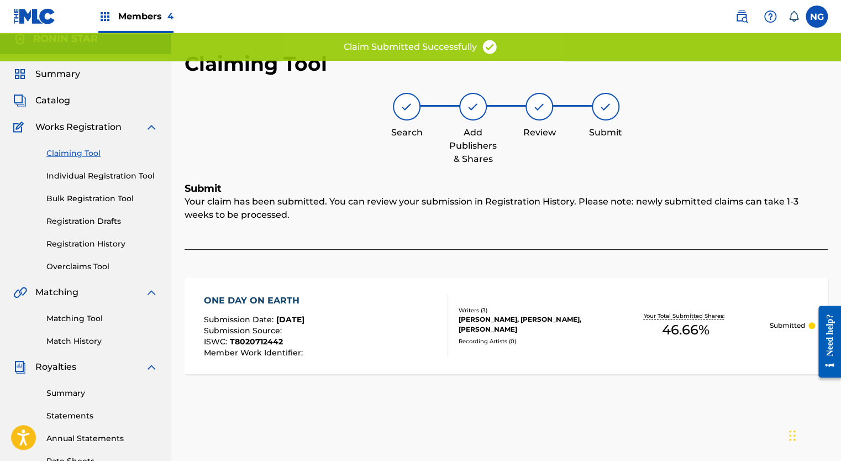
click at [88, 151] on link "Claiming Tool" at bounding box center [102, 153] width 112 height 12
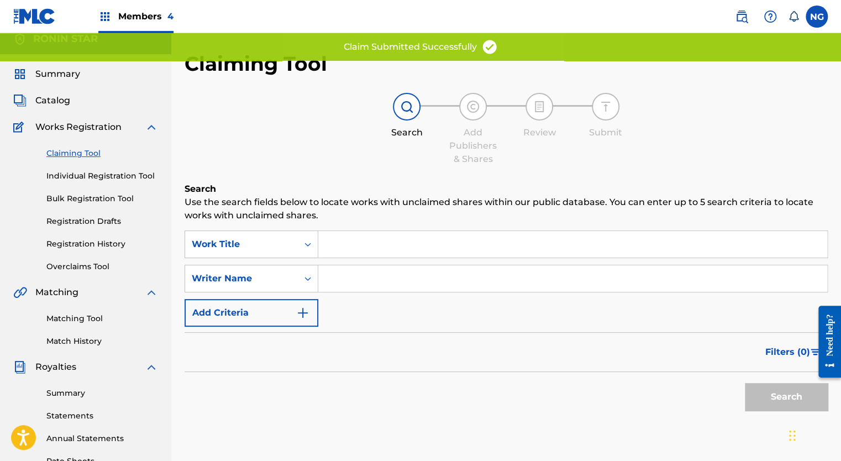
scroll to position [0, 0]
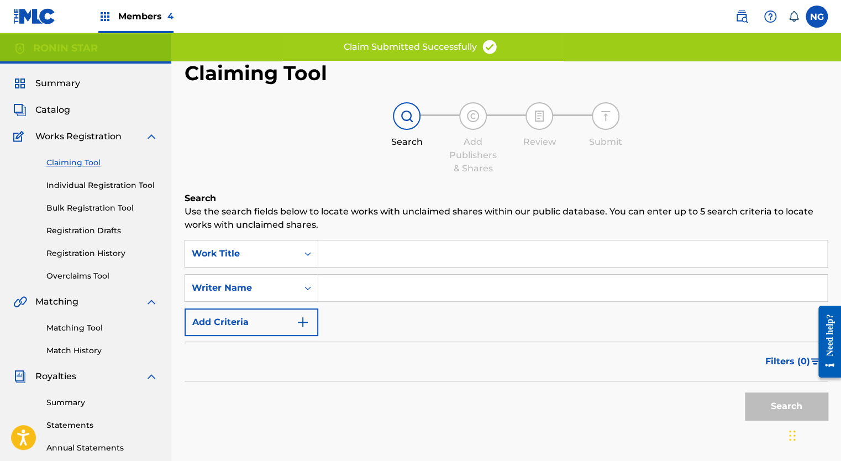
click at [384, 286] on input "Search Form" at bounding box center [572, 287] width 509 height 27
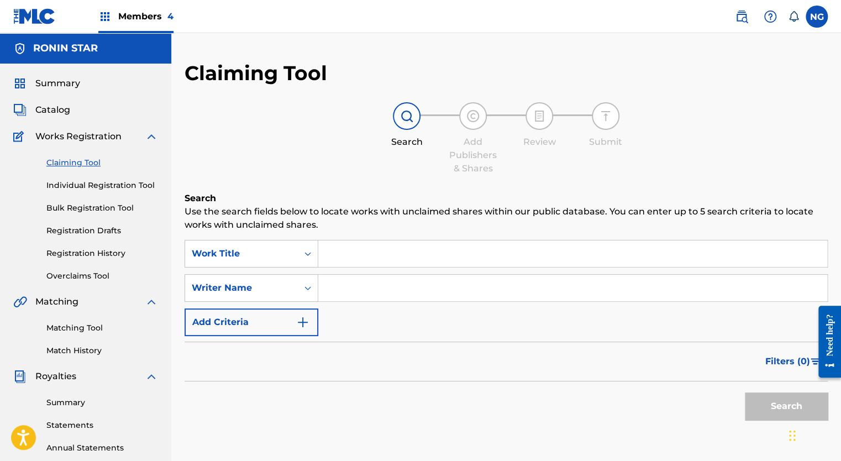
type input "[PERSON_NAME]"
click at [762, 404] on button "Search" at bounding box center [785, 406] width 83 height 28
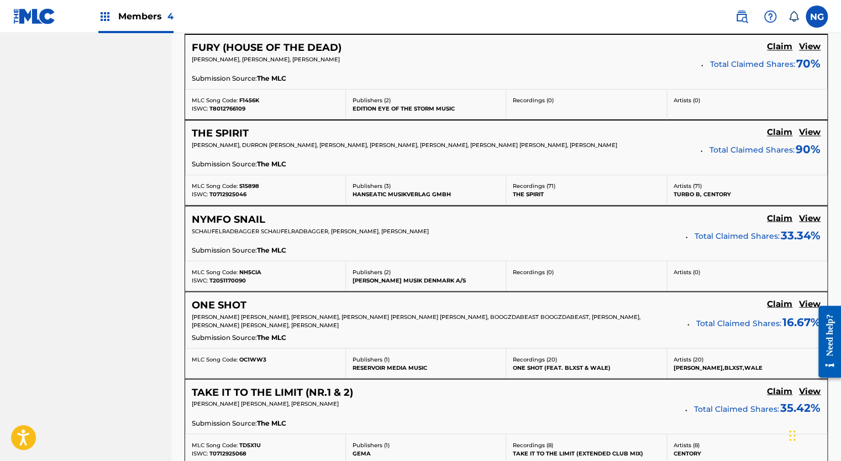
scroll to position [1001, 0]
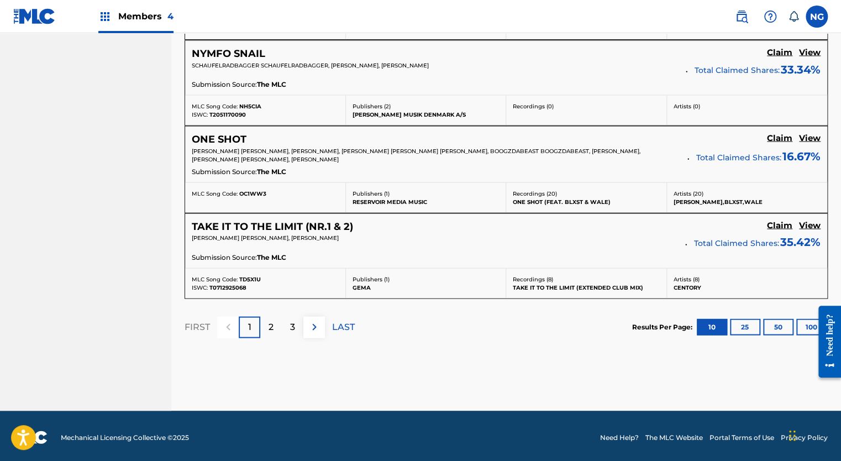
click at [309, 322] on img at bounding box center [314, 326] width 13 height 13
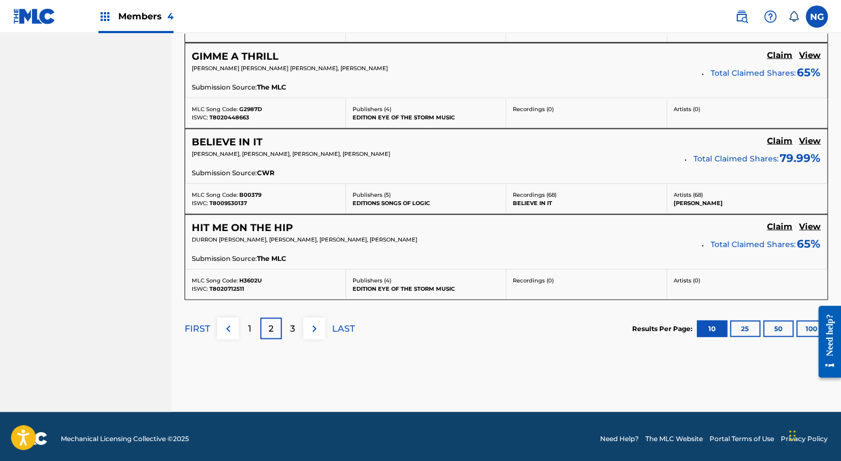
click at [309, 322] on img at bounding box center [314, 327] width 13 height 13
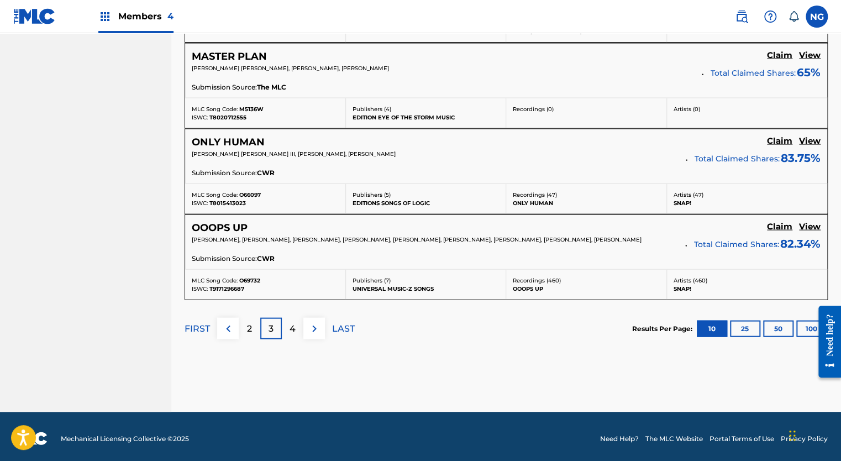
click at [293, 327] on p "4" at bounding box center [292, 327] width 6 height 13
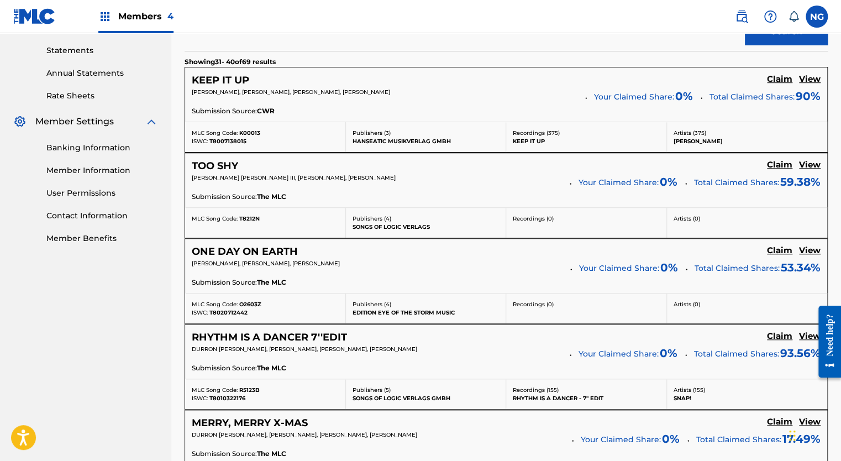
scroll to position [363, 0]
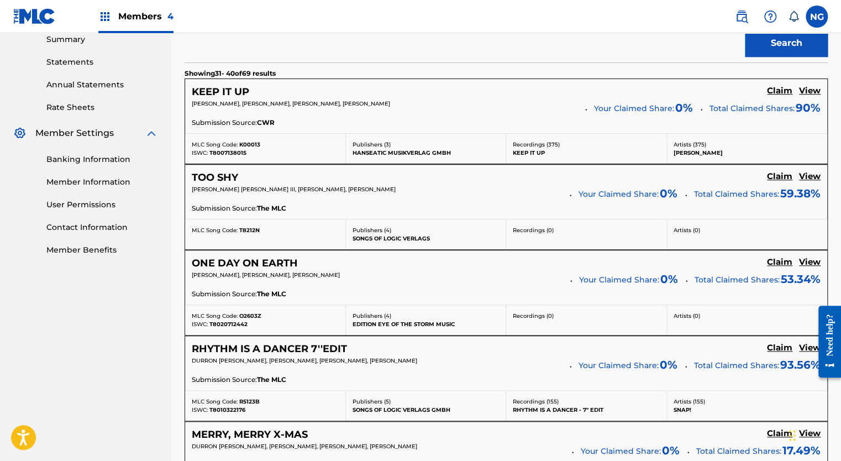
click at [778, 96] on h5 "Claim" at bounding box center [779, 91] width 25 height 10
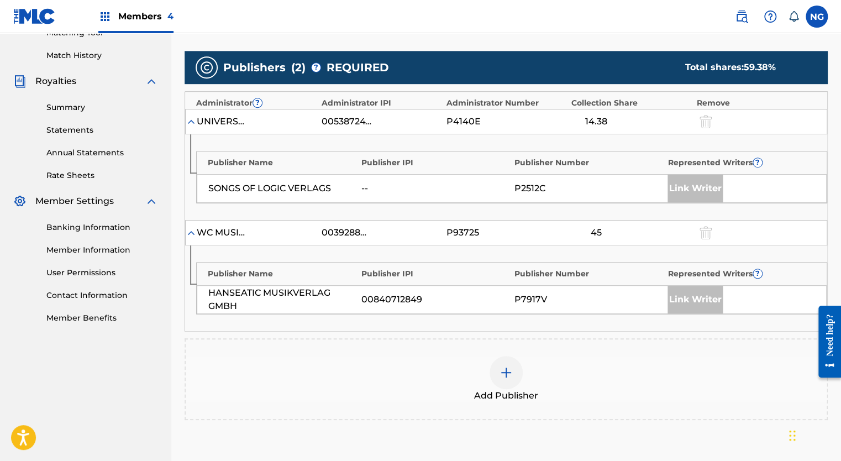
scroll to position [430, 0]
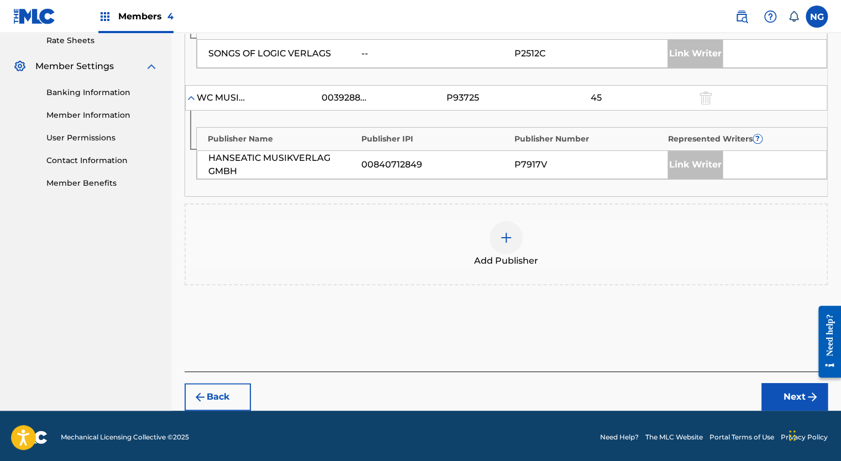
click at [506, 236] on img at bounding box center [505, 237] width 13 height 13
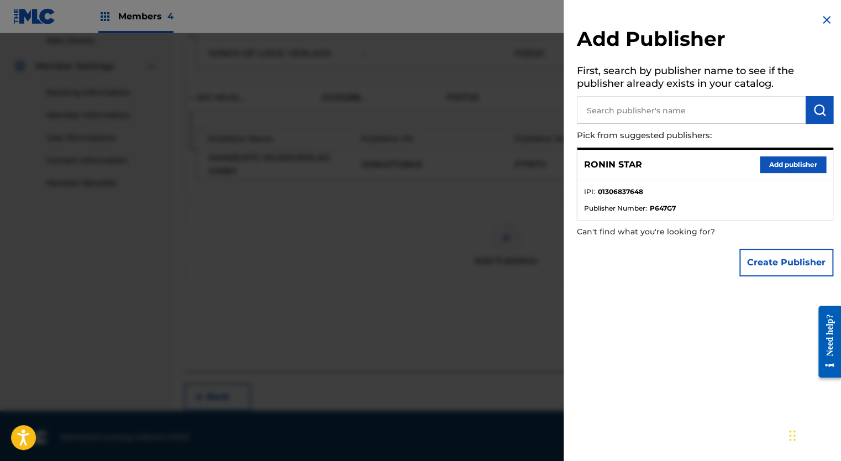
click at [778, 166] on button "Add publisher" at bounding box center [792, 164] width 66 height 17
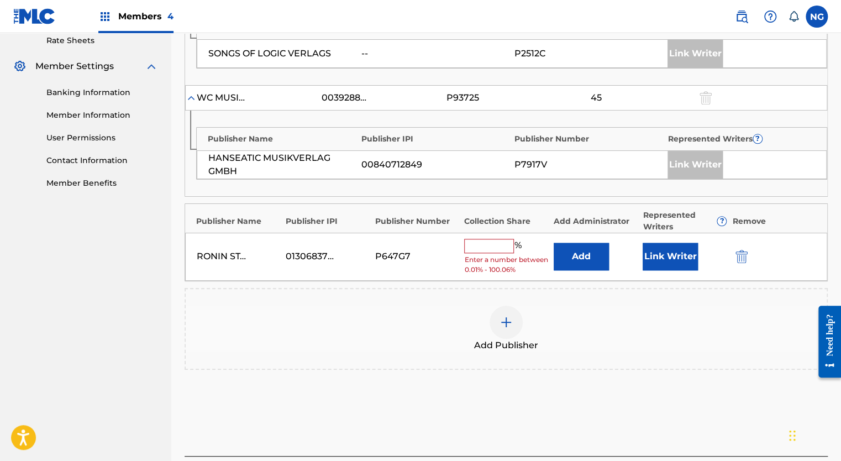
click at [492, 249] on input "text" at bounding box center [489, 246] width 50 height 14
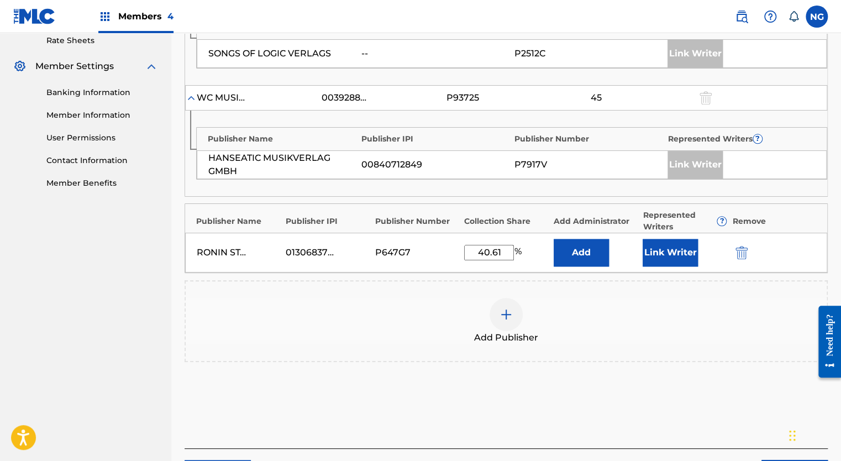
type input "40.61"
click at [727, 329] on div "Add Publisher" at bounding box center [506, 321] width 641 height 46
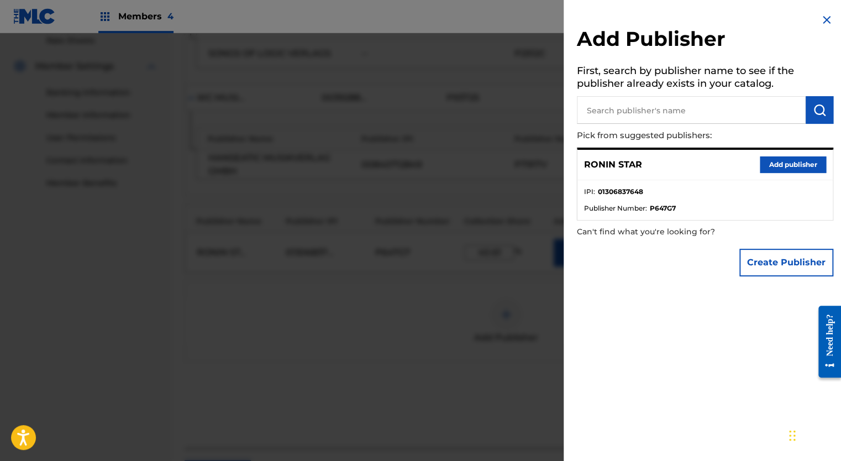
click at [776, 167] on button "Add publisher" at bounding box center [792, 164] width 66 height 17
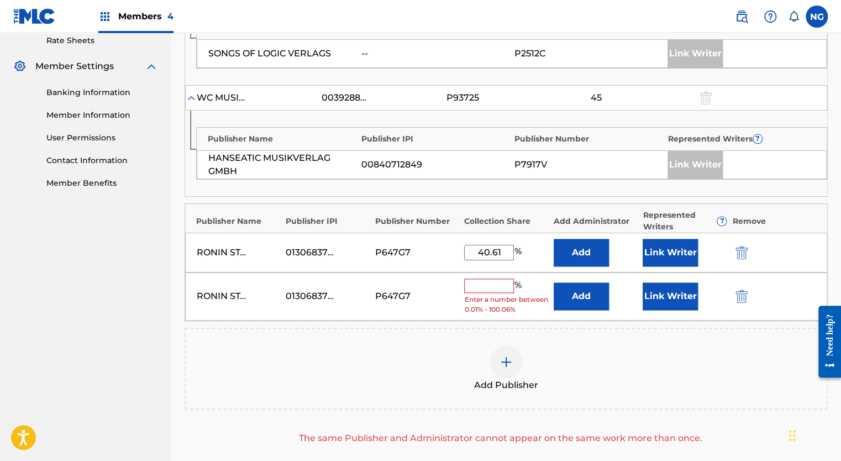
click at [738, 297] on img "submit" at bounding box center [741, 295] width 12 height 13
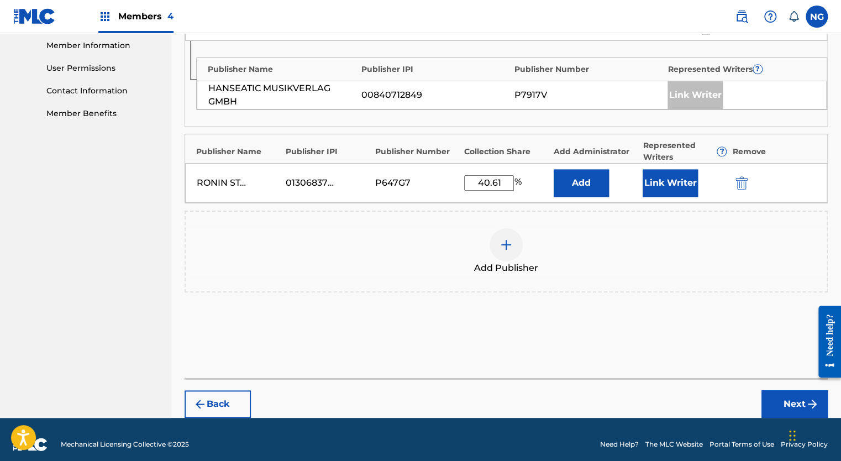
scroll to position [506, 0]
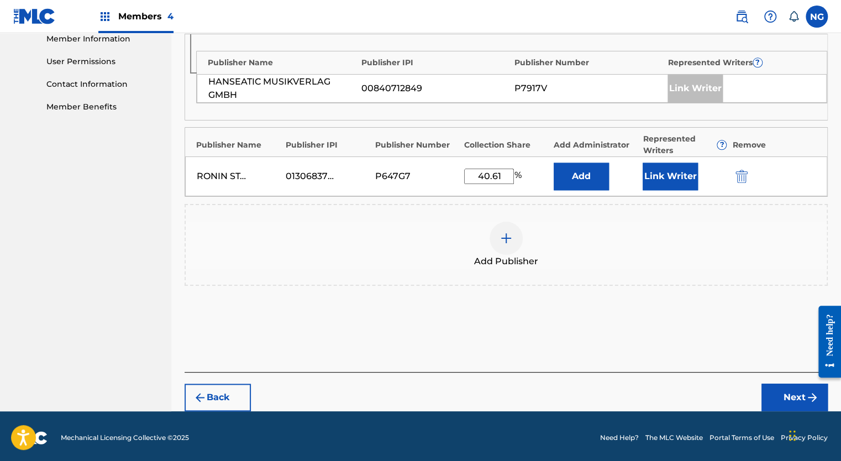
click at [779, 392] on button "Next" at bounding box center [794, 397] width 66 height 28
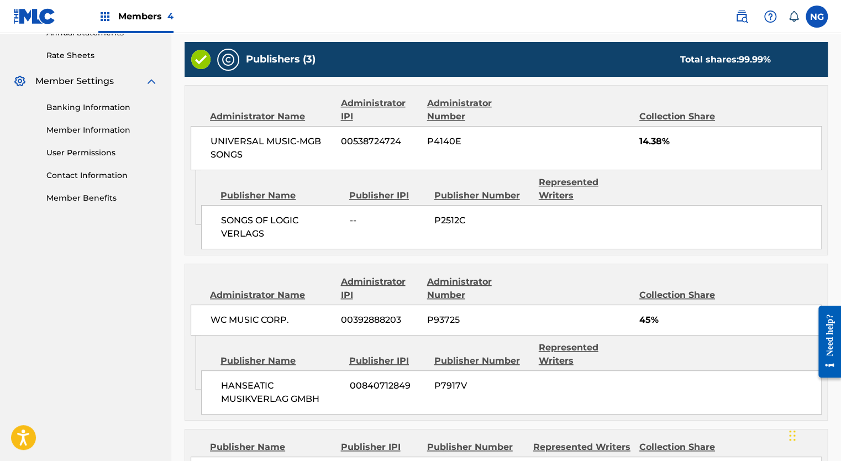
scroll to position [532, 0]
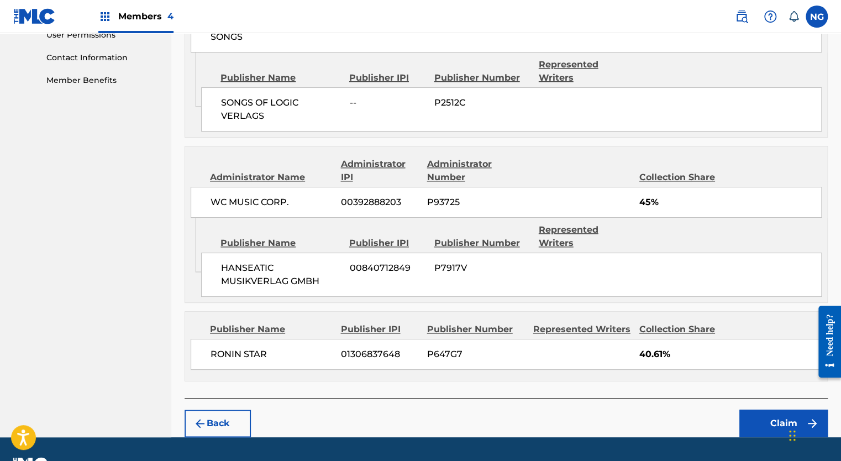
click at [775, 409] on button "Claim" at bounding box center [783, 423] width 88 height 28
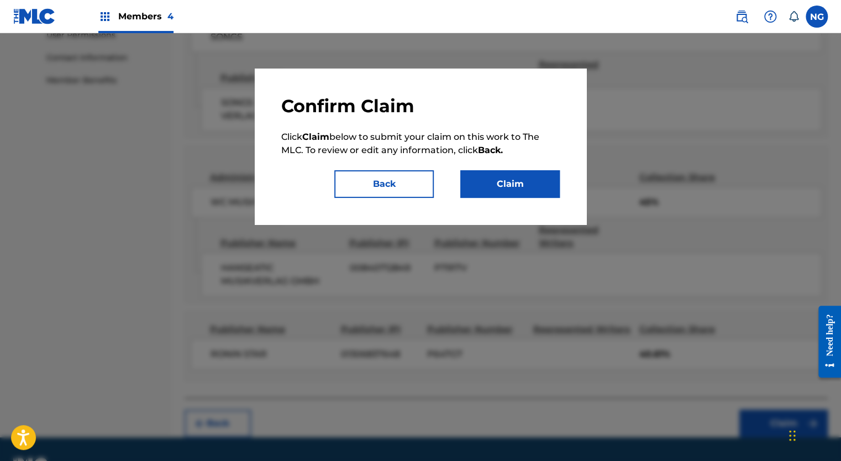
click at [506, 188] on button "Claim" at bounding box center [509, 184] width 99 height 28
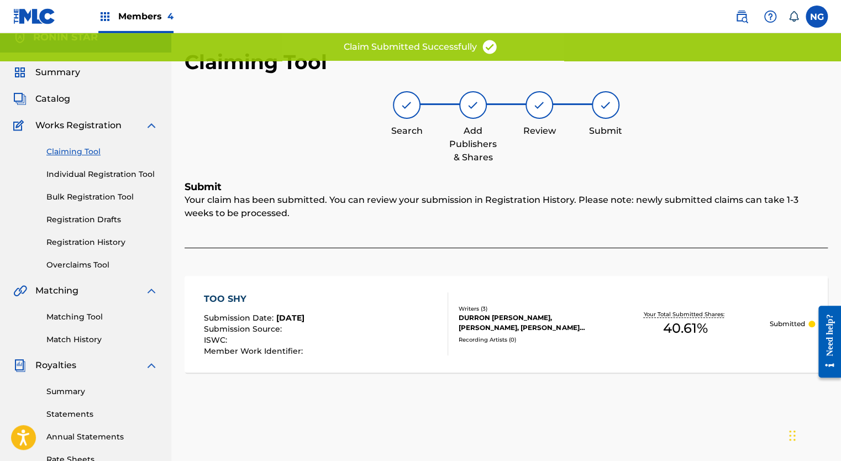
scroll to position [9, 0]
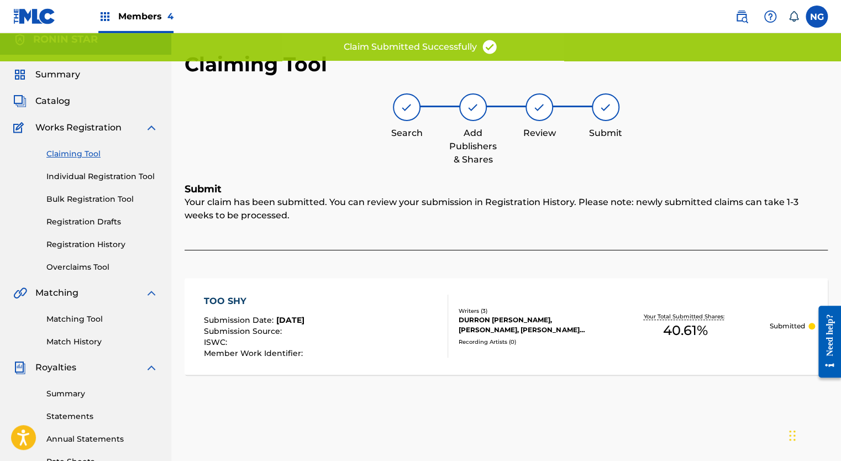
click at [101, 150] on link "Claiming Tool" at bounding box center [102, 154] width 112 height 12
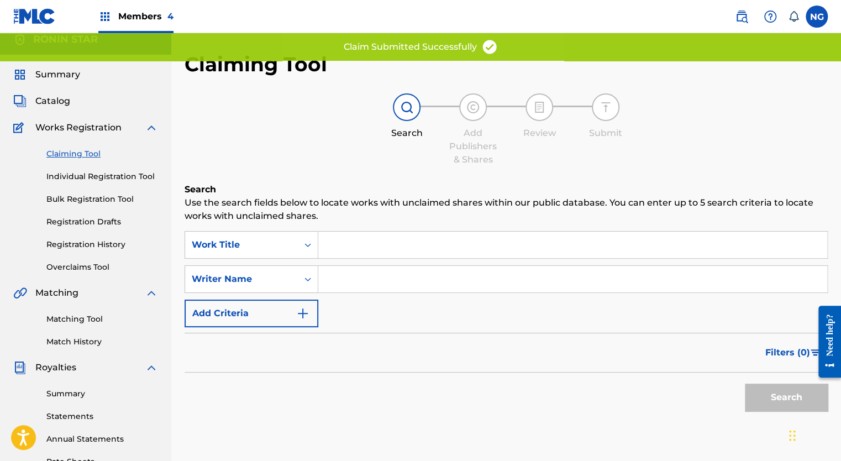
scroll to position [0, 0]
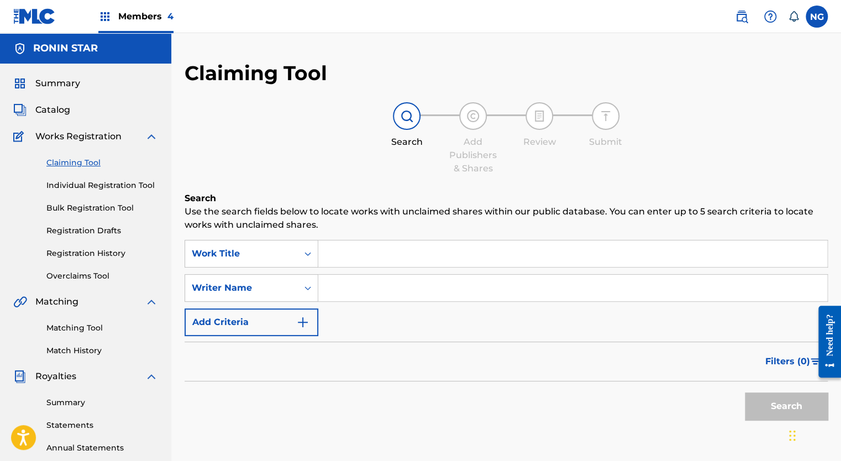
click at [350, 288] on input "Search Form" at bounding box center [572, 287] width 509 height 27
type input "[PERSON_NAME]"
click at [779, 410] on button "Search" at bounding box center [785, 406] width 83 height 28
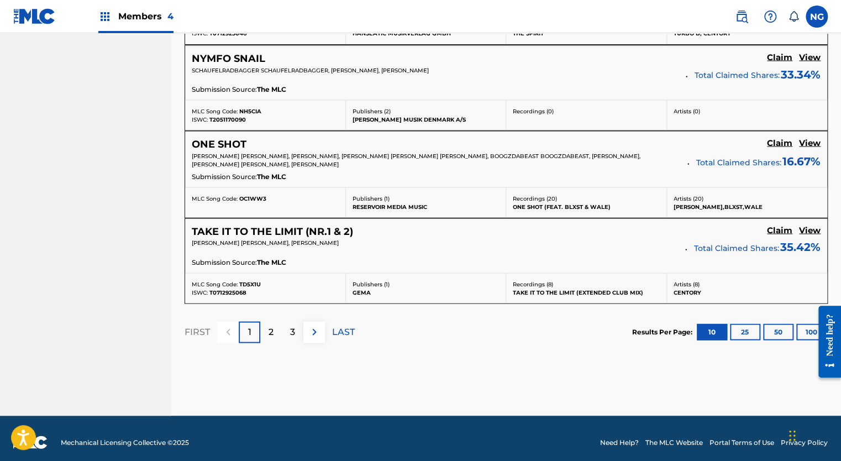
scroll to position [1001, 0]
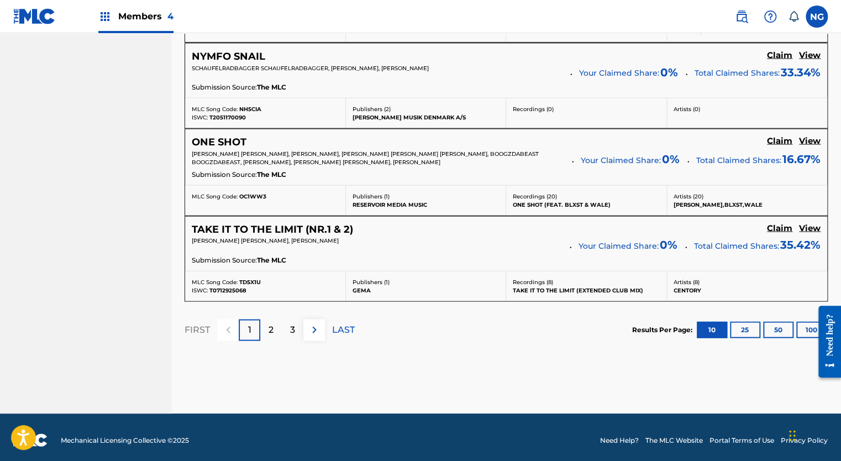
click at [313, 324] on img at bounding box center [314, 329] width 13 height 13
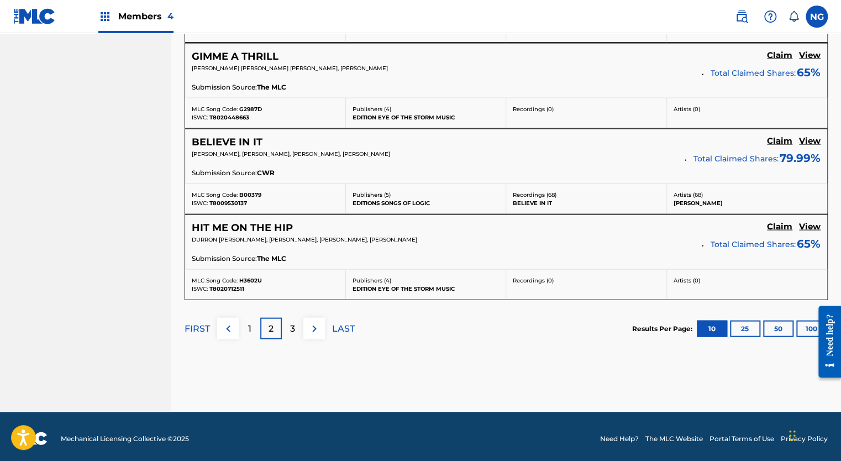
click at [313, 324] on img at bounding box center [314, 327] width 13 height 13
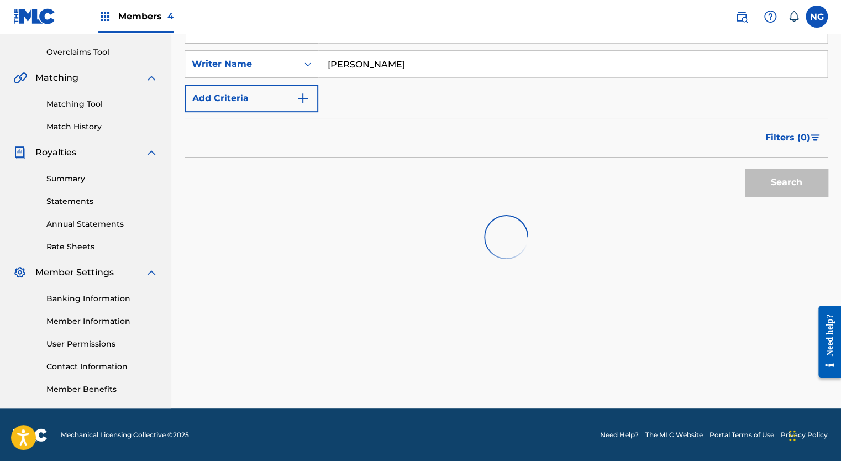
scroll to position [998, 0]
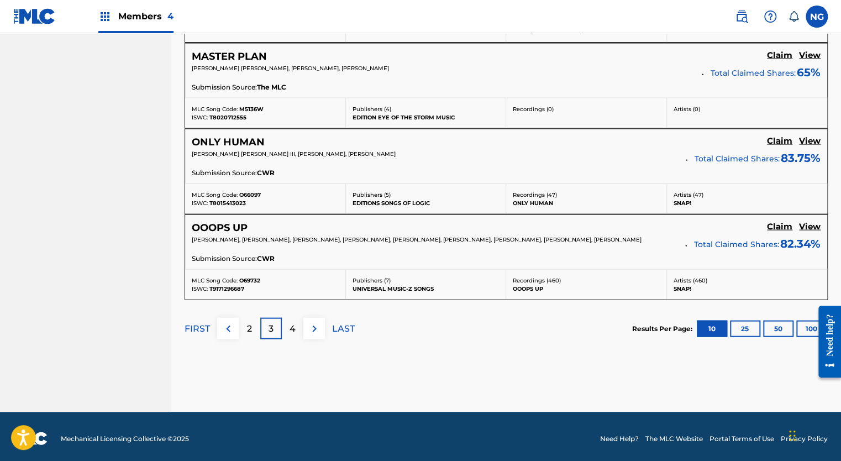
click at [297, 325] on div "4" at bounding box center [293, 328] width 22 height 22
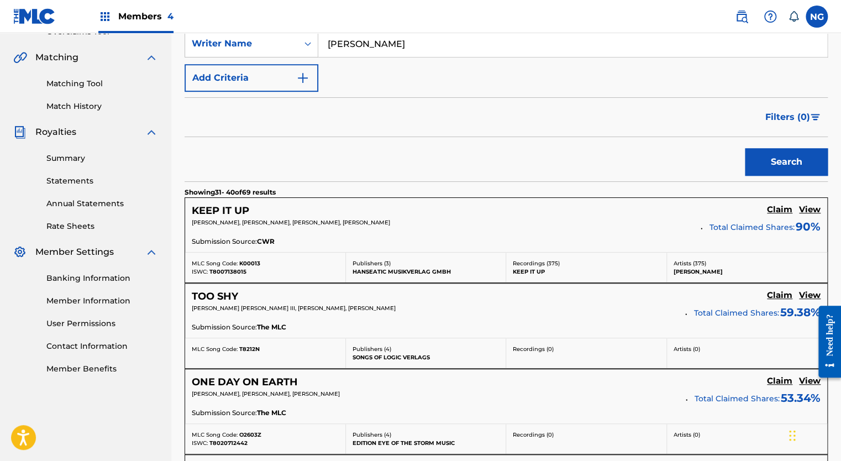
scroll to position [236, 0]
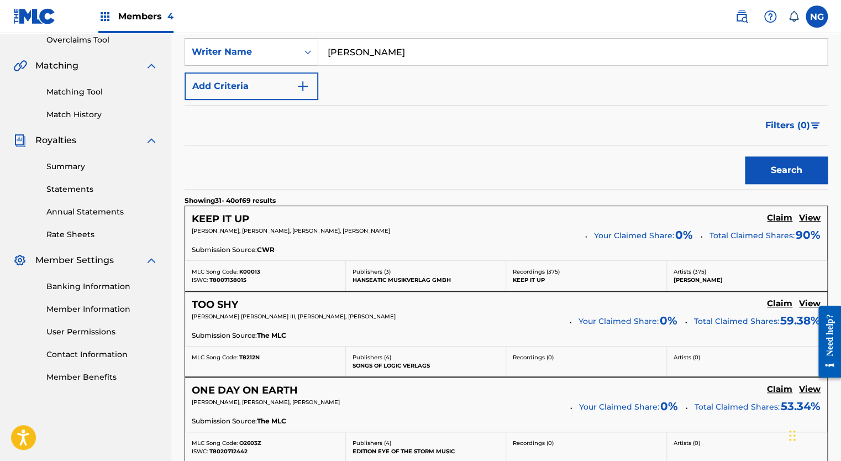
click at [782, 219] on h5 "Claim" at bounding box center [779, 218] width 25 height 10
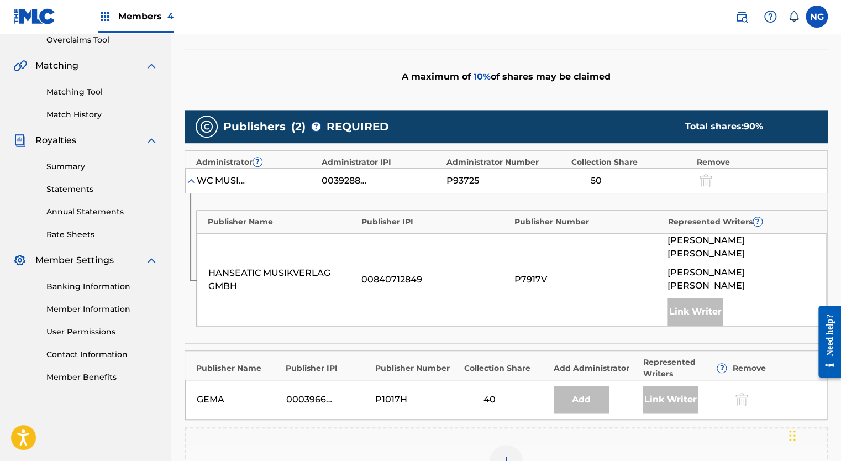
scroll to position [433, 0]
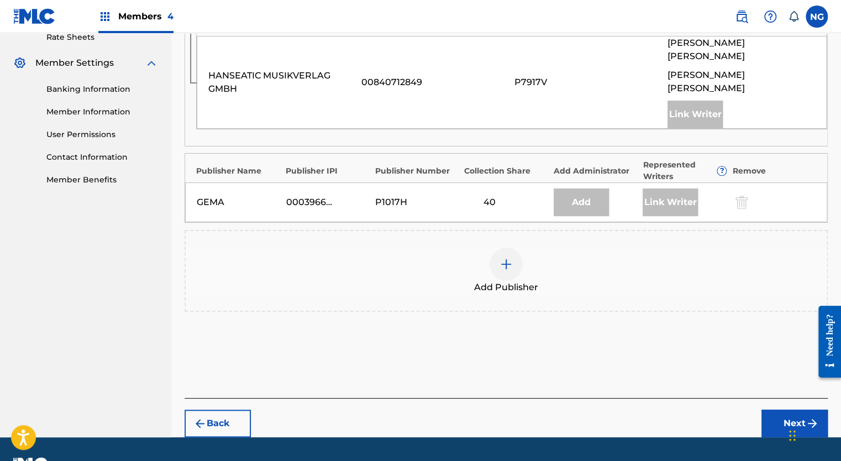
click at [504, 257] on img at bounding box center [505, 263] width 13 height 13
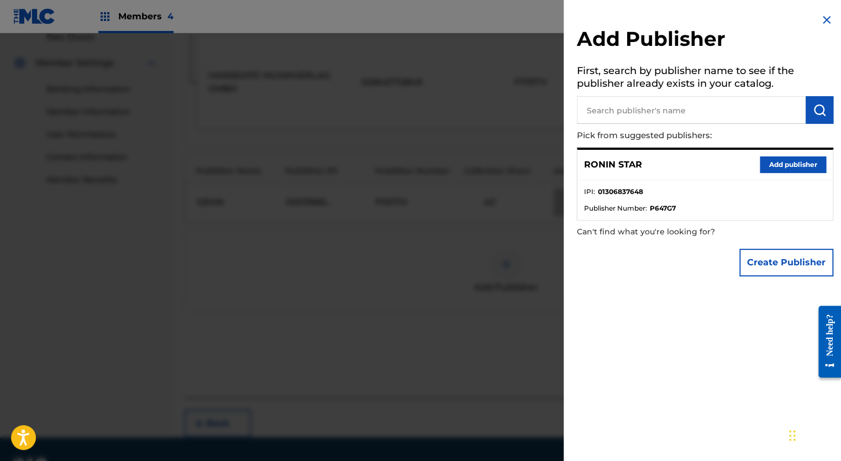
click at [768, 169] on button "Add publisher" at bounding box center [792, 164] width 66 height 17
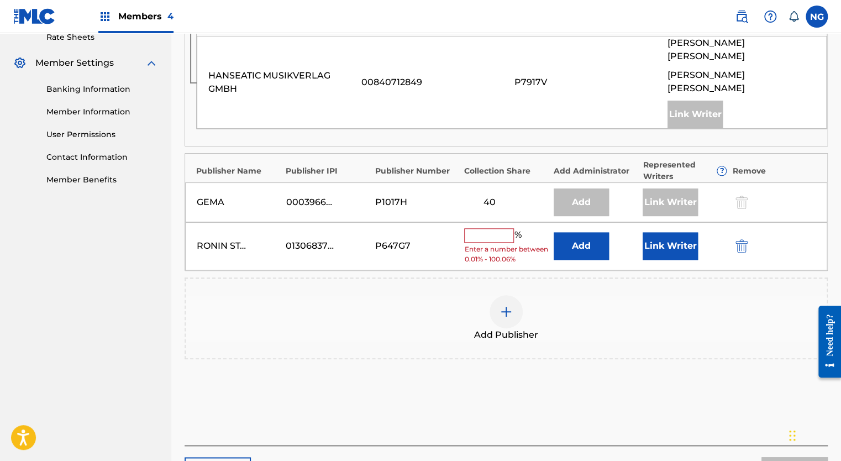
click at [477, 228] on input "text" at bounding box center [489, 235] width 50 height 14
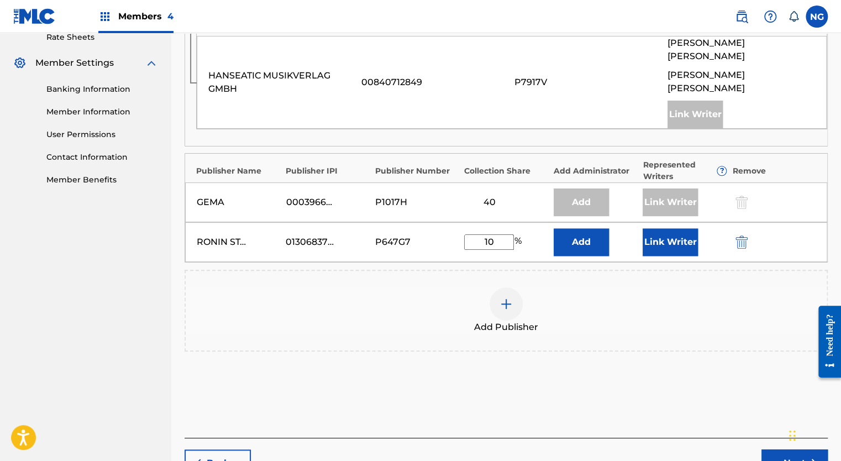
type input "10"
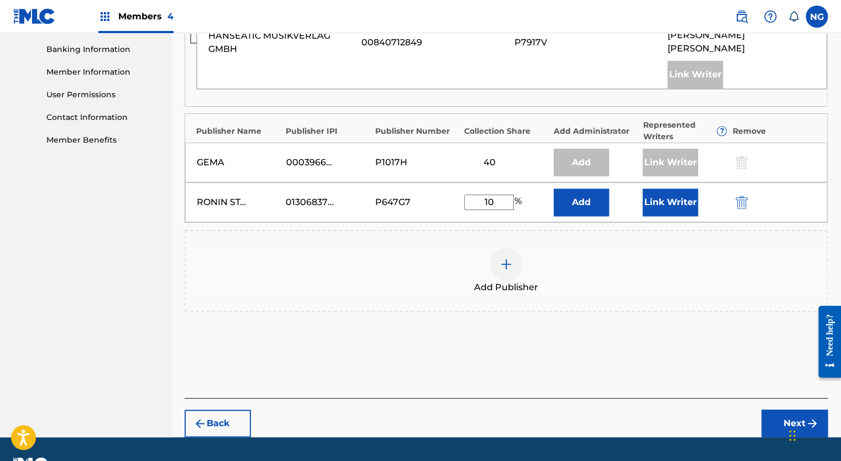
click at [785, 409] on button "Next" at bounding box center [794, 423] width 66 height 28
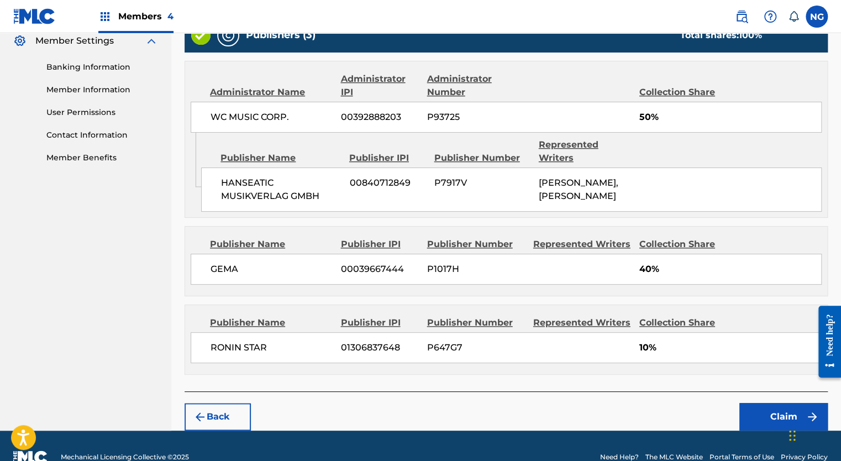
scroll to position [462, 0]
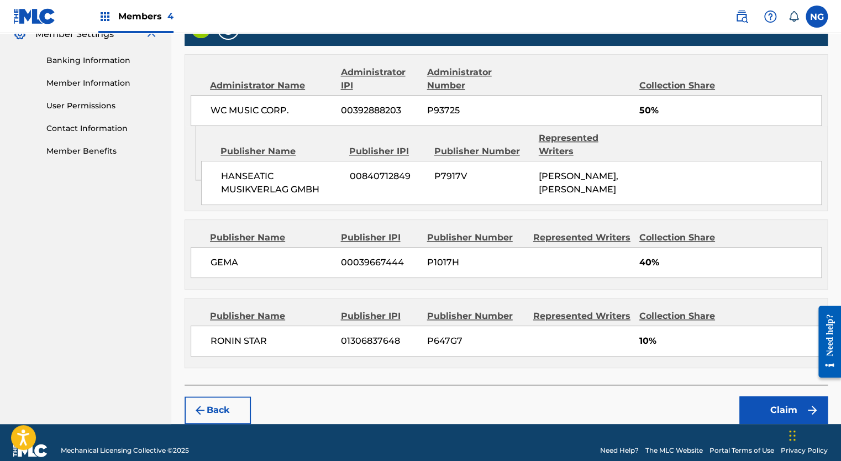
click at [780, 396] on button "Claim" at bounding box center [783, 410] width 88 height 28
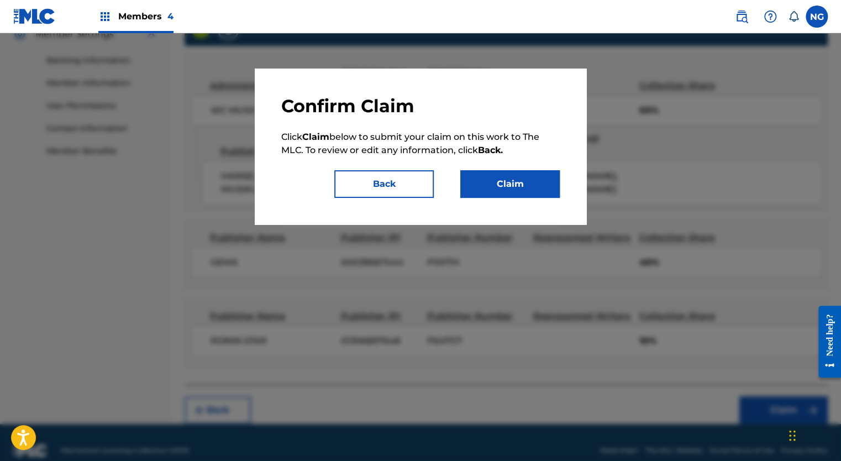
click at [489, 183] on button "Claim" at bounding box center [509, 184] width 99 height 28
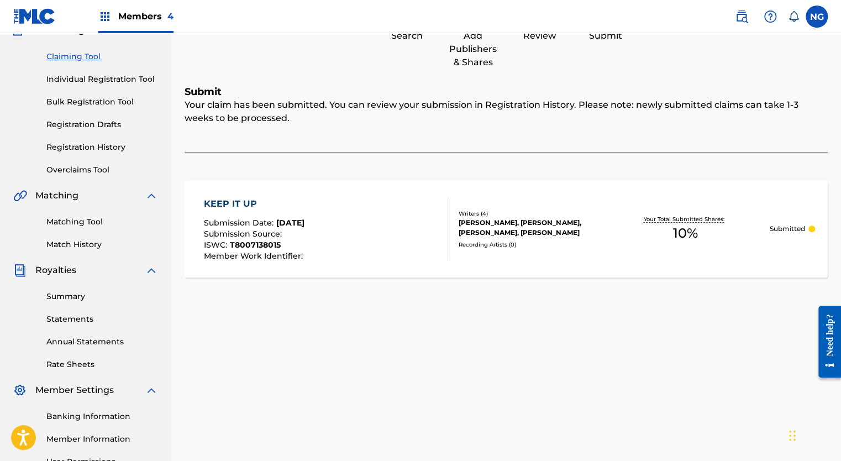
scroll to position [103, 0]
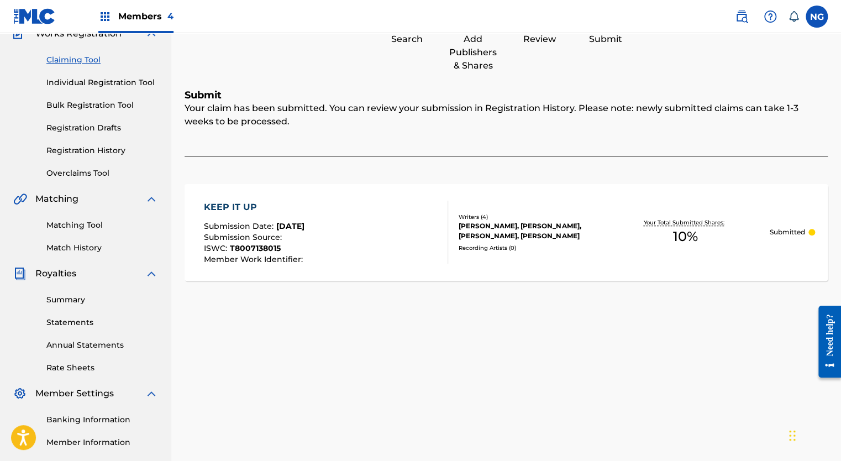
click at [109, 147] on link "Registration History" at bounding box center [102, 151] width 112 height 12
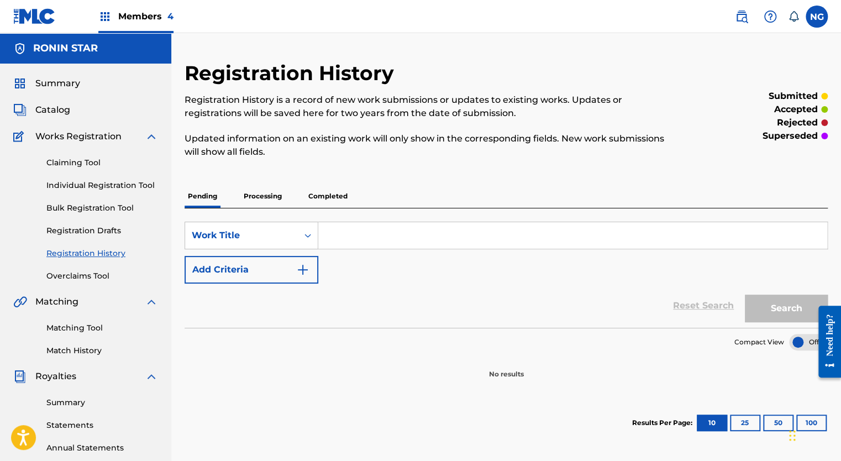
click at [104, 249] on link "Registration History" at bounding box center [102, 253] width 112 height 12
click at [265, 196] on p "Processing" at bounding box center [262, 195] width 45 height 23
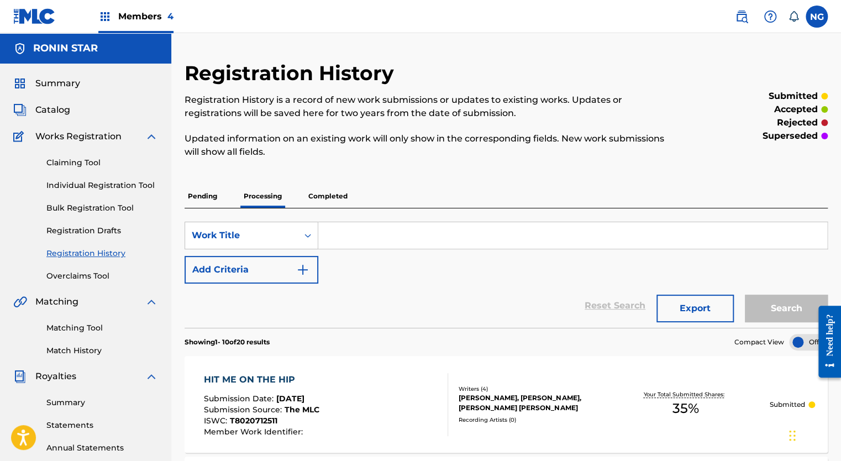
click at [324, 198] on p "Completed" at bounding box center [328, 195] width 46 height 23
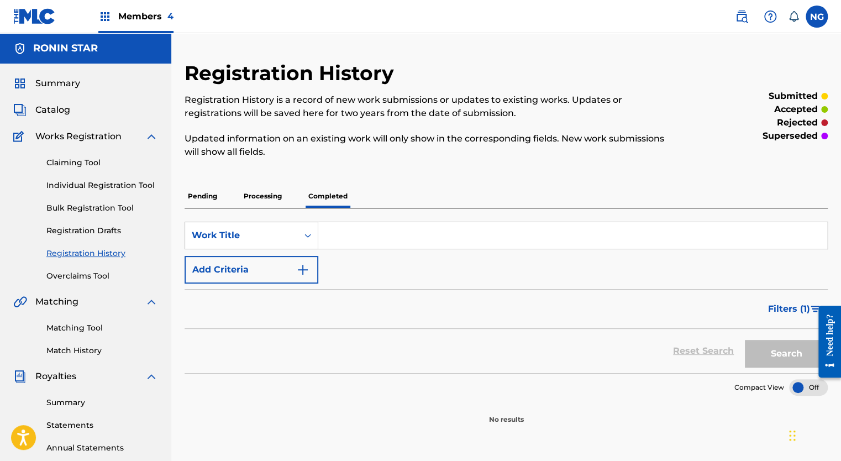
click at [203, 196] on p "Pending" at bounding box center [202, 195] width 36 height 23
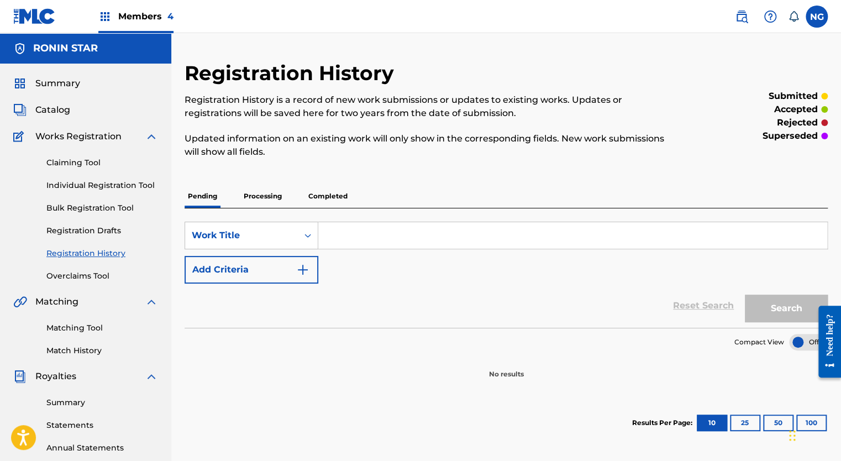
click at [108, 253] on link "Registration History" at bounding box center [102, 253] width 112 height 12
click at [267, 196] on p "Processing" at bounding box center [262, 195] width 45 height 23
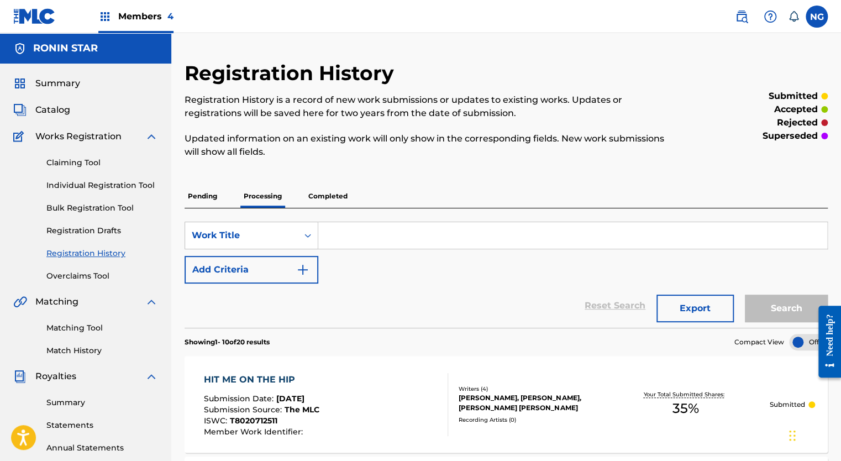
click at [335, 203] on p "Completed" at bounding box center [328, 195] width 46 height 23
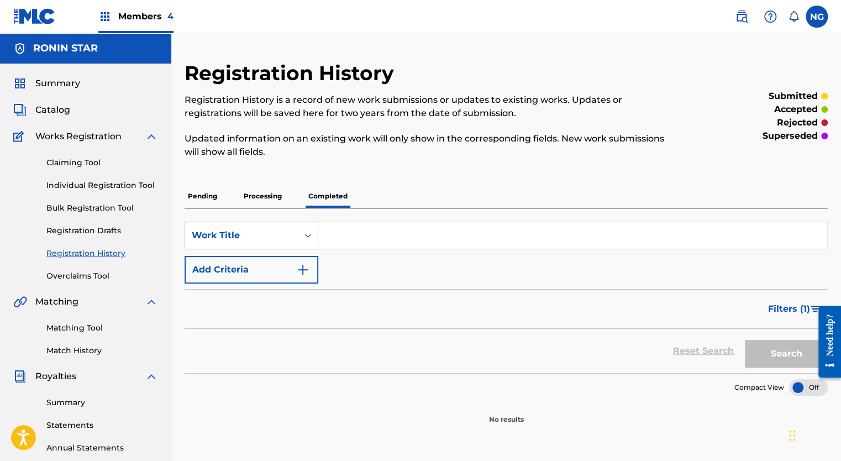
click at [252, 196] on p "Processing" at bounding box center [262, 195] width 45 height 23
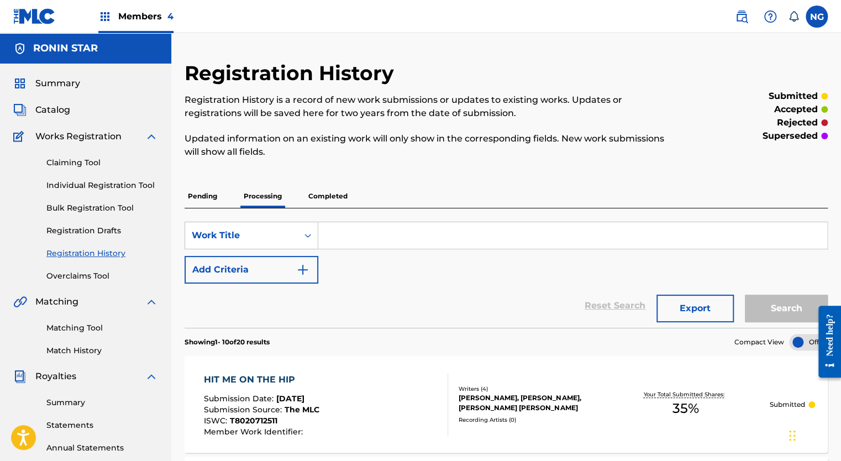
click at [211, 194] on p "Pending" at bounding box center [202, 195] width 36 height 23
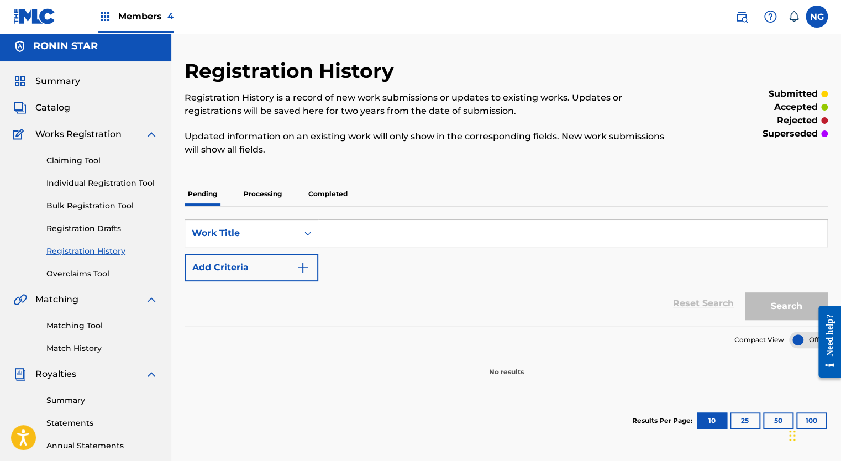
scroll to position [1, 0]
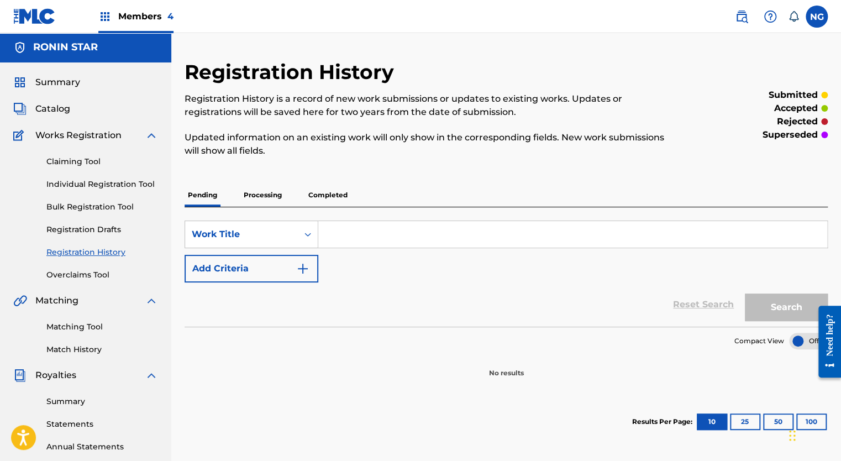
click at [82, 229] on link "Registration Drafts" at bounding box center [102, 230] width 112 height 12
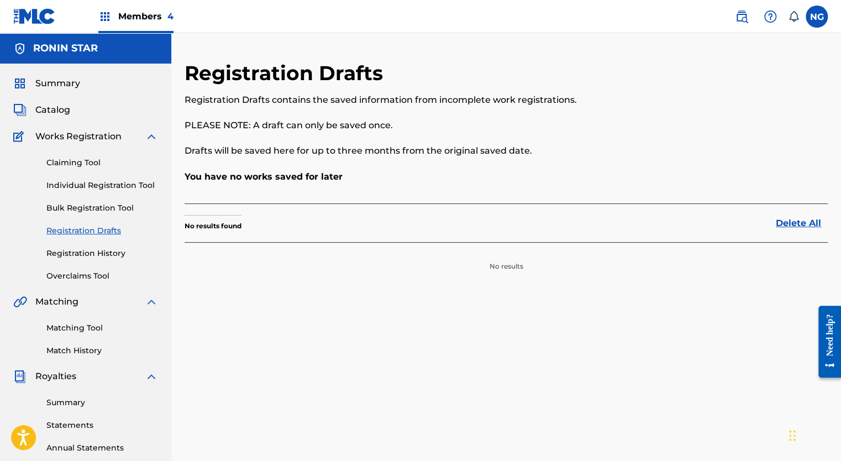
click at [86, 275] on link "Overclaims Tool" at bounding box center [102, 276] width 112 height 12
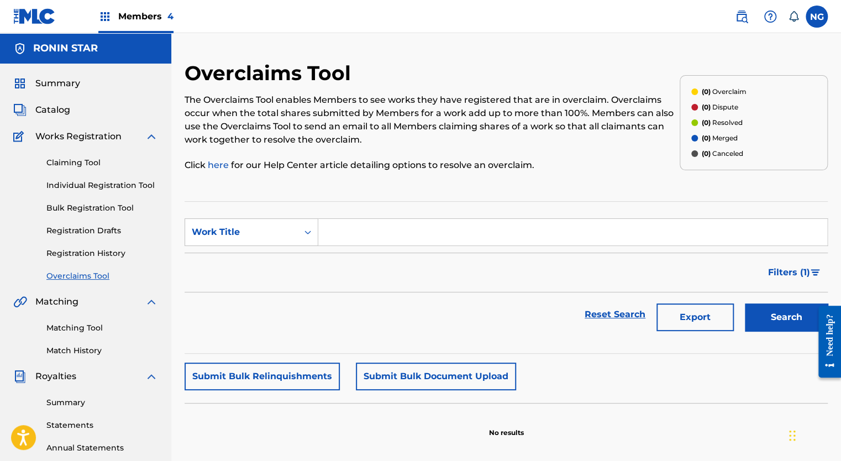
click at [86, 251] on link "Registration History" at bounding box center [102, 253] width 112 height 12
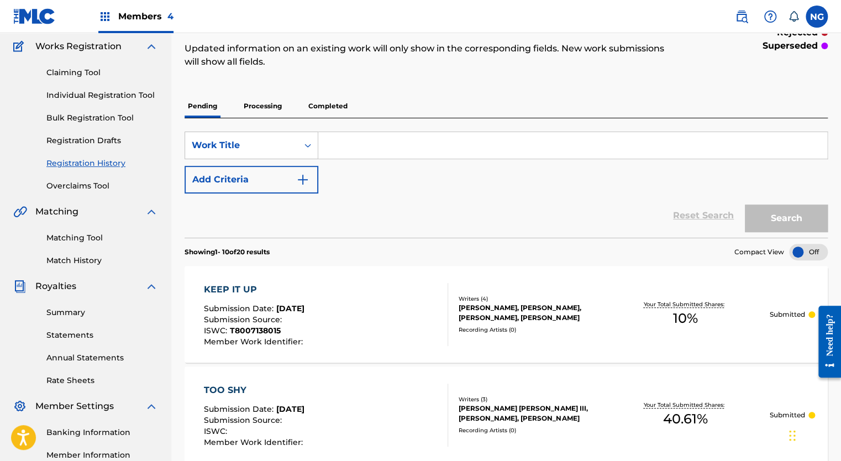
scroll to position [89, 0]
click at [261, 109] on p "Processing" at bounding box center [262, 107] width 45 height 23
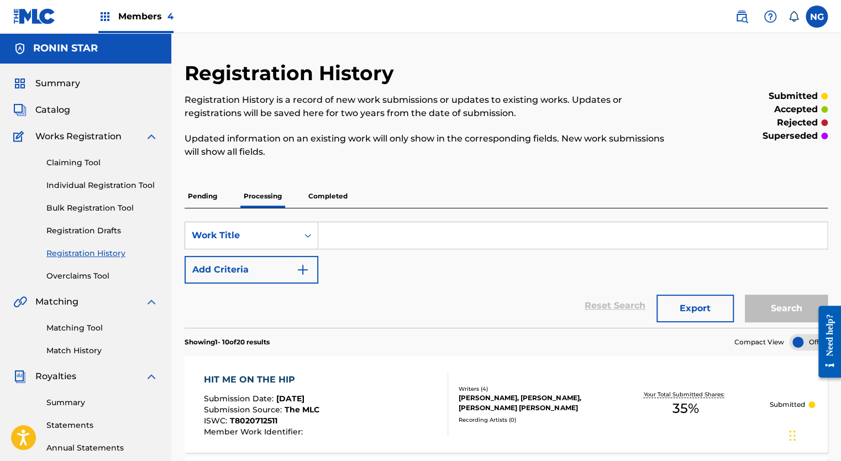
click at [200, 196] on p "Pending" at bounding box center [202, 195] width 36 height 23
